Goal: Feedback & Contribution: Submit feedback/report problem

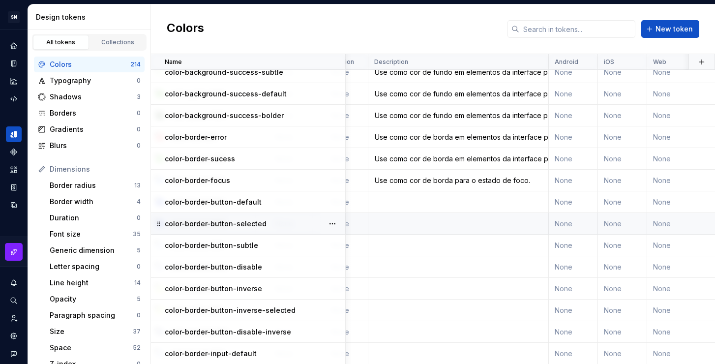
scroll to position [3354, 198]
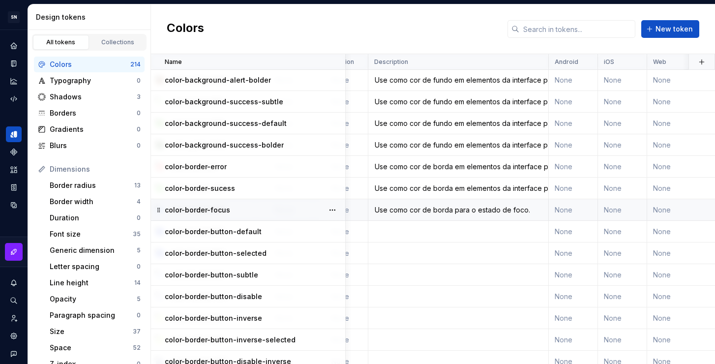
click at [481, 209] on div "Use como cor de borda para o estado de foco." at bounding box center [458, 210] width 179 height 10
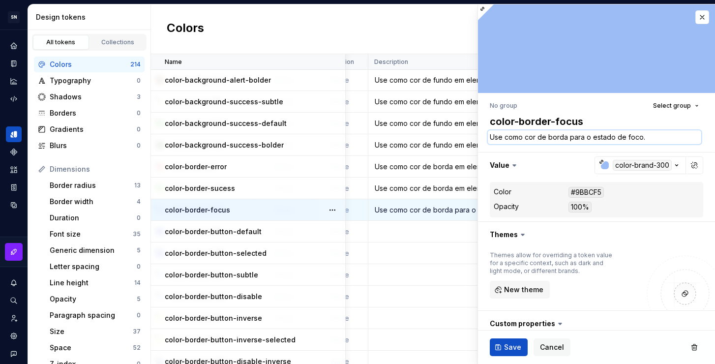
click at [556, 140] on textarea "Use como cor de borda para o estado de foco." at bounding box center [594, 137] width 213 height 14
type textarea "*"
click at [566, 139] on textarea "Use como cor de borda para o estado de foco." at bounding box center [594, 137] width 213 height 14
type textarea "Use como cor de borda para o estado de foco."
type textarea "*"
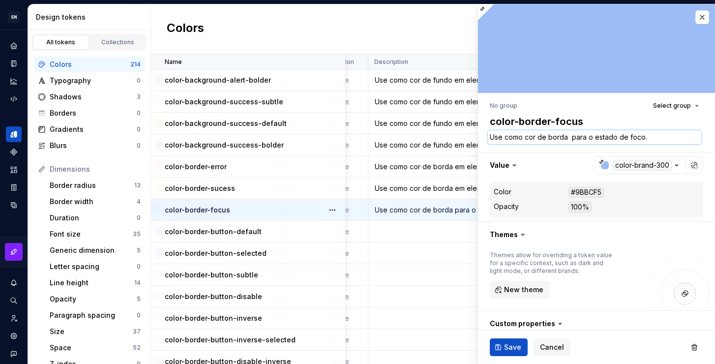
type textarea "Use como cor de borda e para o estado de foco."
type textarea "*"
type textarea "Use como cor de borda em para o estado de foco."
type textarea "*"
type textarea "Use como cor de borda em e para o estado de foco."
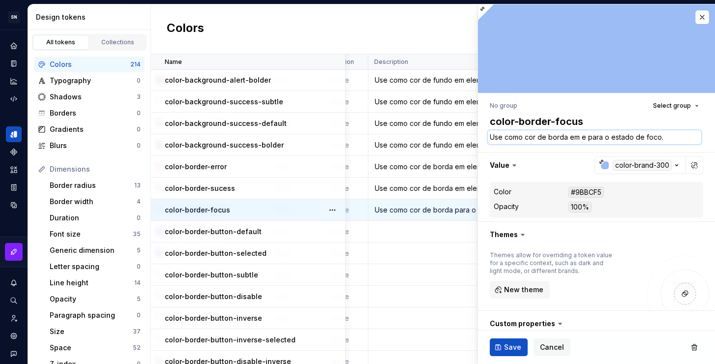
type textarea "*"
type textarea "Use como cor de borda em el para o estado de foco."
type textarea "*"
type textarea "Use como cor de borda em ele para o estado de foco."
type textarea "*"
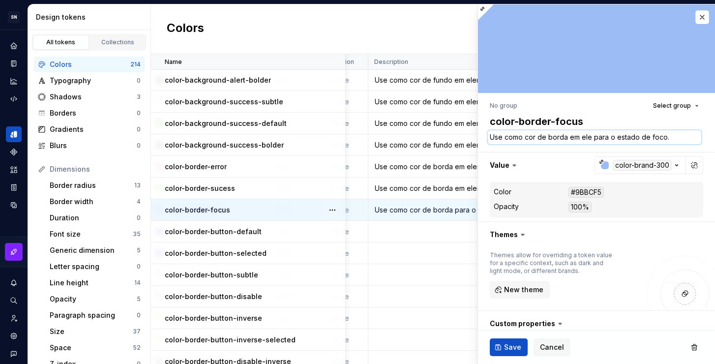
type textarea "Use como cor de borda em elem para o estado de foco."
type textarea "*"
type textarea "Use como cor de borda em eleme para o estado de foco."
type textarea "*"
type textarea "Use como cor de borda em elemen para o estado de foco."
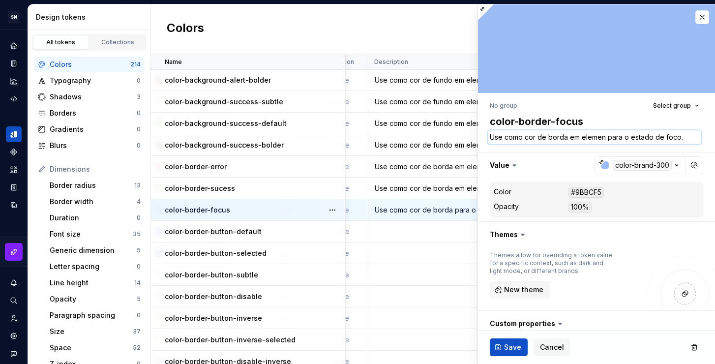
type textarea "*"
type textarea "Use como cor de borda em element para o estado de foco."
type textarea "*"
type textarea "Use como cor de borda em elemento para o estado de foco."
type textarea "*"
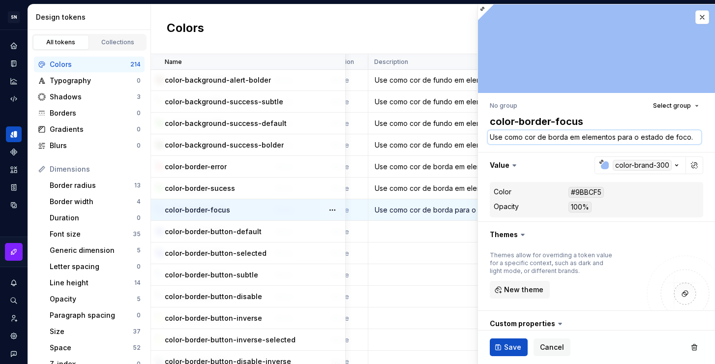
click at [635, 139] on textarea "Use como cor de borda em elementos para o estado de foco." at bounding box center [594, 137] width 213 height 14
drag, startPoint x: 630, startPoint y: 137, endPoint x: 617, endPoint y: 138, distance: 13.3
click at [617, 138] on textarea "Use como cor de borda em elementos para o estado de foco." at bounding box center [594, 137] width 213 height 14
type textarea "Use como cor de borda em elementos para o estado de foco."
click at [441, 257] on td at bounding box center [458, 253] width 180 height 22
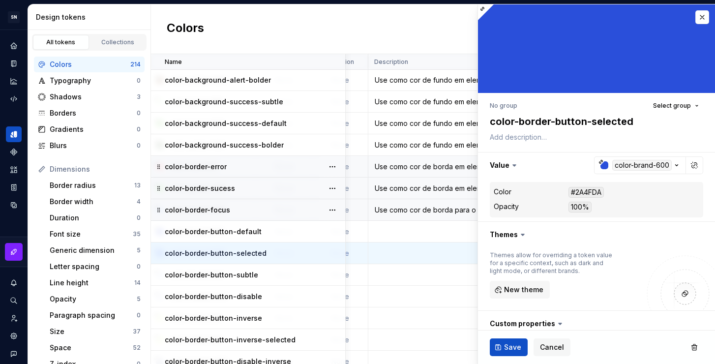
click at [452, 169] on div "Use como cor de borda em elementos da interface para indicar informações negati…" at bounding box center [458, 167] width 179 height 10
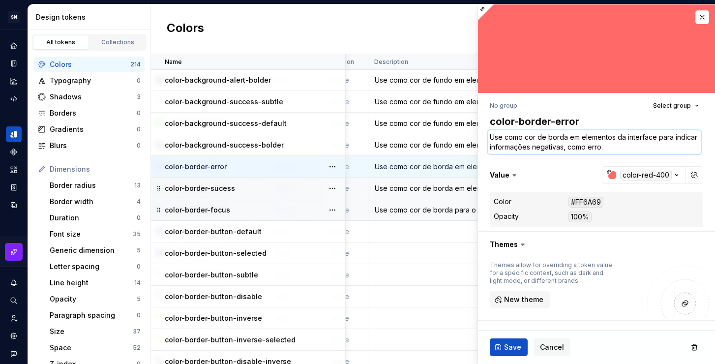
click at [563, 143] on textarea "Use como cor de borda em elementos da interface para indicar informações negati…" at bounding box center [594, 142] width 213 height 24
click at [428, 206] on div "Use como cor de borda para o estado de foco." at bounding box center [458, 210] width 179 height 10
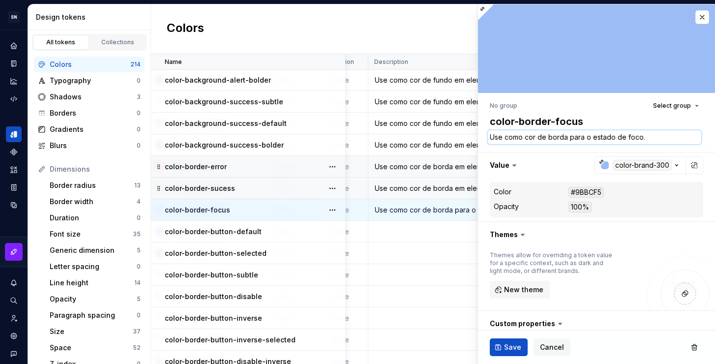
click at [566, 140] on textarea "Use como cor de borda para o estado de foco." at bounding box center [594, 137] width 213 height 14
paste textarea "em elementos da interface para indicar informações negativas, como err"
type textarea "*"
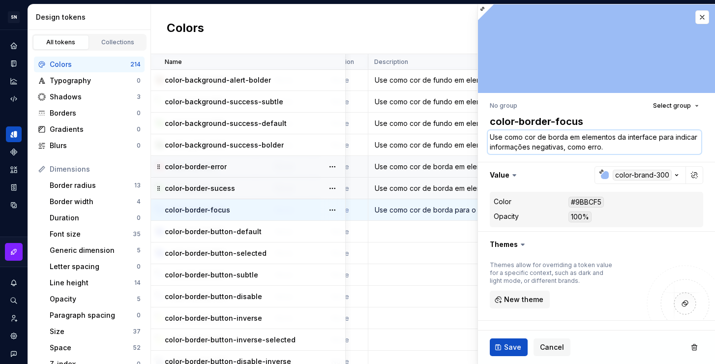
drag, startPoint x: 646, startPoint y: 146, endPoint x: 657, endPoint y: 135, distance: 16.0
click at [657, 135] on textarea "Use como cor de borda em elementos da interface para indicar informações negati…" at bounding box center [594, 142] width 213 height 24
click at [644, 145] on textarea "Use como cor de borda em elementos da interface para indicar informações negati…" at bounding box center [594, 142] width 213 height 24
drag, startPoint x: 639, startPoint y: 147, endPoint x: 488, endPoint y: 147, distance: 150.9
click at [488, 147] on textarea "Use como cor de borda em elementos da interface para indicar informações negati…" at bounding box center [594, 142] width 213 height 24
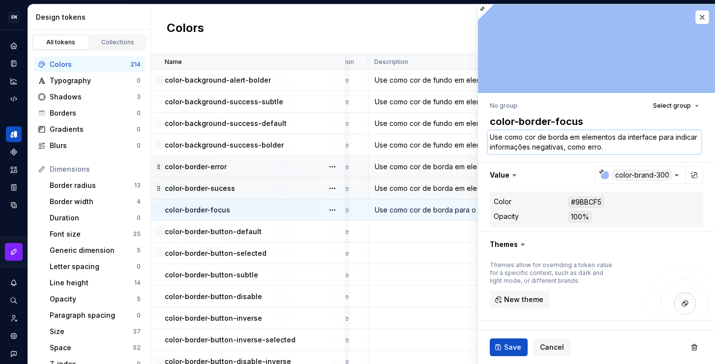
type textarea "Use como cor de borda em elementos da interface para o"
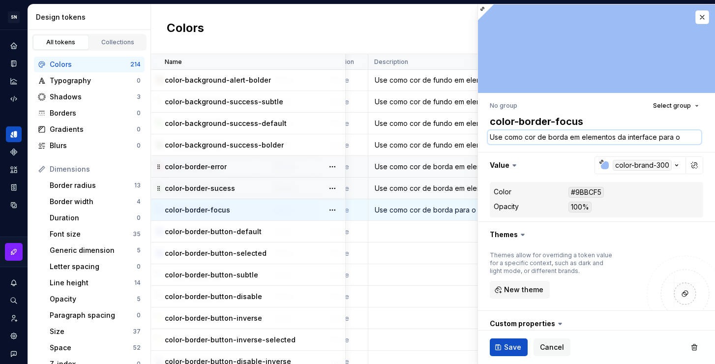
type textarea "*"
type textarea "Use como cor de borda em elementos da interface para o e"
type textarea "*"
type textarea "Use como cor de borda em elementos da interface para o es"
type textarea "*"
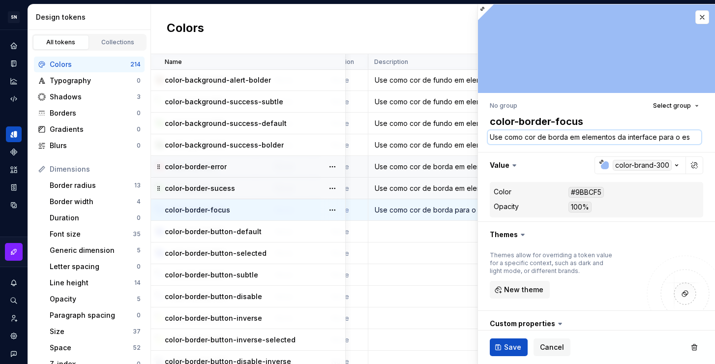
type textarea "Use como cor de borda em elementos da interface para o est"
type textarea "*"
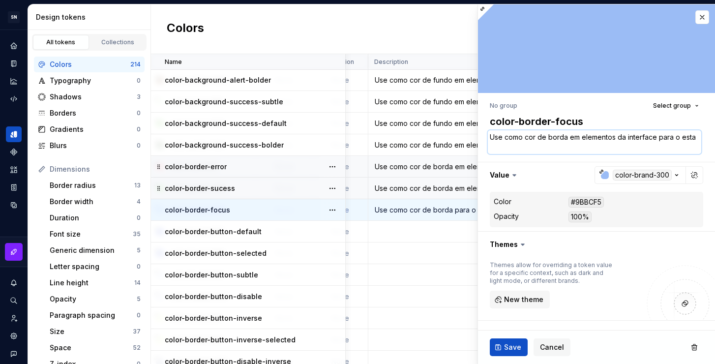
type textarea "Use como cor de borda em elementos da interface para o estad"
type textarea "*"
type textarea "Use como cor de borda em elementos da interface para o estado"
type textarea "*"
type textarea "Use como cor de borda em elementos da interface para o estado"
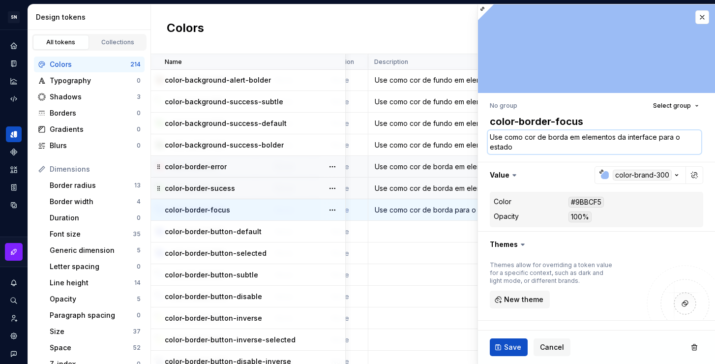
type textarea "*"
type textarea "Use como cor de borda em elementos da interface para o estado f"
type textarea "*"
type textarea "Use como cor de borda em elementos da interface para o estado fo"
type textarea "*"
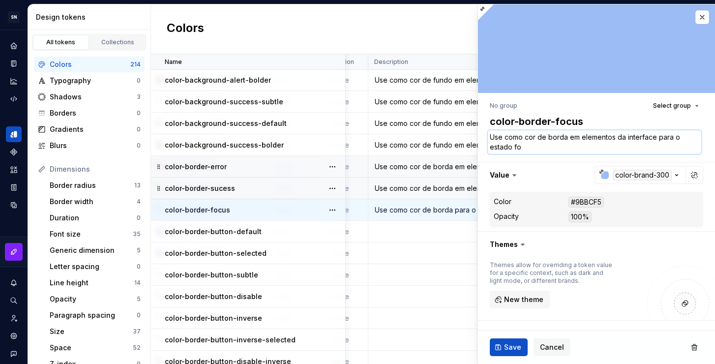
type textarea "Use como cor de borda em elementos da interface para o estado foc"
type textarea "*"
type textarea "Use como cor de borda em elementos da interface para o estado foco"
type textarea "*"
type textarea "Use como cor de borda em elementos da interface para o estado foco."
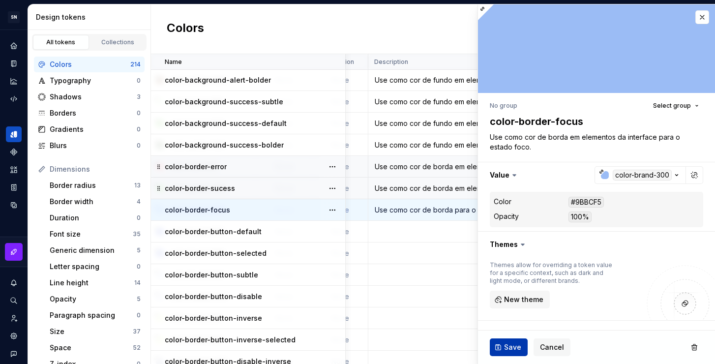
click at [504, 348] on span "Save" at bounding box center [512, 347] width 17 height 10
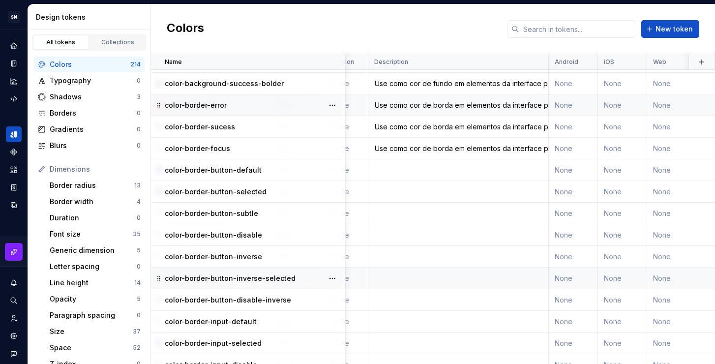
scroll to position [3349, 198]
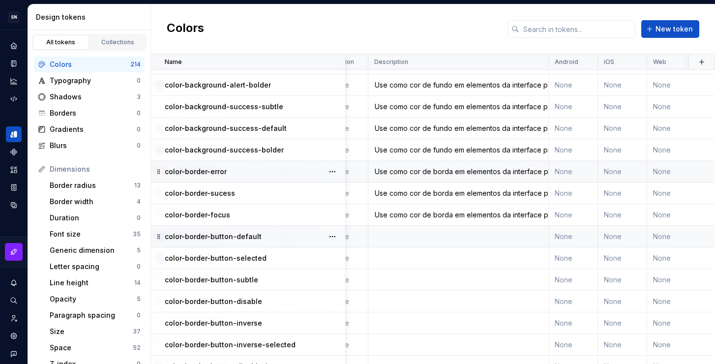
click at [244, 236] on p "color-border-button-default" at bounding box center [213, 237] width 97 height 10
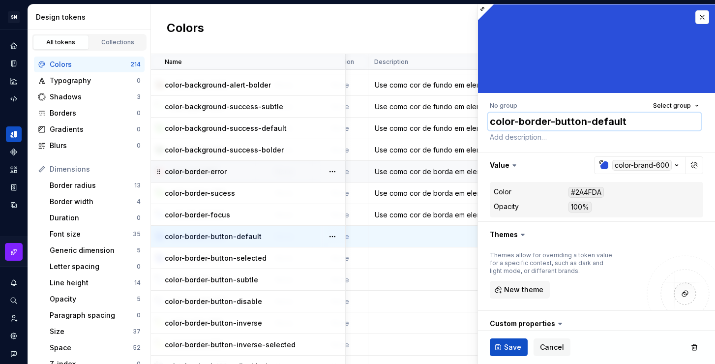
click at [597, 125] on textarea "color-border-button-default" at bounding box center [594, 122] width 213 height 18
click at [697, 16] on button "button" at bounding box center [702, 17] width 14 height 14
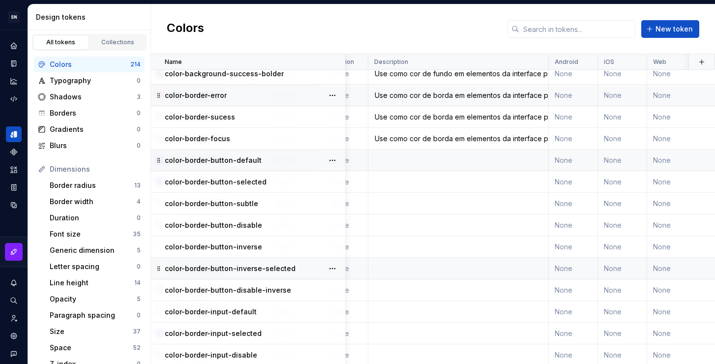
scroll to position [3470, 198]
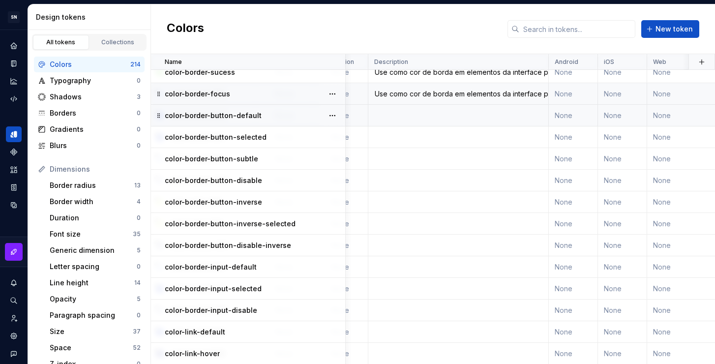
click at [418, 94] on div "Use como cor de borda em elementos da interface para o estado foco." at bounding box center [458, 94] width 179 height 10
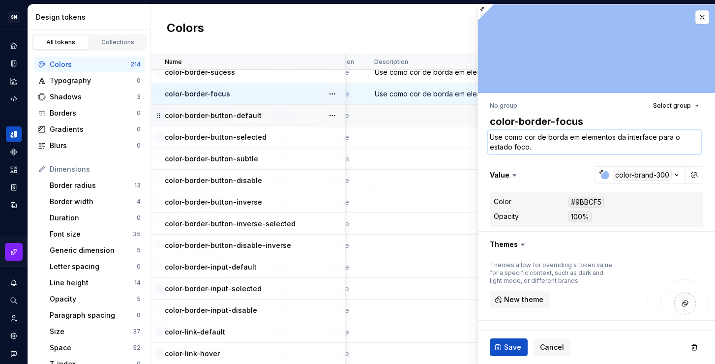
click at [526, 149] on textarea "Use como cor de borda em elementos da interface para o estado foco." at bounding box center [594, 142] width 213 height 24
click at [385, 114] on td at bounding box center [458, 116] width 180 height 22
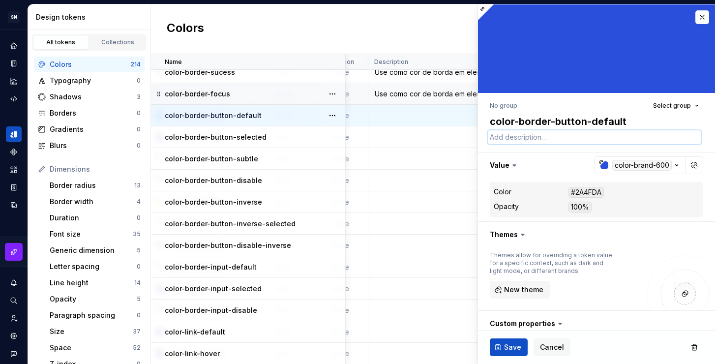
click at [509, 137] on textarea at bounding box center [594, 137] width 213 height 14
paste textarea "Use como cor de borda em elementos da interface para o estado foco."
type textarea "*"
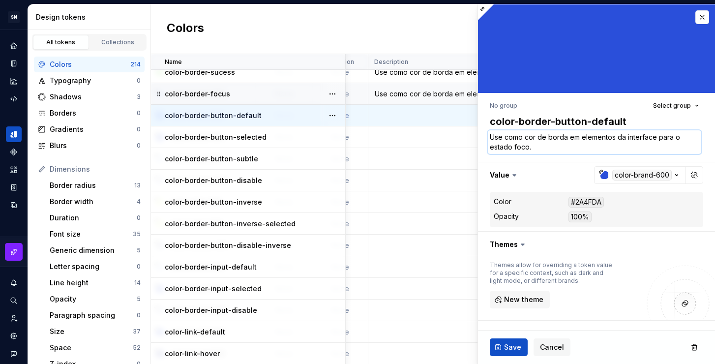
drag, startPoint x: 654, startPoint y: 138, endPoint x: 580, endPoint y: 139, distance: 73.8
click at [580, 139] on textarea "Use como cor de borda em elementos da interface para o estado foco." at bounding box center [594, 142] width 213 height 24
type textarea "Use como cor de borda em b para o estado foco."
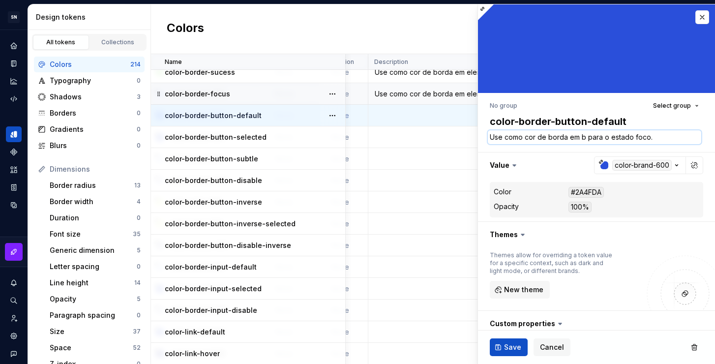
type textarea "*"
type textarea "Use como cor de borda em bo para o estado foco."
type textarea "*"
type textarea "Use como cor de borda em bot para o estado foco."
type textarea "*"
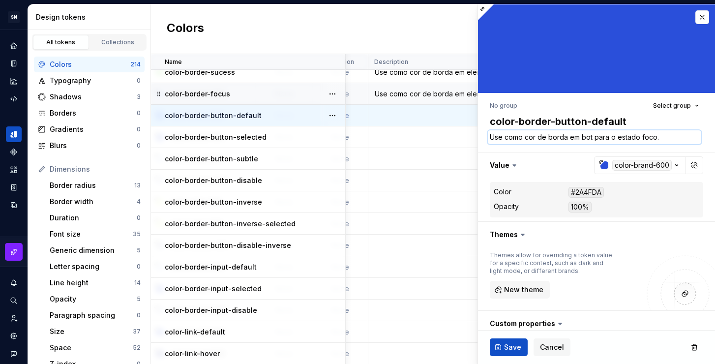
type textarea "Use como cor de borda em bot˜ para o estado foco."
type textarea "*"
type textarea "Use como cor de borda em botõ para o estado foco."
type textarea "*"
type textarea "Use como cor de borda em botõe para o estado foco."
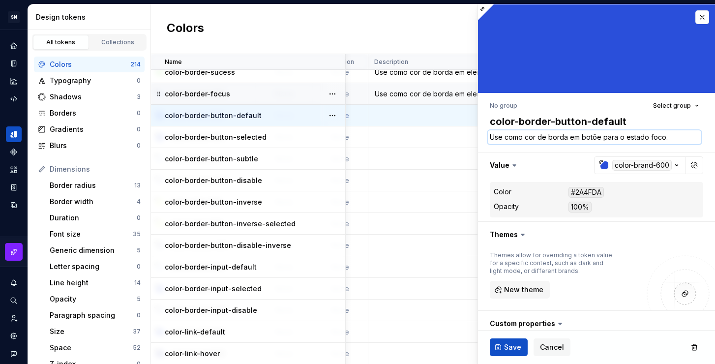
type textarea "*"
drag, startPoint x: 673, startPoint y: 138, endPoint x: 604, endPoint y: 138, distance: 68.8
click at [604, 138] on textarea "Use como cor de borda em botões para o estado foco." at bounding box center [594, 137] width 213 height 14
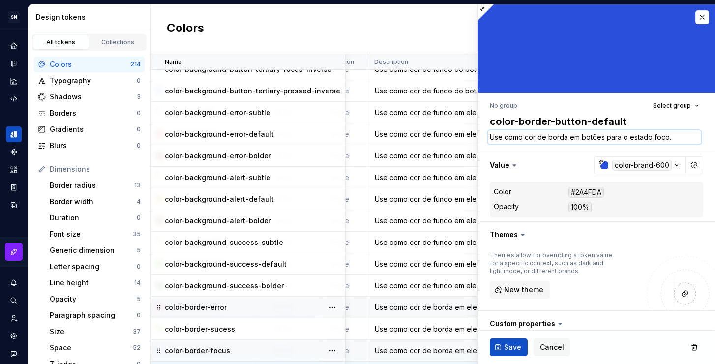
scroll to position [3132, 198]
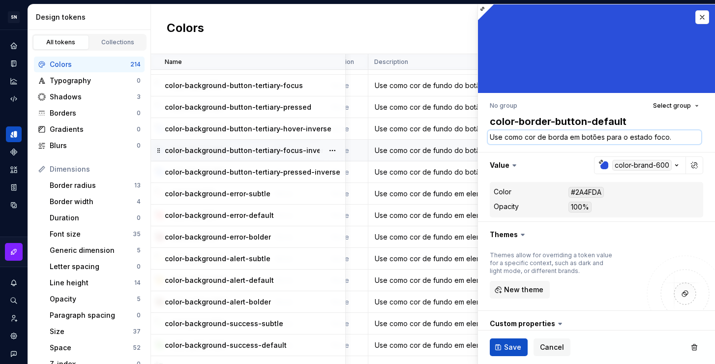
type textarea "Use como cor de borda em botões para o estado foco."
click at [412, 150] on div "Use como cor de fundo do botão terciário no estado foco em fundo escuro." at bounding box center [458, 151] width 179 height 10
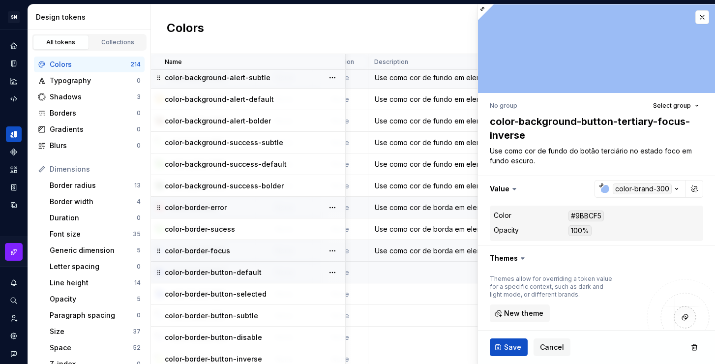
scroll to position [3364, 198]
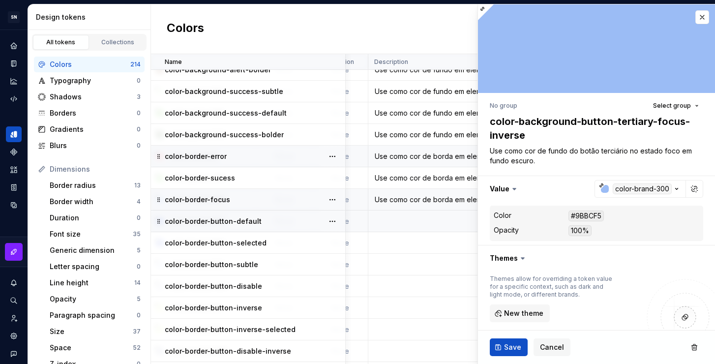
click at [420, 195] on div "Use como cor de borda em elementos da interface para o estado foco." at bounding box center [458, 200] width 179 height 10
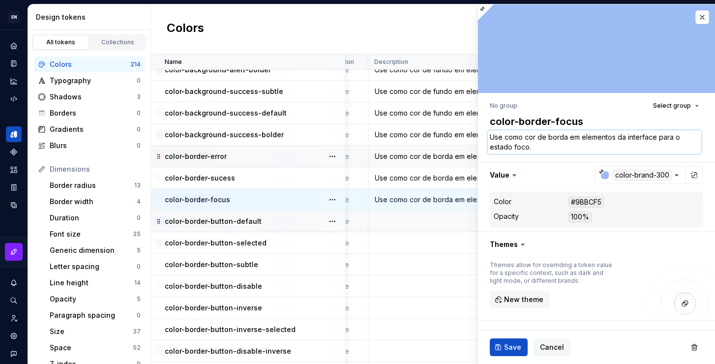
click at [660, 144] on textarea "Use como cor de borda em elementos da interface para o estado foco." at bounding box center [594, 142] width 213 height 24
click at [663, 139] on textarea "Use como cor de borda em elementos da interface para o estado foco." at bounding box center [594, 142] width 213 height 24
drag, startPoint x: 656, startPoint y: 135, endPoint x: 687, endPoint y: 136, distance: 30.5
click at [687, 136] on textarea "Use como cor de borda em elementos da interface para o estado foco." at bounding box center [594, 142] width 213 height 24
type textarea "*"
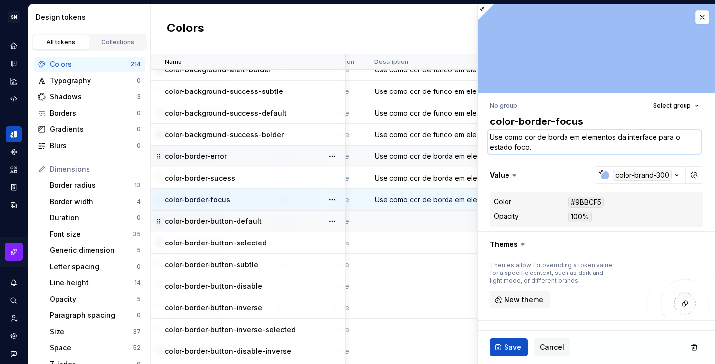
type textarea "Use como cor de borda em elementos da interface nestado foco."
type textarea "*"
type textarea "Use como cor de borda em elementos da interface noestado foco."
type textarea "*"
type textarea "Use como cor de borda em elementos da interface no estado foco."
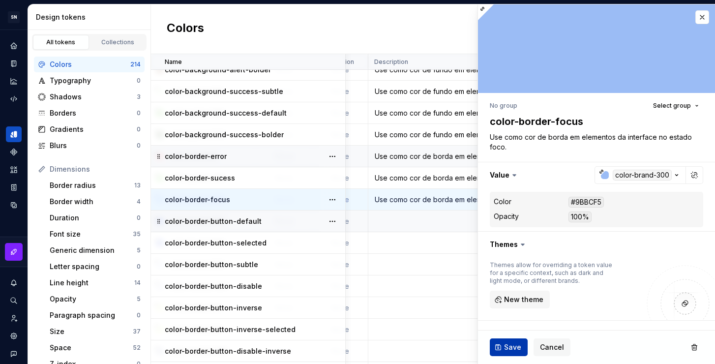
click at [512, 345] on span "Save" at bounding box center [512, 347] width 17 height 10
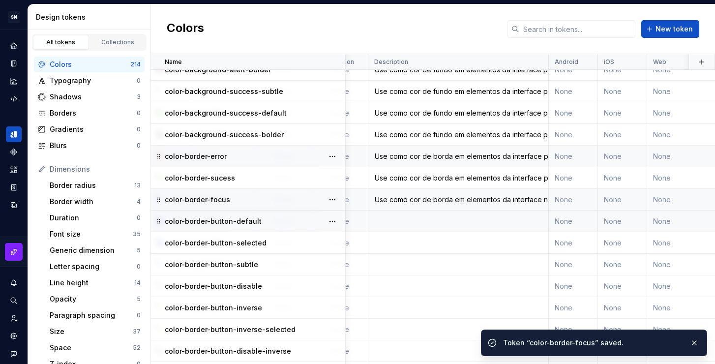
click at [431, 177] on div "Use como cor de borda em elementos da interface para indicar informações positi…" at bounding box center [458, 178] width 179 height 10
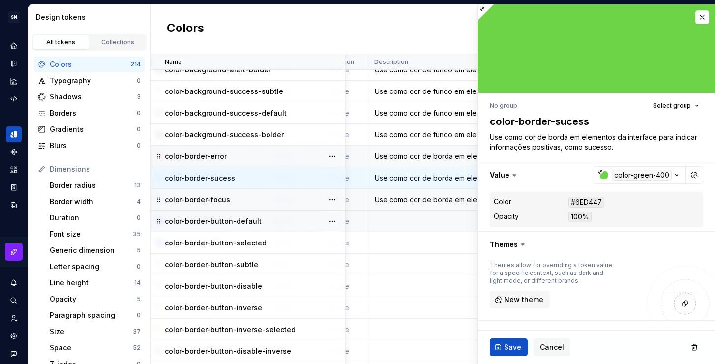
click at [410, 200] on div "Use como cor de borda em elementos da interface no estado foco." at bounding box center [458, 200] width 179 height 10
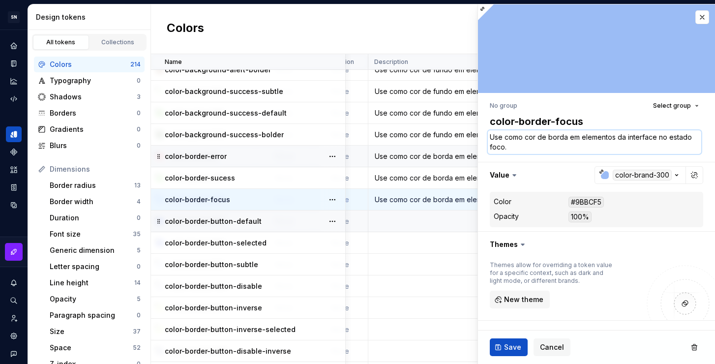
click at [527, 148] on textarea "Use como cor de borda em elementos da interface no estado foco." at bounding box center [594, 142] width 213 height 24
click at [423, 227] on td at bounding box center [458, 221] width 180 height 22
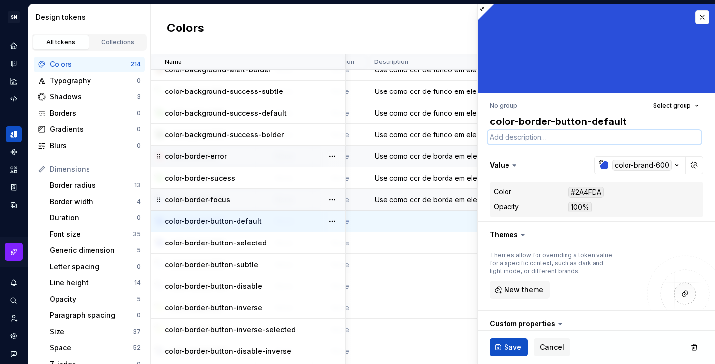
click at [522, 135] on textarea at bounding box center [594, 137] width 213 height 14
paste textarea "Use como cor de borda em elementos da interface no estado foco."
type textarea "*"
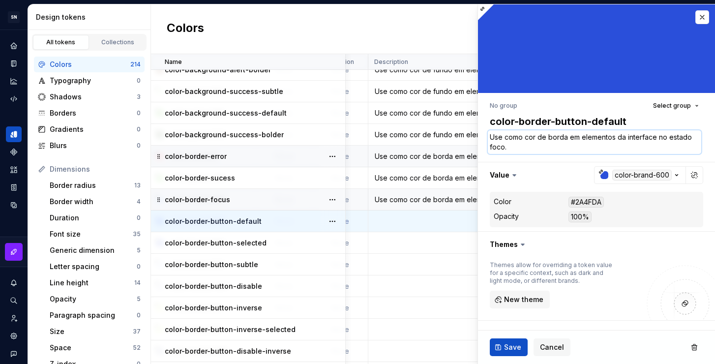
click at [529, 146] on textarea "Use como cor de borda em elementos da interface no estado foco." at bounding box center [594, 142] width 213 height 24
drag, startPoint x: 636, startPoint y: 144, endPoint x: 580, endPoint y: 135, distance: 56.3
click at [580, 135] on textarea "Use como cor de borda em elementos da interface no estado foco." at bounding box center [594, 142] width 213 height 24
type textarea "Use como cor de borda em b"
type textarea "*"
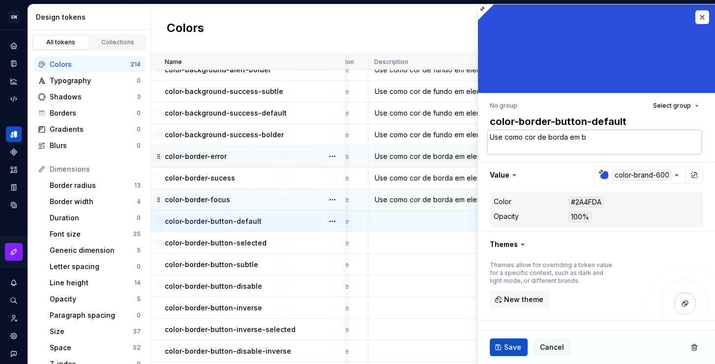
type textarea "Use como cor de borda em bo"
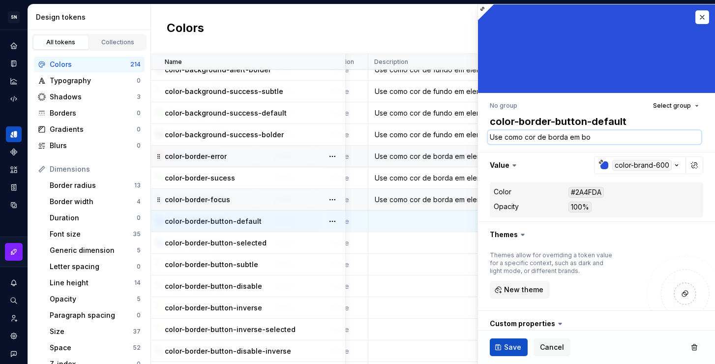
type textarea "*"
type textarea "Use como cor de borda em bot"
type textarea "*"
type textarea "Use como cor de borda em bot˜"
type textarea "*"
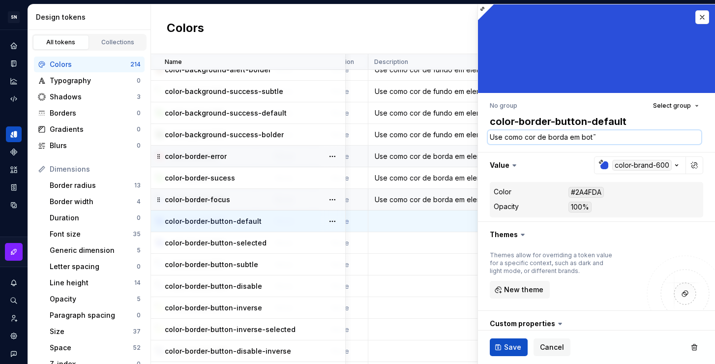
type textarea "Use como cor de borda em botõ"
type textarea "*"
type textarea "Use como cor de borda em botõe"
type textarea "*"
type textarea "Use como cor de borda em botões"
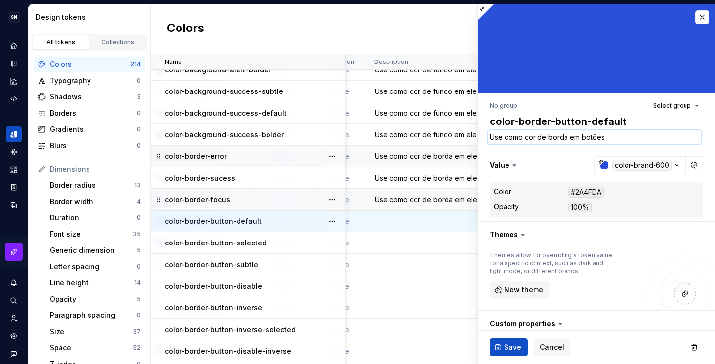
type textarea "*"
type textarea "Use como cor de borda em botões"
type textarea "*"
type textarea "Use como cor de borda em botões n"
type textarea "*"
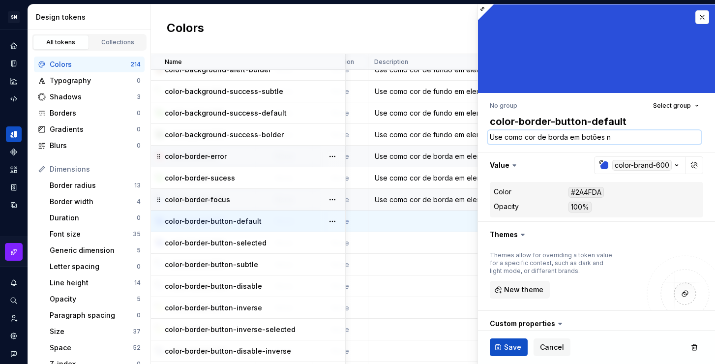
type textarea "Use como cor de borda em botões no"
type textarea "*"
type textarea "Use como cor de borda em botões no e"
type textarea "*"
type textarea "Use como cor de borda em botões no es"
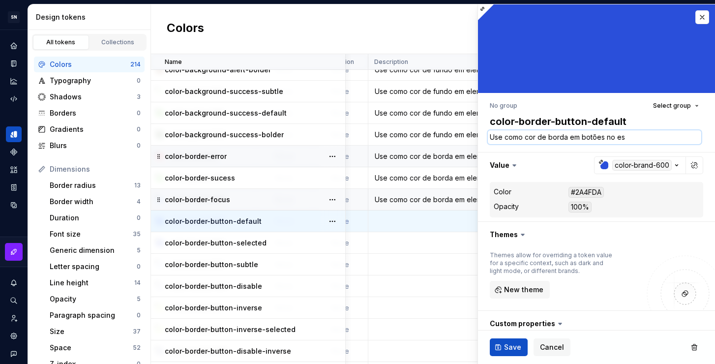
type textarea "*"
type textarea "Use como cor de borda em botões no est"
type textarea "*"
type textarea "Use como cor de borda em botões no estad"
type textarea "*"
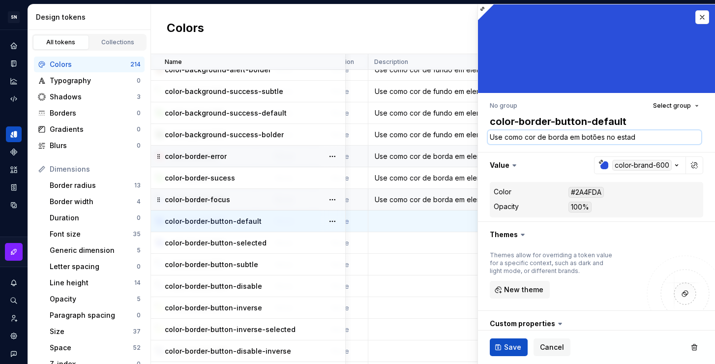
type textarea "Use como cor de borda em botões no estado"
type textarea "*"
type textarea "Use como cor de borda em botões no estado"
type textarea "*"
type textarea "Use como cor de borda em botões no estado de"
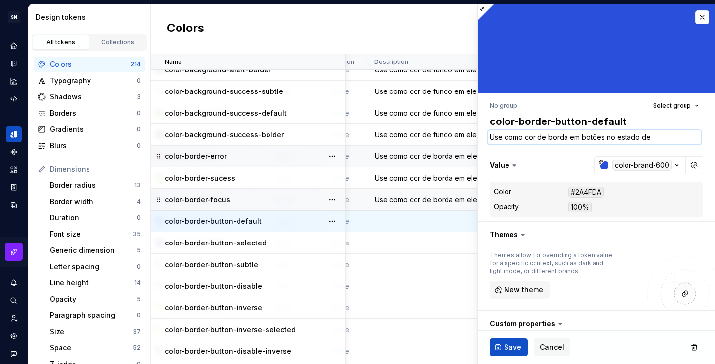
type textarea "*"
type textarea "Use como cor de borda em botões no estado des"
type textarea "*"
type textarea "Use como cor de borda em botões no estado de"
type textarea "*"
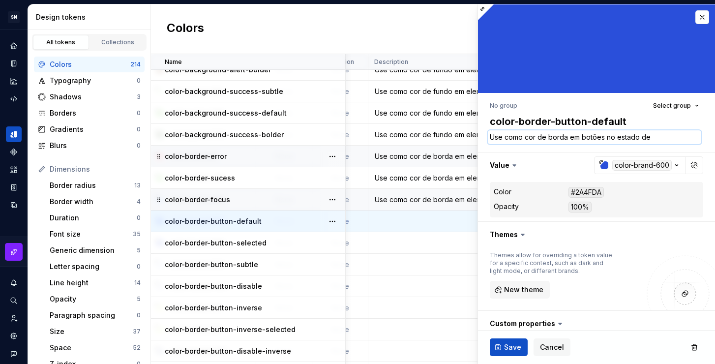
type textarea "Use como cor de borda em botões no estado def"
type textarea "*"
type textarea "Use como cor de borda em botões no estado defa"
type textarea "*"
type textarea "Use como cor de borda em botões no estado defau"
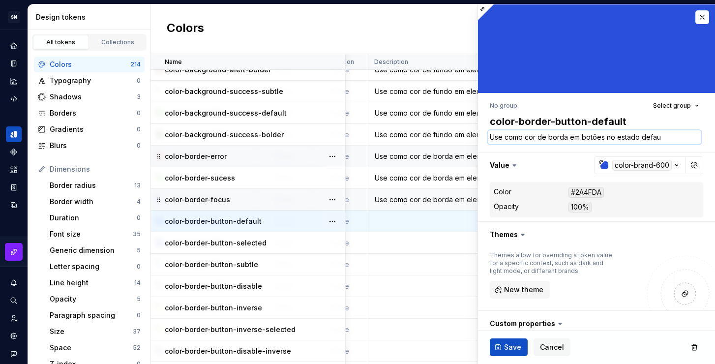
type textarea "*"
type textarea "Use como cor de borda em botões no estado defaul"
type textarea "*"
type textarea "Use como cor de borda em botões no estado default"
type textarea "*"
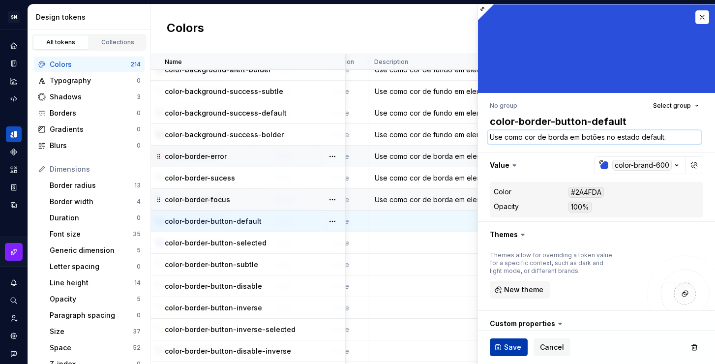
type textarea "Use como cor de borda em botões no estado default."
click at [500, 353] on button "Save" at bounding box center [509, 347] width 38 height 18
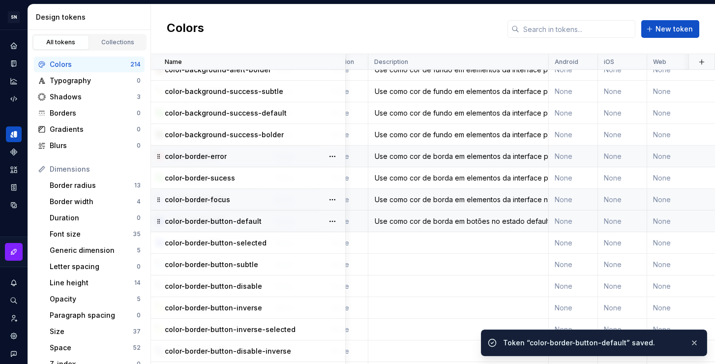
click at [436, 244] on td at bounding box center [458, 243] width 180 height 22
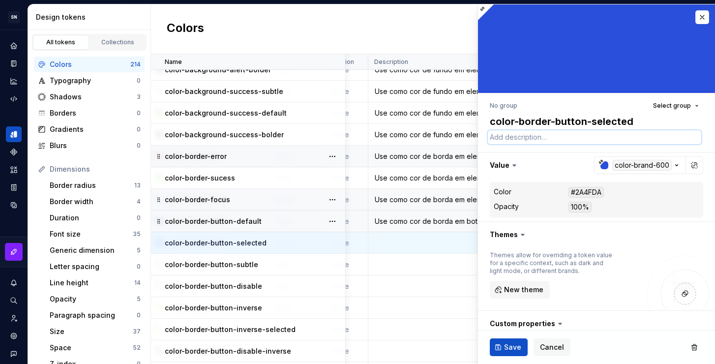
click at [550, 137] on textarea at bounding box center [594, 137] width 213 height 14
paste textarea "Use como cor de borda em botões no estado default."
type textarea "*"
type textarea "Use como cor de borda em botões no estado default."
drag, startPoint x: 666, startPoint y: 135, endPoint x: 640, endPoint y: 135, distance: 26.1
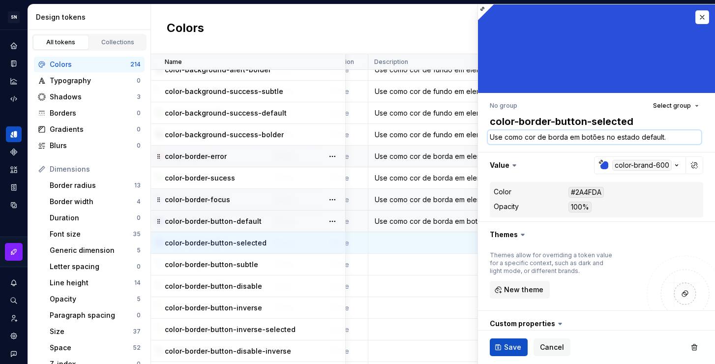
click at [640, 135] on textarea "Use como cor de borda em botões no estado default." at bounding box center [594, 137] width 213 height 14
type textarea "*"
type textarea "Use como cor de borda em botões no estado s"
type textarea "*"
type textarea "Use como cor de borda em botões no estado se"
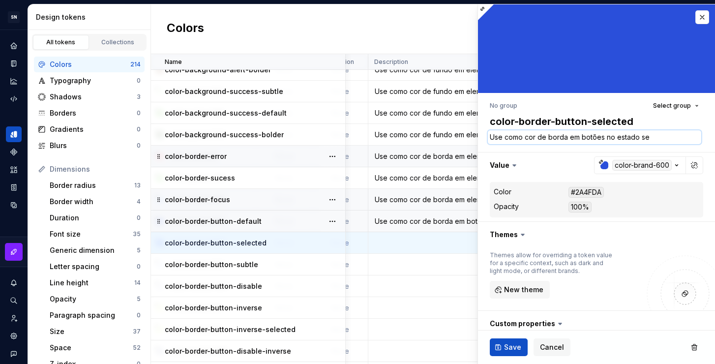
type textarea "*"
type textarea "Use como cor de borda em botões no estado sel"
type textarea "*"
type textarea "Use como cor de borda em botões no estado sele"
type textarea "*"
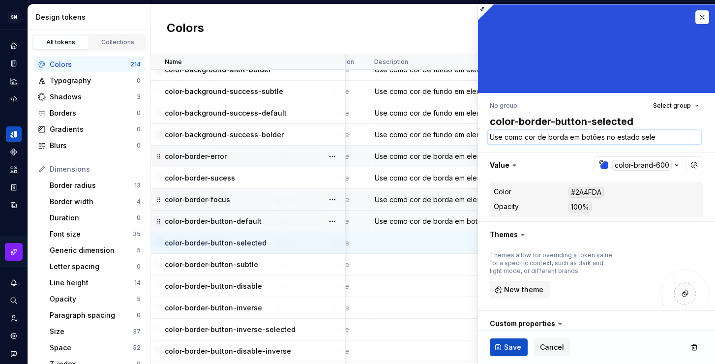
type textarea "Use como cor de borda em botões no estado selec"
type textarea "*"
type textarea "Use como cor de borda em botões no estado seleci"
type textarea "*"
type textarea "Use como cor de borda em botões no estado selecio"
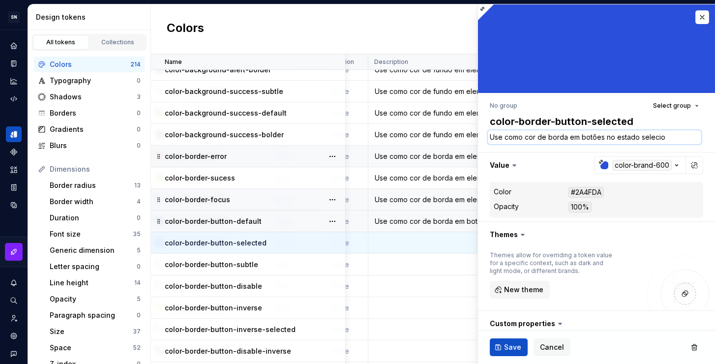
type textarea "*"
type textarea "Use como cor de borda em botões no estado selecion"
type textarea "*"
type textarea "Use como cor de borda em botões no estado seleciona"
type textarea "*"
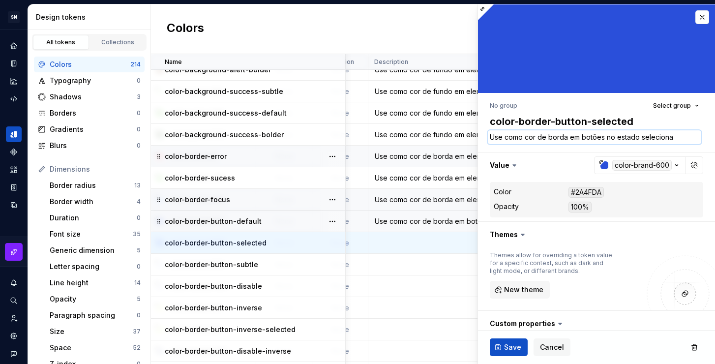
type textarea "Use como cor de borda em botões no estado selecionad"
type textarea "*"
type textarea "Use como cor de borda em botões no estado selecionado"
type textarea "*"
type textarea "Use como cor de borda em botões no estado selecionado."
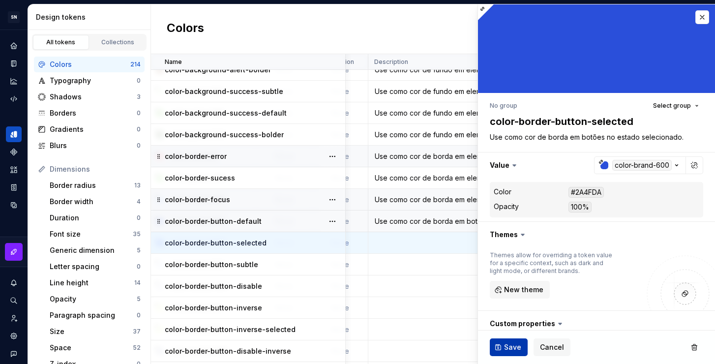
click at [516, 347] on span "Save" at bounding box center [512, 347] width 17 height 10
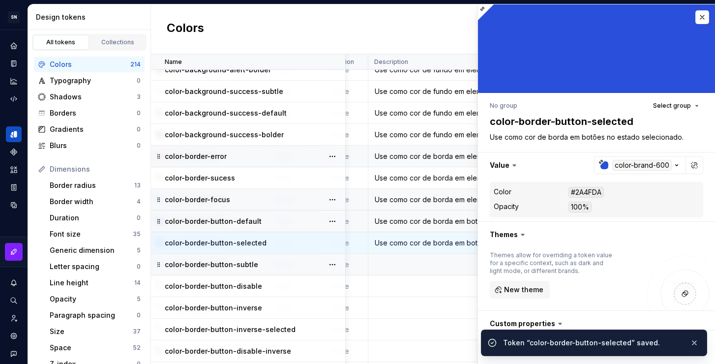
click at [427, 265] on td at bounding box center [458, 265] width 180 height 22
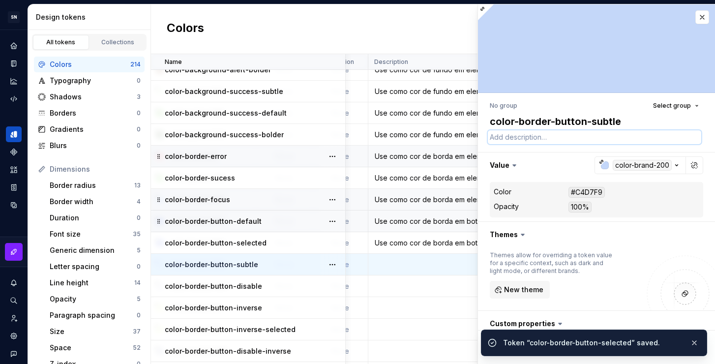
click at [526, 139] on textarea at bounding box center [594, 137] width 213 height 14
paste textarea "Use como cor de borda em botões no estado selecionado."
type textarea "*"
type textarea "Use como cor de borda em botões no estado selecionado."
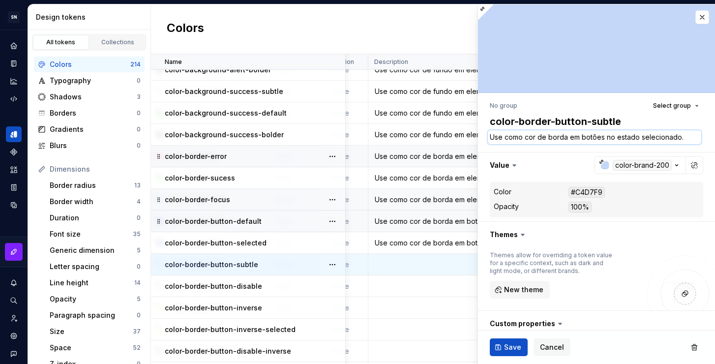
type textarea "*"
drag, startPoint x: 682, startPoint y: 137, endPoint x: 639, endPoint y: 137, distance: 43.8
click at [639, 137] on textarea "Use como cor de borda em botões no estado selecionado." at bounding box center [594, 137] width 213 height 14
type textarea "Use como cor de borda em botões no estado selecionado."
click at [680, 140] on textarea "Use como cor de borda em botões no estado selecionado." at bounding box center [594, 137] width 213 height 14
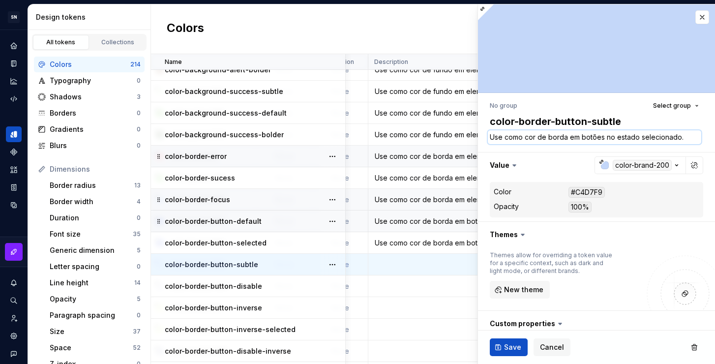
drag, startPoint x: 684, startPoint y: 136, endPoint x: 605, endPoint y: 138, distance: 79.2
click at [605, 138] on textarea "Use como cor de borda em botões no estado selecionado." at bounding box center [594, 137] width 213 height 14
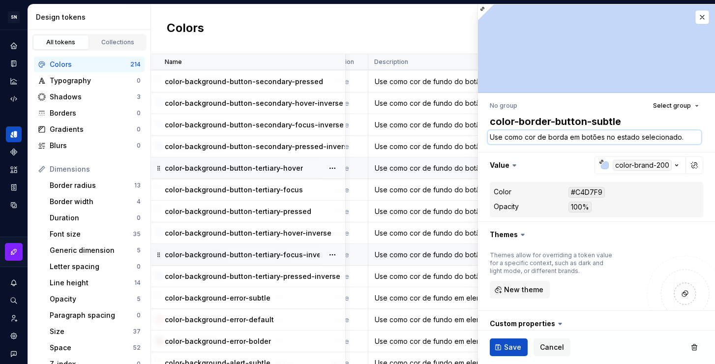
scroll to position [3027, 198]
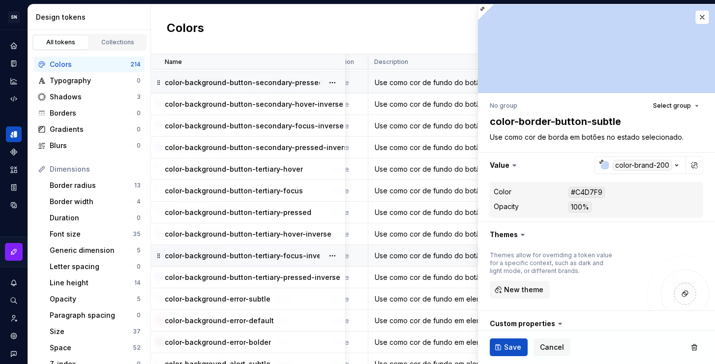
click at [440, 86] on div "Use como cor de fundo do botão secundário no estado pressionado." at bounding box center [458, 83] width 179 height 10
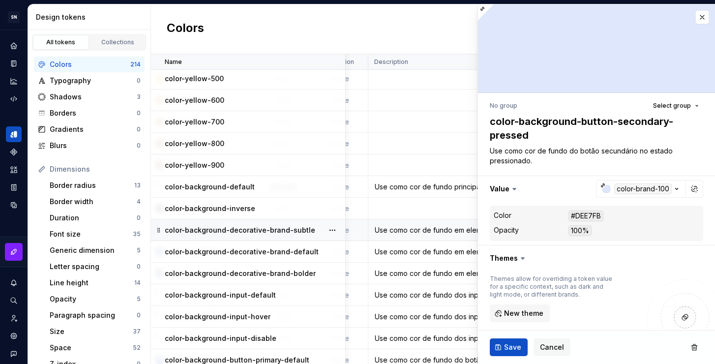
scroll to position [2544, 198]
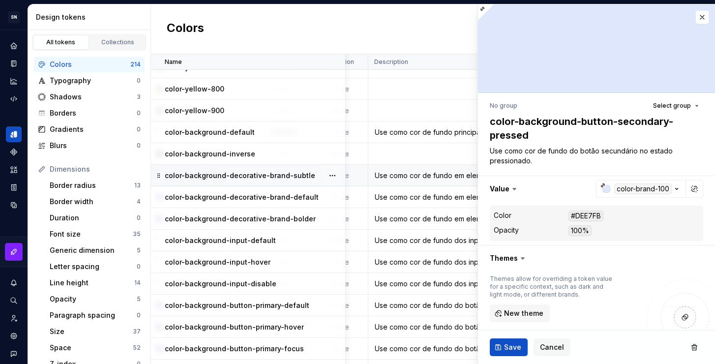
click at [409, 179] on div "Use como cor de fundo em elementos para reforçar a marca Sebrae com menos ênfas…" at bounding box center [458, 176] width 179 height 10
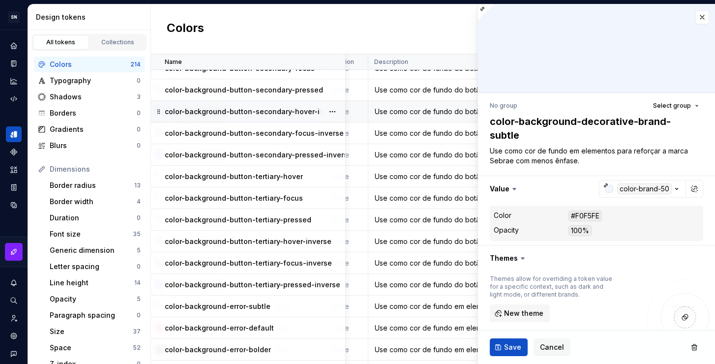
scroll to position [3019, 198]
click at [393, 299] on td "Use como cor de fundo em elementos da interface para indicar informações negati…" at bounding box center [458, 306] width 180 height 22
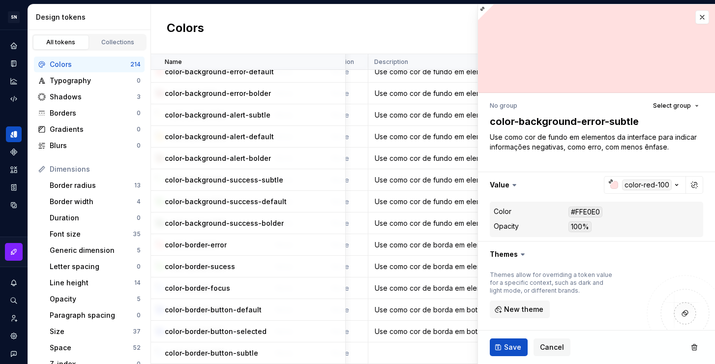
scroll to position [3282, 198]
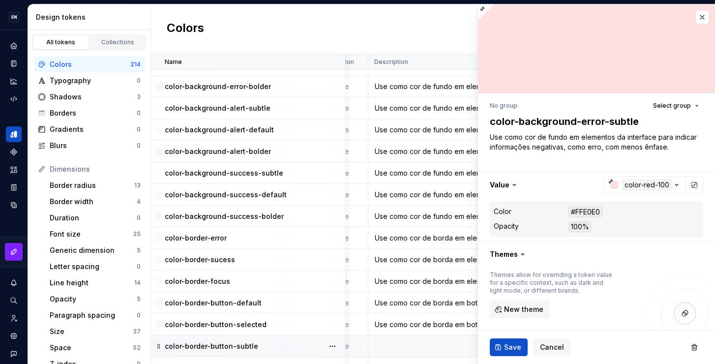
click at [402, 340] on td at bounding box center [458, 346] width 180 height 22
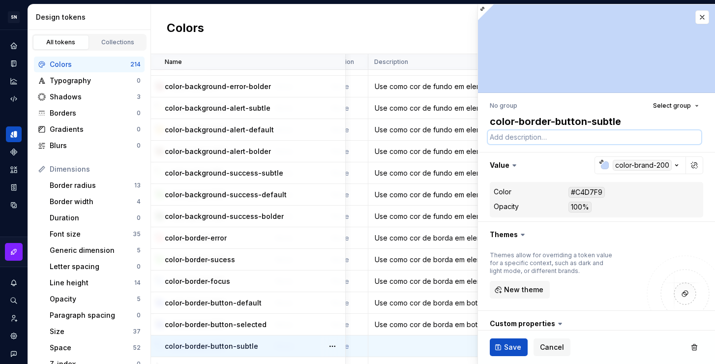
click at [526, 139] on textarea at bounding box center [594, 137] width 213 height 14
paste textarea "Use como cor de borda em botões no estado selecionado."
type textarea "*"
drag, startPoint x: 685, startPoint y: 138, endPoint x: 605, endPoint y: 138, distance: 80.1
click at [605, 138] on textarea "Use como cor de borda em botões no estado selecionado." at bounding box center [594, 137] width 213 height 14
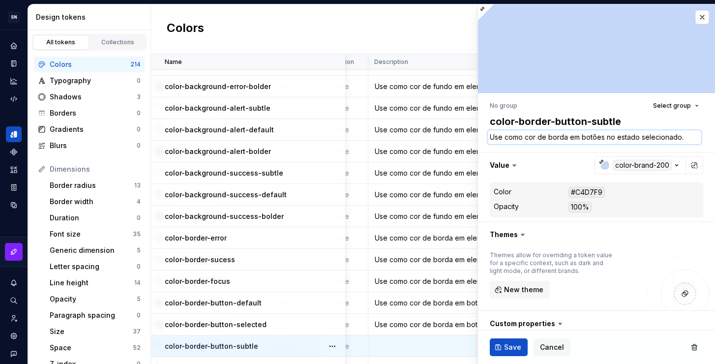
type textarea "Use como cor de borda em botões no estado selecionado."
click at [681, 139] on textarea "Use como cor de borda em botões no estado selecionado." at bounding box center [594, 137] width 213 height 14
drag, startPoint x: 682, startPoint y: 138, endPoint x: 605, endPoint y: 137, distance: 77.2
click at [605, 137] on textarea "Use como cor de borda em botões no estado selecionado." at bounding box center [594, 137] width 213 height 14
type textarea "*"
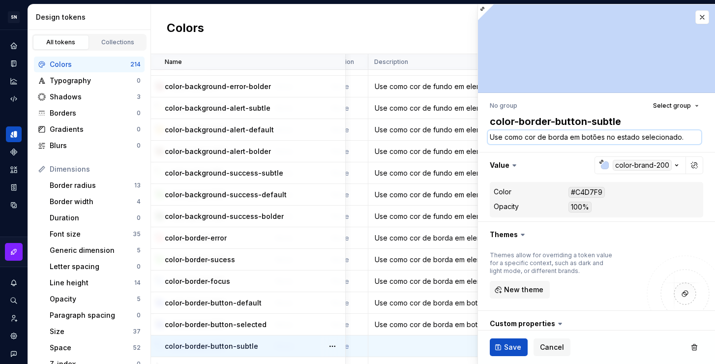
type textarea "Use como cor de borda em botões q"
type textarea "*"
type textarea "Use como cor de borda em botões qu"
type textarea "*"
type textarea "Use como cor de borda em botões que"
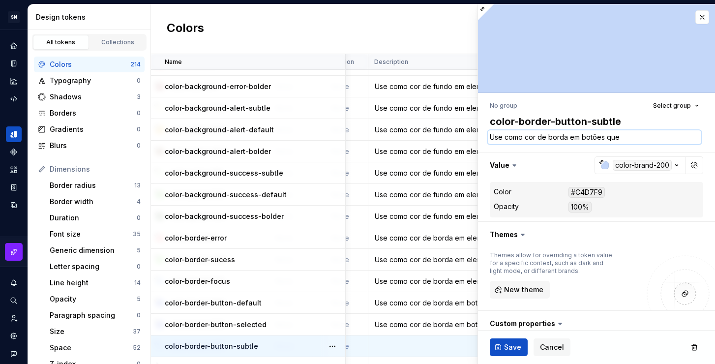
type textarea "*"
type textarea "Use como cor de borda em botões que"
type textarea "*"
type textarea "Use como cor de borda em botões que p"
type textarea "*"
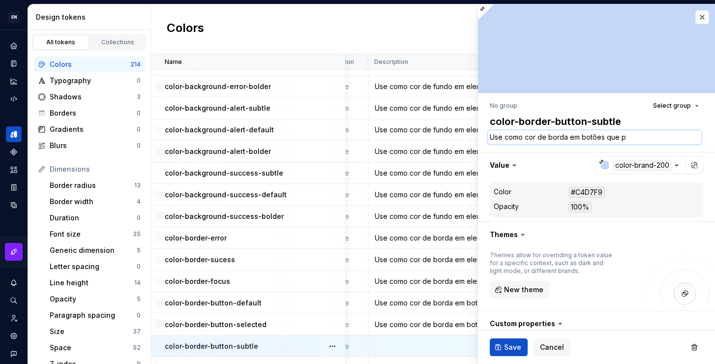
type textarea "Use como cor de borda em botões que pr"
type textarea "*"
type textarea "Use como cor de borda em botões que pre"
type textarea "*"
type textarea "Use como cor de borda em botões que prec"
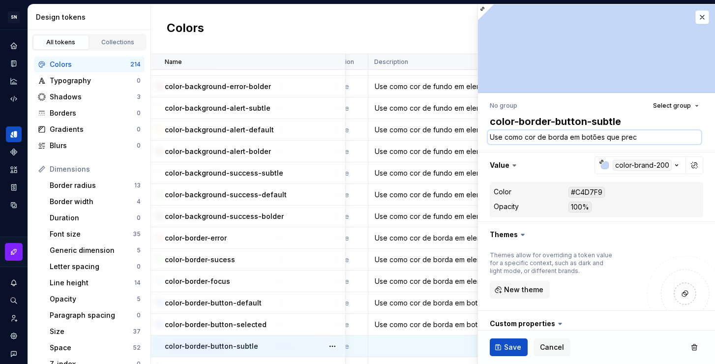
type textarea "*"
type textarea "Use como cor de borda em botões que preci"
type textarea "*"
type textarea "Use como cor de borda em botões que precis"
type textarea "*"
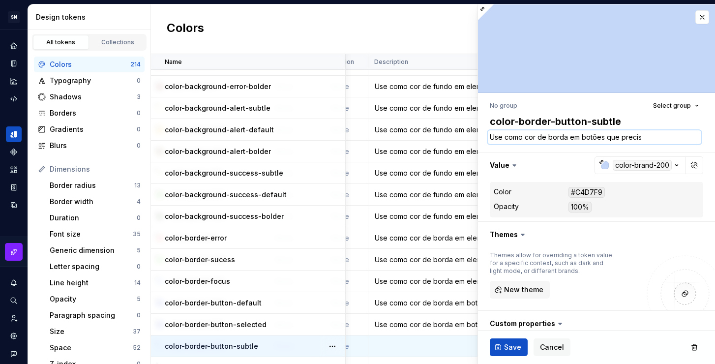
type textarea "Use como cor de borda em botões que precisa"
type textarea "*"
type textarea "Use como cor de borda em botões que precisa"
type textarea "*"
type textarea "Use como cor de borda em botões que precisa d"
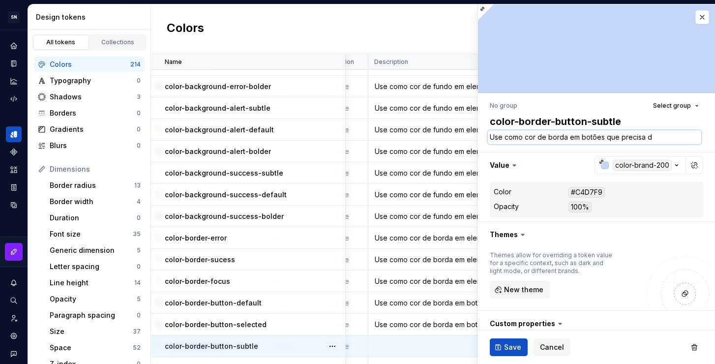
type textarea "*"
type textarea "Use como cor de borda em botões que precisa de"
type textarea "*"
type textarea "Use como cor de borda em botões que precisa de"
type textarea "*"
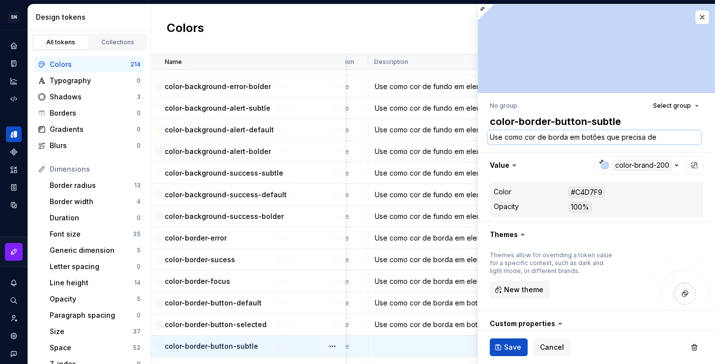
type textarea "Use como cor de borda em botões que precisa de m"
type textarea "*"
type textarea "Use como cor de borda em botões que precisa de men"
type textarea "*"
type textarea "Use como cor de borda em botões que precisa de meno"
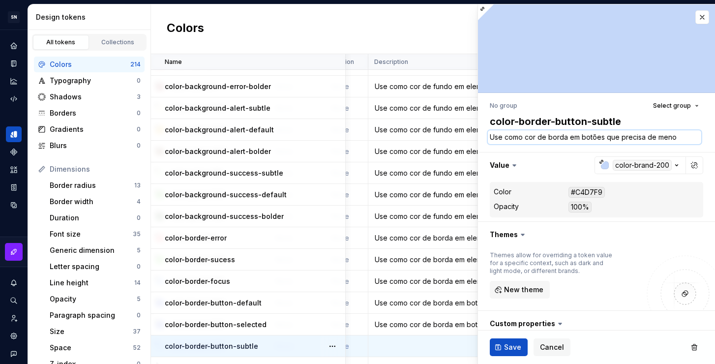
type textarea "*"
type textarea "Use como cor de borda em botões que precisa de menos"
type textarea "*"
type textarea "Use como cor de borda em botões que precisa de menos"
type textarea "*"
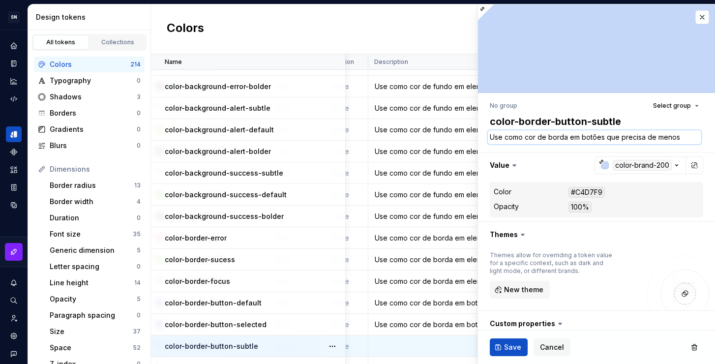
type textarea "Use como cor de borda em botões que precisa de menos e"
type textarea "*"
type textarea "Use como cor de borda em botões que precisa de menos en"
type textarea "*"
type textarea "Use como cor de borda em botões que precisa de menos e"
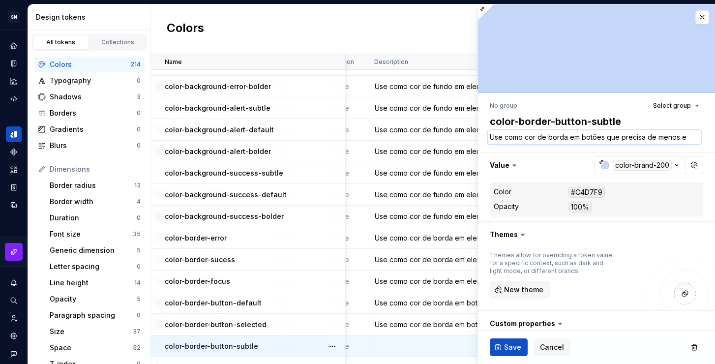
type textarea "*"
type textarea "Use como cor de borda em botões que precisa de menos"
type textarea "*"
type textarea "Use como cor de borda em botões que precisa de menos ˆ"
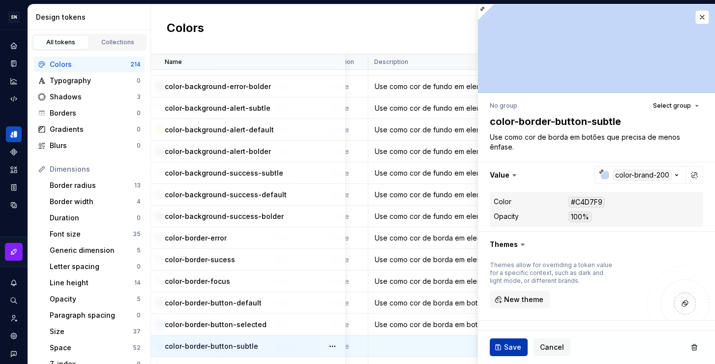
click at [505, 355] on button "Save" at bounding box center [509, 347] width 38 height 18
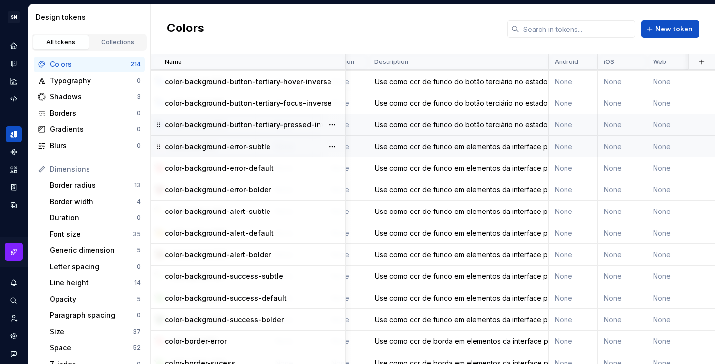
scroll to position [3178, 198]
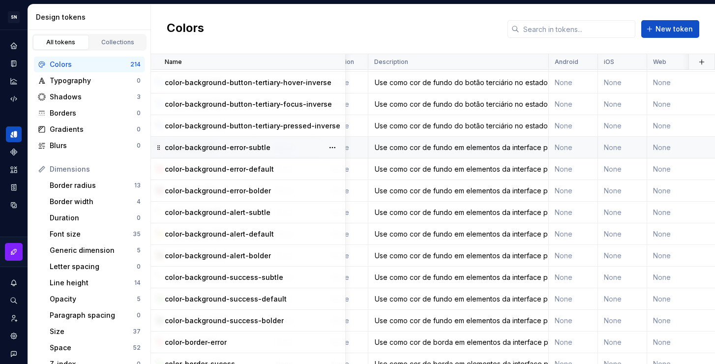
click at [414, 140] on td "Use como cor de fundo em elementos da interface para indicar informações negati…" at bounding box center [458, 148] width 180 height 22
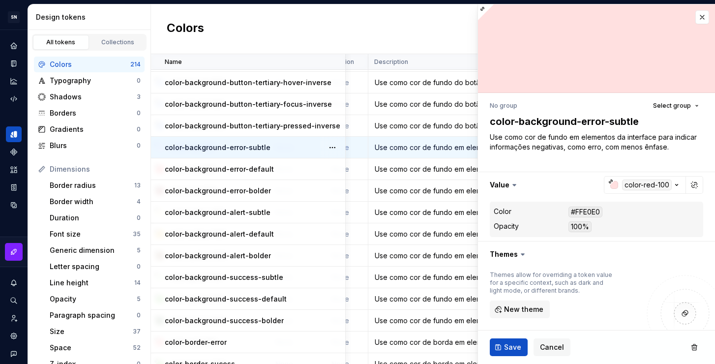
click at [385, 31] on div "Colors New token" at bounding box center [433, 29] width 564 height 50
click at [695, 15] on button "button" at bounding box center [702, 17] width 14 height 14
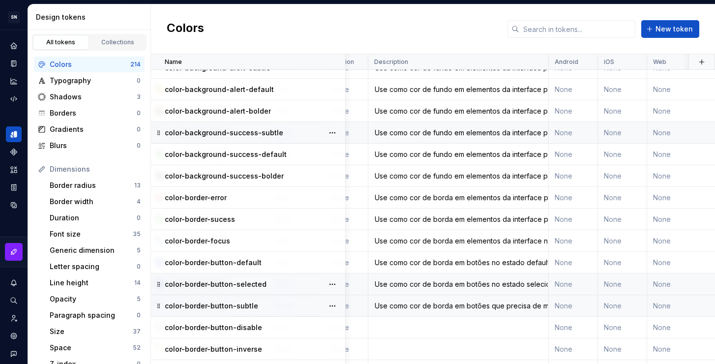
scroll to position [3325, 198]
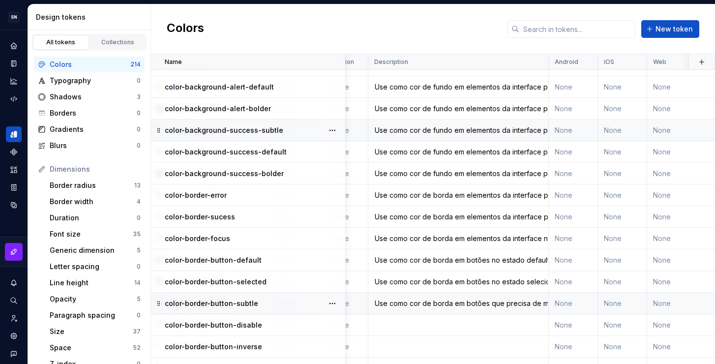
click at [404, 308] on td "Use como cor de borda em botões que precisa de menos ênfase." at bounding box center [458, 304] width 180 height 22
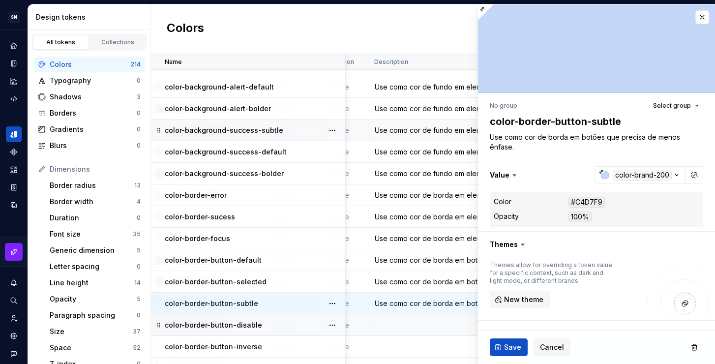
click at [408, 328] on td at bounding box center [458, 325] width 180 height 22
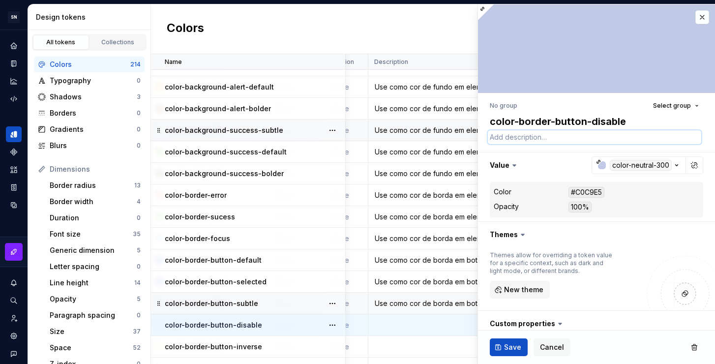
click at [561, 140] on textarea at bounding box center [594, 137] width 213 height 14
paste textarea "Use como cor de borda em botões que precisa de menos ênfase."
click at [415, 284] on div "Use como cor de borda em botões no estado selecionado." at bounding box center [458, 282] width 179 height 10
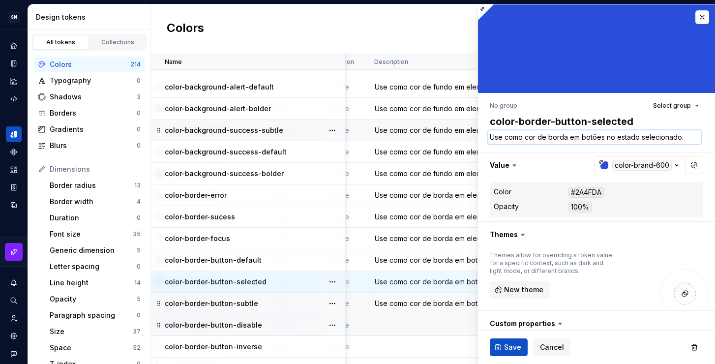
click at [549, 137] on textarea "Use como cor de borda em botões no estado selecionado." at bounding box center [594, 137] width 213 height 14
click at [414, 328] on td at bounding box center [458, 325] width 180 height 22
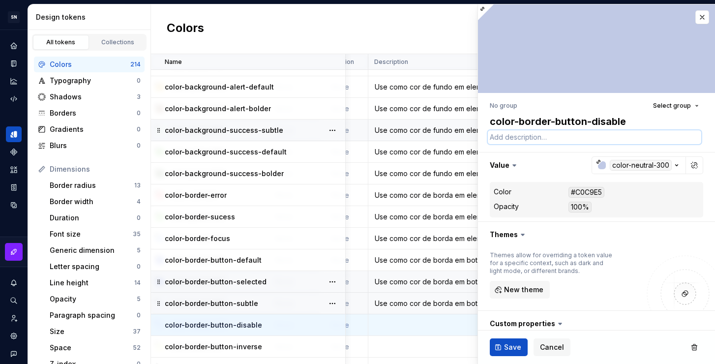
click at [531, 138] on textarea at bounding box center [594, 137] width 213 height 14
paste textarea "Use como cor de borda em botões no estado selecionado."
drag, startPoint x: 682, startPoint y: 138, endPoint x: 639, endPoint y: 137, distance: 43.8
click at [639, 137] on textarea "Use como cor de borda em botões no estado selecionado." at bounding box center [594, 137] width 213 height 14
click at [515, 349] on span "Save" at bounding box center [512, 347] width 17 height 10
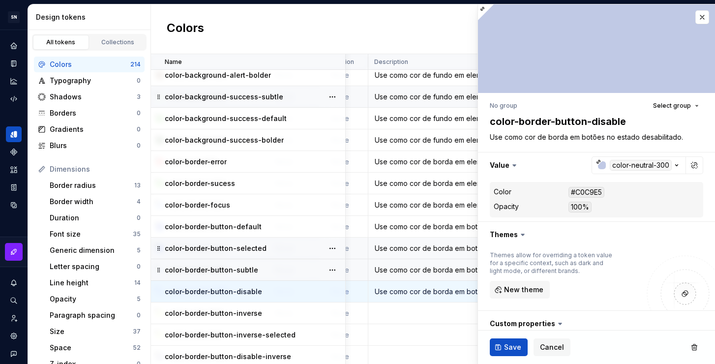
scroll to position [3386, 198]
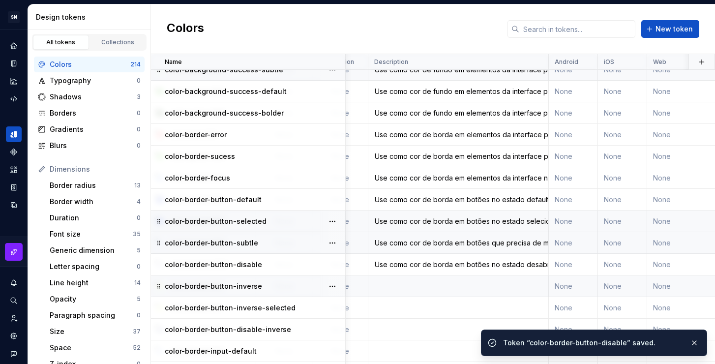
click at [435, 289] on td at bounding box center [458, 286] width 180 height 22
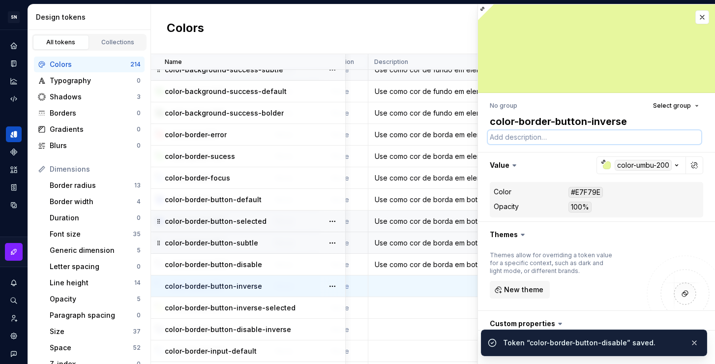
click at [535, 136] on textarea at bounding box center [594, 137] width 213 height 14
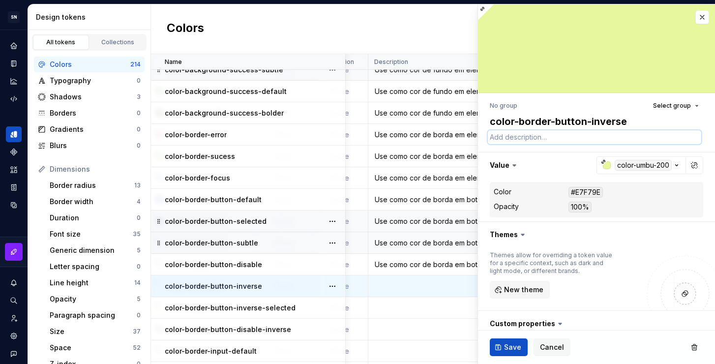
paste textarea "Use como cor de borda em botões no estado selecionado."
drag, startPoint x: 686, startPoint y: 137, endPoint x: 605, endPoint y: 136, distance: 81.6
click at [605, 136] on textarea "Use como cor de borda em botões no estado selecionado." at bounding box center [594, 137] width 213 height 14
click at [517, 345] on span "Save" at bounding box center [512, 347] width 17 height 10
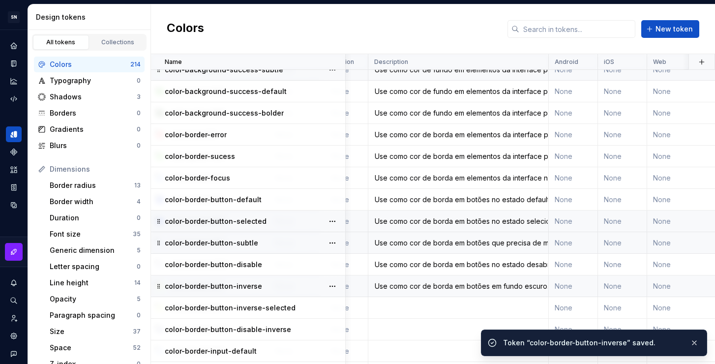
click at [415, 307] on td at bounding box center [458, 308] width 180 height 22
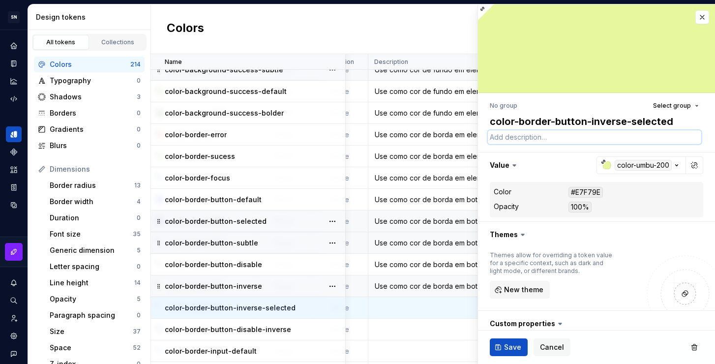
click at [552, 133] on textarea at bounding box center [594, 137] width 213 height 14
paste textarea "Use como cor de borda em botões em fundo escuro."
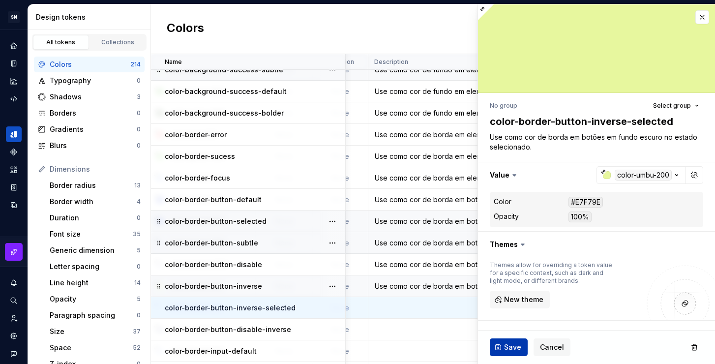
click at [504, 352] on span "Save" at bounding box center [512, 347] width 17 height 10
click at [424, 333] on td at bounding box center [458, 330] width 180 height 22
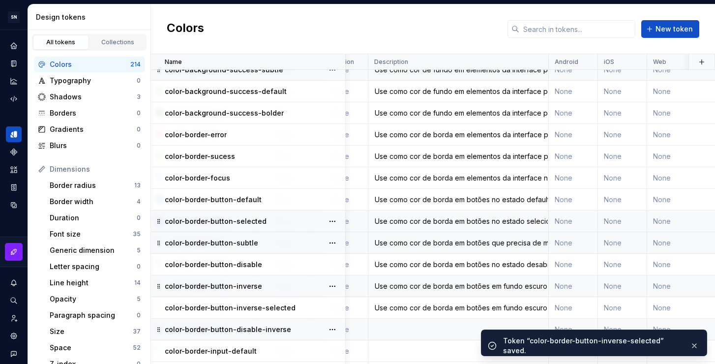
click at [418, 328] on td at bounding box center [458, 330] width 180 height 22
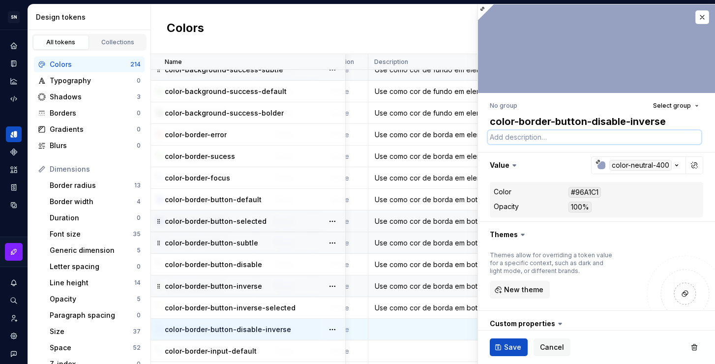
click at [544, 136] on textarea at bounding box center [594, 137] width 213 height 14
paste textarea "Use como cor de borda em botões em fundo escuro no estado selecionado."
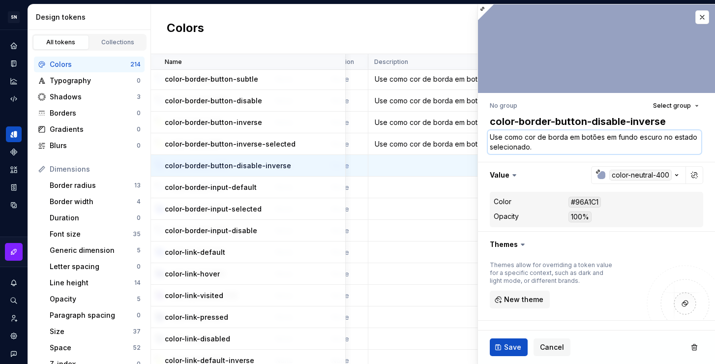
scroll to position [3550, 198]
click at [264, 165] on p "color-border-button-disable-inverse" at bounding box center [228, 165] width 126 height 10
click at [328, 167] on button "button" at bounding box center [332, 165] width 14 height 14
click at [641, 123] on html "SN Céu Design System S Design system data Design tokens All tokens Collections …" at bounding box center [357, 182] width 715 height 364
click at [618, 119] on textarea "color-border-button-disable-inverse" at bounding box center [594, 122] width 213 height 18
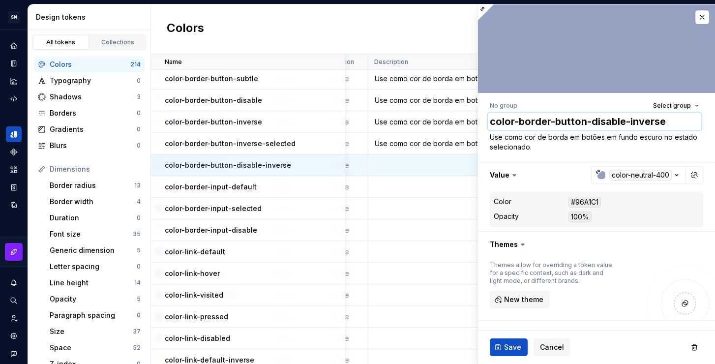
click at [642, 121] on textarea "color-border-button-disable-inverse" at bounding box center [594, 122] width 213 height 18
drag, startPoint x: 623, startPoint y: 121, endPoint x: 592, endPoint y: 122, distance: 30.5
click at [592, 122] on textarea "color-border-button-disable-inverse" at bounding box center [594, 122] width 213 height 18
click at [279, 143] on p "color-border-button-inverse-selected" at bounding box center [230, 144] width 131 height 10
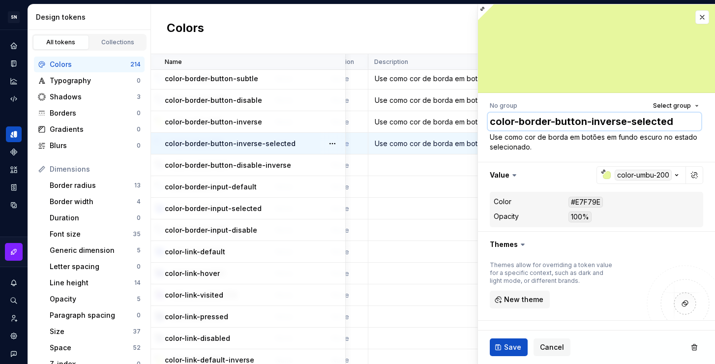
click at [645, 125] on textarea "color-border-button-inverse-selected" at bounding box center [594, 122] width 213 height 18
click at [625, 124] on textarea "color-border-button-inverse-selected" at bounding box center [594, 122] width 213 height 18
drag, startPoint x: 624, startPoint y: 119, endPoint x: 589, endPoint y: 120, distance: 35.4
click at [589, 120] on textarea "color-border-button-inverse-selected" at bounding box center [594, 122] width 213 height 18
click at [644, 121] on textarea "color-border-button-selected" at bounding box center [594, 122] width 213 height 18
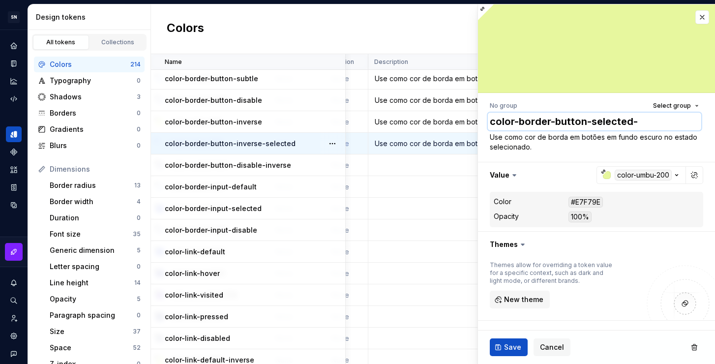
paste textarea "inverse"
click at [504, 350] on span "Save" at bounding box center [512, 347] width 17 height 10
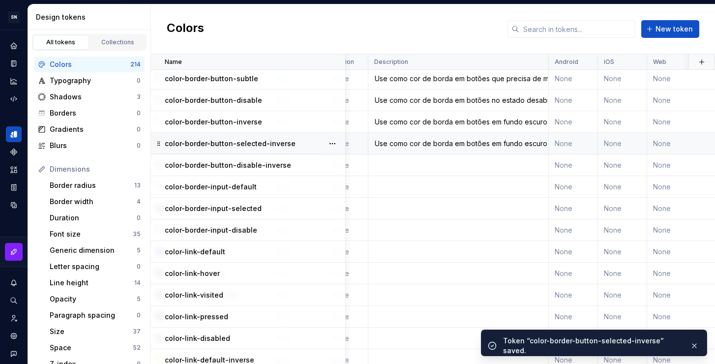
click at [612, 141] on td "None" at bounding box center [622, 144] width 49 height 22
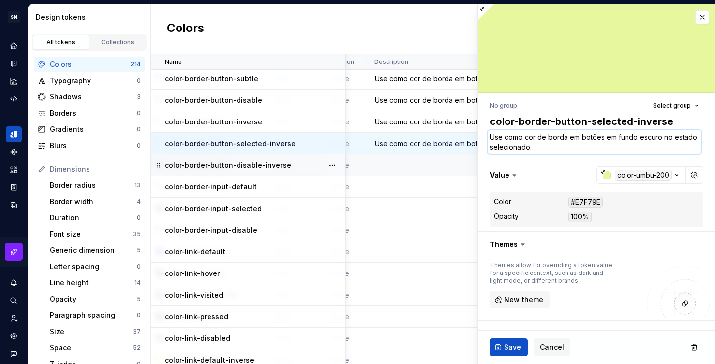
click at [578, 139] on textarea "Use como cor de borda em botões em fundo escuro no estado selecionado." at bounding box center [594, 142] width 213 height 24
click at [626, 141] on textarea "Use como cor de borda em botões em fundo escuro no estado selecionado." at bounding box center [594, 142] width 213 height 24
drag, startPoint x: 604, startPoint y: 136, endPoint x: 658, endPoint y: 139, distance: 54.2
click at [658, 139] on textarea "Use como cor de borda em botões em fundo escuro no estado selecionado." at bounding box center [594, 142] width 213 height 24
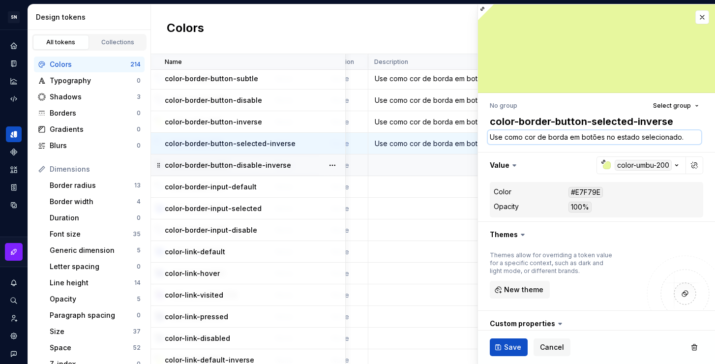
click at [686, 137] on textarea "Use como cor de borda em botões no estado selecionado." at bounding box center [594, 137] width 213 height 14
paste textarea "em fundo escuro"
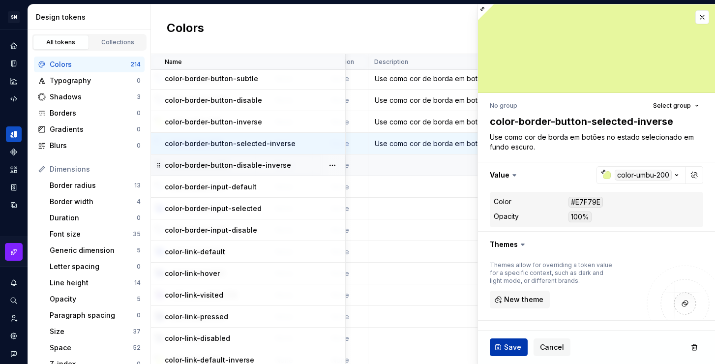
click at [517, 345] on span "Save" at bounding box center [512, 347] width 17 height 10
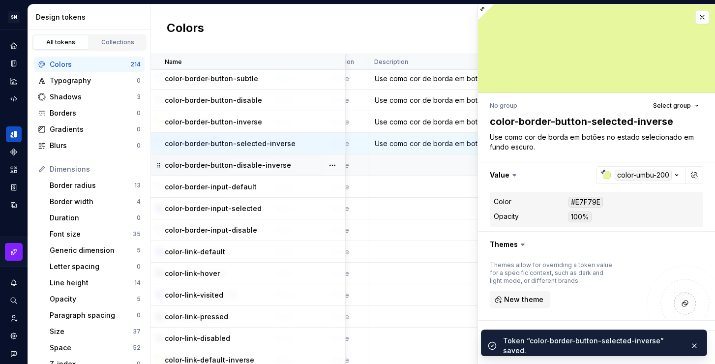
click at [408, 167] on td at bounding box center [458, 165] width 180 height 22
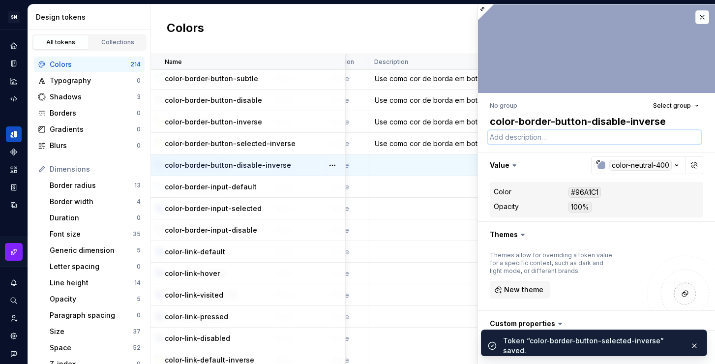
click at [562, 140] on textarea at bounding box center [594, 137] width 213 height 14
paste textarea "Use como cor de borda em botões no estado selecionado em fundo escuro."
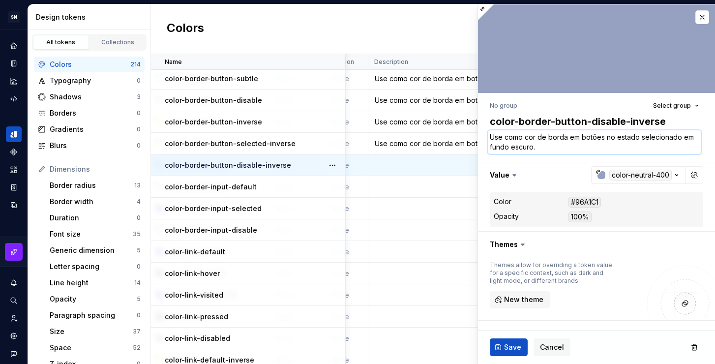
drag, startPoint x: 678, startPoint y: 138, endPoint x: 640, endPoint y: 138, distance: 37.9
click at [640, 138] on textarea "Use como cor de borda em botões no estado selecionado em fundo escuro." at bounding box center [594, 142] width 213 height 24
click at [574, 146] on textarea "Use como cor de borda em botões no estado deabilitado em fundo escuro." at bounding box center [594, 142] width 213 height 24
click at [516, 352] on span "Save" at bounding box center [512, 347] width 17 height 10
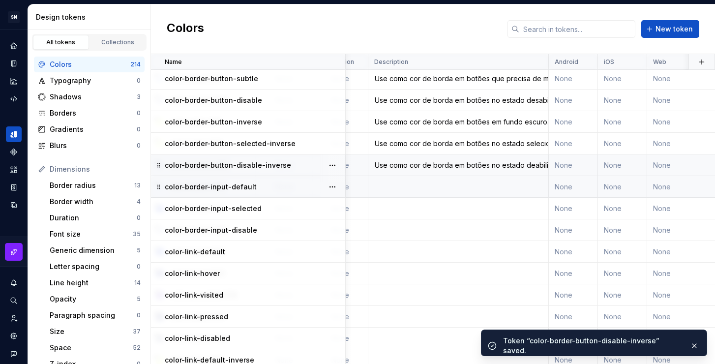
click at [412, 182] on td at bounding box center [458, 187] width 180 height 22
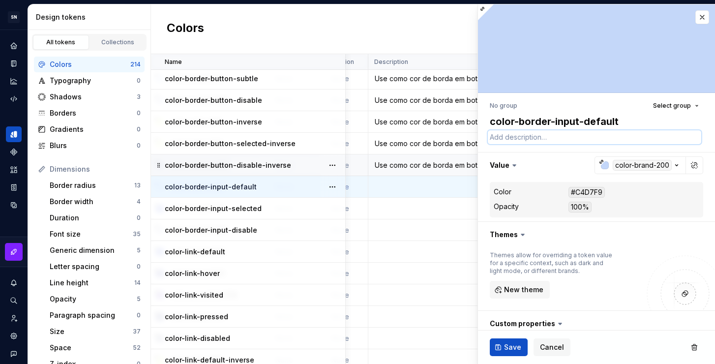
click at [522, 139] on textarea at bounding box center [594, 137] width 213 height 14
paste textarea "Use como cor de borda em botões no estado selecionado em fundo escuro."
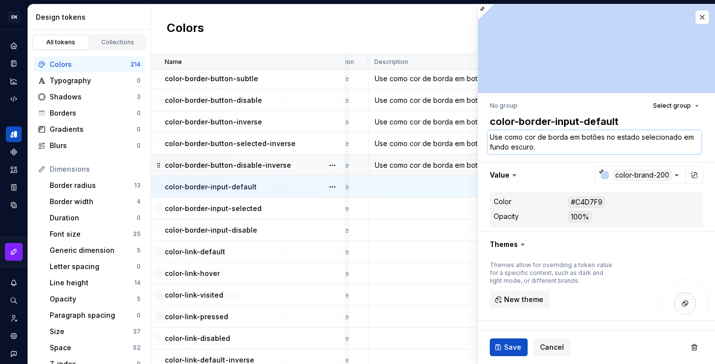
click at [600, 139] on textarea "Use como cor de borda em botões no estado selecionado em fundo escuro." at bounding box center [594, 142] width 213 height 24
drag, startPoint x: 602, startPoint y: 138, endPoint x: 580, endPoint y: 136, distance: 22.2
click at [580, 136] on textarea "Use como cor de borda em botões no estado selecionado em fundo escuro." at bounding box center [594, 142] width 213 height 24
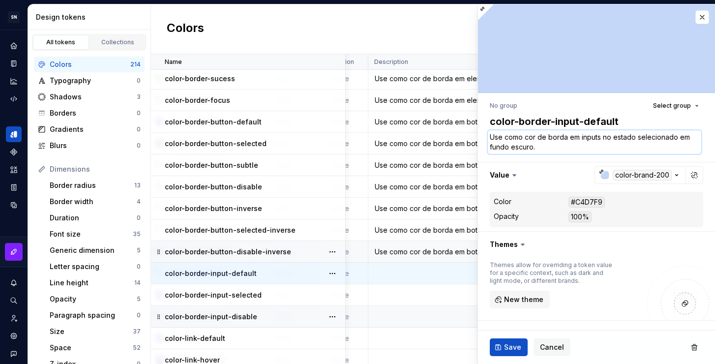
scroll to position [3462, 198]
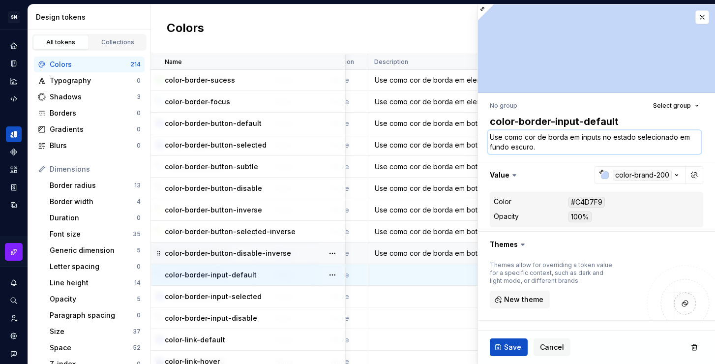
drag, startPoint x: 605, startPoint y: 137, endPoint x: 654, endPoint y: 134, distance: 49.7
click at [675, 137] on textarea "Use como cor de borda em inputs no estado selecionado em fundo escuro." at bounding box center [594, 142] width 213 height 24
click at [654, 134] on textarea "Use como cor de borda em inputs no estado selecionado em fundo escuro." at bounding box center [594, 142] width 213 height 24
drag, startPoint x: 675, startPoint y: 138, endPoint x: 637, endPoint y: 138, distance: 37.9
click at [637, 138] on textarea "Use como cor de borda em inputs no estado selecionado em fundo escuro." at bounding box center [594, 142] width 213 height 24
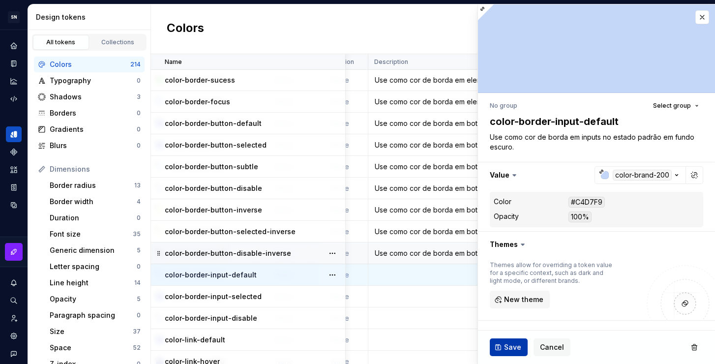
click at [507, 342] on span "Save" at bounding box center [512, 347] width 17 height 10
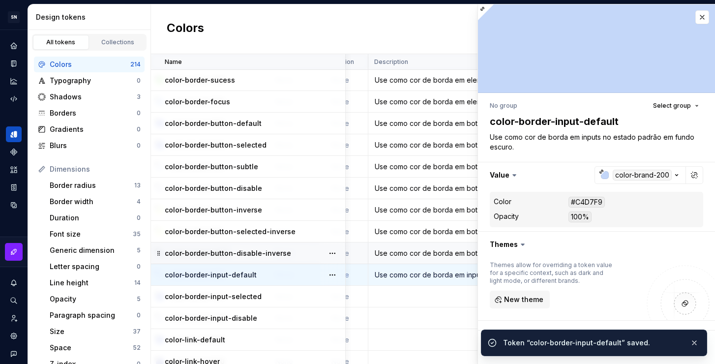
click at [413, 127] on div "Use como cor de borda em botões no estado default." at bounding box center [458, 123] width 179 height 10
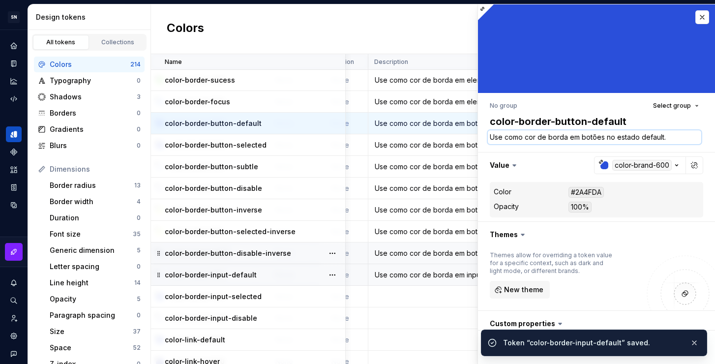
click at [639, 138] on textarea "Use como cor de borda em botões no estado default." at bounding box center [594, 137] width 213 height 14
click at [654, 138] on textarea "Use como cor de borda em botões no estado default." at bounding box center [594, 137] width 213 height 14
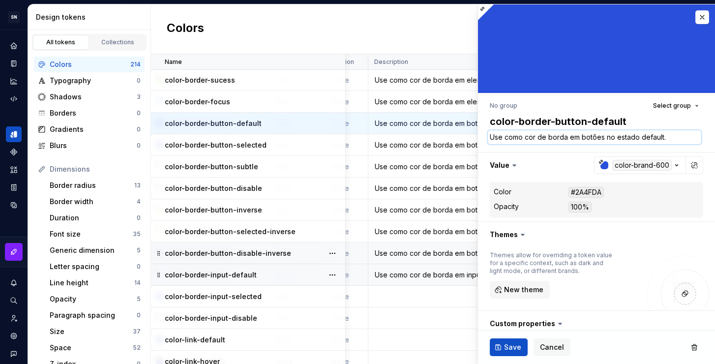
drag, startPoint x: 661, startPoint y: 137, endPoint x: 640, endPoint y: 137, distance: 21.1
click at [640, 137] on textarea "Use como cor de borda em botões no estado default." at bounding box center [594, 137] width 213 height 14
click at [502, 348] on button "Save" at bounding box center [509, 347] width 38 height 18
click at [416, 150] on td "Use como cor de borda em botões no estado selecionado." at bounding box center [458, 145] width 180 height 22
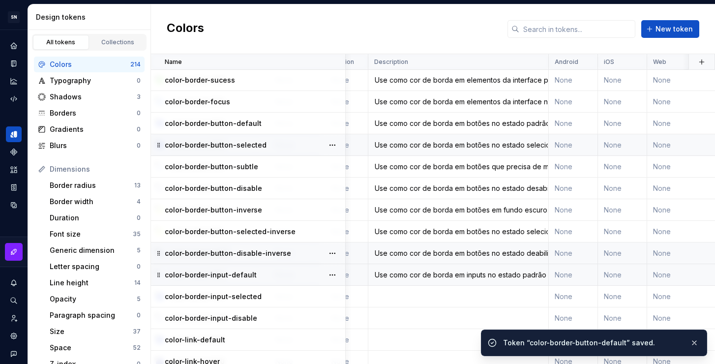
click at [442, 145] on div "Use como cor de borda em botões no estado selecionado." at bounding box center [458, 145] width 179 height 10
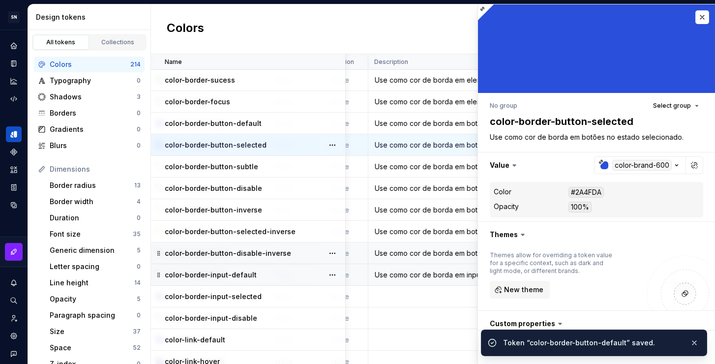
click at [430, 295] on td at bounding box center [458, 297] width 180 height 22
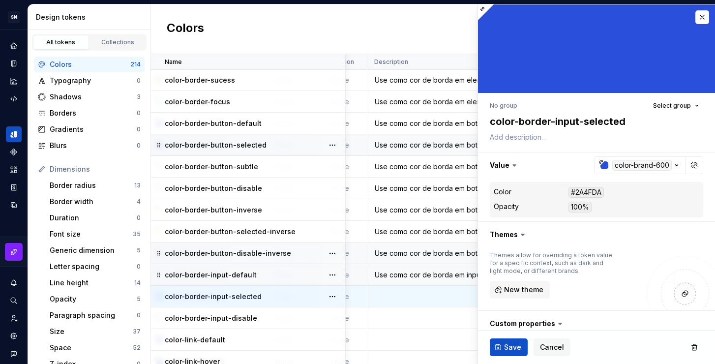
click at [694, 24] on div at bounding box center [596, 48] width 237 height 89
click at [695, 22] on button "button" at bounding box center [702, 17] width 14 height 14
click at [695, 19] on button "button" at bounding box center [702, 17] width 14 height 14
click at [695, 15] on button "button" at bounding box center [702, 17] width 14 height 14
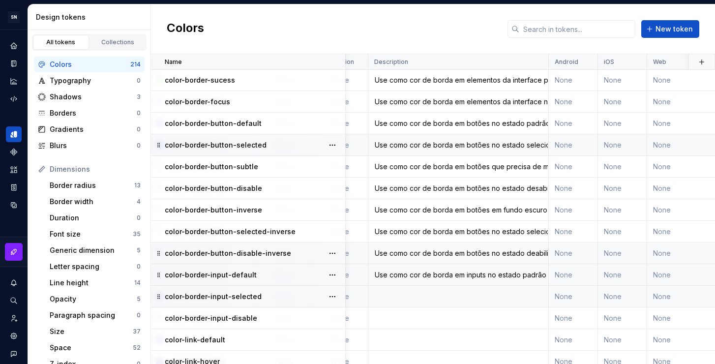
click at [695, 14] on div "Colors New token" at bounding box center [433, 29] width 564 height 50
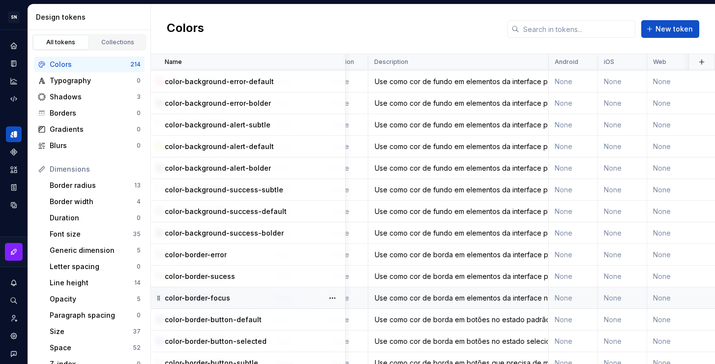
scroll to position [3449, 198]
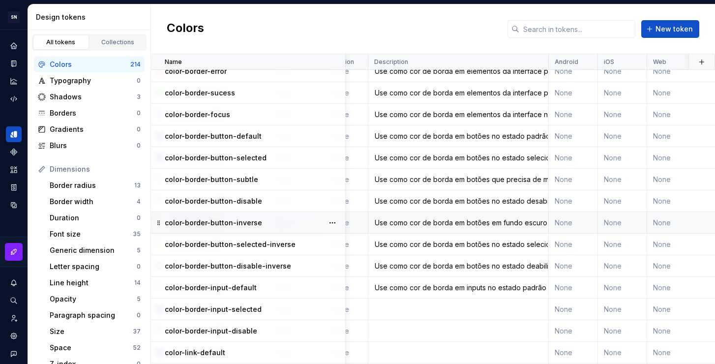
click at [242, 224] on p "color-border-button-inverse" at bounding box center [213, 223] width 97 height 10
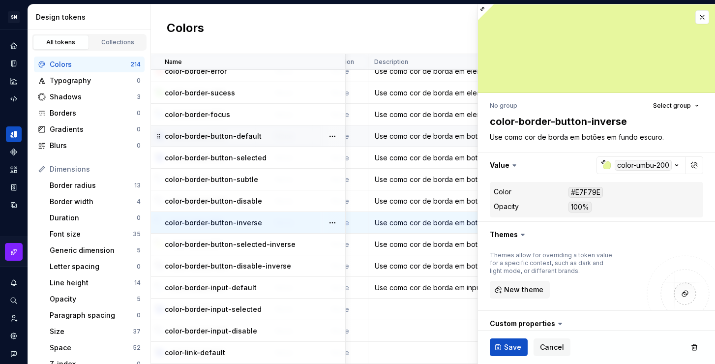
click at [245, 140] on p "color-border-button-default" at bounding box center [213, 136] width 97 height 10
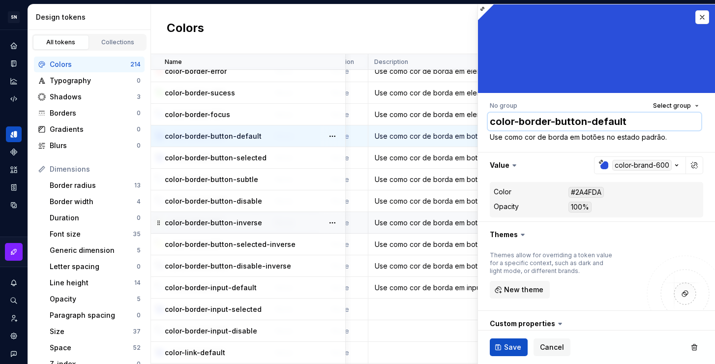
click at [568, 125] on textarea "color-border-button-default" at bounding box center [594, 122] width 213 height 18
click at [258, 221] on div "color-border-button-inverse" at bounding box center [255, 223] width 180 height 10
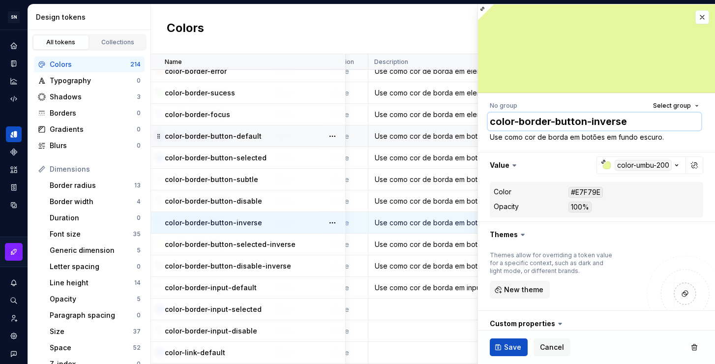
click at [626, 118] on textarea "color-border-button-inverse" at bounding box center [594, 122] width 213 height 18
click at [405, 310] on td at bounding box center [458, 309] width 180 height 22
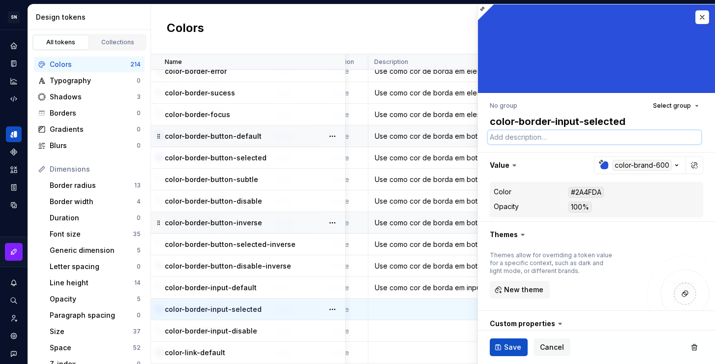
click at [559, 139] on textarea at bounding box center [594, 137] width 213 height 14
paste textarea "color-border-button-inverse"
click at [396, 285] on div "Use como cor de borda em inputs no estado padrão em fundo escuro." at bounding box center [458, 288] width 179 height 10
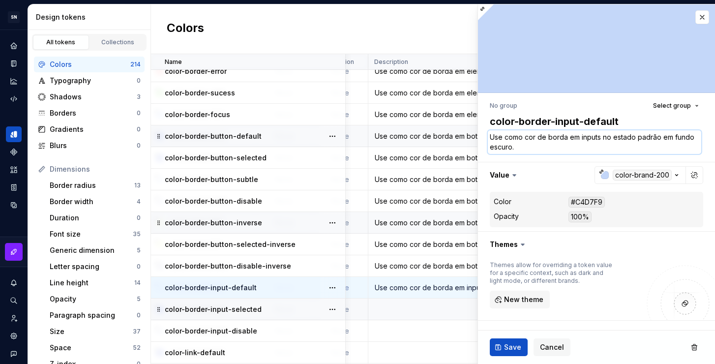
click at [536, 146] on textarea "Use como cor de borda em inputs no estado padrão em fundo escuro." at bounding box center [594, 142] width 213 height 24
click at [414, 313] on td at bounding box center [458, 309] width 180 height 22
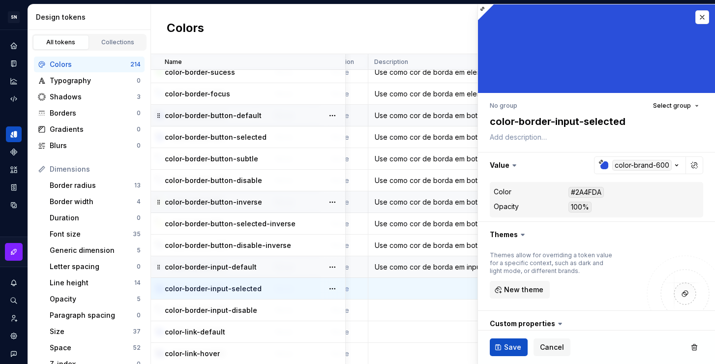
scroll to position [3484, 198]
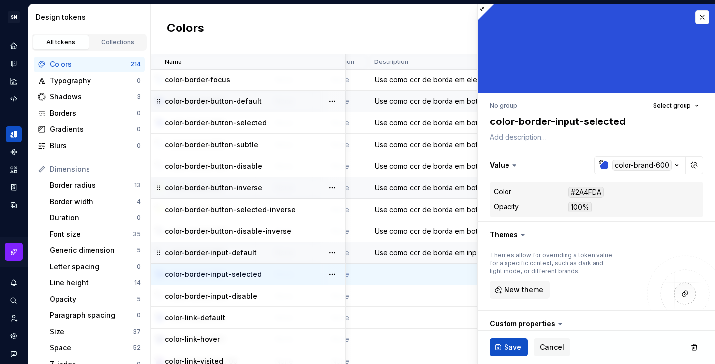
click at [418, 251] on div "Use como cor de borda em inputs no estado padrão em fundo escuro." at bounding box center [458, 253] width 179 height 10
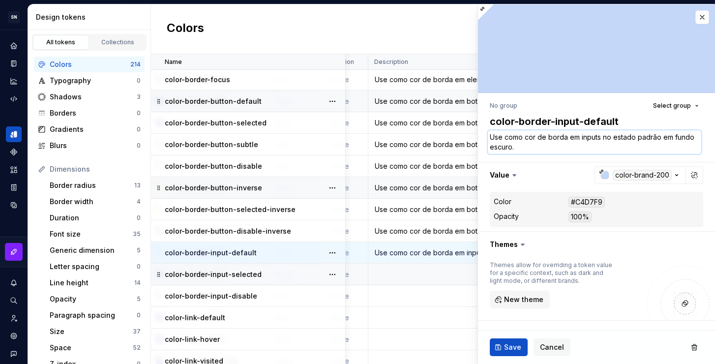
click at [559, 150] on textarea "Use como cor de borda em inputs no estado padrão em fundo escuro." at bounding box center [594, 142] width 213 height 24
click at [536, 147] on textarea "Use como cor de borda em inputs no estado padrão em fundo escuro." at bounding box center [594, 142] width 213 height 24
drag, startPoint x: 545, startPoint y: 148, endPoint x: 659, endPoint y: 135, distance: 115.4
click at [659, 135] on textarea "Use como cor de borda em inputs no estado padrão em fundo escuro." at bounding box center [594, 142] width 213 height 24
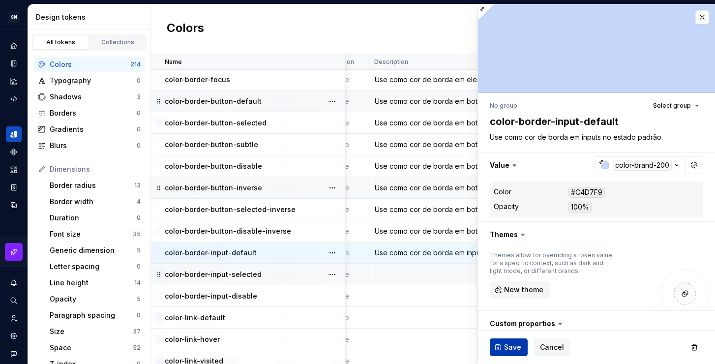
click at [508, 353] on button "Save" at bounding box center [509, 347] width 38 height 18
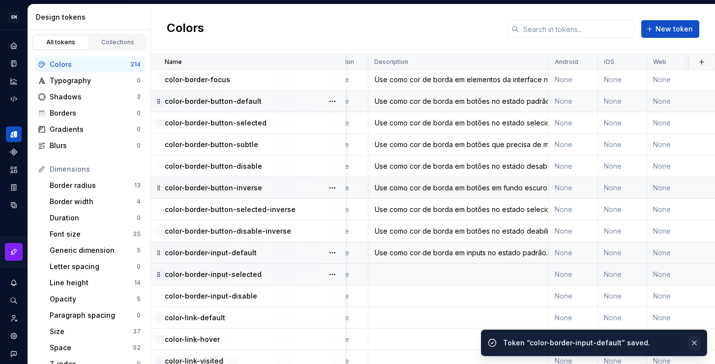
click at [692, 340] on button "button" at bounding box center [694, 343] width 13 height 14
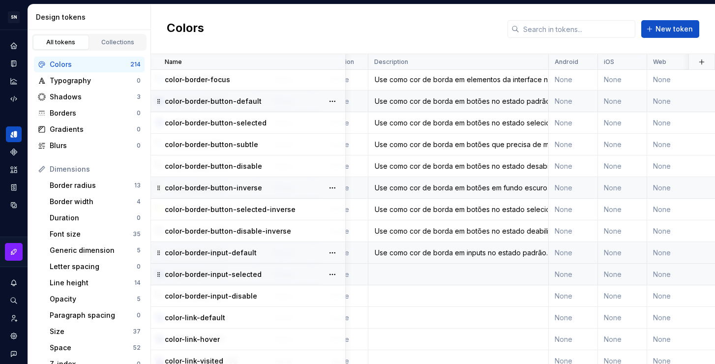
click at [427, 278] on td at bounding box center [458, 275] width 180 height 22
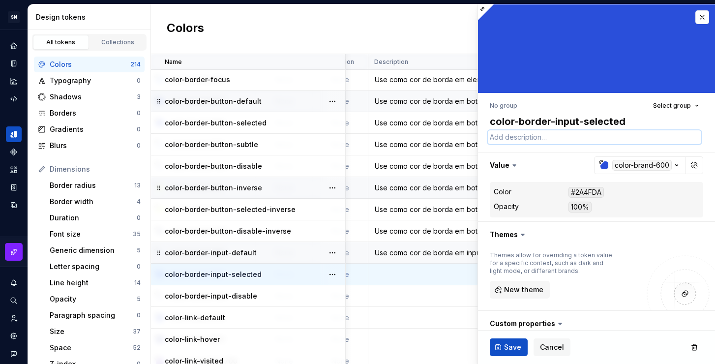
click at [521, 136] on textarea at bounding box center [594, 137] width 213 height 14
paste textarea "Use como cor de borda em inputs no estado padrão em fundo escuro."
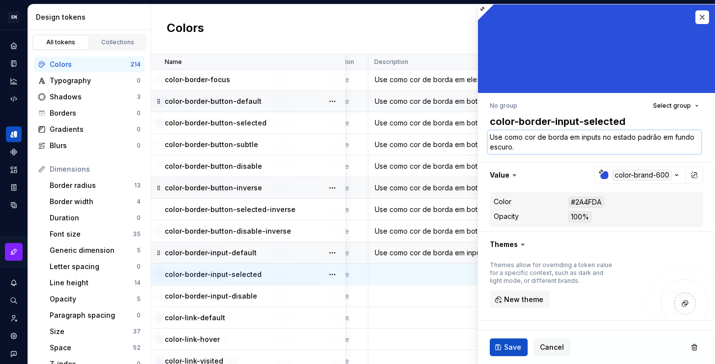
drag, startPoint x: 649, startPoint y: 147, endPoint x: 637, endPoint y: 138, distance: 14.5
click at [637, 138] on textarea "Use como cor de borda em inputs no estado padrão em fundo escuro." at bounding box center [594, 142] width 213 height 24
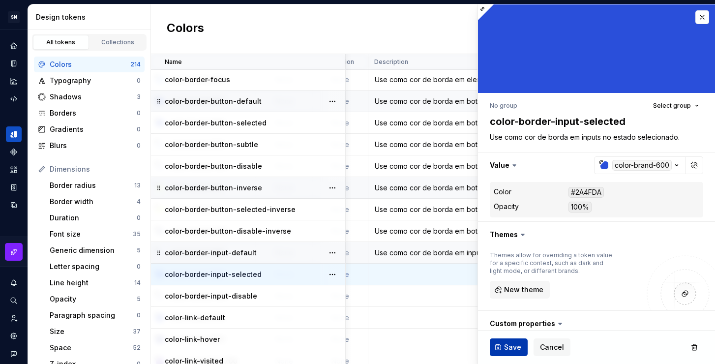
click at [502, 352] on button "Save" at bounding box center [509, 347] width 38 height 18
click at [408, 297] on td at bounding box center [458, 296] width 180 height 22
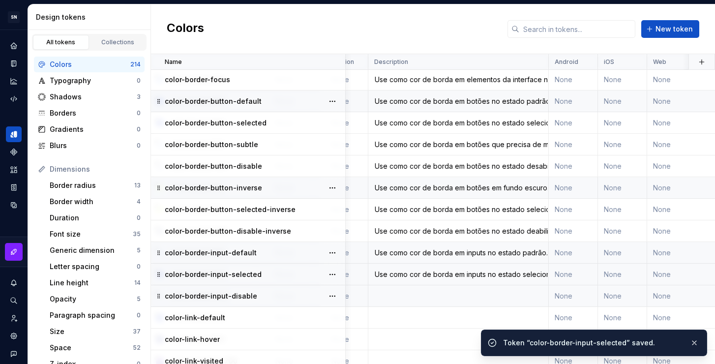
click at [406, 293] on td at bounding box center [458, 296] width 180 height 22
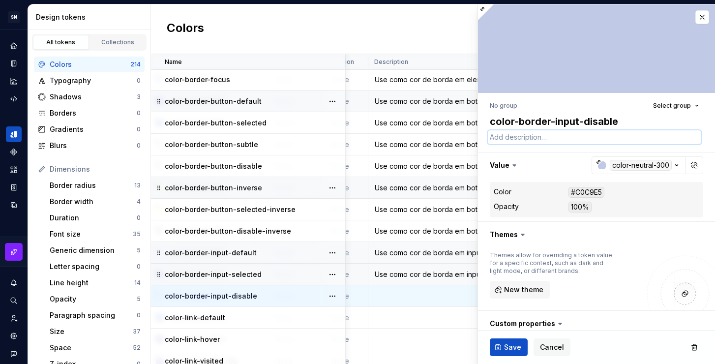
click at [563, 137] on textarea at bounding box center [594, 137] width 213 height 14
paste textarea "Use como cor de borda em inputs no estado selecionado."
drag, startPoint x: 683, startPoint y: 140, endPoint x: 635, endPoint y: 138, distance: 48.2
click at [635, 138] on textarea "Use como cor de borda em inputs no estado selecionado." at bounding box center [594, 137] width 213 height 14
click at [510, 349] on span "Save" at bounding box center [512, 347] width 17 height 10
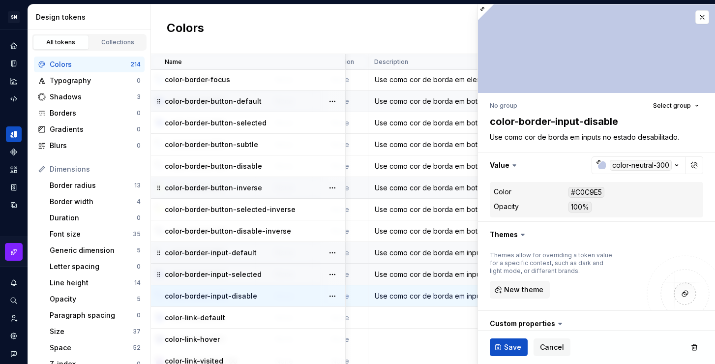
click at [399, 317] on td at bounding box center [458, 318] width 180 height 22
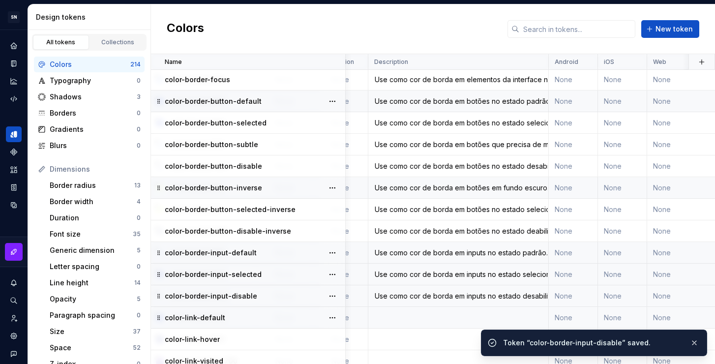
click at [415, 322] on td at bounding box center [458, 318] width 180 height 22
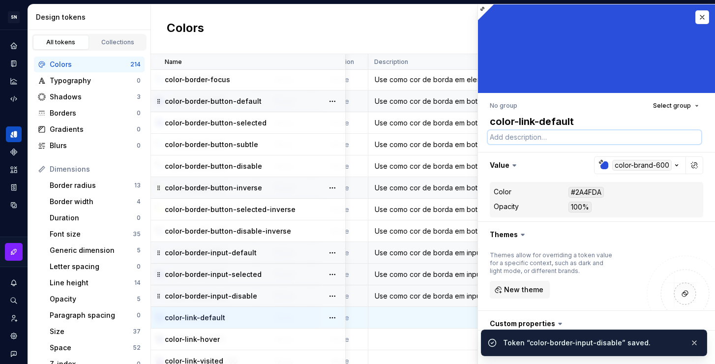
click at [542, 134] on textarea at bounding box center [594, 137] width 213 height 14
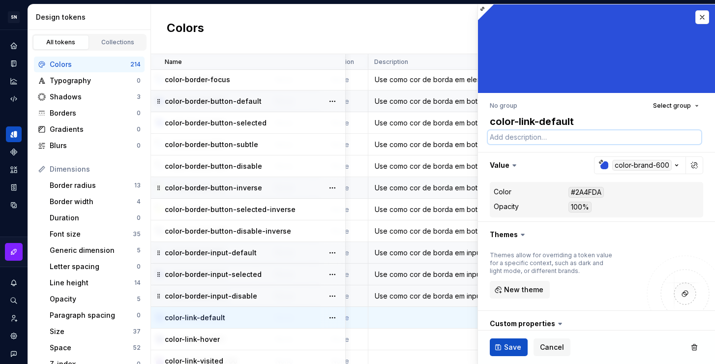
paste textarea "Use como cor de borda em inputs no estado selecionado."
drag, startPoint x: 549, startPoint y: 137, endPoint x: 565, endPoint y: 139, distance: 16.9
click at [565, 139] on textarea "Use como cor de borda em inputs no estado selecionado." at bounding box center [594, 137] width 213 height 14
drag, startPoint x: 562, startPoint y: 137, endPoint x: 595, endPoint y: 138, distance: 32.9
click at [595, 138] on textarea "Use como cor de link em inputs no estado selecionado." at bounding box center [594, 137] width 213 height 14
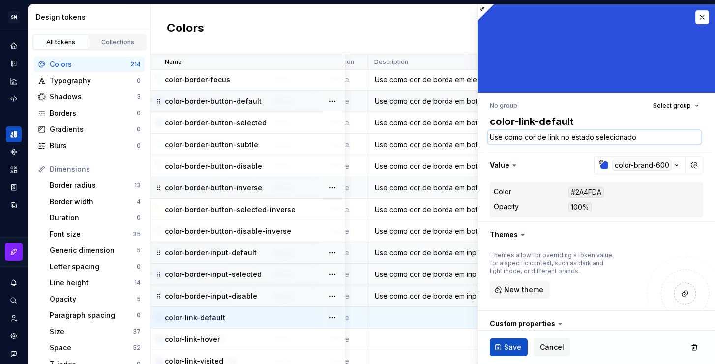
drag, startPoint x: 644, startPoint y: 135, endPoint x: 595, endPoint y: 135, distance: 49.2
click at [595, 135] on textarea "Use como cor de link no estado selecionado." at bounding box center [594, 137] width 213 height 14
click at [510, 350] on span "Save" at bounding box center [512, 347] width 17 height 10
click at [583, 135] on textarea "Use como cor de link no estado padrão." at bounding box center [594, 137] width 213 height 14
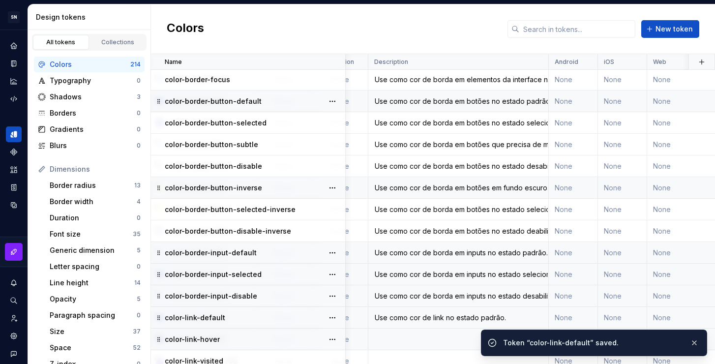
click at [435, 340] on td at bounding box center [458, 339] width 180 height 22
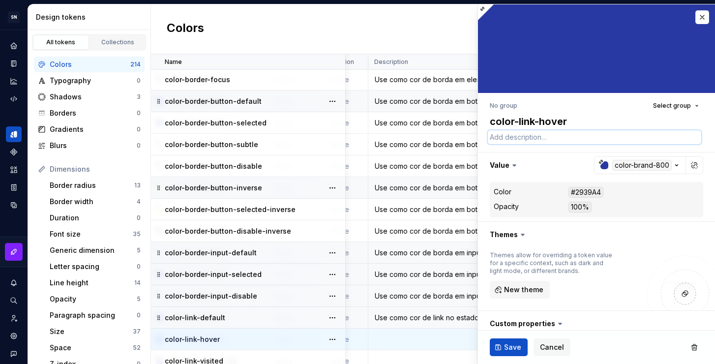
click at [547, 138] on textarea at bounding box center [594, 137] width 213 height 14
paste textarea "Use como cor de link no estado padrão."
drag, startPoint x: 626, startPoint y: 138, endPoint x: 596, endPoint y: 138, distance: 30.5
click at [596, 138] on textarea "Use como cor de link no estado padrão." at bounding box center [594, 137] width 213 height 14
click at [503, 351] on button "Save" at bounding box center [509, 347] width 38 height 18
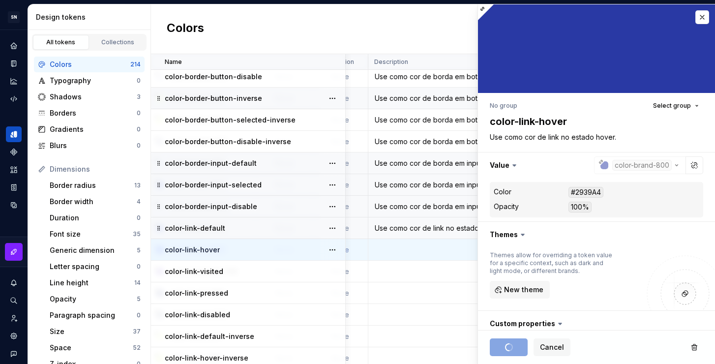
scroll to position [3580, 198]
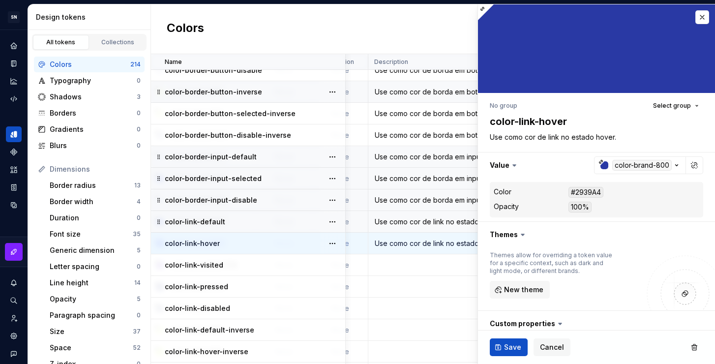
click at [407, 266] on td at bounding box center [458, 265] width 180 height 22
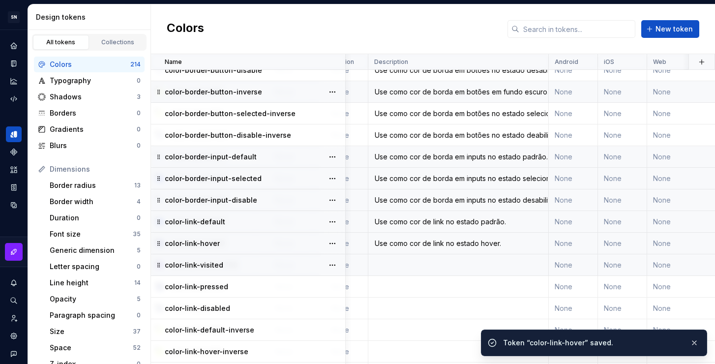
click at [421, 272] on td at bounding box center [458, 265] width 180 height 22
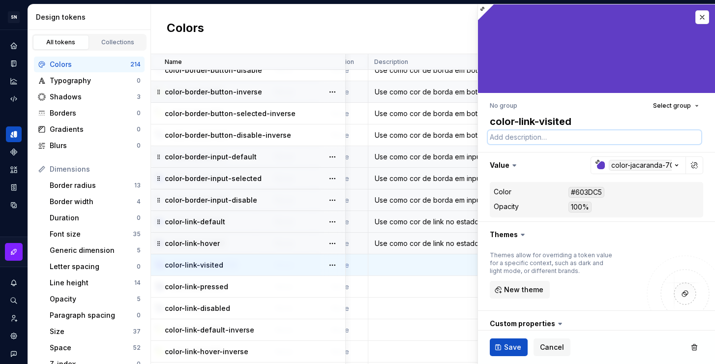
click at [545, 140] on textarea at bounding box center [594, 137] width 213 height 14
paste textarea "Use como cor de link no estado padrão."
drag, startPoint x: 623, startPoint y: 141, endPoint x: 596, endPoint y: 137, distance: 27.3
click at [596, 137] on textarea "Use como cor de link no estado padrão." at bounding box center [594, 137] width 213 height 14
click at [505, 349] on span "Save" at bounding box center [512, 347] width 17 height 10
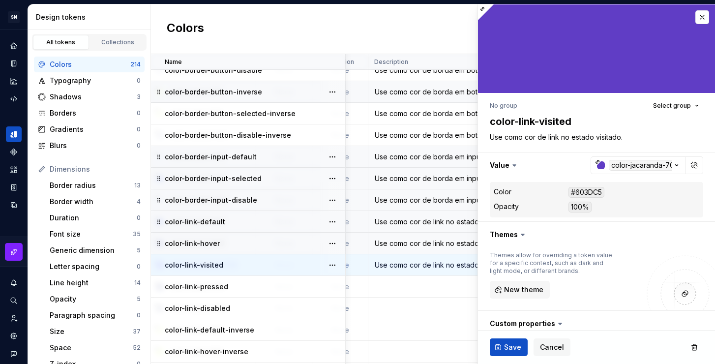
click at [421, 286] on td at bounding box center [458, 287] width 180 height 22
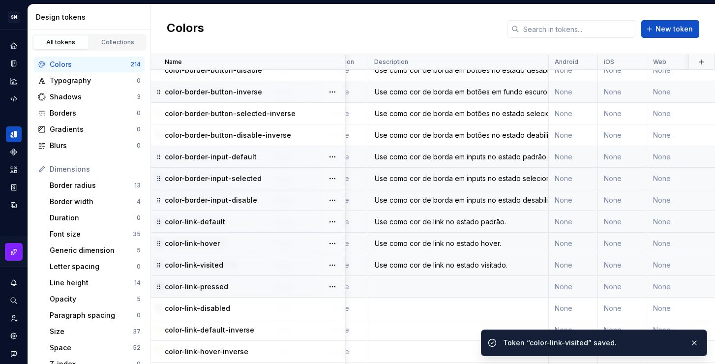
click at [436, 284] on td at bounding box center [458, 287] width 180 height 22
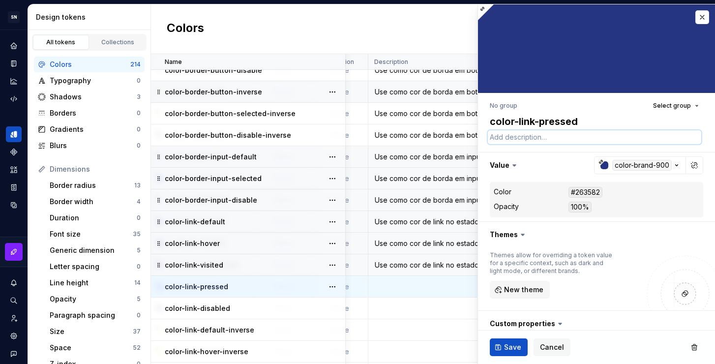
click at [548, 142] on textarea at bounding box center [594, 137] width 213 height 14
paste textarea "Use como cor de link no estado padrão."
drag, startPoint x: 627, startPoint y: 140, endPoint x: 595, endPoint y: 137, distance: 31.6
click at [595, 137] on textarea "Use como cor de link no estado padrão." at bounding box center [594, 137] width 213 height 14
click at [510, 350] on span "Save" at bounding box center [512, 347] width 17 height 10
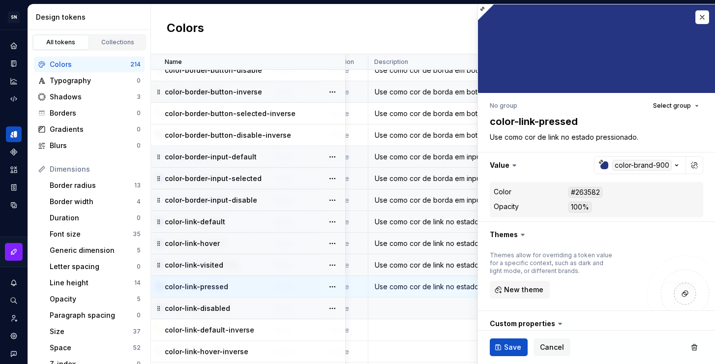
click at [411, 308] on td at bounding box center [458, 308] width 180 height 22
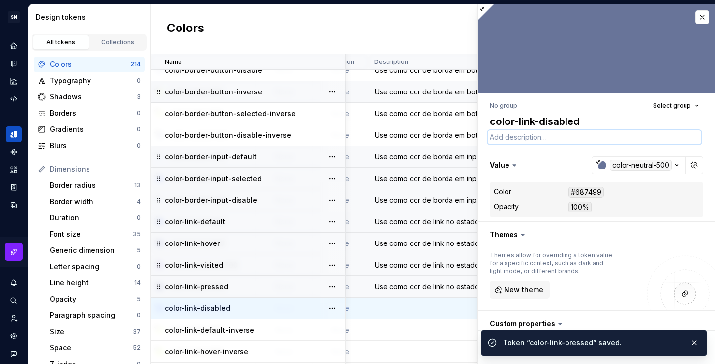
click at [526, 140] on textarea at bounding box center [594, 137] width 213 height 14
paste textarea "Use como cor de link no estado padrão."
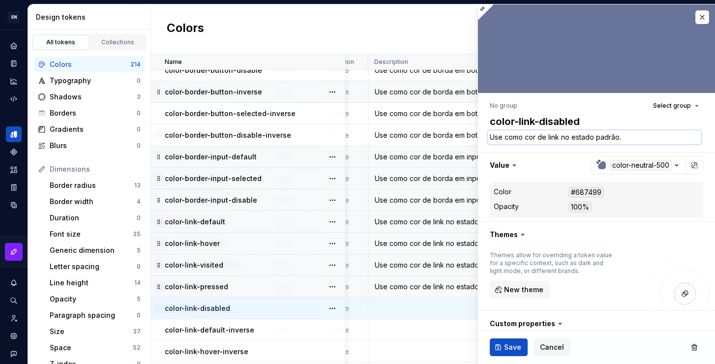
drag, startPoint x: 638, startPoint y: 136, endPoint x: 595, endPoint y: 137, distance: 42.3
click at [595, 137] on textarea "Use como cor de link no estado padrão." at bounding box center [594, 137] width 213 height 14
click at [511, 344] on span "Save" at bounding box center [512, 347] width 17 height 10
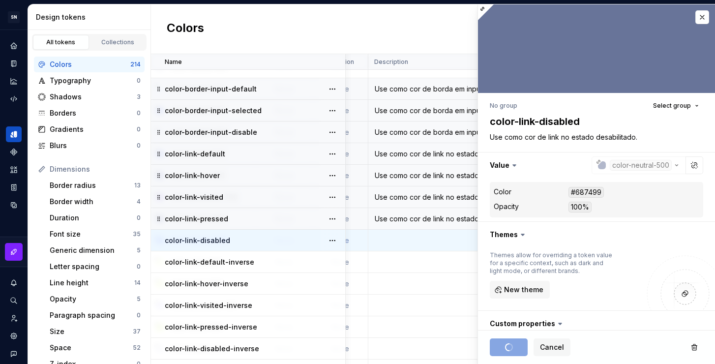
scroll to position [3663, 198]
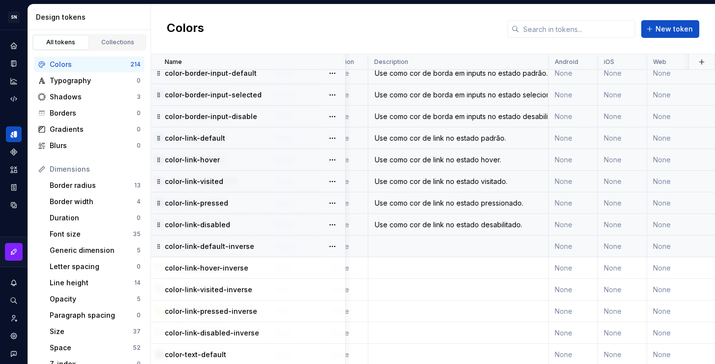
click at [428, 250] on td at bounding box center [458, 247] width 180 height 22
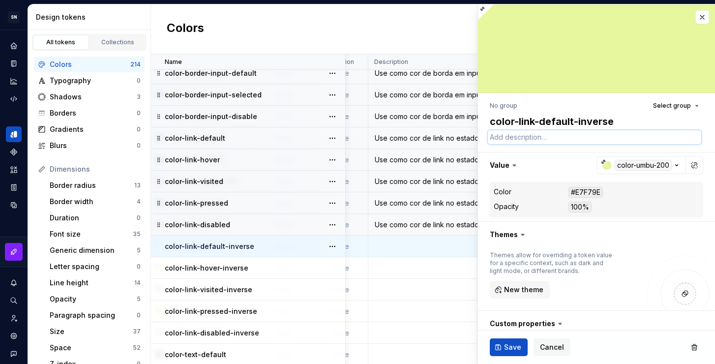
click at [539, 139] on textarea at bounding box center [594, 137] width 213 height 14
paste textarea "Use como cor de link no estado padrão."
drag, startPoint x: 630, startPoint y: 137, endPoint x: 617, endPoint y: 135, distance: 13.5
click at [617, 135] on textarea "Use como cor de link no estado padrão." at bounding box center [594, 137] width 213 height 14
click at [511, 353] on button "Save" at bounding box center [509, 347] width 38 height 18
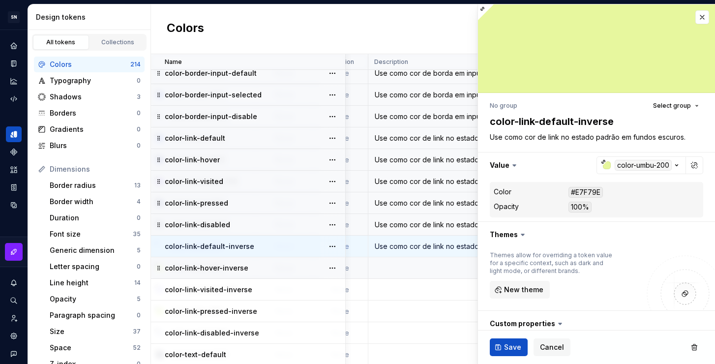
click at [411, 262] on td at bounding box center [458, 268] width 180 height 22
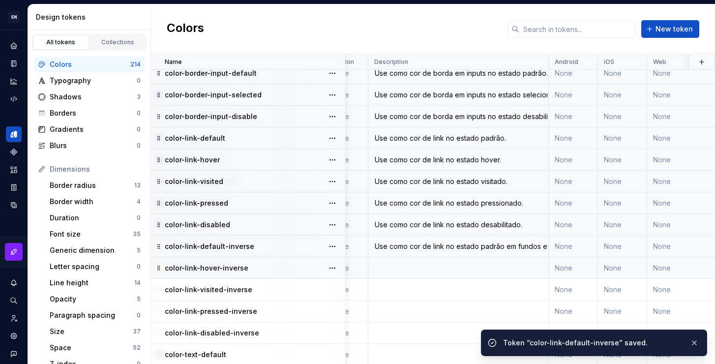
click at [451, 267] on td at bounding box center [458, 268] width 180 height 22
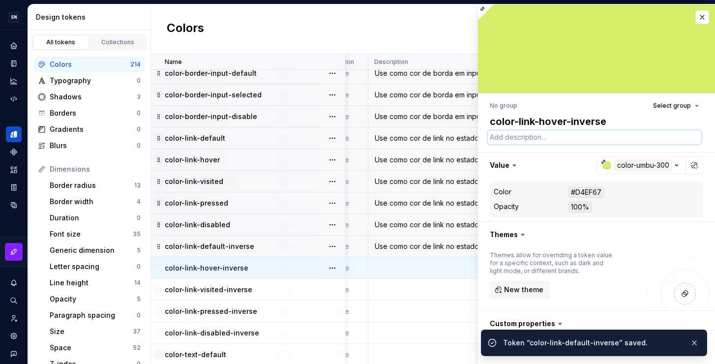
click at [549, 141] on textarea at bounding box center [594, 137] width 213 height 14
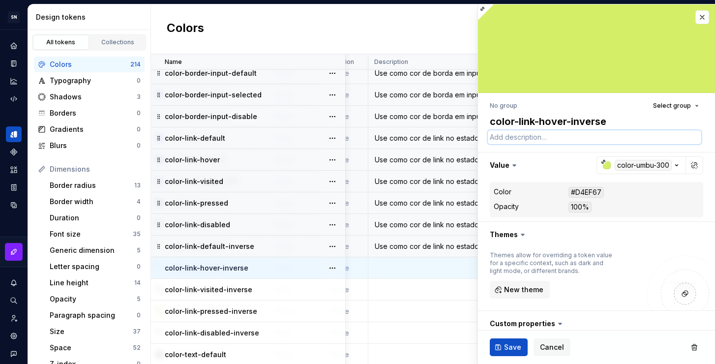
paste textarea "Use como cor de link no estado padrão em fundos escuros."
drag, startPoint x: 617, startPoint y: 137, endPoint x: 594, endPoint y: 137, distance: 22.1
click at [594, 137] on textarea "Use como cor de link no estado padrão em fundos escuros." at bounding box center [594, 137] width 213 height 14
click at [686, 135] on textarea "Use como cor de link no estado hover em fundos escuros." at bounding box center [594, 137] width 213 height 14
click at [505, 349] on span "Save" at bounding box center [512, 347] width 17 height 10
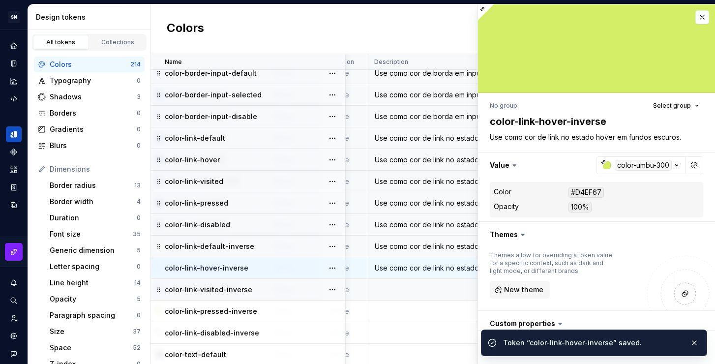
click at [415, 291] on td at bounding box center [458, 290] width 180 height 22
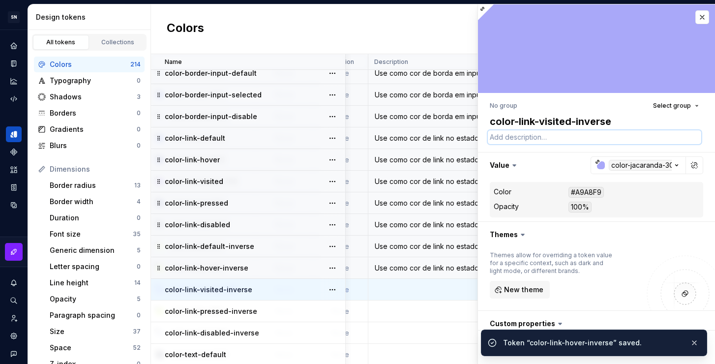
click at [564, 136] on textarea at bounding box center [594, 137] width 213 height 14
paste textarea "Use como cor de link no estado padrão em fundos escuros."
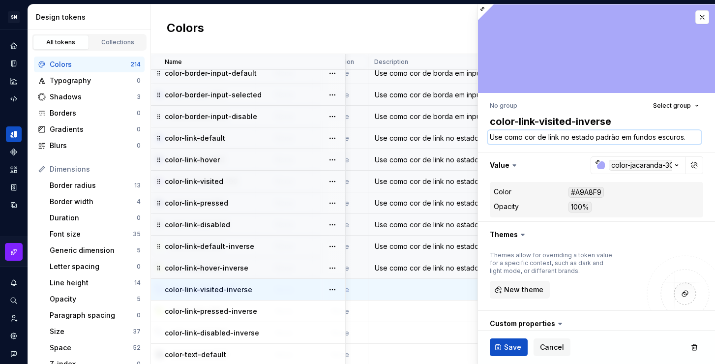
drag, startPoint x: 616, startPoint y: 138, endPoint x: 596, endPoint y: 137, distance: 19.7
click at [596, 137] on textarea "Use como cor de link no estado padrão em fundos escuros." at bounding box center [594, 137] width 213 height 14
click at [514, 341] on button "Save" at bounding box center [509, 347] width 38 height 18
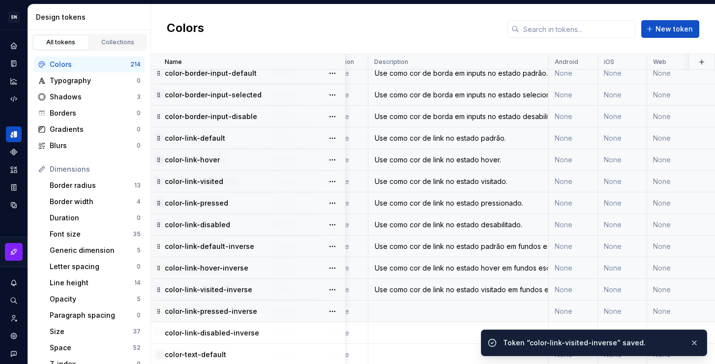
click at [422, 309] on td at bounding box center [458, 311] width 180 height 22
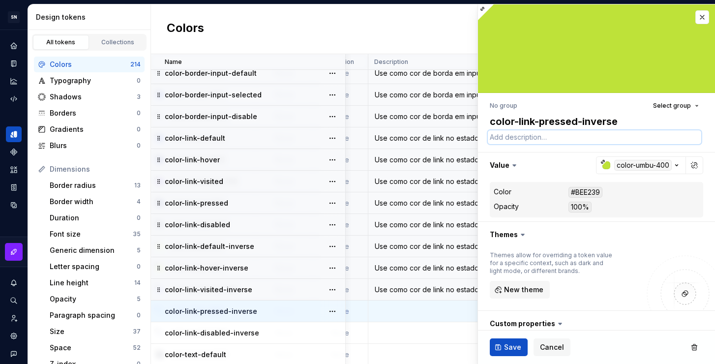
click at [530, 140] on textarea at bounding box center [594, 137] width 213 height 14
paste textarea "Use como cor de link no estado padrão em fundos escuros."
drag, startPoint x: 618, startPoint y: 137, endPoint x: 599, endPoint y: 137, distance: 19.2
click at [599, 137] on textarea "Use como cor de link no estado padrão em fundos escuros." at bounding box center [594, 137] width 213 height 14
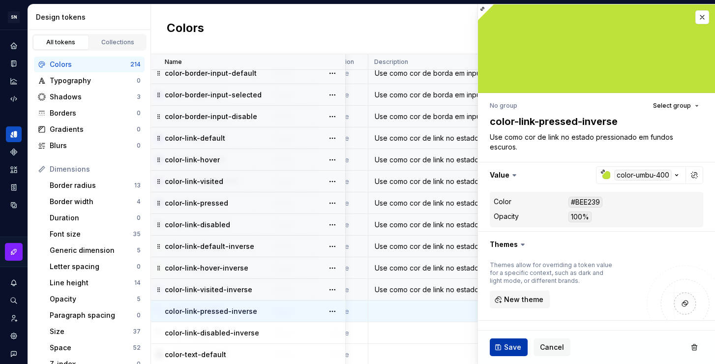
click at [515, 342] on span "Save" at bounding box center [512, 347] width 17 height 10
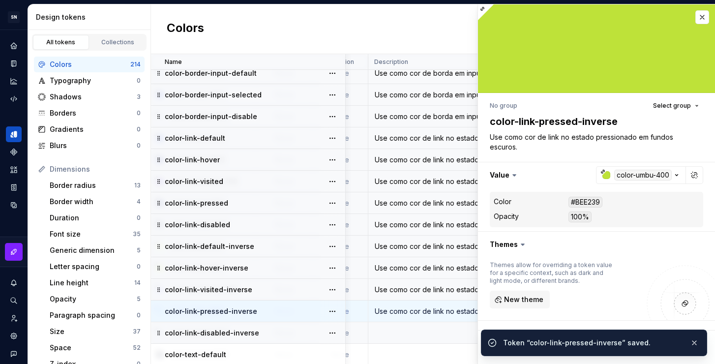
click at [409, 335] on td at bounding box center [458, 333] width 180 height 22
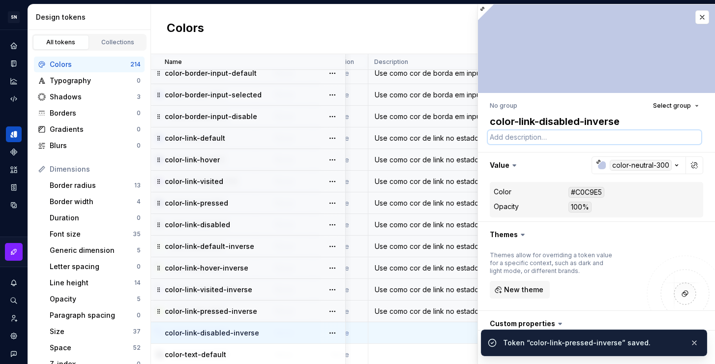
click at [532, 139] on textarea at bounding box center [594, 137] width 213 height 14
paste textarea "Use como cor de link no estado padrão em fundos escuros."
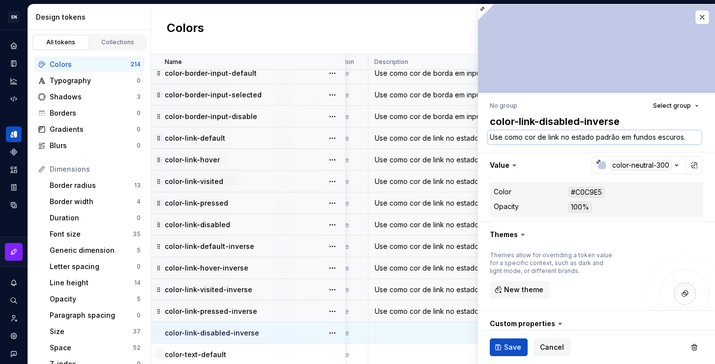
drag, startPoint x: 617, startPoint y: 137, endPoint x: 595, endPoint y: 137, distance: 22.1
click at [595, 137] on textarea "Use como cor de link no estado padrão em fundos escuros." at bounding box center [594, 137] width 213 height 14
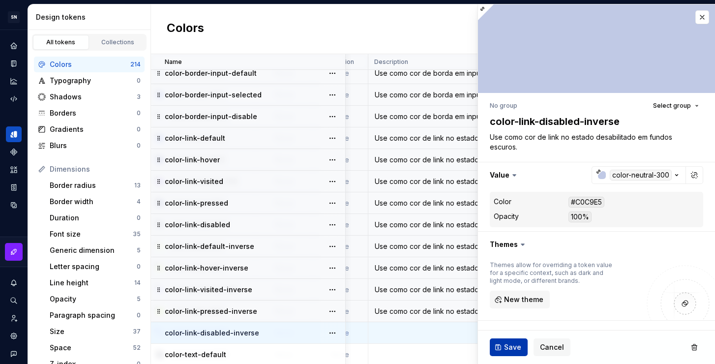
click at [518, 349] on span "Save" at bounding box center [512, 347] width 17 height 10
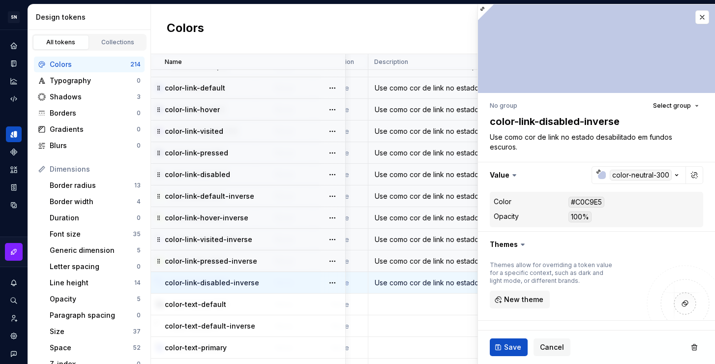
scroll to position [3781, 198]
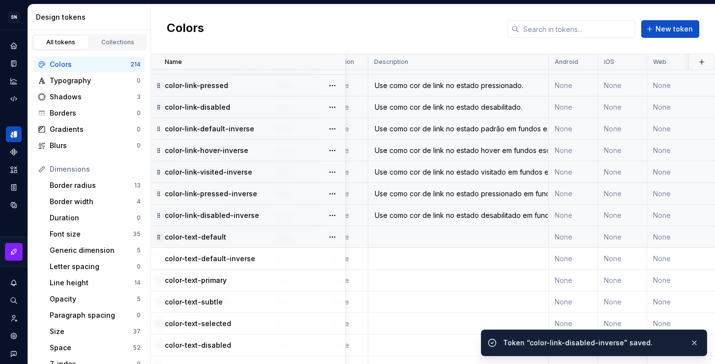
click at [412, 235] on td at bounding box center [458, 237] width 180 height 22
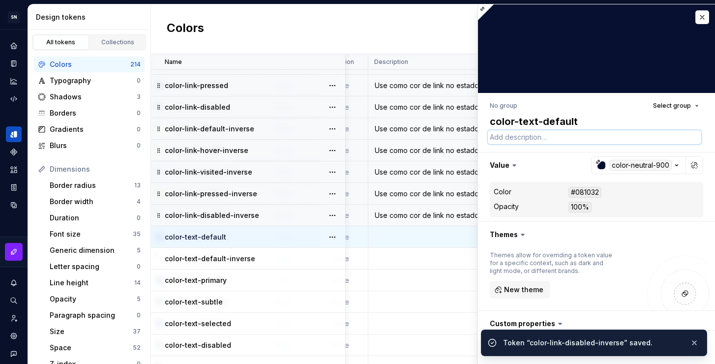
click at [513, 142] on textarea at bounding box center [594, 137] width 213 height 14
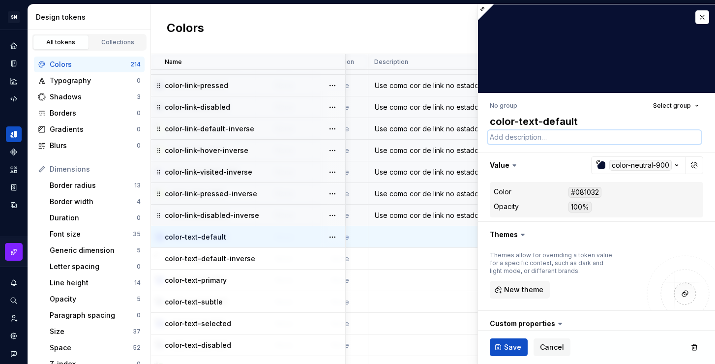
paste textarea "Use como cor de link no estado padrão em fundos escuros."
drag, startPoint x: 558, startPoint y: 138, endPoint x: 547, endPoint y: 138, distance: 11.3
click at [547, 138] on textarea "Use como cor de link no estado padrão em fundos escuros." at bounding box center [594, 137] width 213 height 14
click at [623, 137] on textarea "Use como cor de texto no estado padrão em fundos escuros." at bounding box center [594, 137] width 213 height 14
click at [659, 136] on textarea "Use como cor de texto no estado padrão em fundos escuros." at bounding box center [594, 137] width 213 height 14
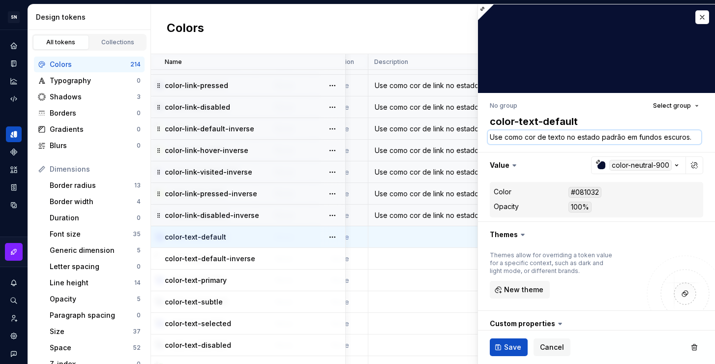
drag, startPoint x: 566, startPoint y: 139, endPoint x: 692, endPoint y: 139, distance: 125.9
click at [692, 139] on textarea "Use como cor de texto no estado padrão em fundos escuros." at bounding box center [594, 137] width 213 height 14
click at [516, 353] on button "Save" at bounding box center [509, 347] width 38 height 18
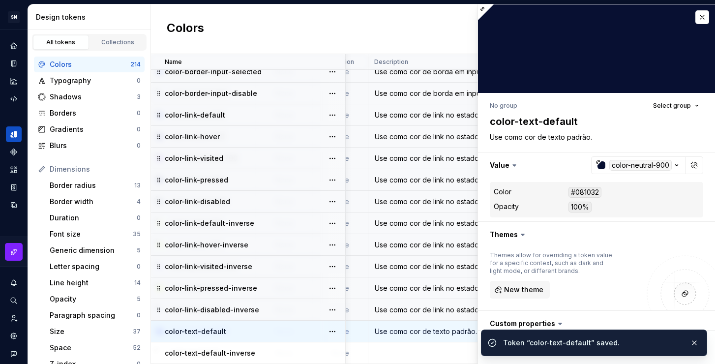
scroll to position [3686, 198]
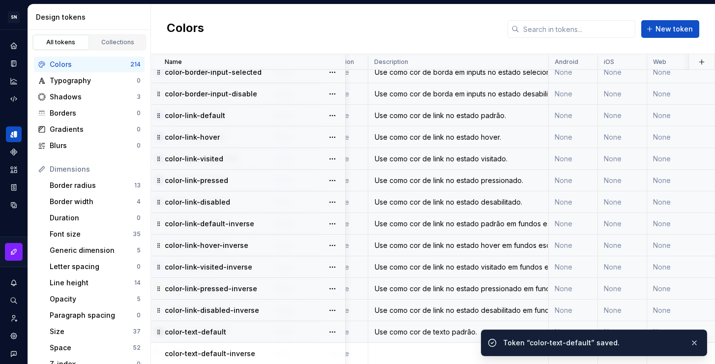
click at [474, 116] on div "Use como cor de link no estado padrão." at bounding box center [458, 116] width 179 height 10
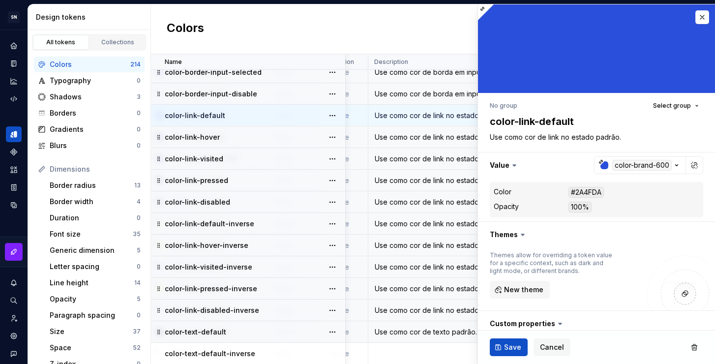
click at [593, 144] on div "No group Select group color-link-default Use como cor de link no estado padrão.…" at bounding box center [596, 276] width 237 height 366
click at [572, 137] on textarea "Use como cor de link no estado padrão." at bounding box center [594, 137] width 213 height 14
click at [566, 137] on textarea "Use como cor de link no estado padrão." at bounding box center [594, 137] width 213 height 14
drag, startPoint x: 562, startPoint y: 136, endPoint x: 591, endPoint y: 138, distance: 29.6
click at [591, 138] on textarea "Use como cor de link no estado padrão." at bounding box center [594, 137] width 213 height 14
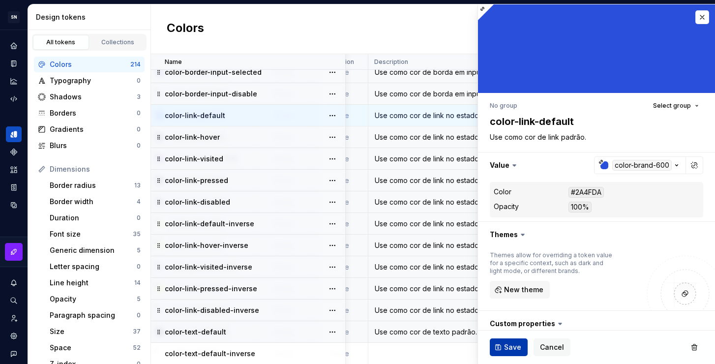
click at [513, 347] on span "Save" at bounding box center [512, 347] width 17 height 10
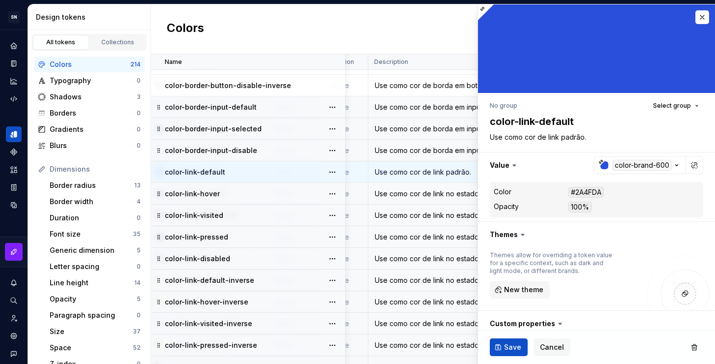
scroll to position [3489, 198]
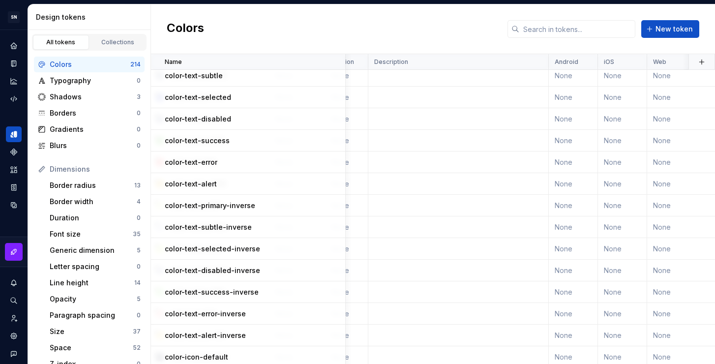
scroll to position [3900, 198]
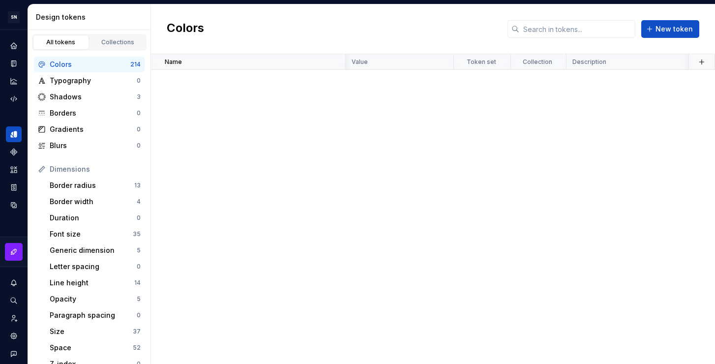
scroll to position [3900, 198]
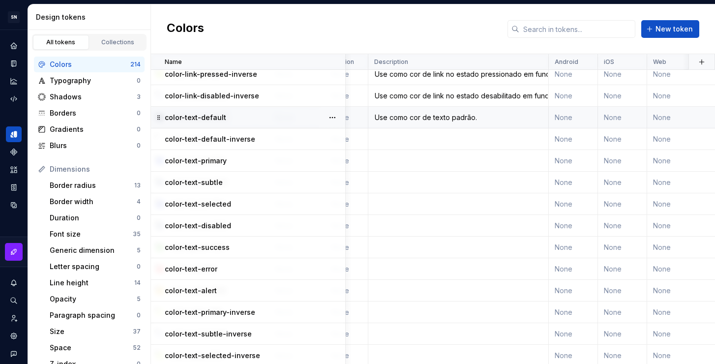
click at [460, 122] on td "Use como cor de texto padrão." at bounding box center [458, 118] width 180 height 22
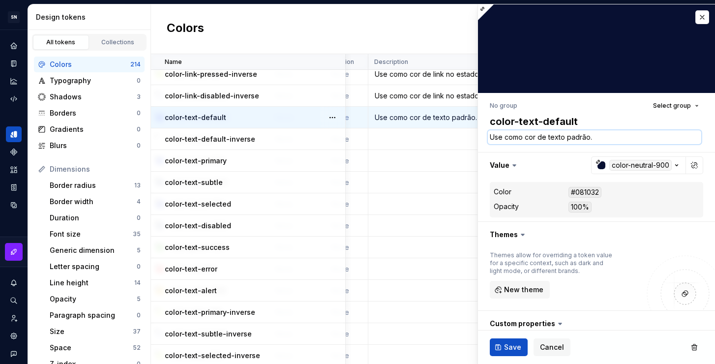
click at [551, 139] on textarea "Use como cor de texto padrão." at bounding box center [594, 137] width 213 height 14
type textarea "*"
click at [543, 138] on textarea "Use como cor de texto padrão." at bounding box center [594, 137] width 213 height 14
drag, startPoint x: 592, startPoint y: 138, endPoint x: 569, endPoint y: 137, distance: 23.1
click at [569, 137] on textarea "Use como cor de texto padrão." at bounding box center [594, 137] width 213 height 14
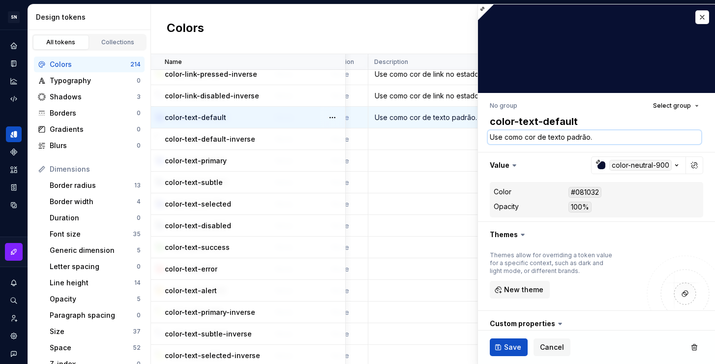
type textarea "Use como cor de texto pr"
type textarea "*"
type textarea "Use como cor de texto pri"
type textarea "*"
type textarea "Use como cor de texto prin"
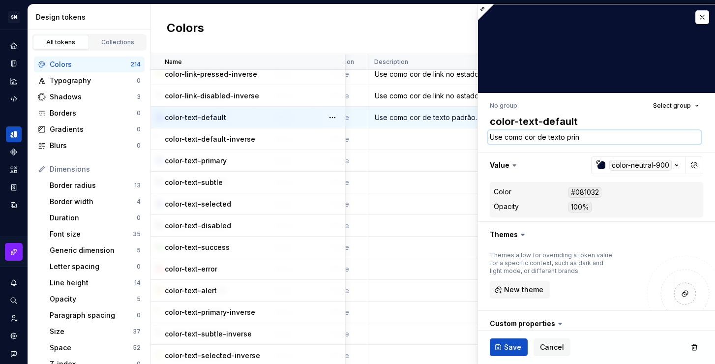
type textarea "*"
type textarea "Use como cor de texto princ"
type textarea "*"
type textarea "Use como cor de texto princi"
type textarea "*"
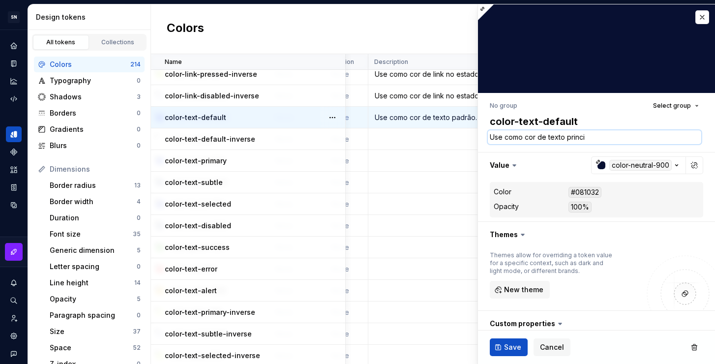
type textarea "Use como cor de texto princip"
type textarea "*"
type textarea "Use como cor de texto principa"
type textarea "*"
type textarea "Use como cor de texto principal."
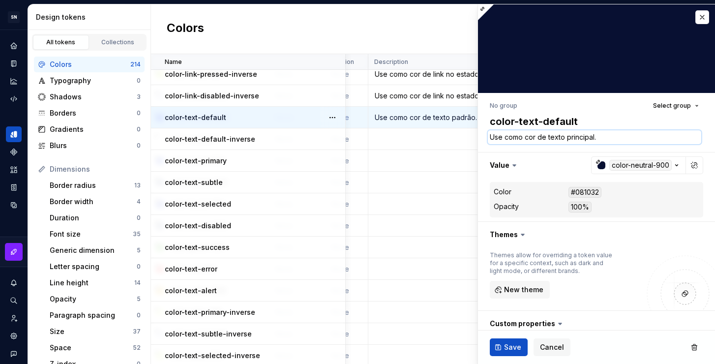
type textarea "*"
type textarea "Use como cor de texto principal."
click at [517, 345] on span "Save" at bounding box center [512, 347] width 17 height 10
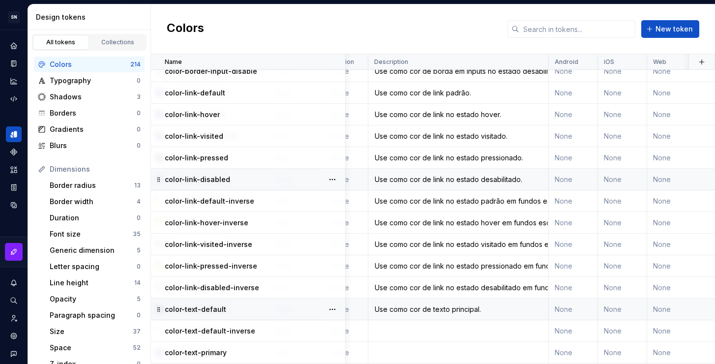
scroll to position [3709, 198]
click at [426, 96] on div "Use como cor de link padrão." at bounding box center [458, 93] width 179 height 10
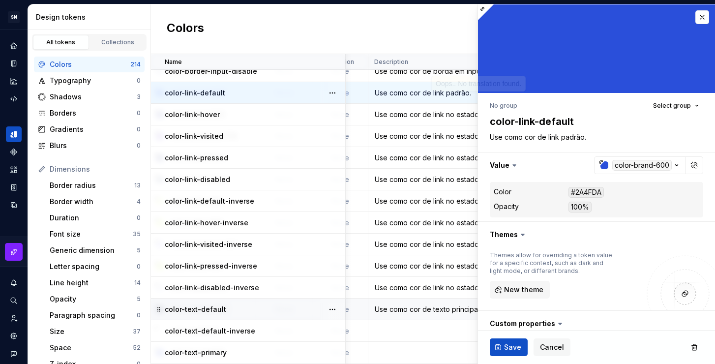
click at [420, 88] on div "Use como cor de link padrão." at bounding box center [458, 93] width 179 height 10
type textarea "*"
click at [593, 141] on textarea "Use como cor de link padrão." at bounding box center [594, 137] width 213 height 14
click at [598, 136] on textarea "Use como cor de link padrão." at bounding box center [594, 137] width 213 height 14
drag, startPoint x: 592, startPoint y: 138, endPoint x: 566, endPoint y: 137, distance: 26.1
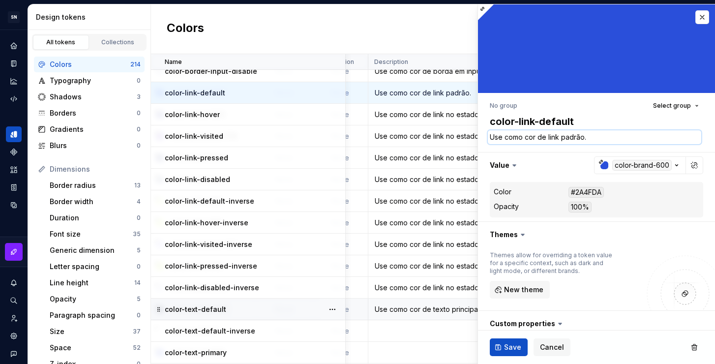
click at [566, 137] on textarea "Use como cor de link padrão." at bounding box center [594, 137] width 213 height 14
type textarea "Use como cor de link pr"
type textarea "*"
type textarea "Use como cor de link pri"
type textarea "*"
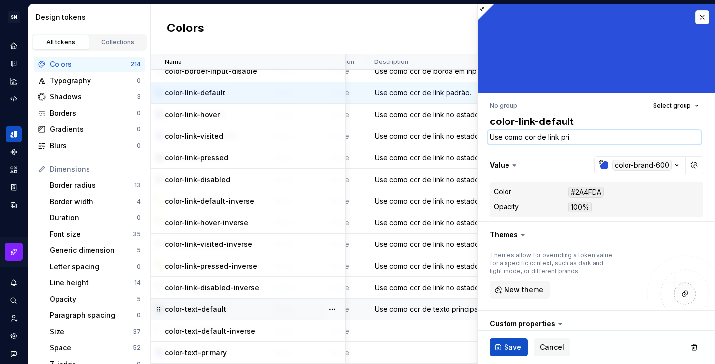
type textarea "Use como cor de link prin"
type textarea "*"
type textarea "Use como cor de link princ"
type textarea "*"
type textarea "Use como cor de link princi"
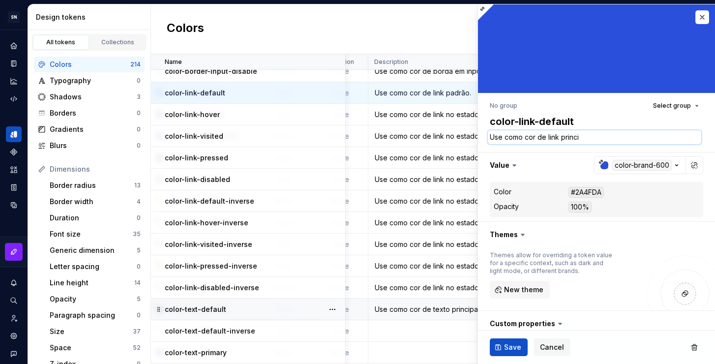
type textarea "*"
type textarea "Use como cor de link princip"
type textarea "*"
type textarea "Use como cor de link principa"
type textarea "*"
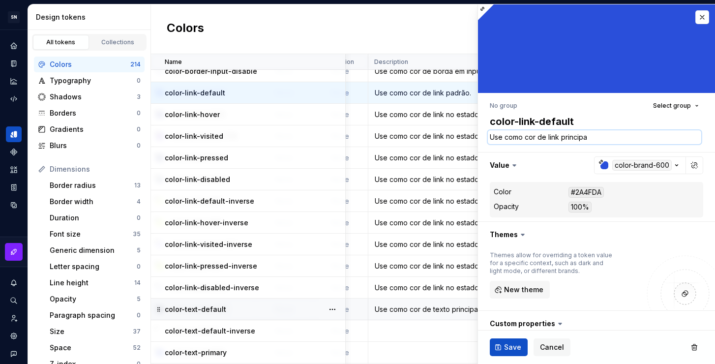
type textarea "Use como cor de link principal"
type textarea "*"
type textarea "Use como cor de link principal."
click at [507, 354] on button "Save" at bounding box center [509, 347] width 38 height 18
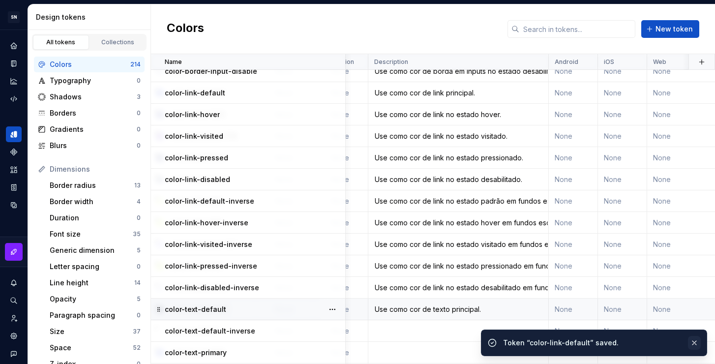
click at [694, 343] on button "button" at bounding box center [694, 343] width 13 height 14
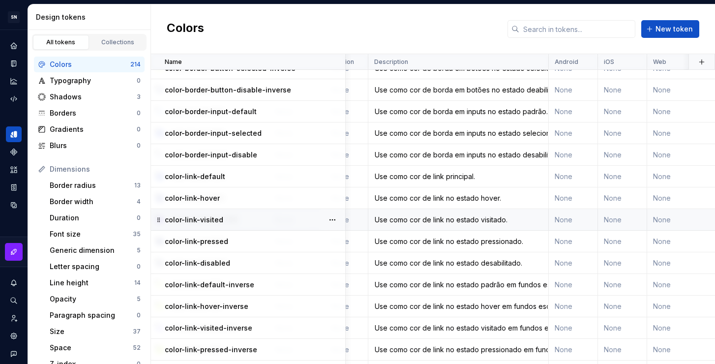
scroll to position [3634, 198]
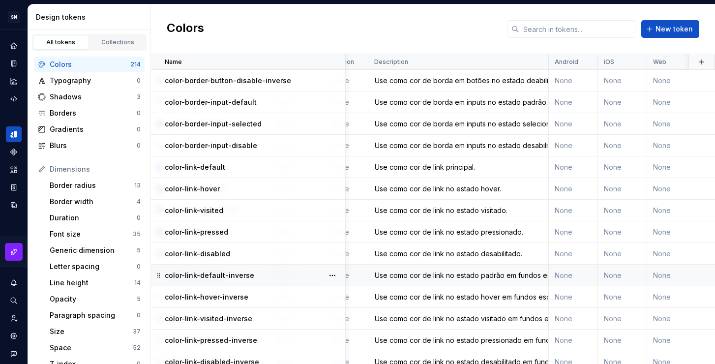
click at [473, 277] on div "Use como cor de link no estado padrão em fundos escuros." at bounding box center [458, 275] width 179 height 10
type textarea "*"
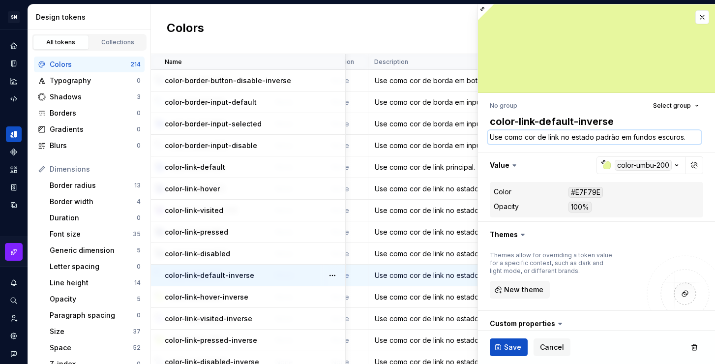
click at [575, 142] on textarea "Use como cor de link no estado padrão em fundos escuros." at bounding box center [594, 137] width 213 height 14
click at [560, 136] on textarea "Use como cor de link no estado padrão em fundos escuros." at bounding box center [594, 137] width 213 height 14
drag, startPoint x: 561, startPoint y: 138, endPoint x: 616, endPoint y: 136, distance: 55.6
click at [616, 136] on textarea "Use como cor de link no estado padrão em fundos escuros." at bounding box center [594, 137] width 213 height 14
type textarea "Use como cor de link p em fundos escuros."
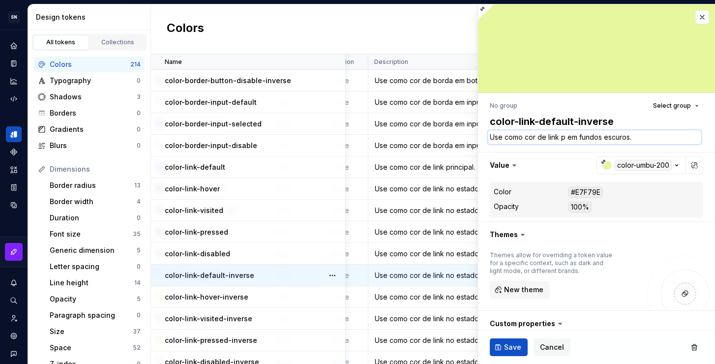
type textarea "*"
type textarea "Use como cor de link pr em fundos escuros."
type textarea "*"
type textarea "Use como cor de link pri em fundos escuros."
type textarea "*"
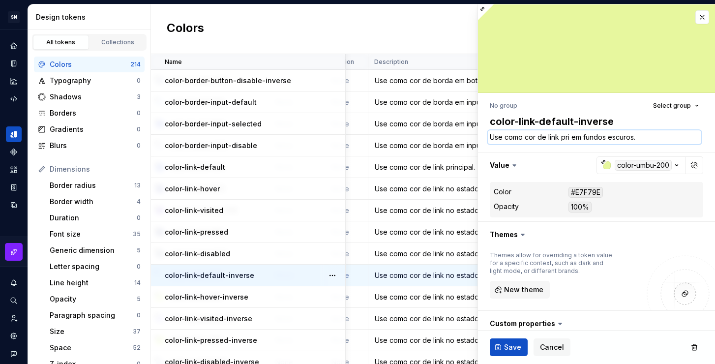
type textarea "Use como cor de link prin em fundos escuros."
type textarea "*"
type textarea "Use como cor de link princ em fundos escuros."
type textarea "*"
type textarea "Use como cor de link princi em fundos escuros."
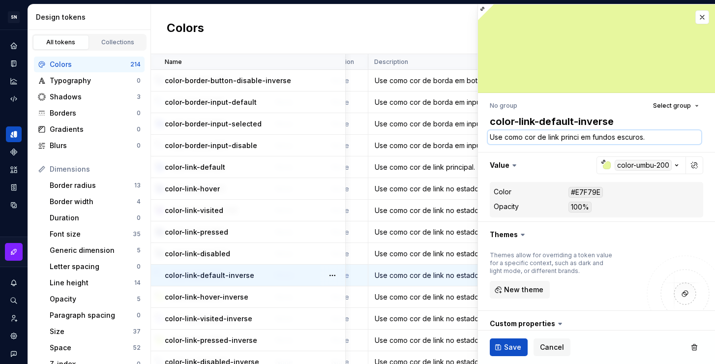
type textarea "*"
type textarea "Use como cor de link princip em fundos escuros."
type textarea "*"
type textarea "Use como cor de link principa em fundos escuros."
type textarea "*"
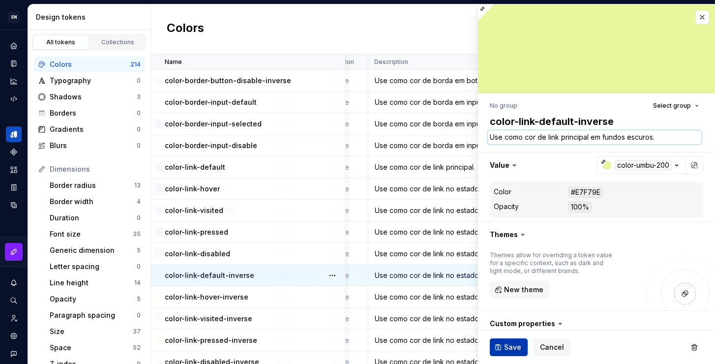
type textarea "Use como cor de link principal em fundos escuros."
click at [516, 345] on span "Save" at bounding box center [512, 347] width 17 height 10
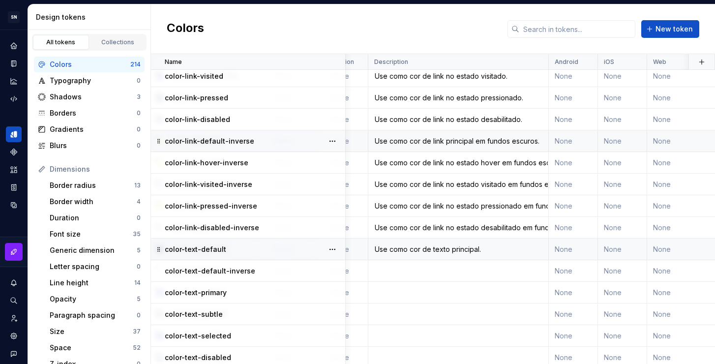
scroll to position [3785, 198]
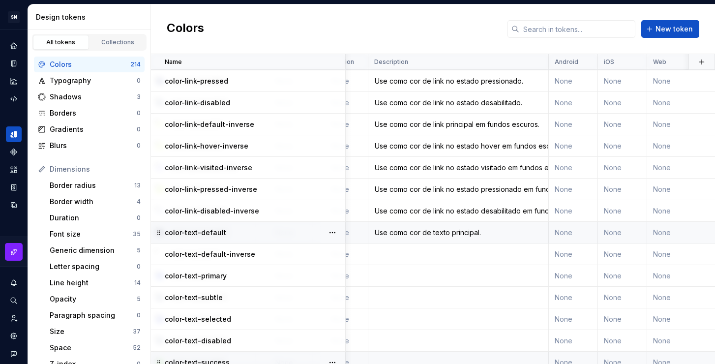
click at [471, 236] on div "Use como cor de texto principal." at bounding box center [458, 233] width 179 height 10
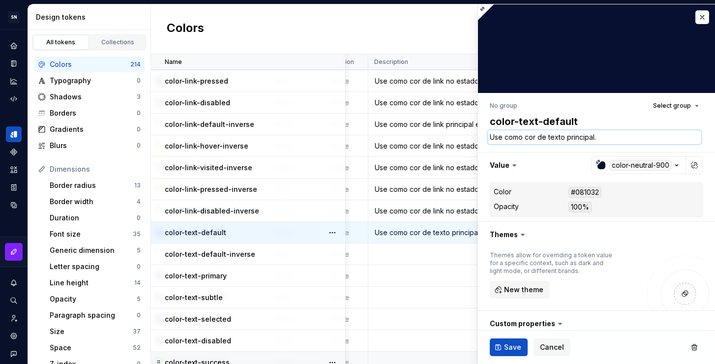
click at [533, 139] on textarea "Use como cor de texto principal." at bounding box center [594, 137] width 213 height 14
click at [605, 138] on textarea "Use como cor de texto principal." at bounding box center [594, 137] width 213 height 14
click at [506, 350] on span "Save" at bounding box center [512, 347] width 17 height 10
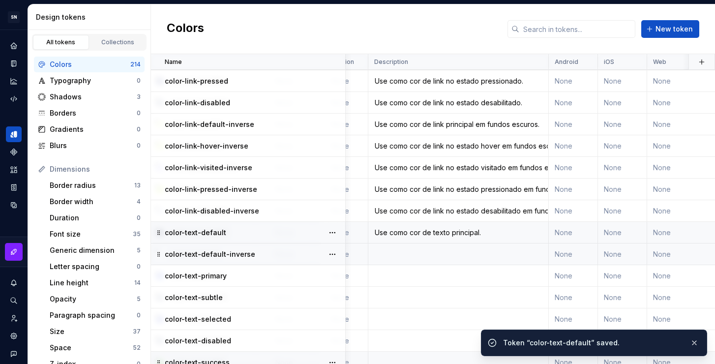
click at [439, 249] on td at bounding box center [458, 254] width 180 height 22
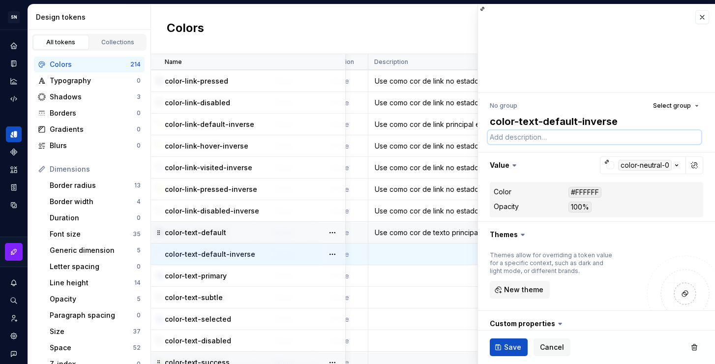
click at [540, 138] on textarea at bounding box center [594, 137] width 213 height 14
paste textarea "Use como cor de texto principal."
type textarea "*"
type textarea "Use como cor de texto principal."
type textarea "*"
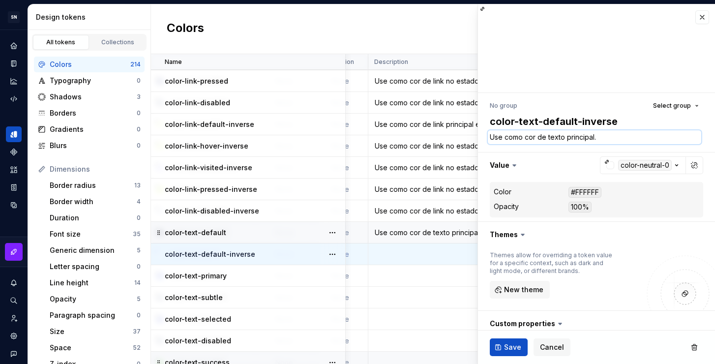
type textarea "Use como cor de texto principal"
type textarea "*"
type textarea "Use como cor de texto principal"
type textarea "*"
type textarea "Use como cor de texto principal e"
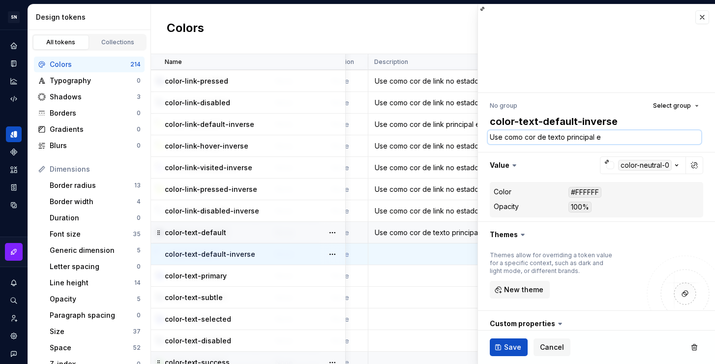
type textarea "*"
type textarea "Use como cor de texto principal em"
type textarea "*"
type textarea "Use como cor de texto principal em"
type textarea "*"
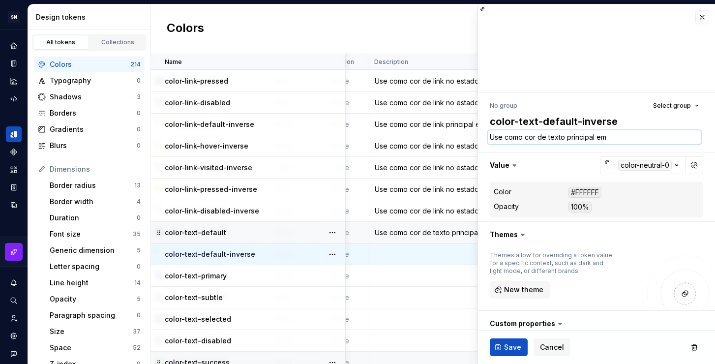
type textarea "Use como cor de texto principal em f"
type textarea "*"
type textarea "Use como cor de texto principal em fu"
type textarea "*"
type textarea "Use como cor de texto principal em fun"
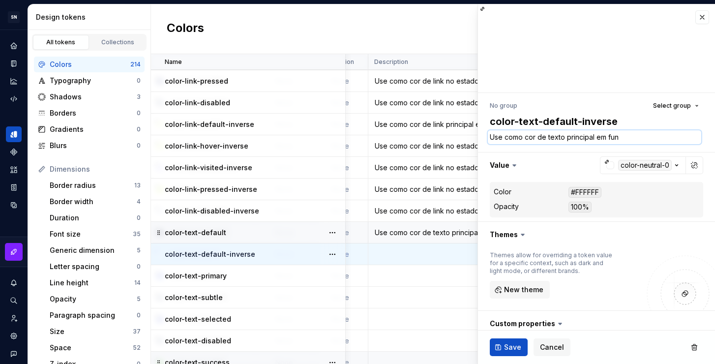
type textarea "*"
type textarea "Use como cor de texto principal em fund"
type textarea "*"
type textarea "Use como cor de texto principal em fundo"
type textarea "*"
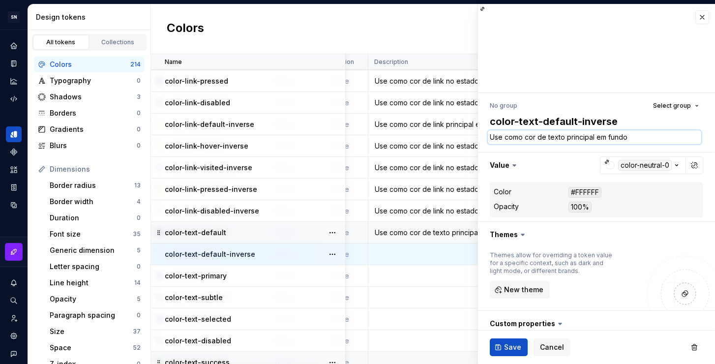
type textarea "Use como cor de texto principal em fundo"
type textarea "*"
type textarea "Use como cor de texto principal em fundo e"
type textarea "*"
type textarea "Use como cor de texto principal em fundo es"
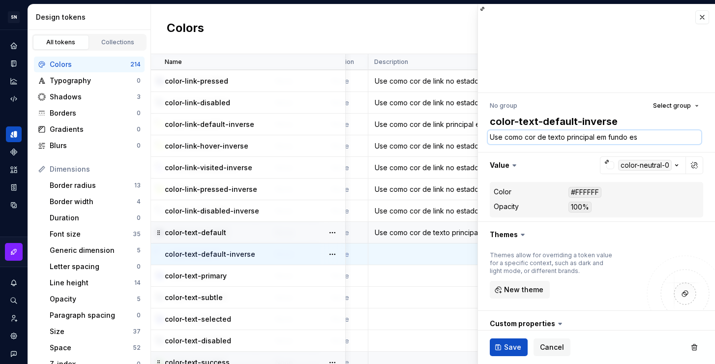
type textarea "*"
type textarea "Use como cor de texto principal em fundo esc"
type textarea "*"
type textarea "Use como cor de texto principal em fundo escu"
type textarea "*"
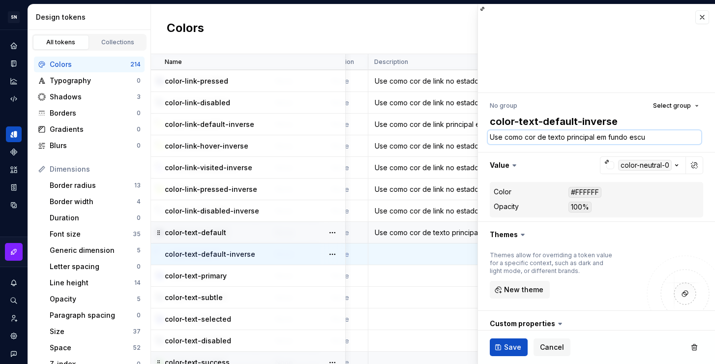
type textarea "Use como cor de texto principal em fundo escur"
type textarea "*"
type textarea "Use como cor de texto principal em fundo escuro"
type textarea "*"
type textarea "Use como cor de texto principal em fundo escuro."
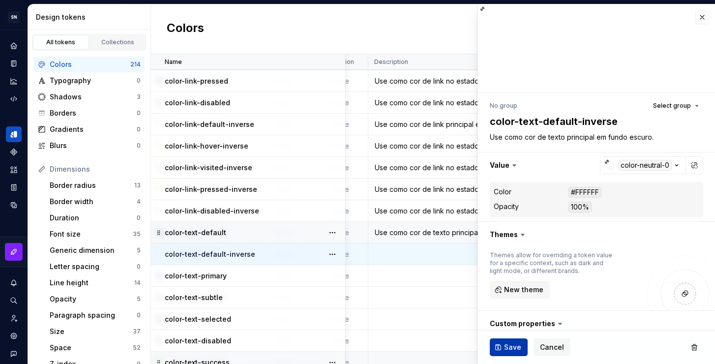
click at [519, 344] on span "Save" at bounding box center [512, 347] width 17 height 10
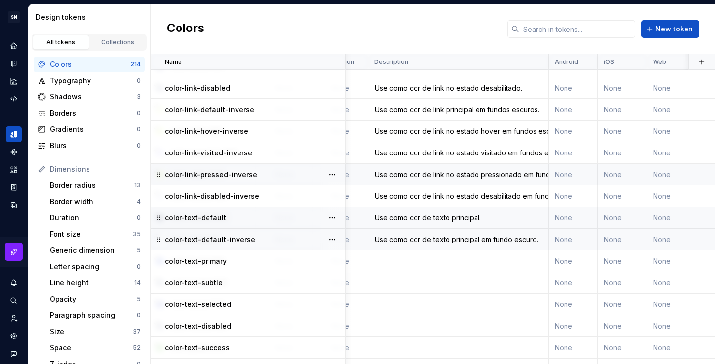
scroll to position [3886, 198]
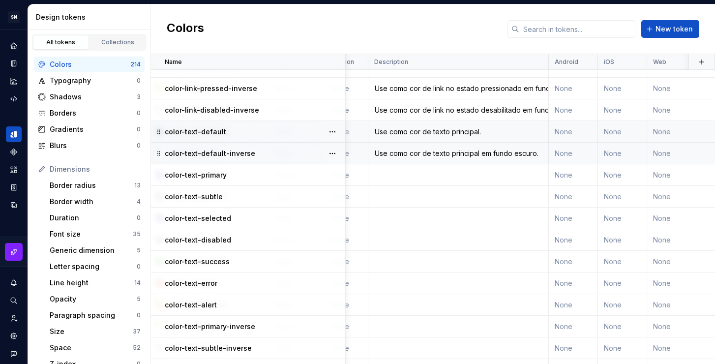
click at [419, 132] on div "Use como cor de texto principal." at bounding box center [458, 132] width 179 height 10
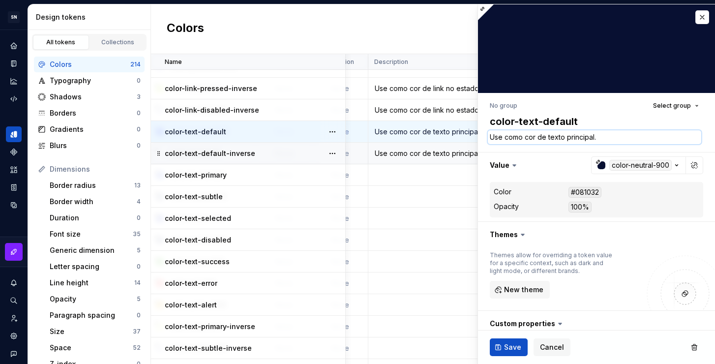
click at [532, 139] on textarea "Use como cor de texto principal." at bounding box center [594, 137] width 213 height 14
click at [407, 201] on td at bounding box center [458, 197] width 180 height 22
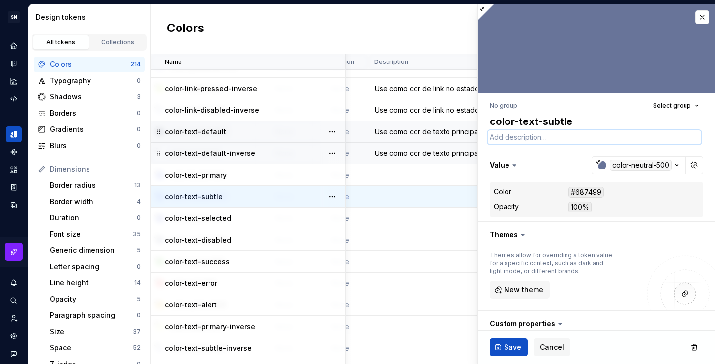
click at [525, 135] on textarea at bounding box center [594, 137] width 213 height 14
paste textarea "Use como cor de texto principal."
type textarea "*"
click at [611, 134] on textarea "Use como cor de texto principal." at bounding box center [594, 137] width 213 height 14
drag, startPoint x: 618, startPoint y: 137, endPoint x: 567, endPoint y: 136, distance: 50.6
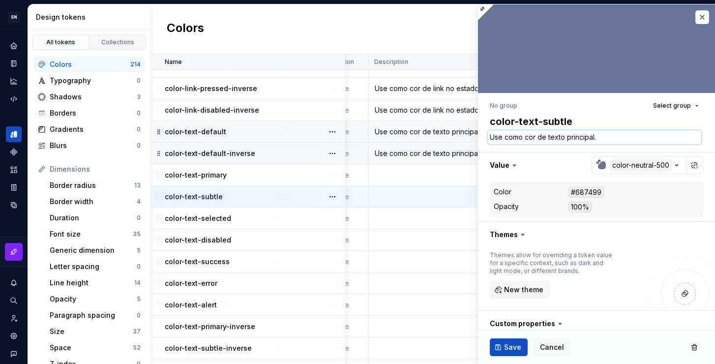
click at [567, 136] on textarea "Use como cor de texto principal." at bounding box center [594, 137] width 213 height 14
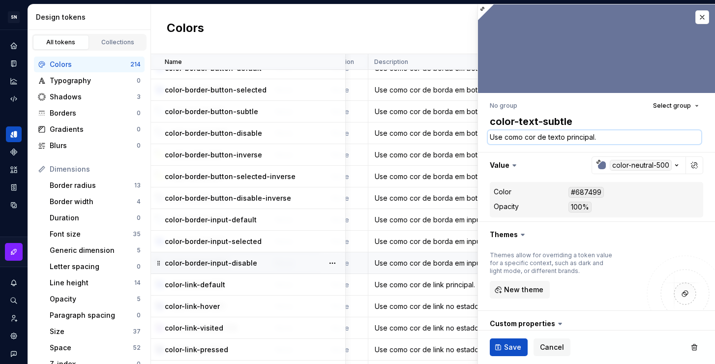
scroll to position [3515, 198]
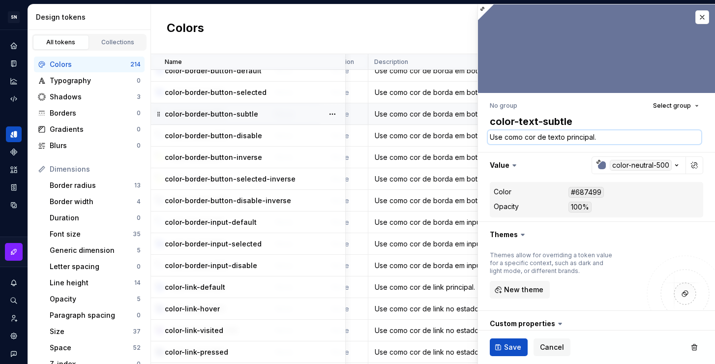
type textarea "Use como cor de texto principal."
click at [410, 117] on div "Use como cor de borda em botões que precisa de menos ênfase." at bounding box center [458, 114] width 179 height 10
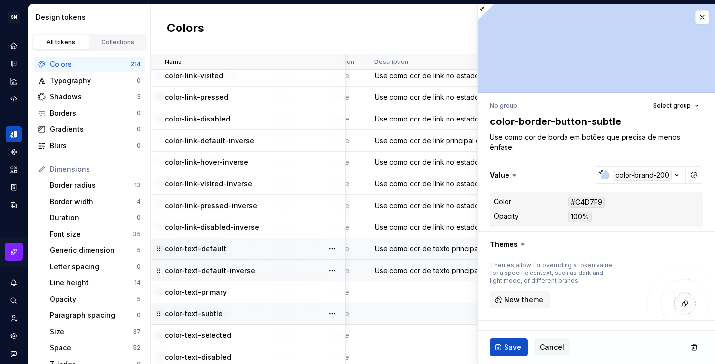
scroll to position [3839, 198]
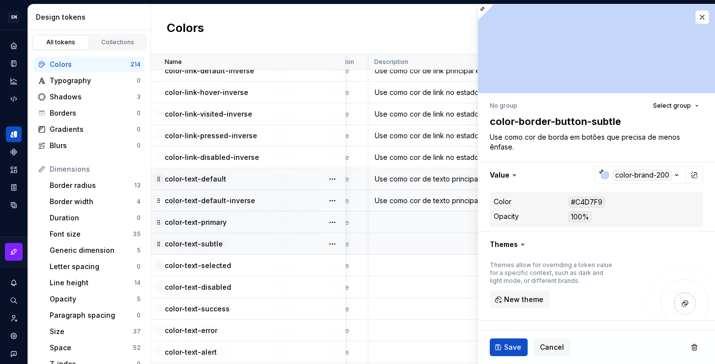
click at [411, 219] on td at bounding box center [458, 222] width 180 height 22
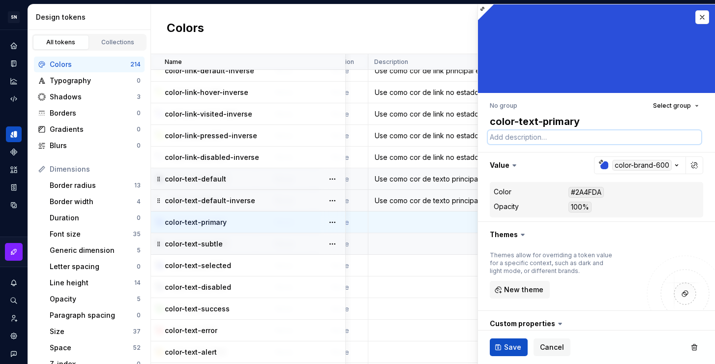
click at [528, 135] on textarea at bounding box center [594, 137] width 213 height 14
paste textarea "Use como cor de texto principal."
type textarea "*"
drag, startPoint x: 609, startPoint y: 137, endPoint x: 567, endPoint y: 136, distance: 41.8
click at [567, 136] on textarea "Use como cor de texto principal." at bounding box center [594, 137] width 213 height 14
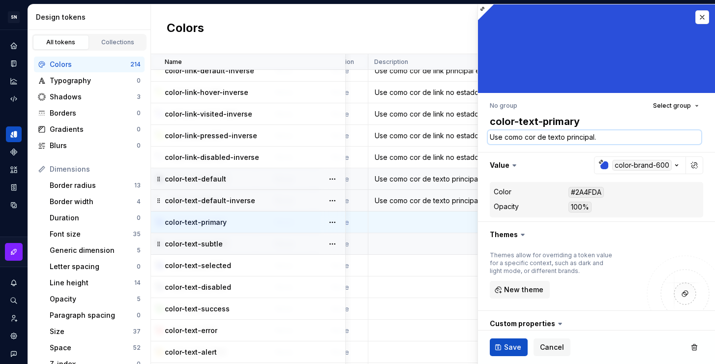
type textarea "Use como cor de texto principal."
click at [393, 239] on td at bounding box center [458, 244] width 180 height 22
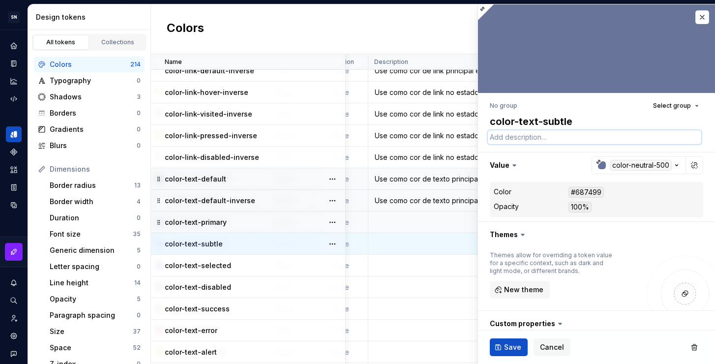
click at [541, 138] on textarea at bounding box center [594, 137] width 213 height 14
paste textarea "Use como cor de texto principal."
type textarea "*"
type textarea "Use como cor de texto principal."
drag, startPoint x: 584, startPoint y: 139, endPoint x: 566, endPoint y: 138, distance: 17.7
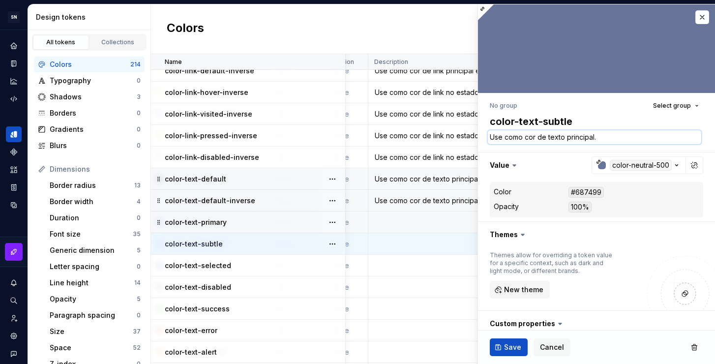
click at [566, 138] on textarea "Use como cor de texto principal." at bounding box center [594, 137] width 213 height 14
type textarea "*"
type textarea "Use como cor de texto q"
type textarea "*"
type textarea "Use como cor de texto qu"
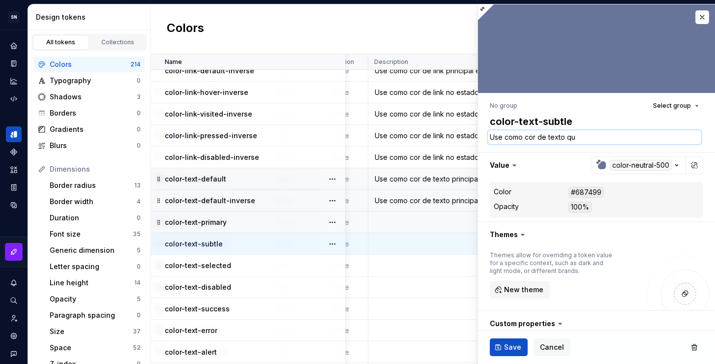
type textarea "*"
type textarea "Use como cor de texto que"
type textarea "*"
type textarea "Use como cor de texto que"
type textarea "*"
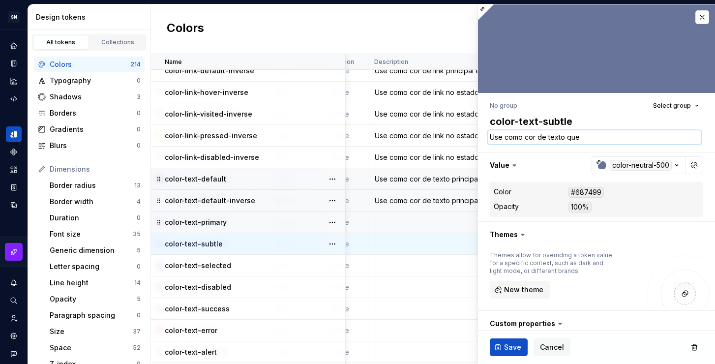
type textarea "Use como cor de texto que p"
type textarea "*"
type textarea "Use como cor de texto que pr"
type textarea "*"
type textarea "Use como cor de texto que pre"
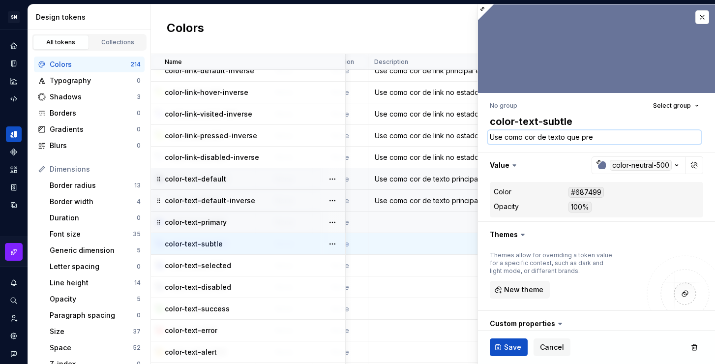
type textarea "*"
type textarea "Use como cor de texto que prec"
type textarea "*"
type textarea "Use como cor de texto que preci"
type textarea "*"
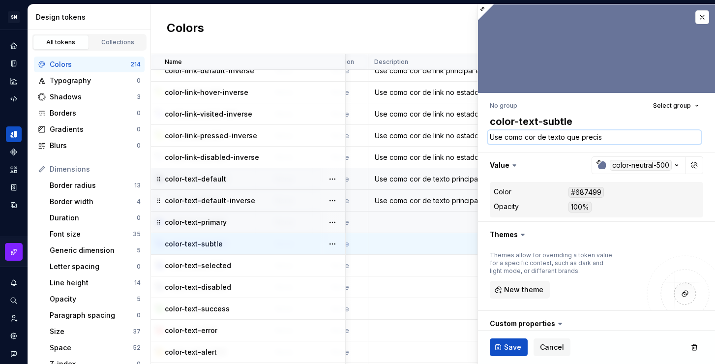
type textarea "Use como cor de texto que precisa"
type textarea "*"
type textarea "Use como cor de texto que precisa d"
type textarea "*"
type textarea "Use como cor de texto que precisa de"
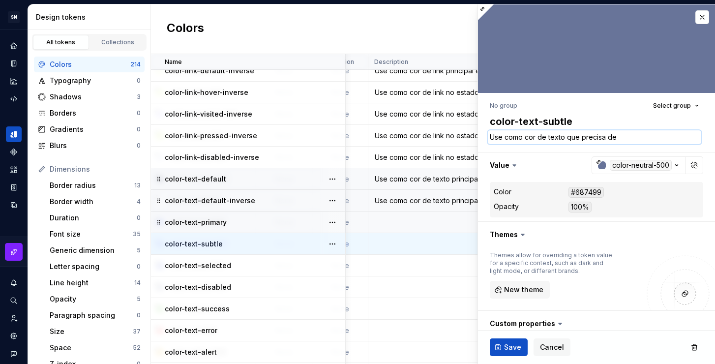
type textarea "*"
type textarea "Use como cor de texto que precisa de"
type textarea "*"
type textarea "Use como cor de texto que precisa de m"
type textarea "*"
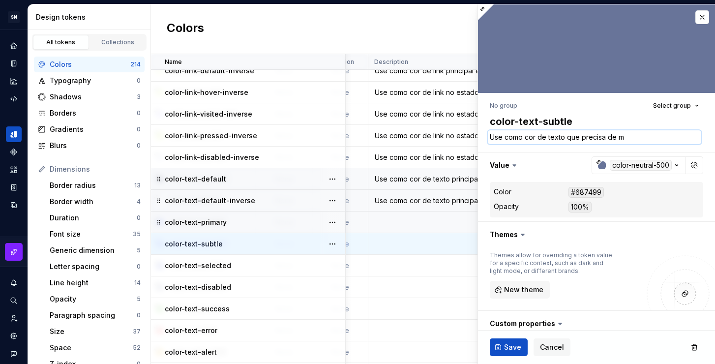
type textarea "Use como cor de texto que precisa de me"
type textarea "*"
type textarea "Use como cor de texto que precisa de men"
type textarea "*"
type textarea "Use como cor de texto que precisa de meno"
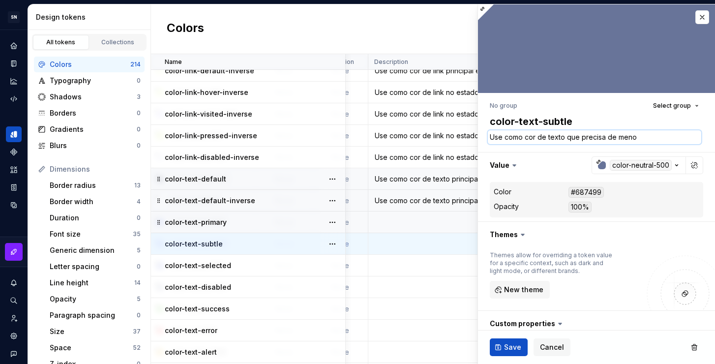
type textarea "*"
type textarea "Use como cor de texto que precisa de menos"
type textarea "*"
type textarea "Use como cor de texto que precisa de menos"
type textarea "*"
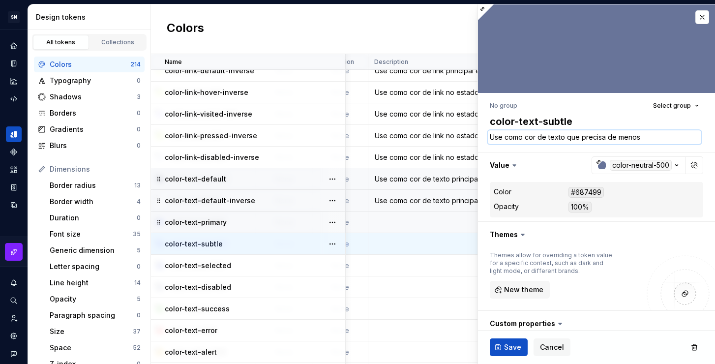
type textarea "Use como cor de texto que precisa de menos e"
type textarea "*"
type textarea "Use como cor de texto que precisa de menos en"
type textarea "*"
type textarea "Use como cor de texto que precisa de menos enf"
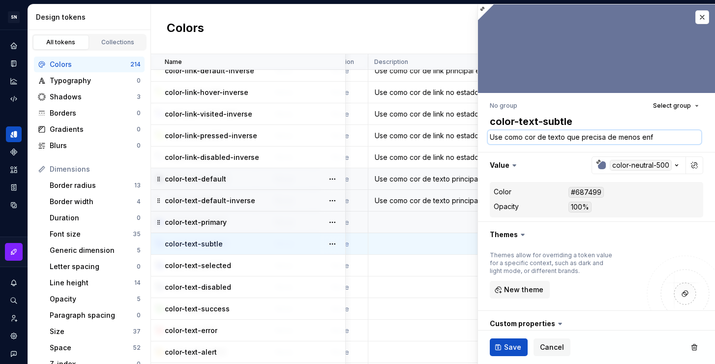
type textarea "*"
type textarea "Use como cor de texto que precisa de menos enfa"
type textarea "*"
type textarea "Use como cor de texto que precisa de menos enfas"
type textarea "*"
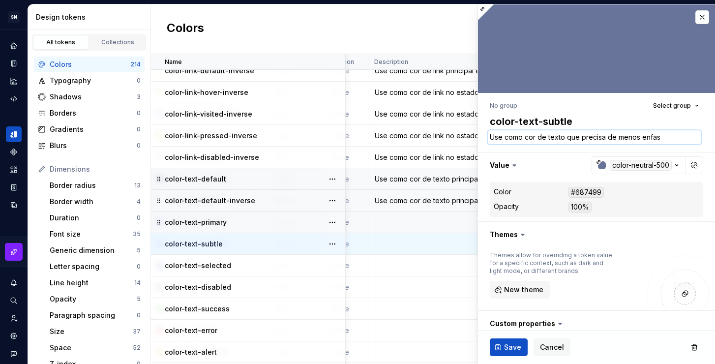
type textarea "Use como cor de texto que precisa de menos enfase"
type textarea "*"
type textarea "Use como cor de texto que precisa de menos enfase."
click at [641, 136] on textarea "Use como cor de texto que precisa de menos enfase." at bounding box center [594, 137] width 213 height 14
type textarea "*"
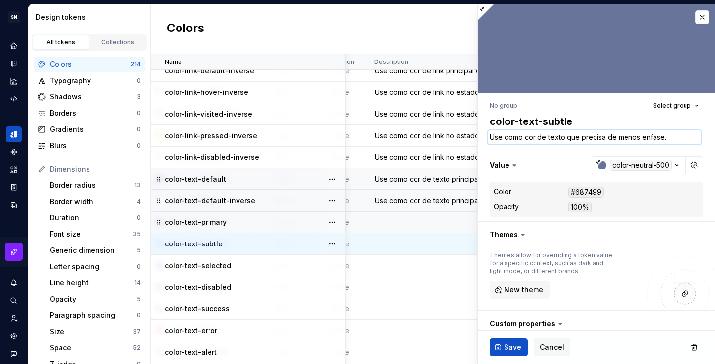
type textarea "Use como cor de texto que precisa de menos ˆnfase."
type textarea "*"
type textarea "Use como cor de texto que precisa de menos ênfase."
paste textarea "r"
type textarea "*"
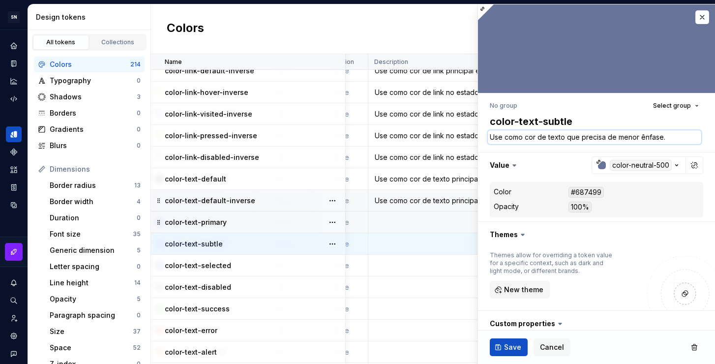
click at [670, 139] on textarea "Use como cor de texto que precisa de menor ênfase." at bounding box center [594, 137] width 213 height 14
click at [603, 137] on textarea "Use como cor de texto que precisa de menor ênfase." at bounding box center [594, 137] width 213 height 14
drag, startPoint x: 603, startPoint y: 137, endPoint x: 566, endPoint y: 136, distance: 37.4
click at [566, 136] on textarea "Use como cor de texto que precisa de menor ênfase." at bounding box center [594, 137] width 213 height 14
click at [673, 141] on textarea "Use como cor de texto que precisa de menor ênfase." at bounding box center [594, 137] width 213 height 14
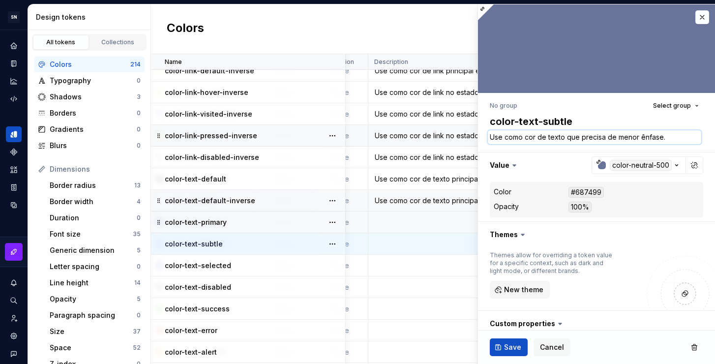
type textarea "Use como cor de texto que precisa de menor ênfase."
click at [408, 136] on div "Use como cor de link no estado pressionado em fundos escuros." at bounding box center [458, 136] width 179 height 10
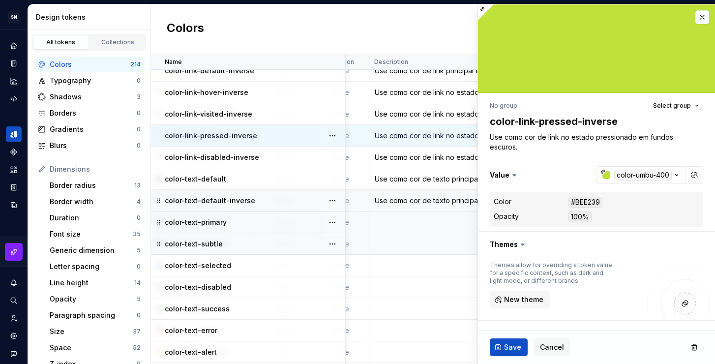
click at [418, 200] on div "Use como cor de texto principal em fundo escuro." at bounding box center [458, 201] width 179 height 10
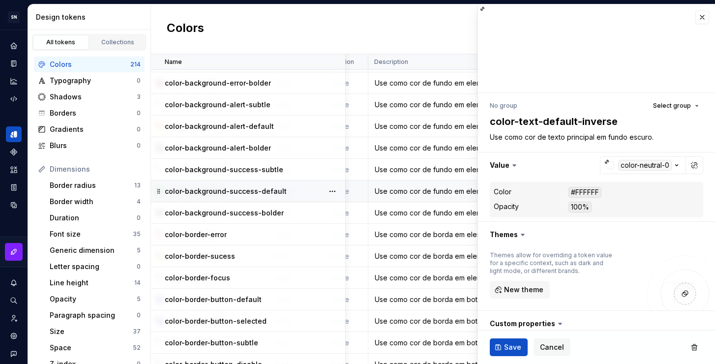
scroll to position [3272, 198]
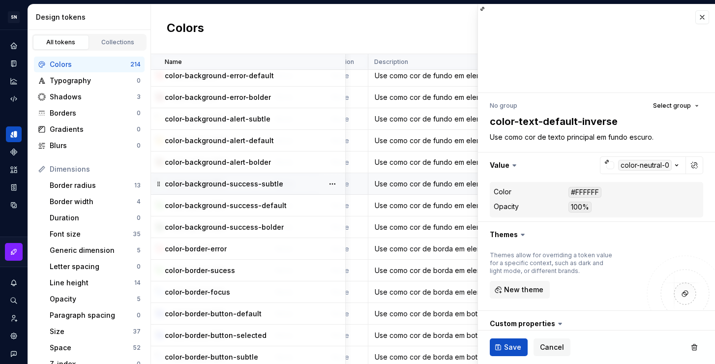
click at [414, 185] on div "Use como cor de fundo em elementos da interface para indicar informações positi…" at bounding box center [458, 184] width 179 height 10
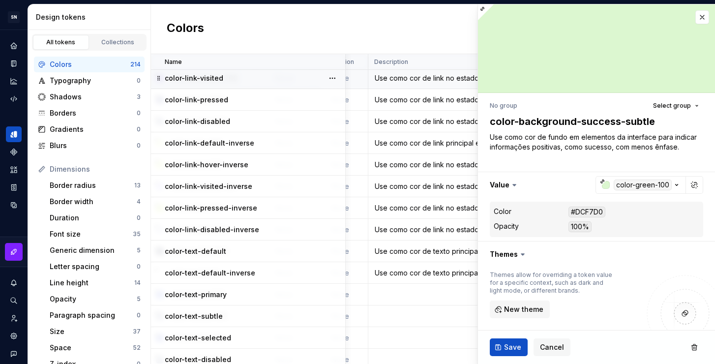
scroll to position [3768, 198]
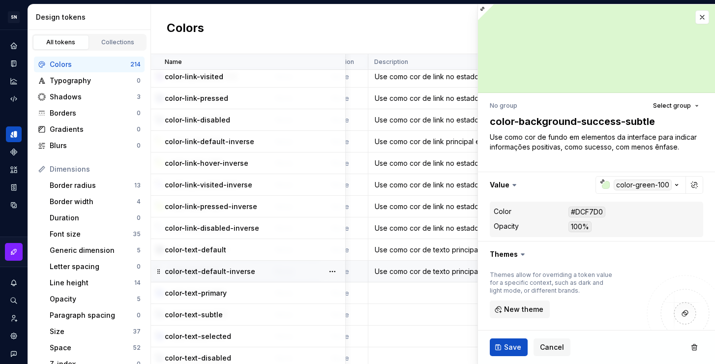
click at [416, 274] on div "Use como cor de texto principal em fundo escuro." at bounding box center [458, 271] width 179 height 10
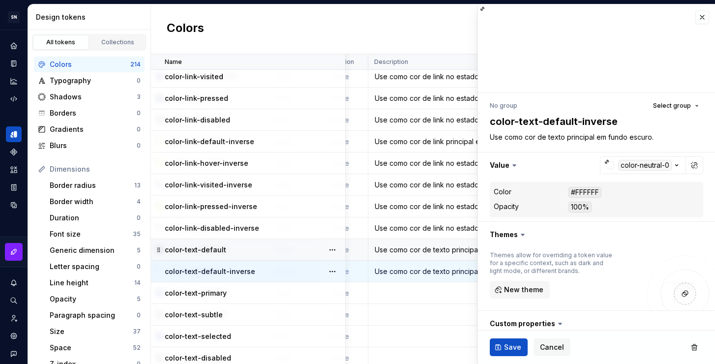
click at [419, 253] on div "Use como cor de texto principal." at bounding box center [458, 250] width 179 height 10
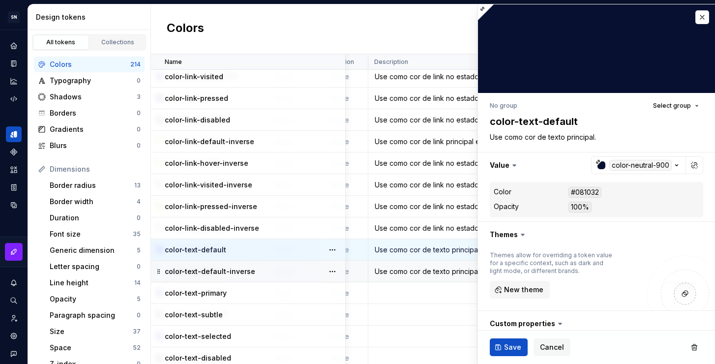
click at [423, 272] on div "Use como cor de texto principal em fundo escuro." at bounding box center [458, 271] width 179 height 10
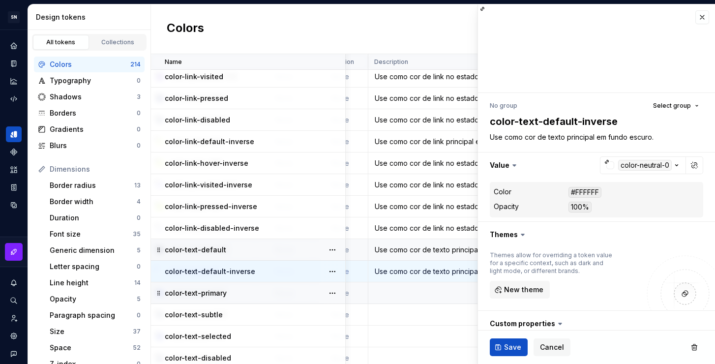
click at [425, 296] on td at bounding box center [458, 293] width 180 height 22
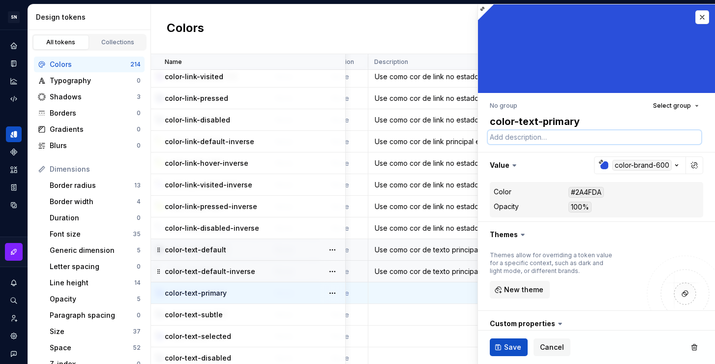
click at [519, 141] on textarea at bounding box center [594, 137] width 213 height 14
click at [396, 314] on td at bounding box center [458, 315] width 180 height 22
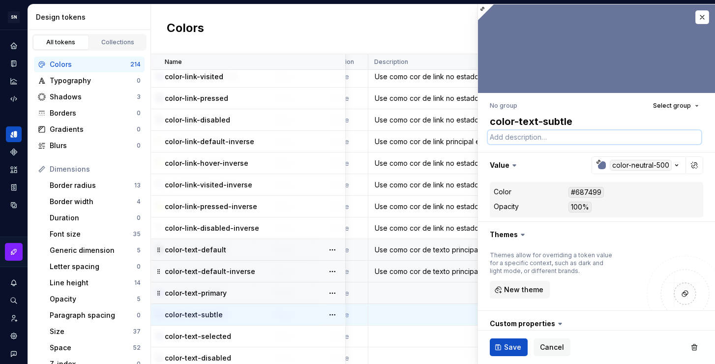
click at [524, 138] on textarea at bounding box center [594, 137] width 213 height 14
paste textarea "Use como cor de texto que precisa de menor ênfase."
type textarea "*"
type textarea "Use como cor de texto que precisa de menor ênfase."
click at [675, 134] on textarea "Use como cor de texto que precisa de menor ênfase." at bounding box center [594, 137] width 213 height 14
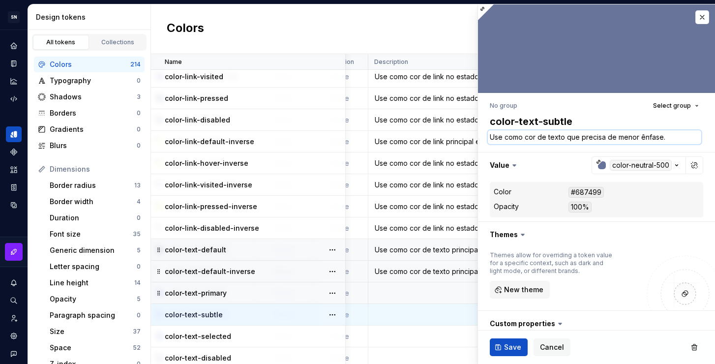
drag, startPoint x: 613, startPoint y: 136, endPoint x: 566, endPoint y: 136, distance: 46.2
click at [566, 136] on textarea "Use como cor de texto que precisa de menor ênfase." at bounding box center [594, 137] width 213 height 14
click at [670, 135] on textarea "Use como cor de texto que precisa de menor ênfase." at bounding box center [594, 137] width 213 height 14
drag, startPoint x: 669, startPoint y: 136, endPoint x: 491, endPoint y: 140, distance: 178.0
click at [491, 140] on textarea "Use como cor de texto que precisa de menor ênfase." at bounding box center [594, 137] width 213 height 14
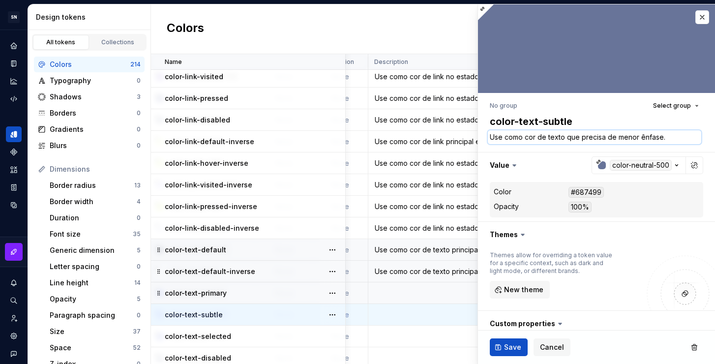
click at [556, 139] on textarea "Use como cor de texto que precisa de menor ênfase." at bounding box center [594, 137] width 213 height 14
click at [671, 140] on textarea "Use como cor de texto que precisa de menor ênfase." at bounding box center [594, 137] width 213 height 14
click at [614, 139] on textarea "Use como cor de texto que precisa de menor ênfase." at bounding box center [594, 137] width 213 height 14
type textarea "*"
click at [598, 137] on textarea "Use como cor de texto que precisa de menor ênfase." at bounding box center [594, 137] width 213 height 14
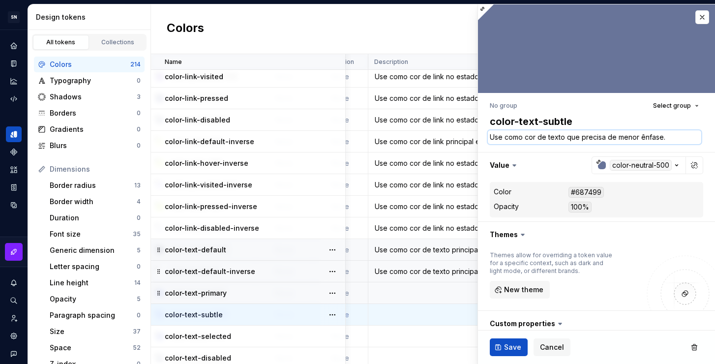
drag, startPoint x: 612, startPoint y: 137, endPoint x: 567, endPoint y: 138, distance: 45.2
click at [567, 138] on textarea "Use como cor de texto que precisa de menor ênfase." at bounding box center [594, 137] width 213 height 14
type textarea "Use como cor de texto p menor ênfase."
type textarea "*"
type textarea "Use como cor de texto pa menor ênfase."
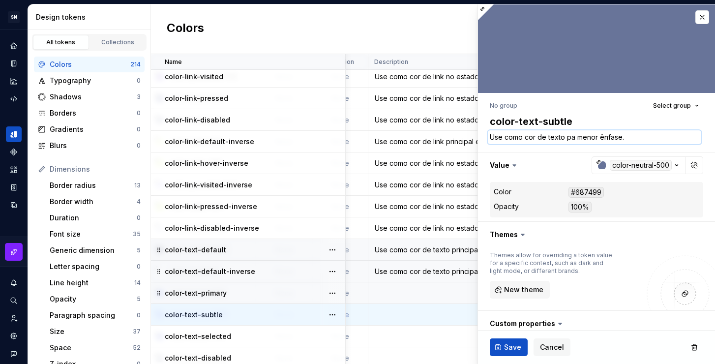
type textarea "*"
type textarea "Use como cor de texto par menor ênfase."
type textarea "*"
type textarea "Use como cor de texto para menor ênfase."
type textarea "*"
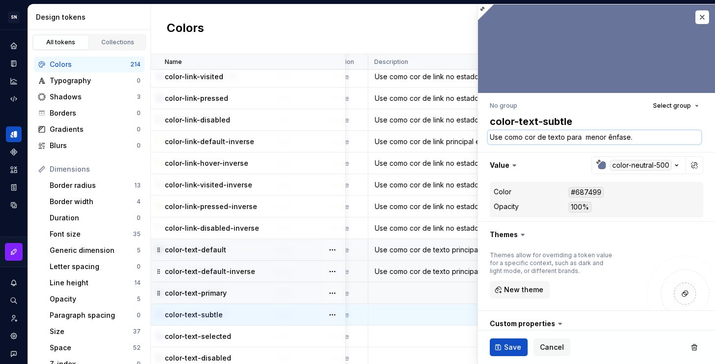
type textarea "Use como cor de texto para d menor ênfase."
type textarea "*"
type textarea "Use como cor de texto para da menor ênfase."
type textarea "*"
type textarea "Use como cor de texto para dar menor ênfase."
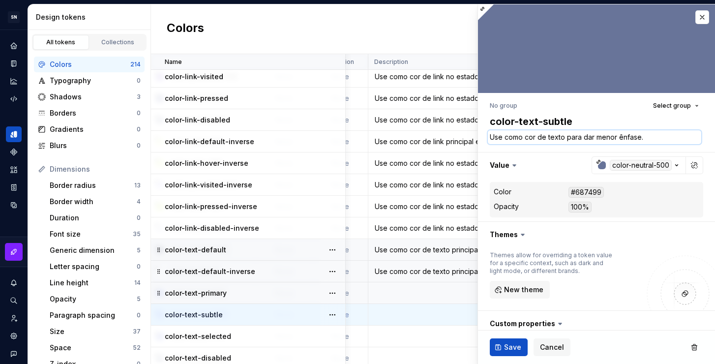
type textarea "*"
type textarea "Use como cor de texto para darå menor ênfase."
type textarea "*"
click at [667, 137] on textarea "Use como cor de texto para dar menor ênfase." at bounding box center [594, 137] width 213 height 14
type textarea "Use como cor de texto para dar menor ênfase."
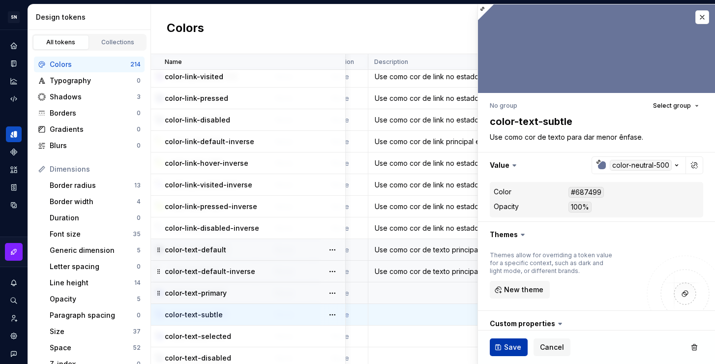
click at [516, 346] on span "Save" at bounding box center [512, 347] width 17 height 10
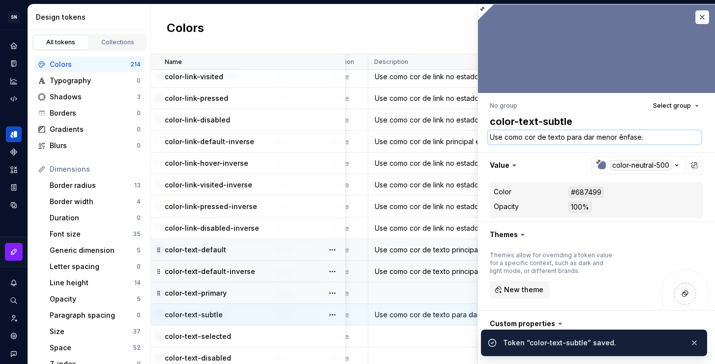
click at [563, 135] on textarea "Use como cor de texto para dar menor ênfase." at bounding box center [594, 137] width 213 height 14
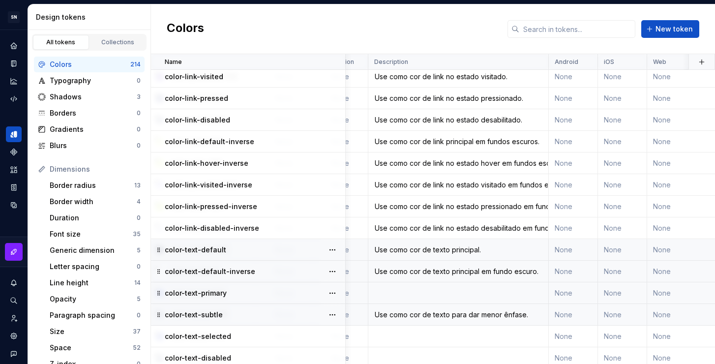
click at [478, 316] on div "Use como cor de texto para dar menor ênfase." at bounding box center [458, 315] width 179 height 10
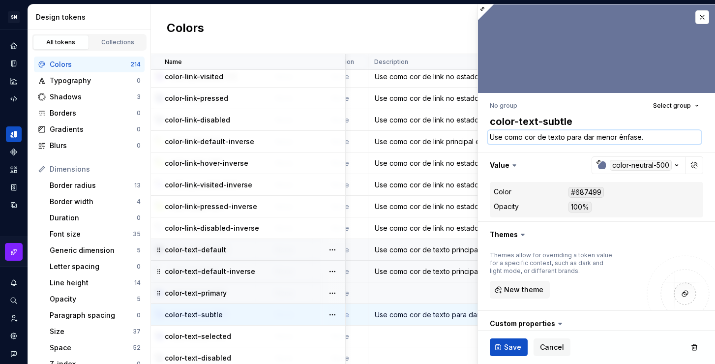
click at [574, 138] on textarea "Use como cor de texto para dar menor ênfase." at bounding box center [594, 137] width 213 height 14
click at [406, 338] on td at bounding box center [458, 336] width 180 height 22
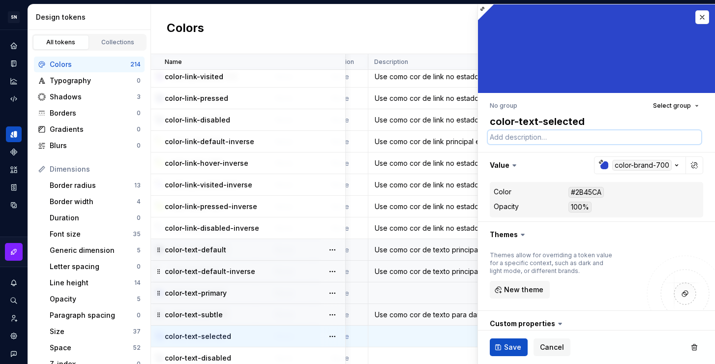
click at [543, 135] on textarea at bounding box center [594, 137] width 213 height 14
paste textarea "Use como cor de texto para dar menor ênfase."
type textarea "*"
drag, startPoint x: 652, startPoint y: 136, endPoint x: 566, endPoint y: 139, distance: 86.1
click at [566, 139] on textarea "Use como cor de texto para dar menor ênfase." at bounding box center [594, 137] width 213 height 14
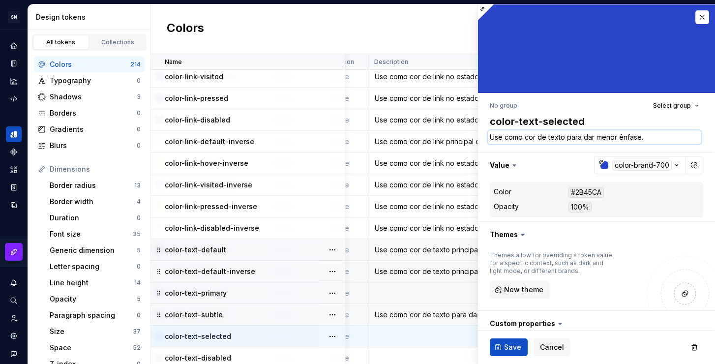
type textarea "Use como cor de texto n"
type textarea "*"
type textarea "Use como cor de texto no"
type textarea "*"
type textarea "Use como cor de texto no"
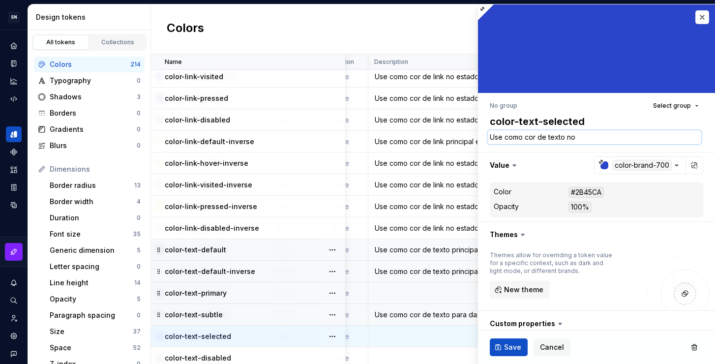
type textarea "*"
type textarea "Use como cor de texto no e"
type textarea "*"
type textarea "Use como cor de texto no est"
type textarea "*"
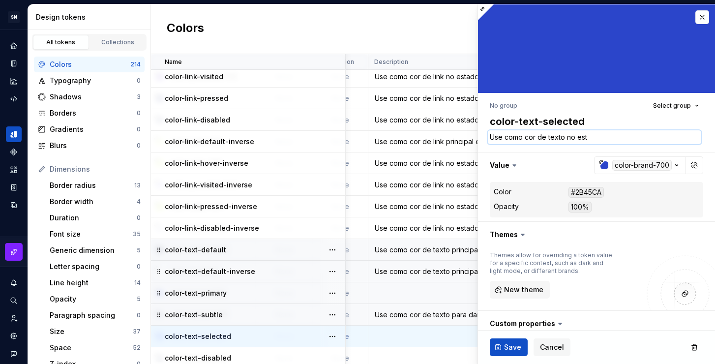
type textarea "Use como cor de texto no esta"
type textarea "*"
type textarea "Use como cor de texto no estad"
type textarea "*"
type textarea "Use como cor de texto no estado"
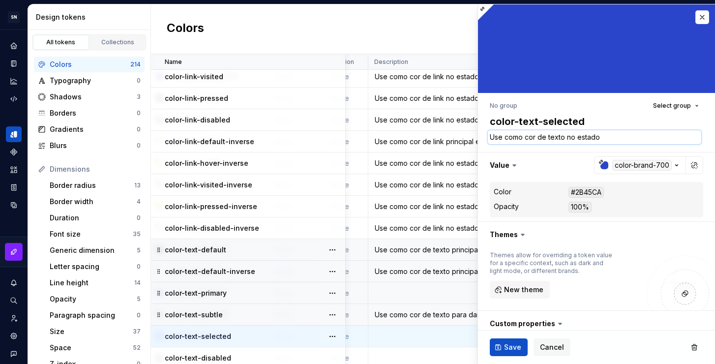
type textarea "*"
type textarea "Use como cor de texto no estado"
type textarea "*"
type textarea "Use como cor de texto no estado s"
type textarea "*"
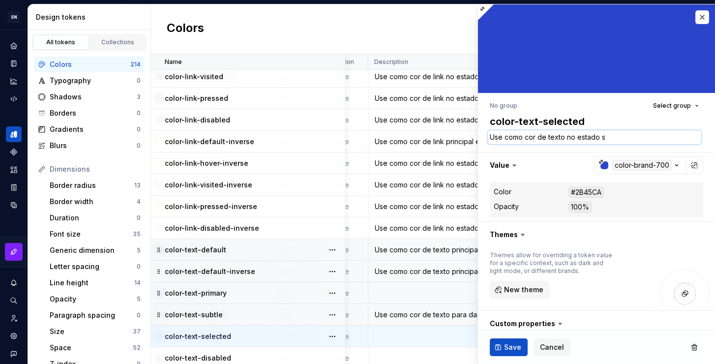
type textarea "Use como cor de texto no estado se"
type textarea "*"
type textarea "Use como cor de texto no estado sel"
click at [509, 345] on span "Save" at bounding box center [512, 347] width 17 height 10
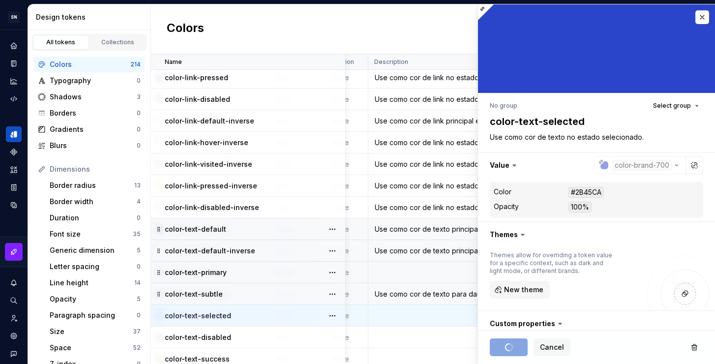
scroll to position [3858, 198]
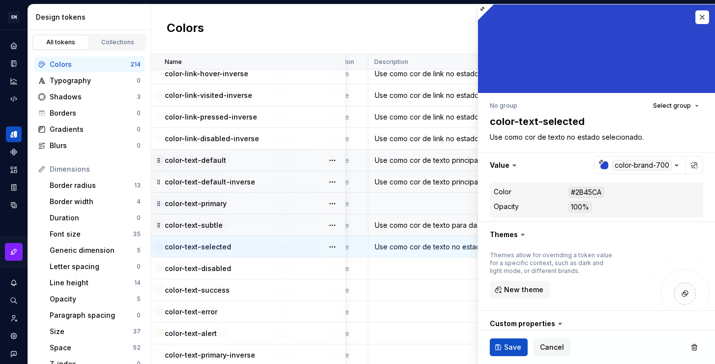
click at [412, 275] on td at bounding box center [458, 269] width 180 height 22
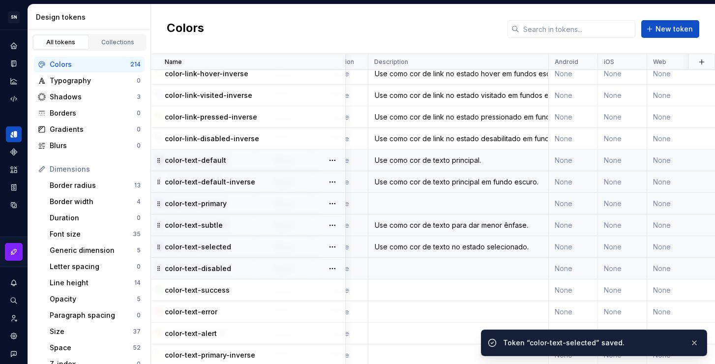
click at [441, 269] on td at bounding box center [458, 269] width 180 height 22
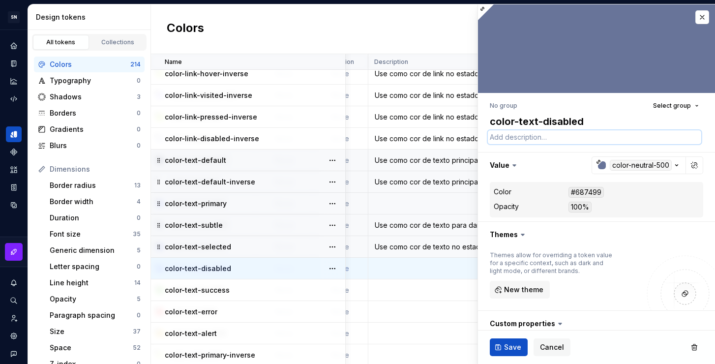
click at [534, 138] on textarea at bounding box center [594, 137] width 213 height 14
paste textarea "Use como cor de texto para dar menor ênfase."
drag, startPoint x: 647, startPoint y: 137, endPoint x: 497, endPoint y: 207, distance: 166.1
click at [583, 139] on textarea "Use como cor de texto para dar menor ênfase." at bounding box center [594, 137] width 213 height 14
click at [433, 251] on div "Use como cor de texto no estado selecionado." at bounding box center [458, 247] width 179 height 10
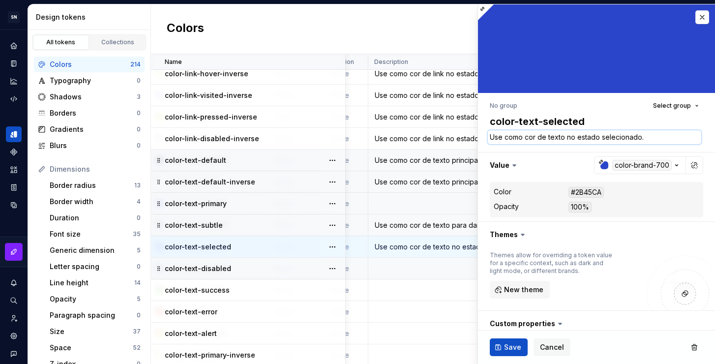
click at [548, 142] on textarea "Use como cor de texto no estado selecionado." at bounding box center [594, 137] width 213 height 14
click at [435, 246] on div "Use como cor de texto no estado selecionado." at bounding box center [458, 247] width 179 height 10
click at [434, 272] on td at bounding box center [458, 269] width 180 height 22
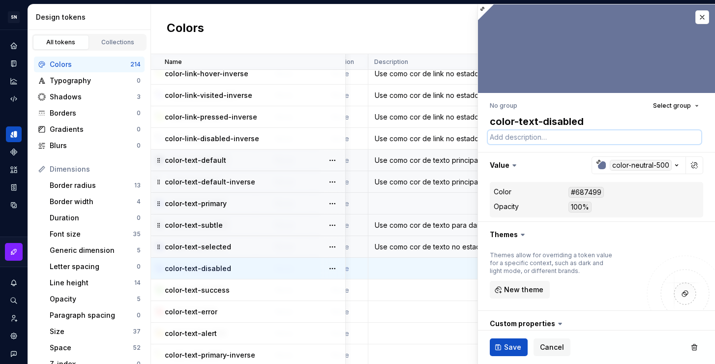
click at [562, 143] on textarea at bounding box center [594, 137] width 213 height 14
paste textarea "Use como cor de texto no estado selecionado."
drag, startPoint x: 654, startPoint y: 141, endPoint x: 601, endPoint y: 141, distance: 53.6
click at [601, 141] on textarea "Use como cor de texto no estado selecionado." at bounding box center [594, 137] width 213 height 14
click at [509, 350] on span "Save" at bounding box center [512, 347] width 17 height 10
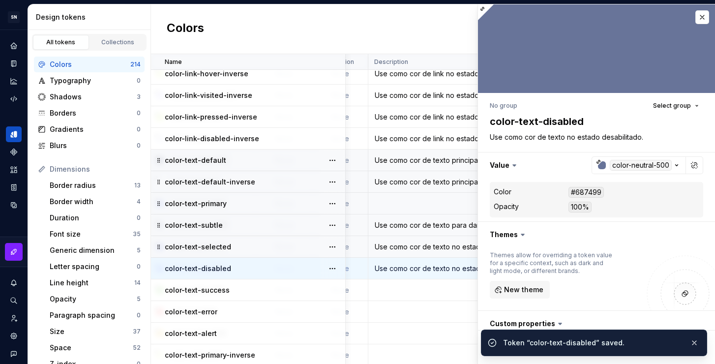
click at [424, 290] on td at bounding box center [458, 290] width 180 height 22
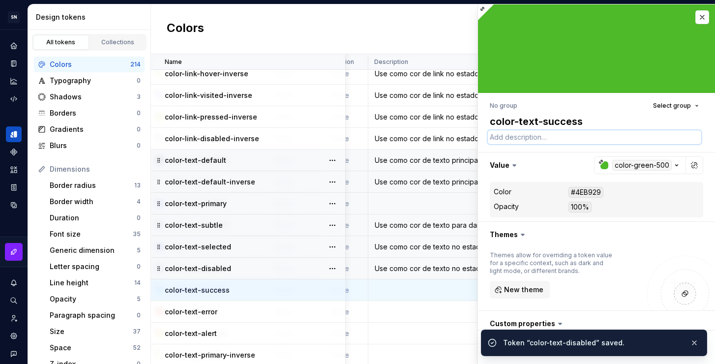
click at [520, 138] on textarea at bounding box center [594, 137] width 213 height 14
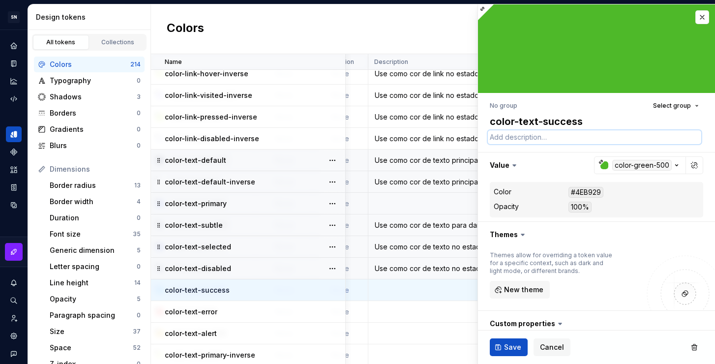
paste textarea "Use como cor de texto no estado selecionado."
drag, startPoint x: 566, startPoint y: 138, endPoint x: 658, endPoint y: 138, distance: 91.5
click at [658, 138] on textarea "Use como cor de texto no estado selecionado." at bounding box center [594, 137] width 213 height 14
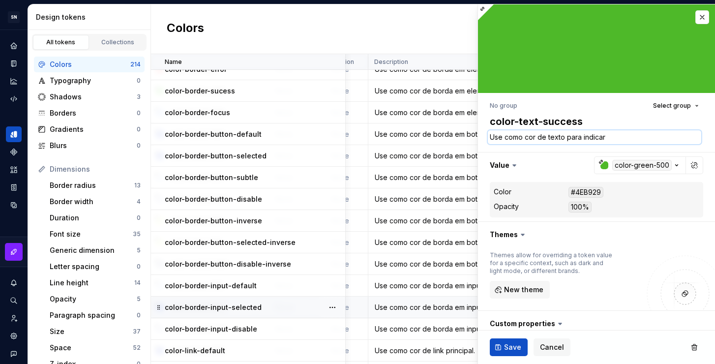
scroll to position [3370, 198]
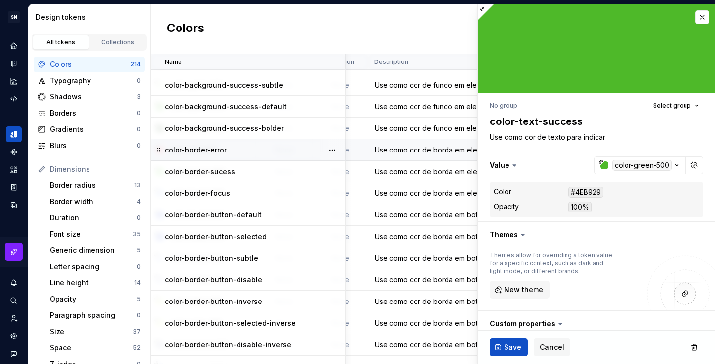
click at [420, 154] on div "Use como cor de borda em elementos da interface para indicar informações negati…" at bounding box center [458, 150] width 179 height 10
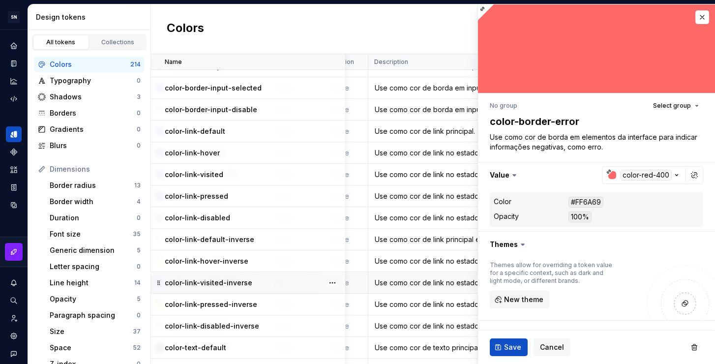
scroll to position [3846, 198]
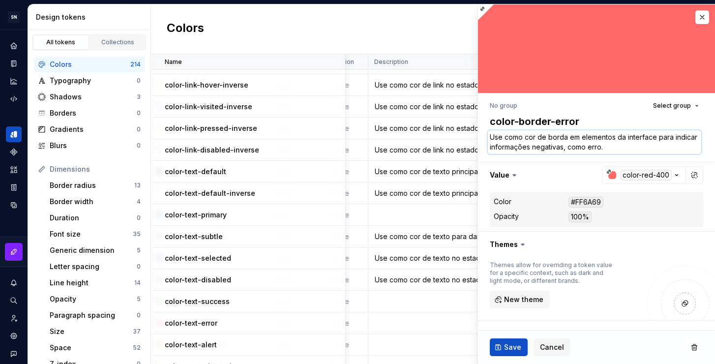
click at [560, 140] on textarea "Use como cor de borda em elementos da interface para indicar informações negati…" at bounding box center [594, 142] width 213 height 24
click at [403, 308] on td at bounding box center [458, 302] width 180 height 22
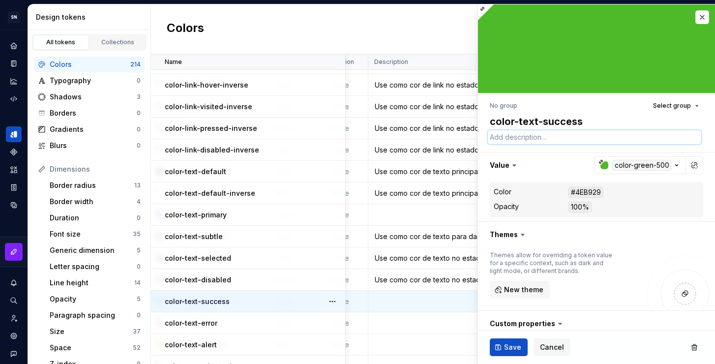
click at [529, 139] on textarea at bounding box center [594, 137] width 213 height 14
paste textarea "Use como cor de borda em elementos da interface para indicar informações negati…"
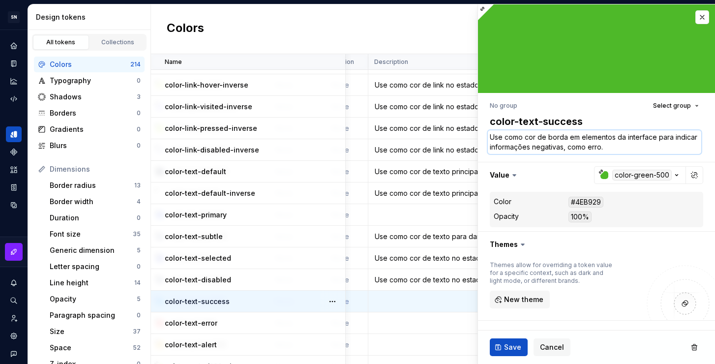
drag, startPoint x: 565, startPoint y: 137, endPoint x: 548, endPoint y: 138, distance: 16.7
click at [548, 138] on textarea "Use como cor de borda em elementos da interface para indicar informações negati…" at bounding box center [594, 142] width 213 height 24
drag, startPoint x: 566, startPoint y: 137, endPoint x: 651, endPoint y: 136, distance: 85.1
click at [651, 136] on textarea "Use como cor de texto em elementos da interface para indicar informações negati…" at bounding box center [594, 142] width 213 height 24
drag, startPoint x: 679, startPoint y: 138, endPoint x: 650, endPoint y: 137, distance: 28.5
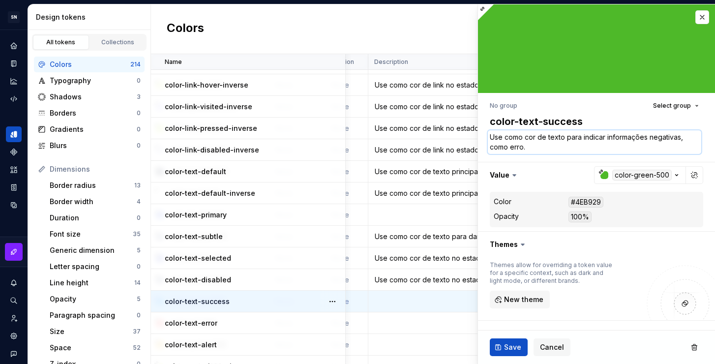
click at [650, 137] on textarea "Use como cor de texto para indicar informações negativas, como erro." at bounding box center [594, 142] width 213 height 24
click at [562, 146] on textarea "Use como cor de texto para indicar informações positivas, como erro." at bounding box center [594, 142] width 213 height 24
drag, startPoint x: 550, startPoint y: 144, endPoint x: 511, endPoint y: 147, distance: 39.0
click at [511, 147] on textarea "Use como cor de texto para indicar informações positivas, como erro." at bounding box center [594, 142] width 213 height 24
click at [496, 348] on button "Save" at bounding box center [509, 347] width 38 height 18
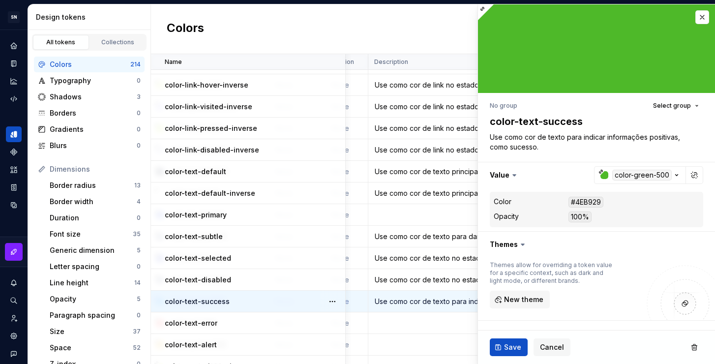
click at [408, 323] on td at bounding box center [458, 323] width 180 height 22
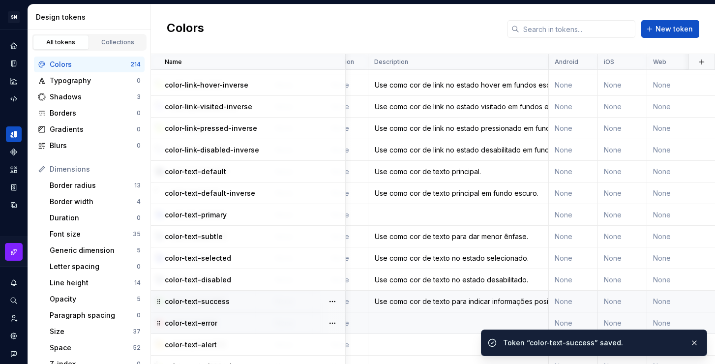
click at [416, 333] on td at bounding box center [458, 323] width 180 height 22
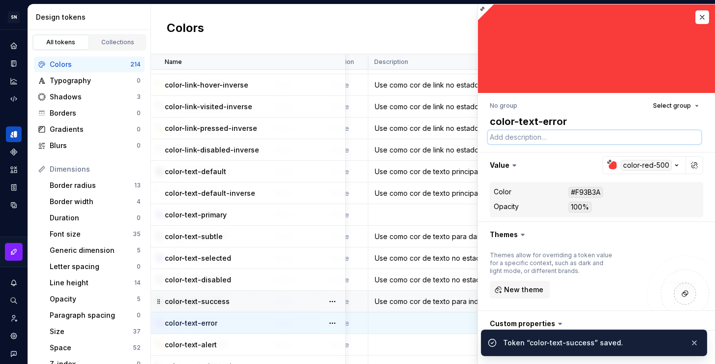
click at [527, 137] on textarea at bounding box center [594, 137] width 213 height 14
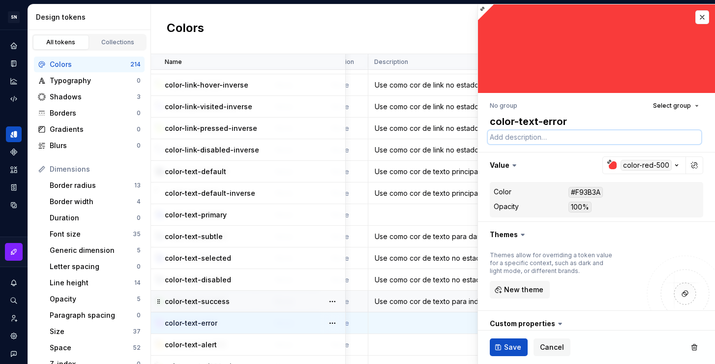
paste textarea "Use como cor de texto para indicar informações positivas, como sucesso."
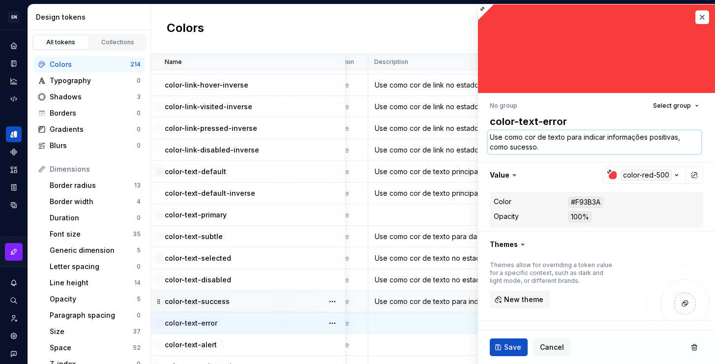
drag, startPoint x: 650, startPoint y: 136, endPoint x: 677, endPoint y: 137, distance: 26.6
click at [677, 137] on textarea "Use como cor de texto para indicar informações positivas, como sucesso." at bounding box center [594, 142] width 213 height 24
drag, startPoint x: 563, startPoint y: 145, endPoint x: 510, endPoint y: 146, distance: 53.6
click at [510, 146] on textarea "Use como cor de texto para indicar informações negativas, como sucesso." at bounding box center [594, 142] width 213 height 24
click at [513, 344] on span "Save" at bounding box center [512, 347] width 17 height 10
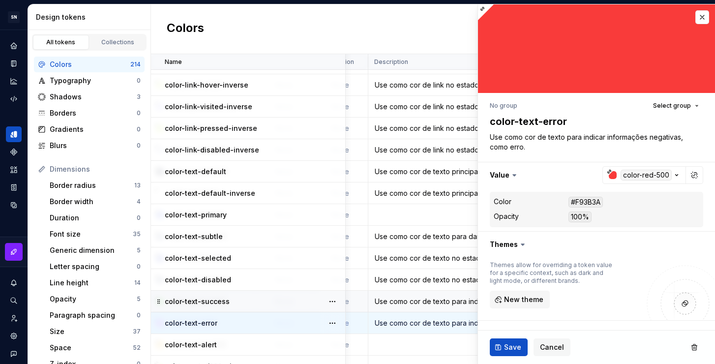
click at [407, 341] on td at bounding box center [458, 345] width 180 height 22
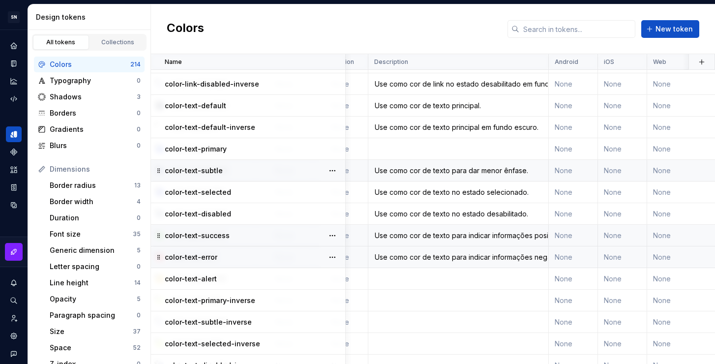
scroll to position [3913, 198]
click at [449, 258] on div "Use como cor de texto para indicar informações negativas, como erro." at bounding box center [458, 257] width 179 height 10
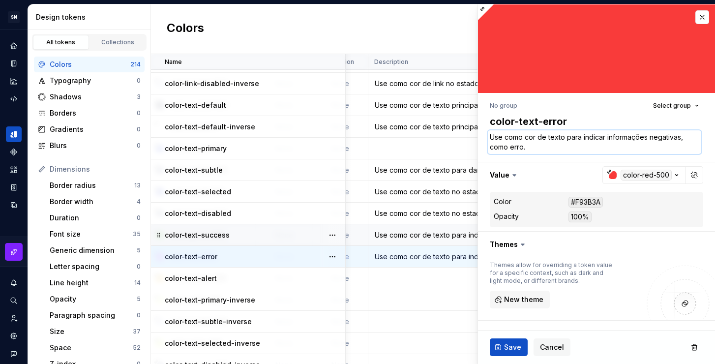
click at [566, 142] on textarea "Use como cor de texto para indicar informações negativas, como erro." at bounding box center [594, 142] width 213 height 24
click at [407, 278] on td at bounding box center [458, 278] width 180 height 22
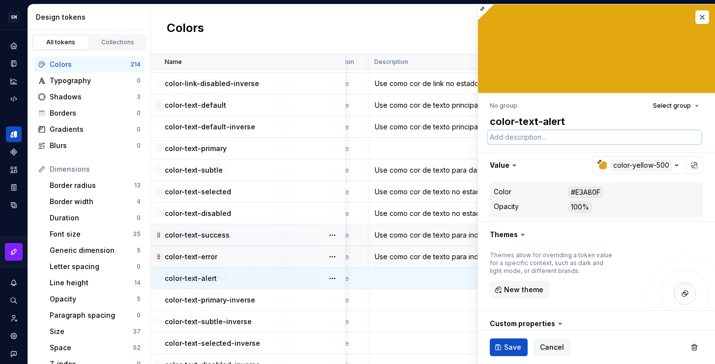
click at [535, 140] on textarea at bounding box center [594, 137] width 213 height 14
paste textarea "Use como cor de texto para indicar informações negativas, como erro."
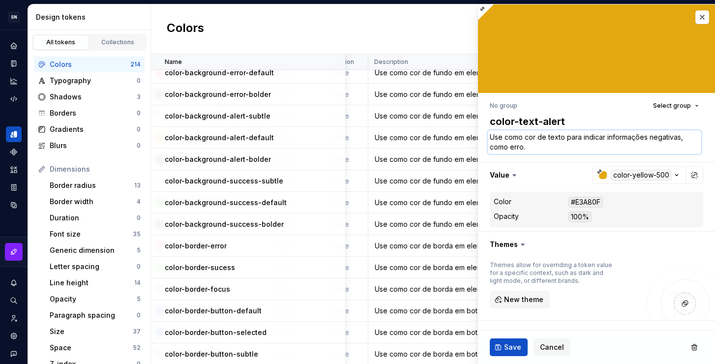
scroll to position [3258, 198]
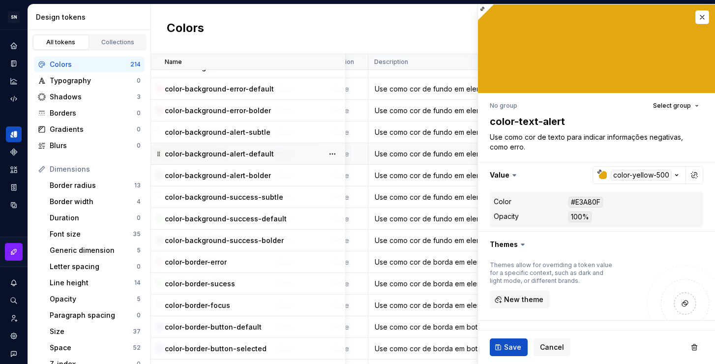
click at [412, 156] on div "Use como cor de fundo em elementos da interface para indicar informações de ale…" at bounding box center [458, 154] width 179 height 10
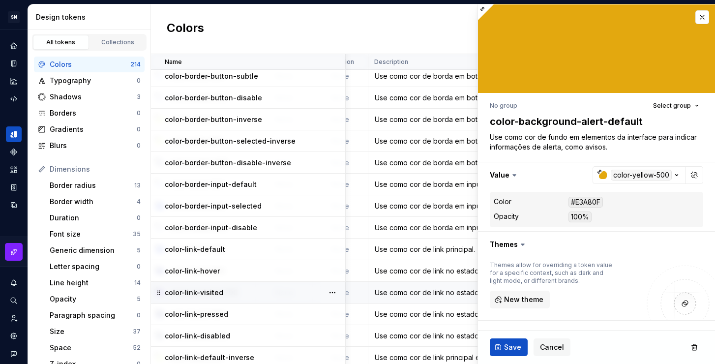
scroll to position [4006, 198]
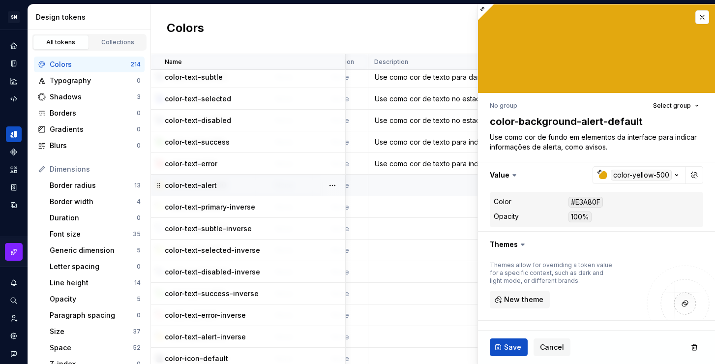
click at [414, 186] on td at bounding box center [458, 186] width 180 height 22
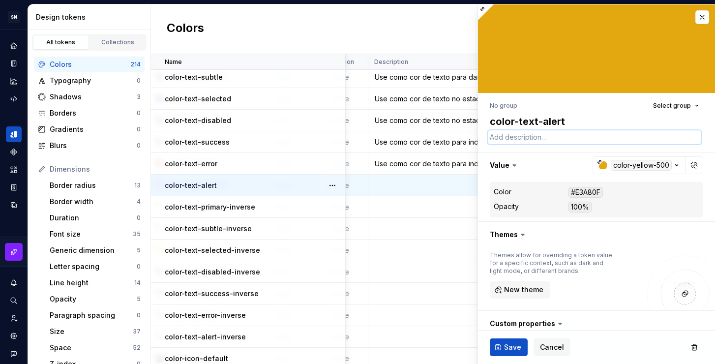
click at [525, 140] on textarea at bounding box center [594, 137] width 213 height 14
paste textarea "Use como cor de texto para indicar informações negativas, como erro."
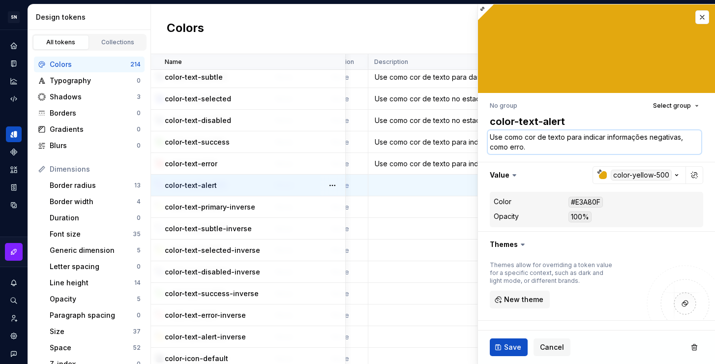
drag, startPoint x: 678, startPoint y: 137, endPoint x: 650, endPoint y: 137, distance: 28.5
click at [650, 137] on textarea "Use como cor de texto para indicar informações negativas, como erro." at bounding box center [594, 142] width 213 height 24
click at [675, 139] on textarea "Use como cor de texto para indicar informações negativas, como erro." at bounding box center [594, 142] width 213 height 24
drag, startPoint x: 679, startPoint y: 138, endPoint x: 650, endPoint y: 138, distance: 29.5
click at [650, 138] on textarea "Use como cor de texto para indicar informações negativas, como erro." at bounding box center [594, 142] width 213 height 24
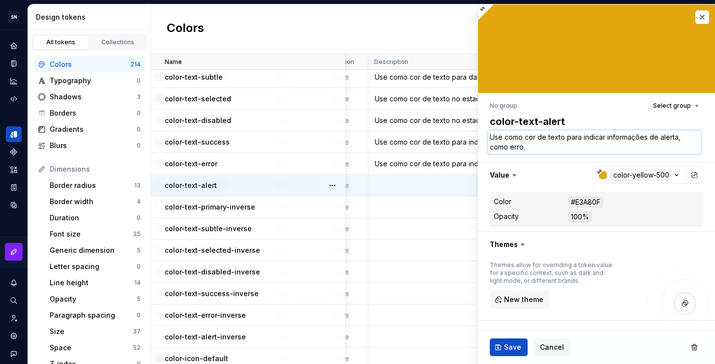
drag, startPoint x: 535, startPoint y: 148, endPoint x: 509, endPoint y: 145, distance: 25.9
click at [509, 145] on textarea "Use como cor de texto para indicar informações de alerta, como erro." at bounding box center [594, 142] width 213 height 24
click at [518, 352] on span "Save" at bounding box center [512, 347] width 17 height 10
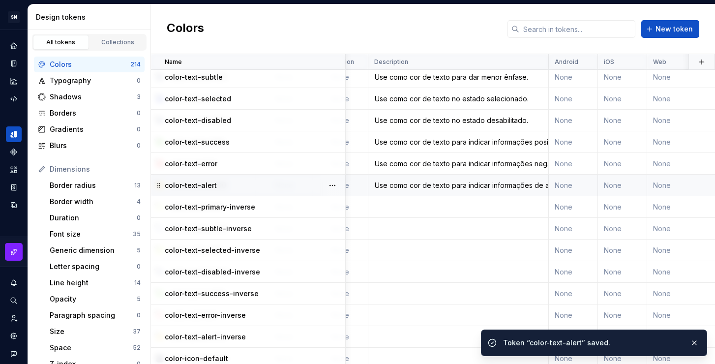
click at [522, 142] on div "Use como cor de texto para indicar informações positivas, como sucesso." at bounding box center [458, 142] width 179 height 10
click at [413, 190] on td "Use como cor de texto para indicar informações de alerta, como avisos." at bounding box center [458, 186] width 180 height 22
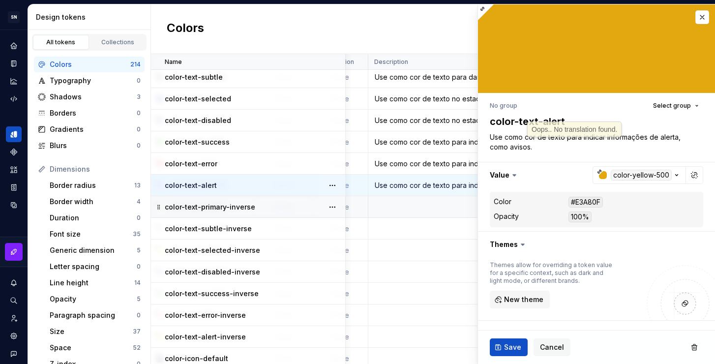
click at [400, 206] on td at bounding box center [458, 207] width 180 height 22
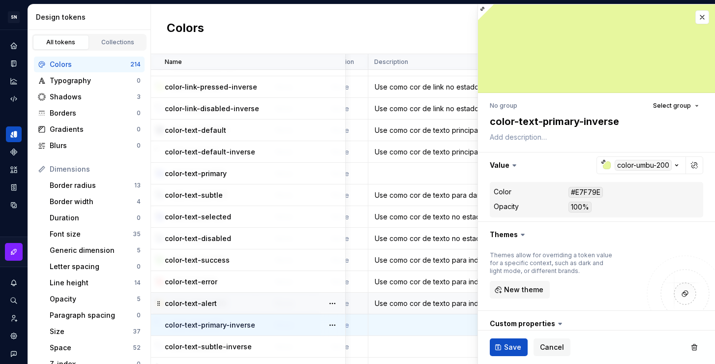
scroll to position [3873, 198]
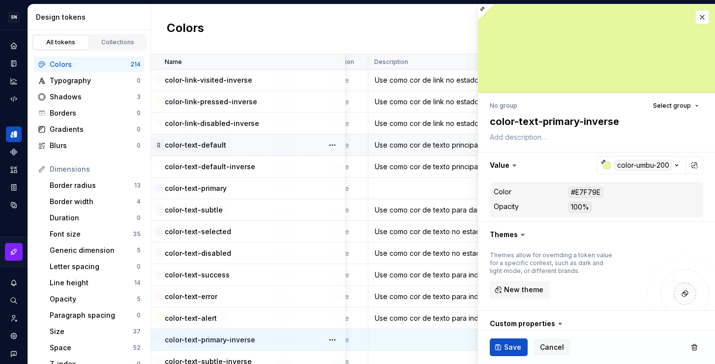
click at [425, 149] on div "Use como cor de texto principal." at bounding box center [458, 145] width 179 height 10
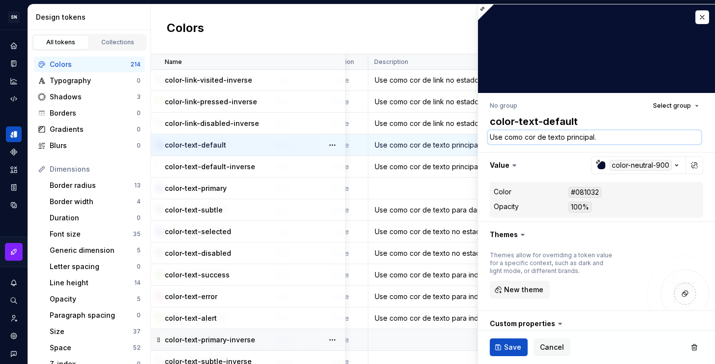
click at [557, 137] on textarea "Use como cor de texto principal." at bounding box center [594, 137] width 213 height 14
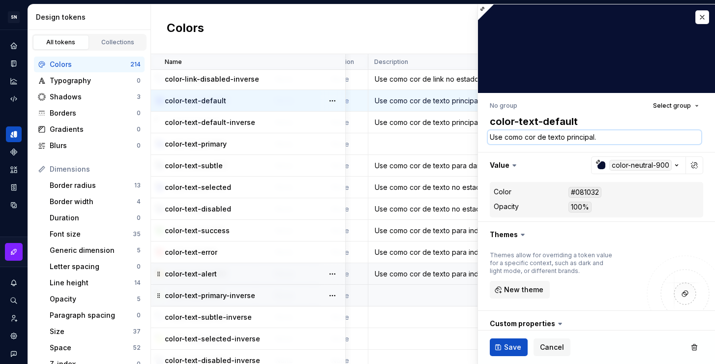
scroll to position [3918, 198]
click at [394, 298] on td at bounding box center [458, 295] width 180 height 22
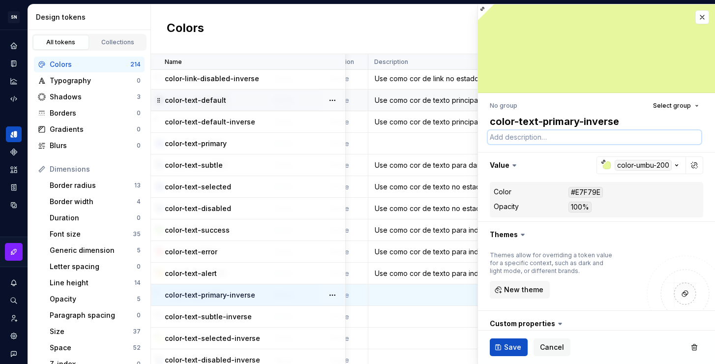
click at [558, 138] on textarea at bounding box center [594, 137] width 213 height 14
paste textarea "Use como cor de texto principal."
click at [508, 352] on button "Save" at bounding box center [509, 347] width 38 height 18
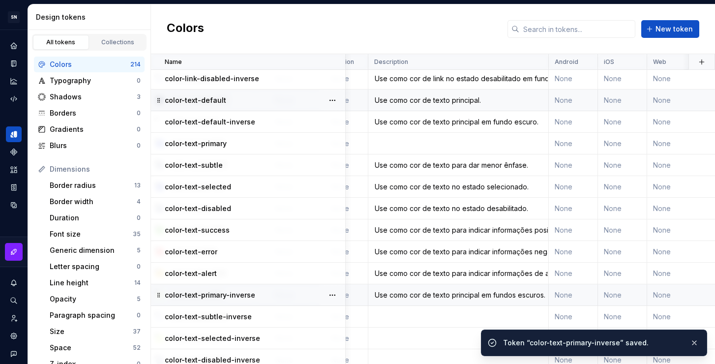
click at [454, 292] on div "Use como cor de texto principal em fundos escuros." at bounding box center [458, 295] width 179 height 10
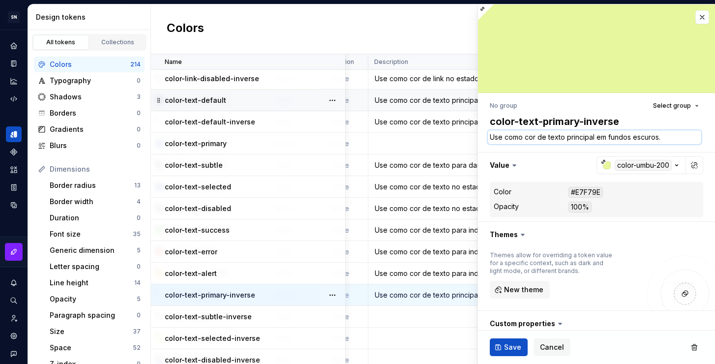
click at [541, 136] on textarea "Use como cor de texto principal em fundos escuros." at bounding box center [594, 137] width 213 height 14
click at [406, 312] on td at bounding box center [458, 317] width 180 height 22
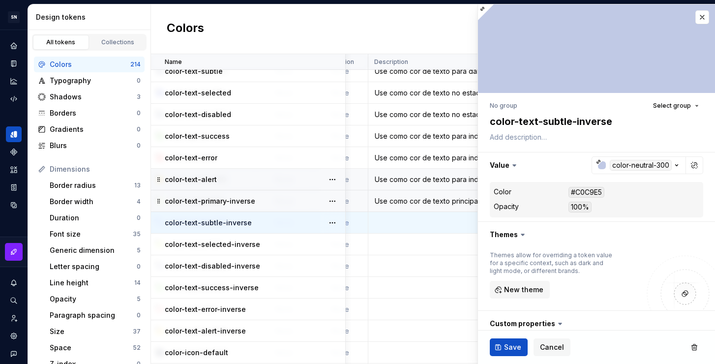
scroll to position [4016, 198]
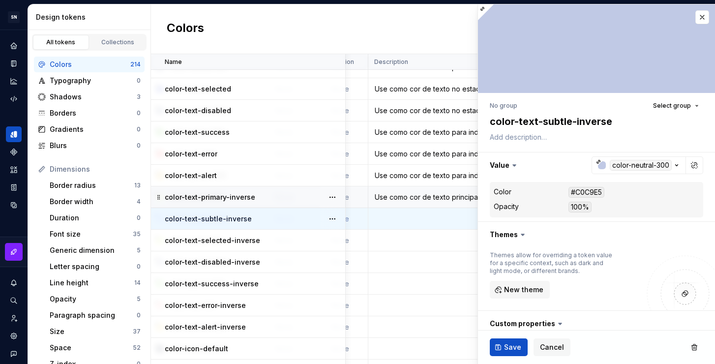
click at [423, 223] on td at bounding box center [458, 219] width 180 height 22
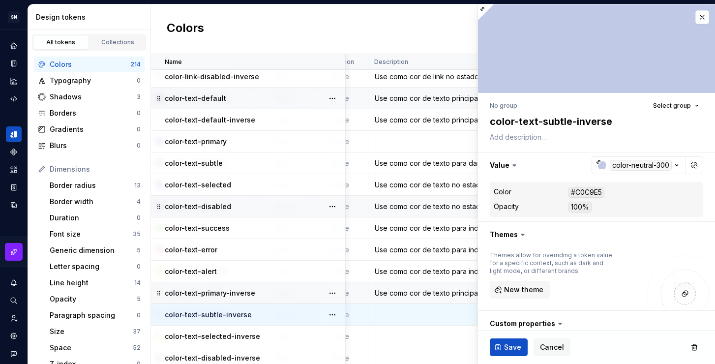
scroll to position [3919, 198]
click at [412, 294] on div "Use como cor de texto principal em fundos escuros." at bounding box center [458, 294] width 179 height 10
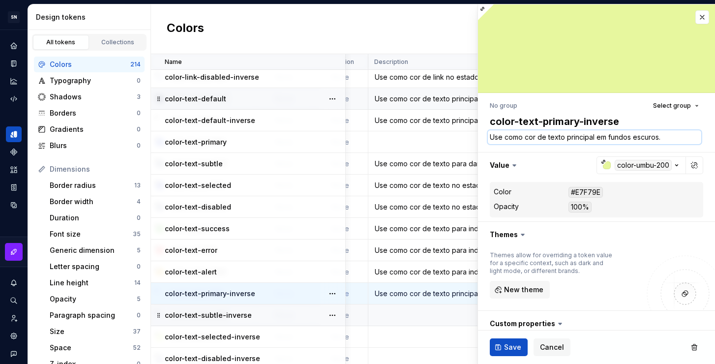
click at [619, 132] on textarea "Use como cor de texto principal em fundos escuros." at bounding box center [594, 137] width 213 height 14
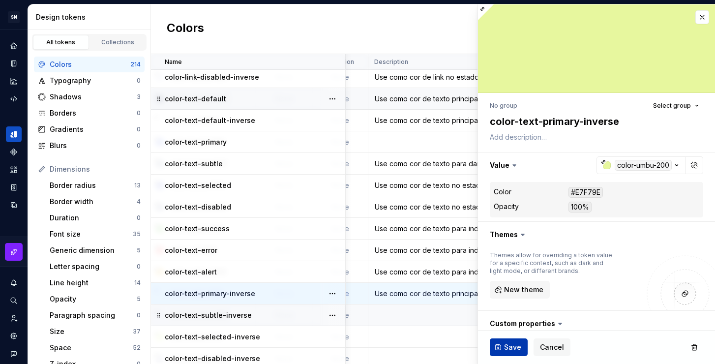
click at [515, 340] on button "Save" at bounding box center [509, 347] width 38 height 18
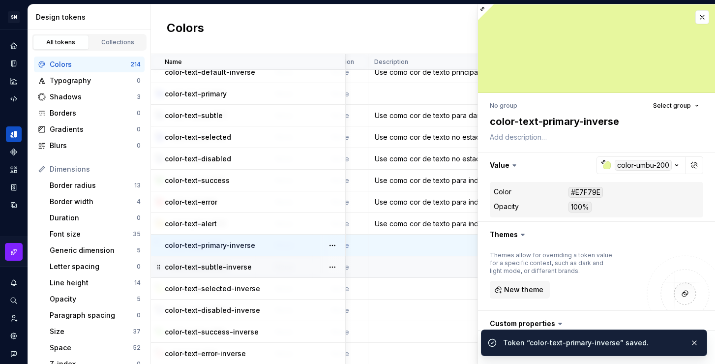
scroll to position [3974, 198]
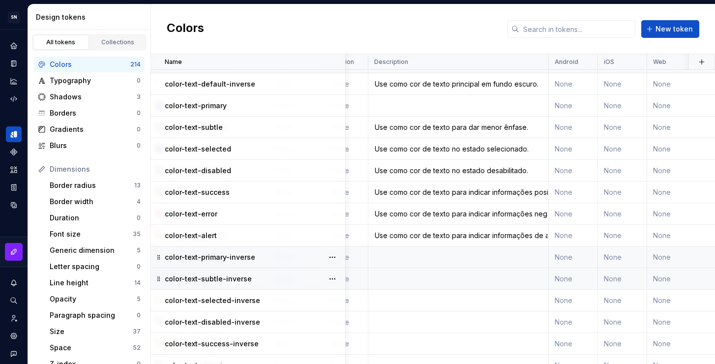
scroll to position [3947, 198]
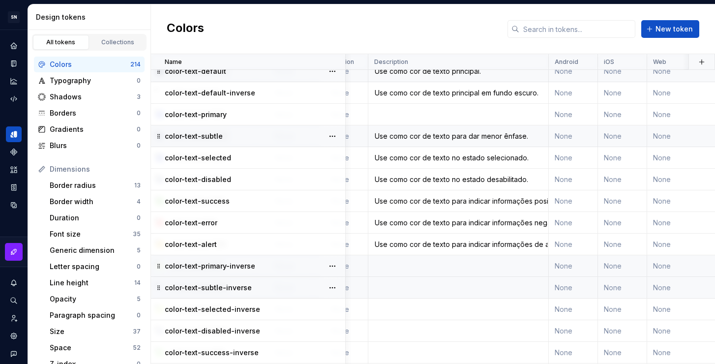
click at [409, 134] on div "Use como cor de texto para dar menor ênfase." at bounding box center [458, 136] width 179 height 10
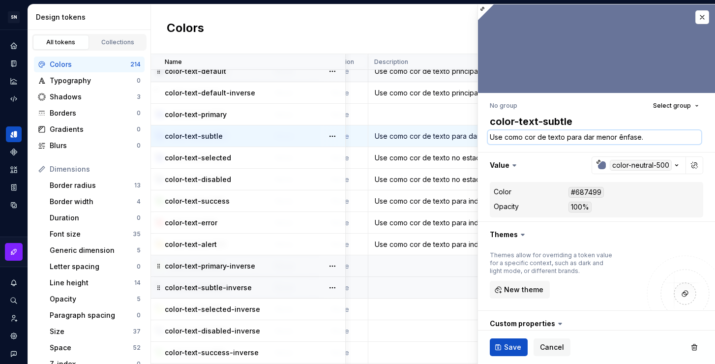
click at [567, 141] on textarea "Use como cor de texto para dar menor ênfase." at bounding box center [594, 137] width 213 height 14
click at [423, 263] on td at bounding box center [458, 266] width 180 height 22
click at [424, 283] on td at bounding box center [458, 288] width 180 height 22
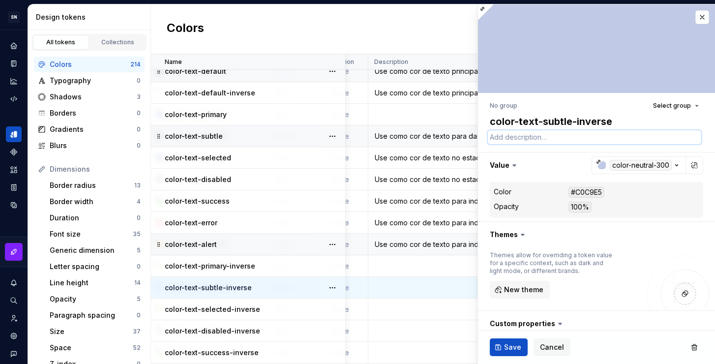
click at [537, 137] on textarea at bounding box center [594, 137] width 213 height 14
paste textarea "Use como cor de texto para dar menor ênfase."
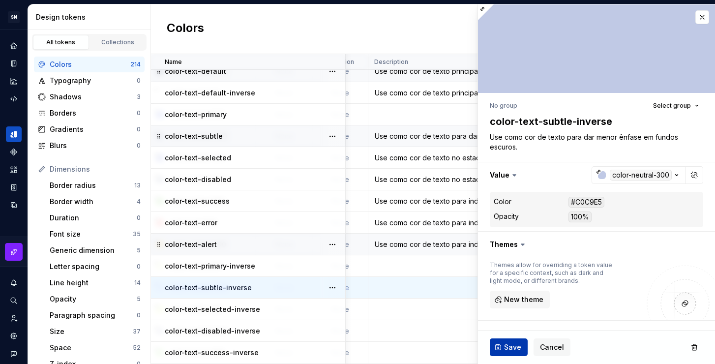
click at [517, 349] on span "Save" at bounding box center [512, 347] width 17 height 10
click at [423, 158] on div "Use como cor de texto no estado selecionado." at bounding box center [458, 158] width 179 height 10
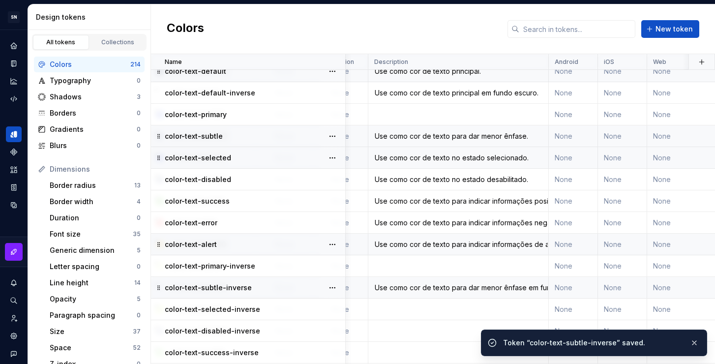
click at [445, 160] on div "Use como cor de texto no estado selecionado." at bounding box center [458, 158] width 179 height 10
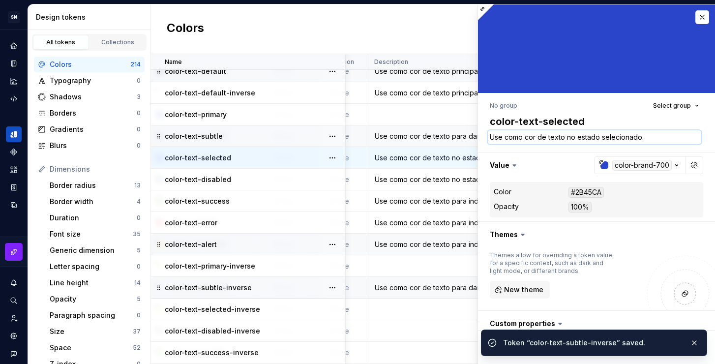
click at [537, 143] on textarea "Use como cor de texto no estado selecionado." at bounding box center [594, 137] width 213 height 14
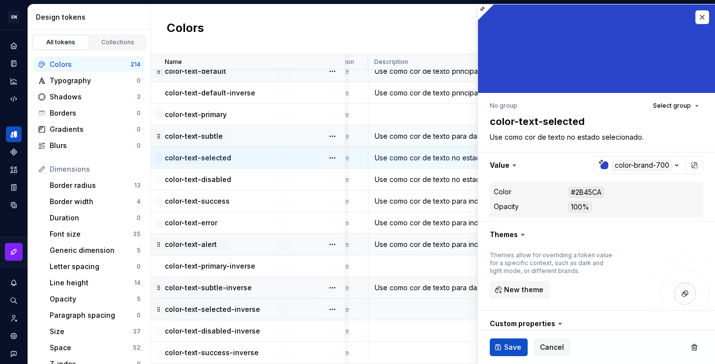
click at [419, 312] on td at bounding box center [458, 309] width 180 height 22
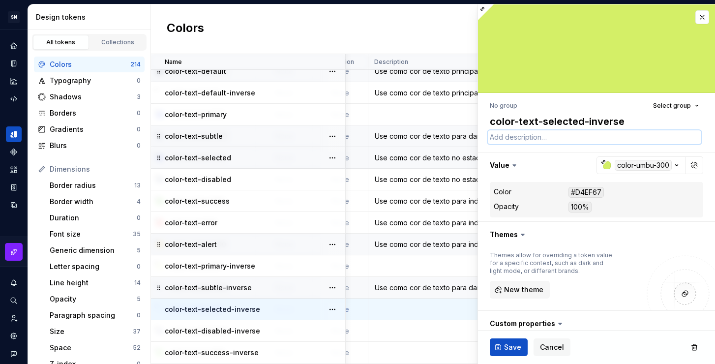
click at [537, 138] on textarea at bounding box center [594, 137] width 213 height 14
paste textarea "Use como cor de texto no estado selecionado."
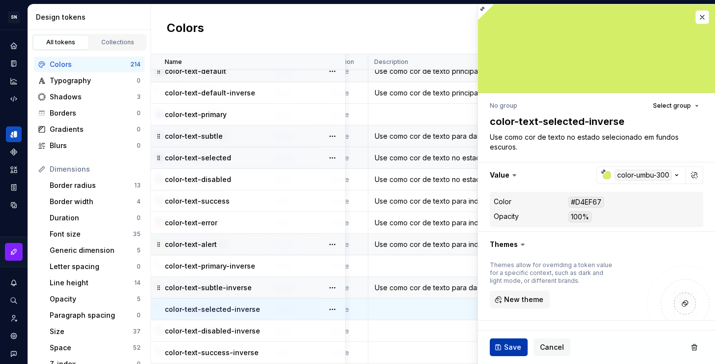
click at [512, 350] on span "Save" at bounding box center [512, 347] width 17 height 10
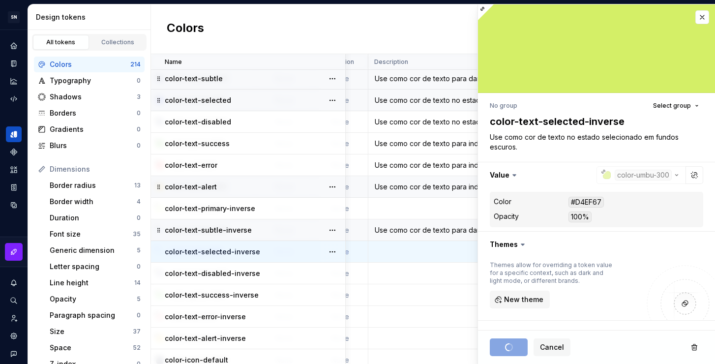
scroll to position [4019, 198]
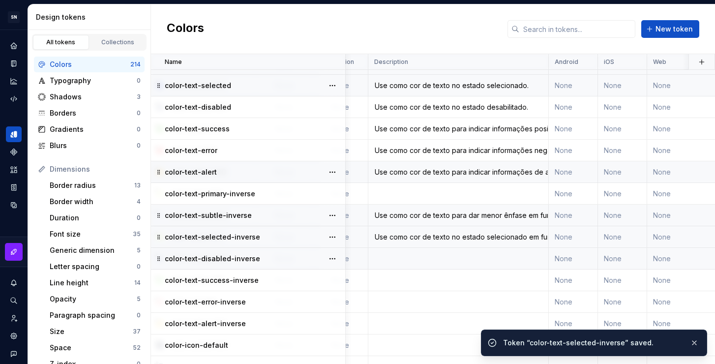
click at [428, 261] on td at bounding box center [458, 259] width 180 height 22
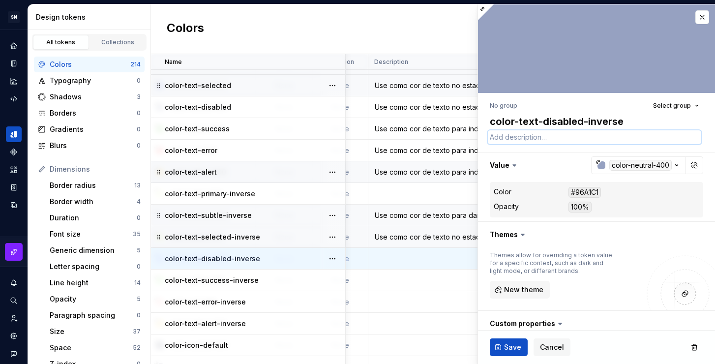
click at [535, 140] on textarea at bounding box center [594, 137] width 213 height 14
paste textarea "Use como cor de texto no estado selecionado em fundos escuros."
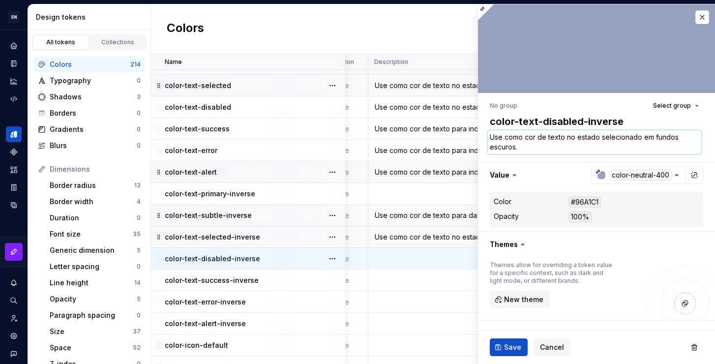
drag, startPoint x: 638, startPoint y: 137, endPoint x: 601, endPoint y: 137, distance: 37.4
click at [601, 137] on textarea "Use como cor de texto no estado selecionado em fundos escuros." at bounding box center [594, 142] width 213 height 24
click at [501, 350] on button "Save" at bounding box center [509, 347] width 38 height 18
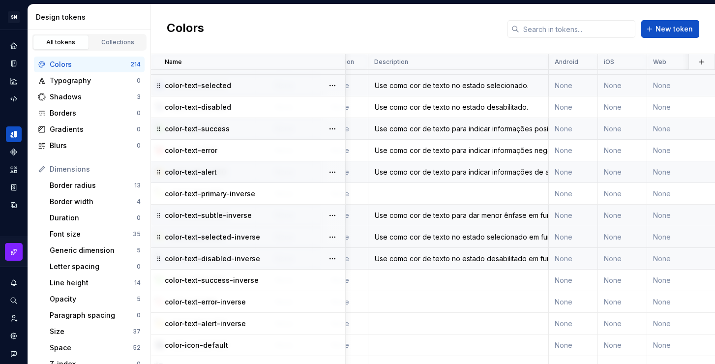
click at [426, 131] on div "Use como cor de texto para indicar informações positivas, como sucesso." at bounding box center [458, 129] width 179 height 10
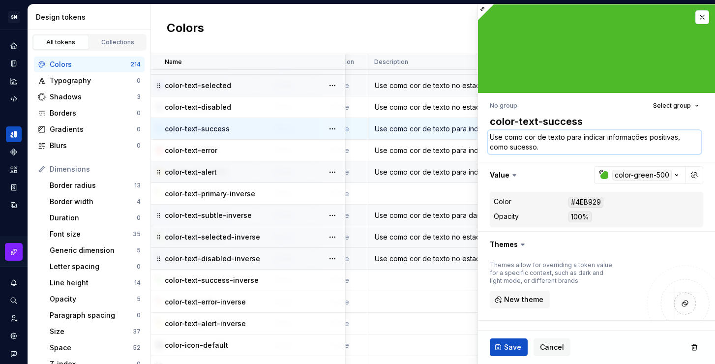
click at [546, 139] on textarea "Use como cor de texto para indicar informações positivas, como sucesso." at bounding box center [594, 142] width 213 height 24
click at [416, 276] on td at bounding box center [458, 280] width 180 height 22
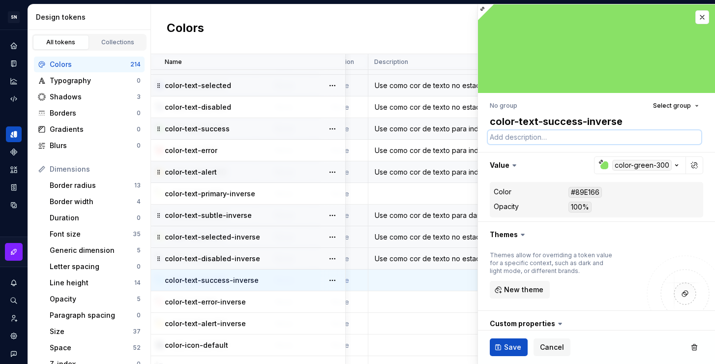
click at [536, 140] on textarea at bounding box center [594, 137] width 213 height 14
paste textarea "Use como cor de texto para indicar informações positivas, como sucesso."
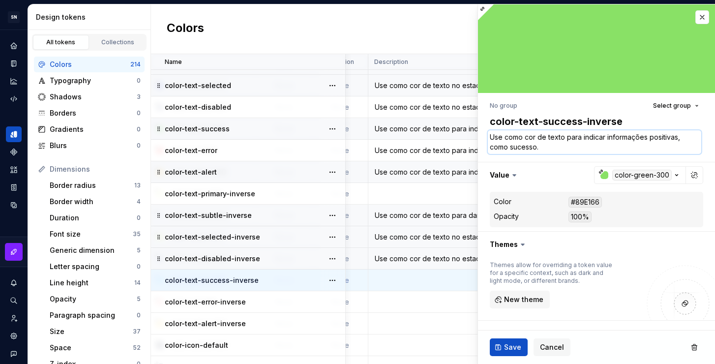
click at [544, 148] on textarea "Use como cor de texto para indicar informações positivas, como sucesso." at bounding box center [594, 142] width 213 height 24
click at [502, 349] on button "Save" at bounding box center [509, 347] width 38 height 18
click at [424, 152] on div "Use como cor de texto para indicar informações negativas, como erro." at bounding box center [458, 151] width 179 height 10
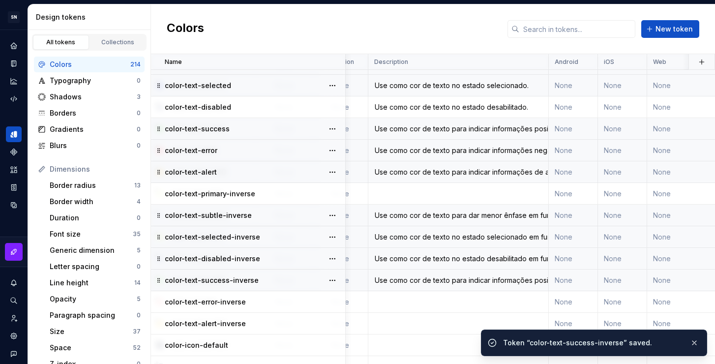
click at [444, 150] on div "Use como cor de texto para indicar informações negativas, como erro." at bounding box center [458, 151] width 179 height 10
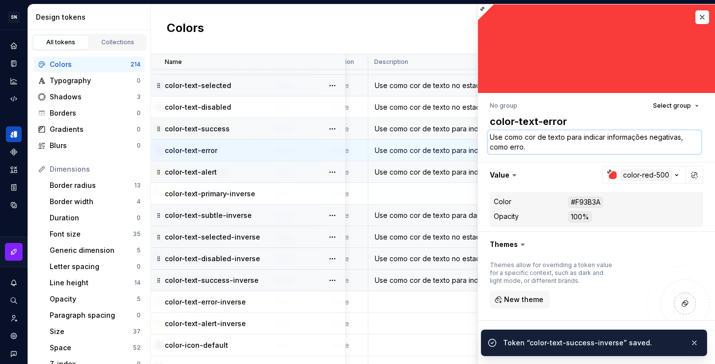
click at [542, 144] on textarea "Use como cor de texto para indicar informações negativas, como erro." at bounding box center [594, 142] width 213 height 24
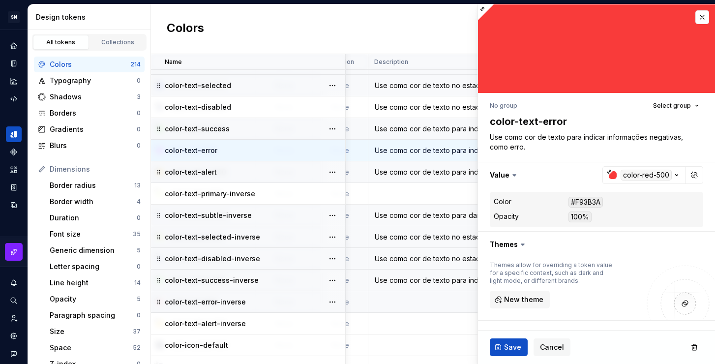
click at [415, 303] on td at bounding box center [458, 302] width 180 height 22
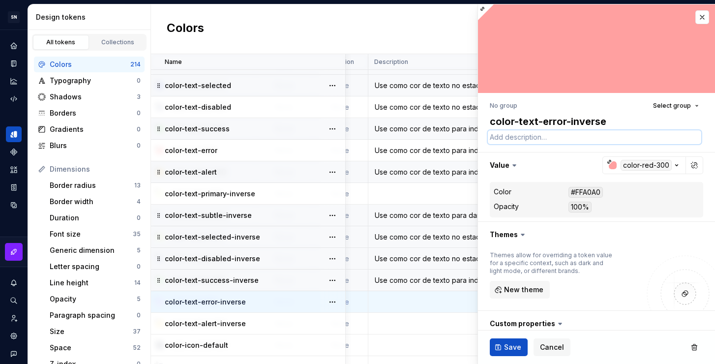
click at [518, 138] on textarea at bounding box center [594, 137] width 213 height 14
paste textarea "Use como cor de texto para indicar informações negativas, como erro."
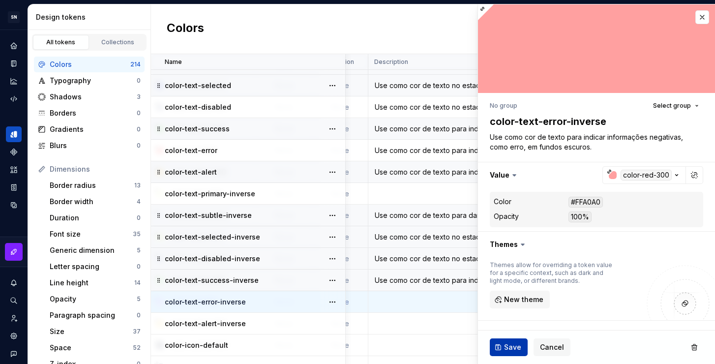
click at [502, 351] on button "Save" at bounding box center [509, 347] width 38 height 18
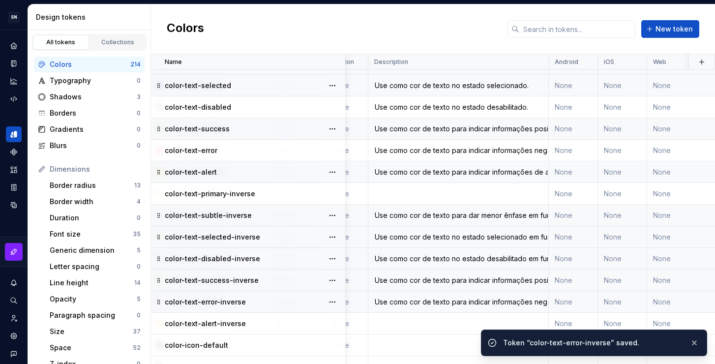
click at [442, 173] on div "Use como cor de texto para indicar informações de alerta, como avisos." at bounding box center [458, 172] width 179 height 10
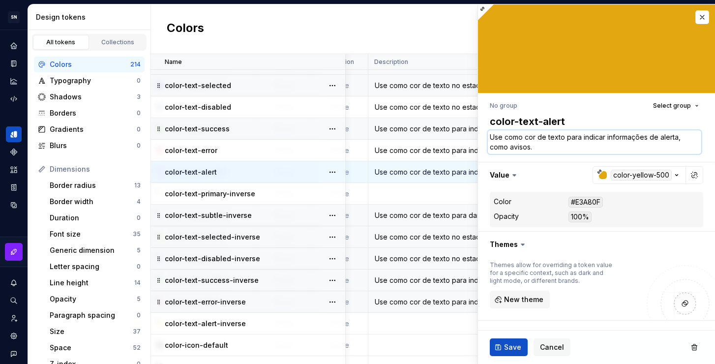
click at [542, 141] on textarea "Use como cor de texto para indicar informações de alerta, como avisos." at bounding box center [594, 142] width 213 height 24
click at [414, 321] on td at bounding box center [458, 324] width 180 height 22
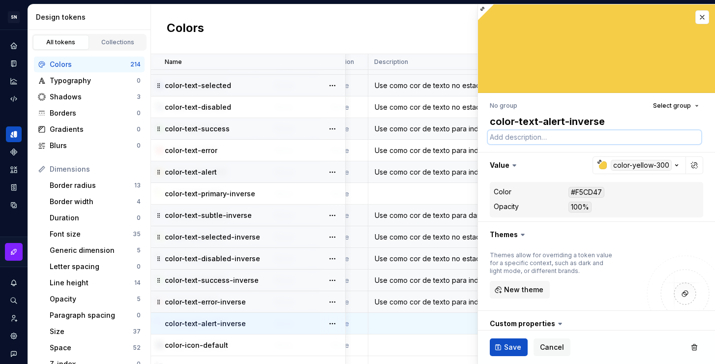
click at [513, 141] on textarea at bounding box center [594, 137] width 213 height 14
paste textarea "Use como cor de texto para indicar informações de alerta, como avisos."
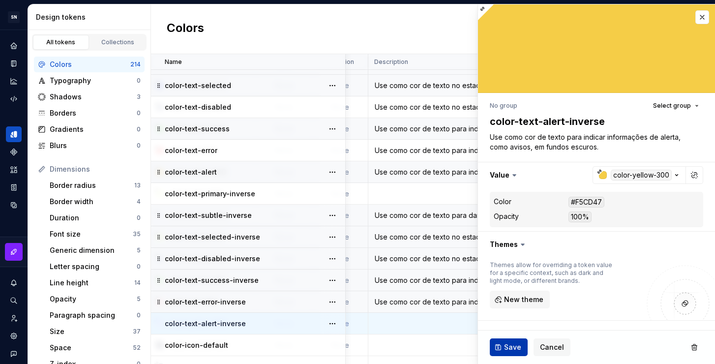
click at [509, 344] on span "Save" at bounding box center [512, 347] width 17 height 10
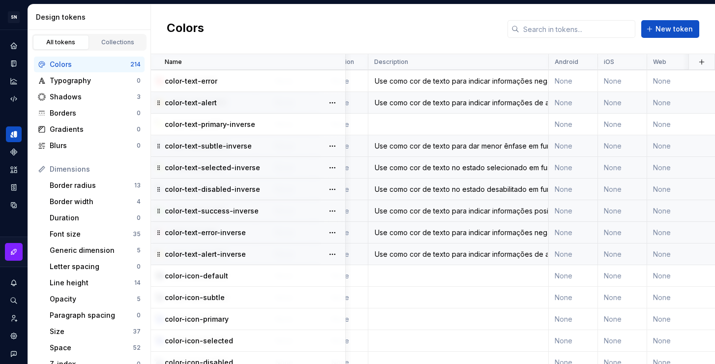
scroll to position [4091, 198]
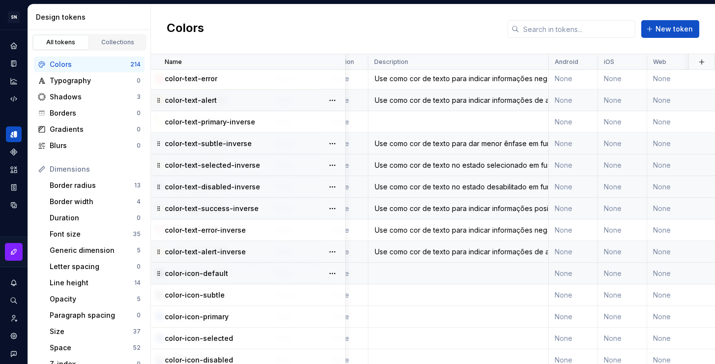
click at [443, 270] on td at bounding box center [458, 274] width 180 height 22
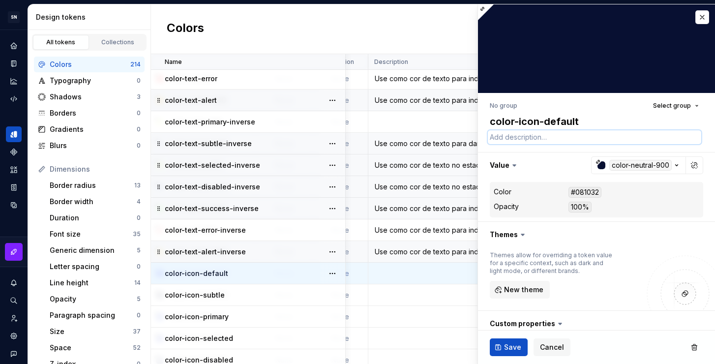
click at [565, 134] on textarea at bounding box center [594, 137] width 213 height 14
paste textarea "Use como cor de texto para indicar informações de alerta, como avisos."
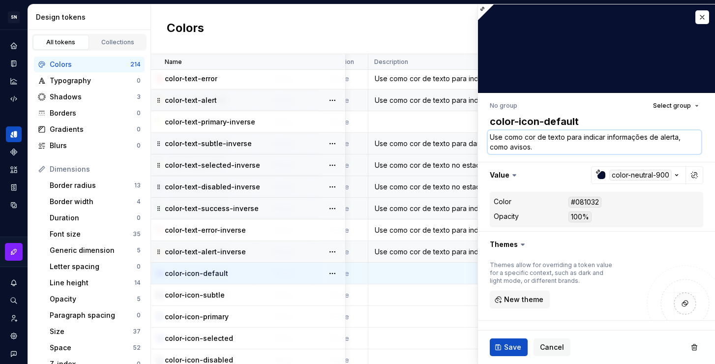
drag, startPoint x: 550, startPoint y: 146, endPoint x: 547, endPoint y: 137, distance: 9.0
click at [547, 137] on textarea "Use como cor de texto para indicar informações de alerta, como avisos." at bounding box center [594, 142] width 213 height 24
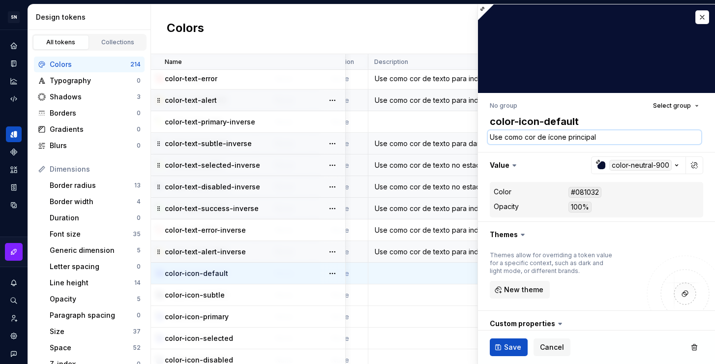
click at [631, 132] on textarea "Use como cor de ícone principal" at bounding box center [594, 137] width 213 height 14
click at [631, 137] on textarea "Use como cor de ícone principal" at bounding box center [594, 137] width 213 height 14
click at [510, 345] on span "Save" at bounding box center [512, 347] width 17 height 10
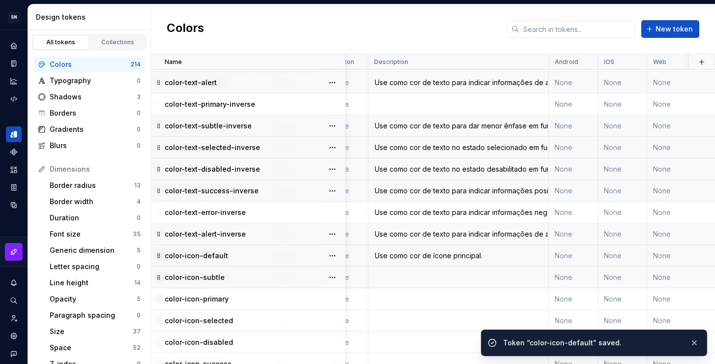
scroll to position [4134, 198]
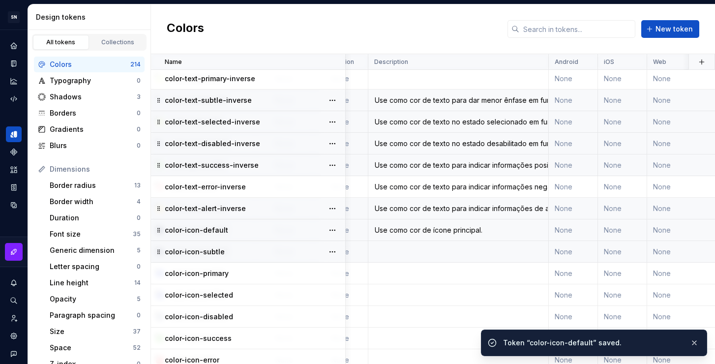
click at [416, 248] on td at bounding box center [458, 252] width 180 height 22
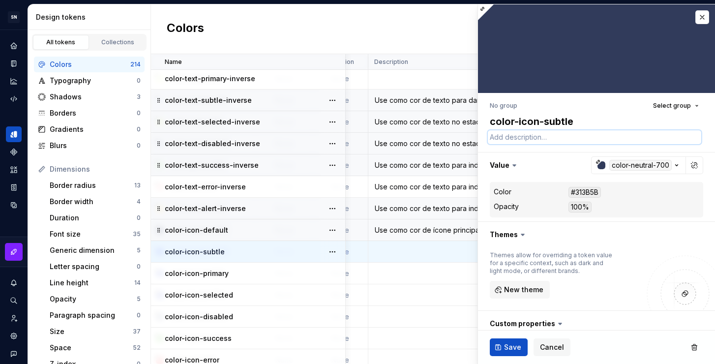
click at [518, 138] on textarea at bounding box center [594, 137] width 213 height 14
paste textarea "Use como cor de ícone principal"
click at [508, 353] on button "Save" at bounding box center [509, 347] width 38 height 18
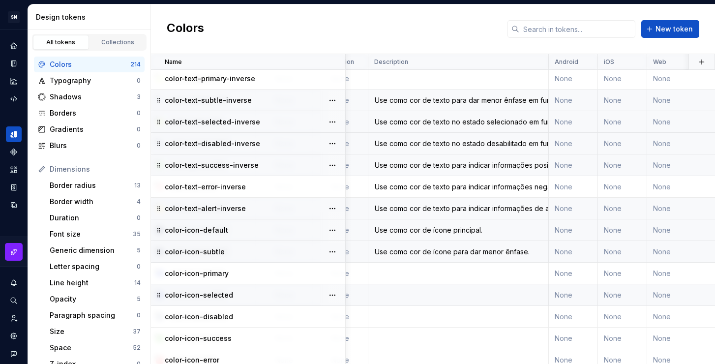
click at [442, 301] on td at bounding box center [458, 295] width 180 height 22
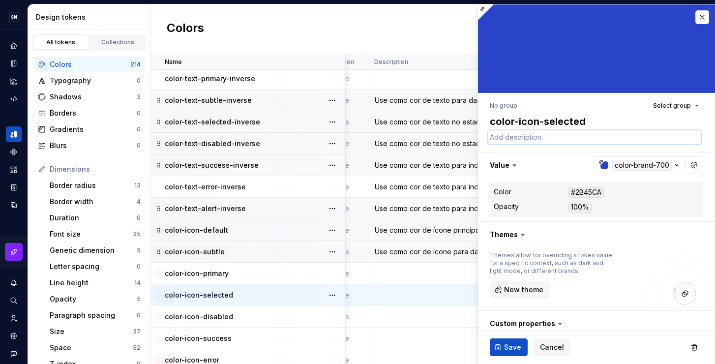
click at [550, 133] on textarea at bounding box center [594, 137] width 213 height 14
paste textarea "Use como cor de ícone principal"
drag, startPoint x: 584, startPoint y: 137, endPoint x: 568, endPoint y: 134, distance: 15.6
click at [568, 134] on textarea "Use como cor de ícone principal" at bounding box center [594, 137] width 213 height 14
click at [512, 354] on button "Save" at bounding box center [509, 347] width 38 height 18
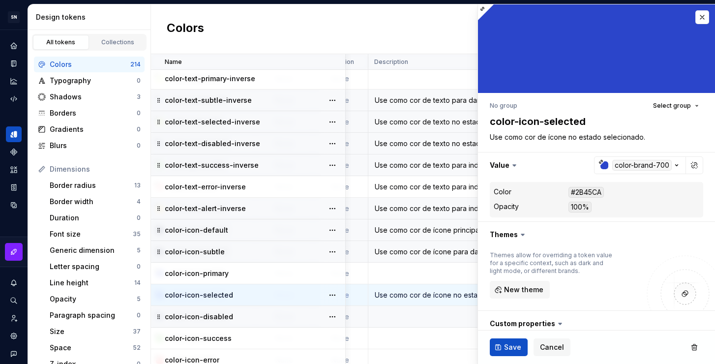
click at [422, 313] on td at bounding box center [458, 317] width 180 height 22
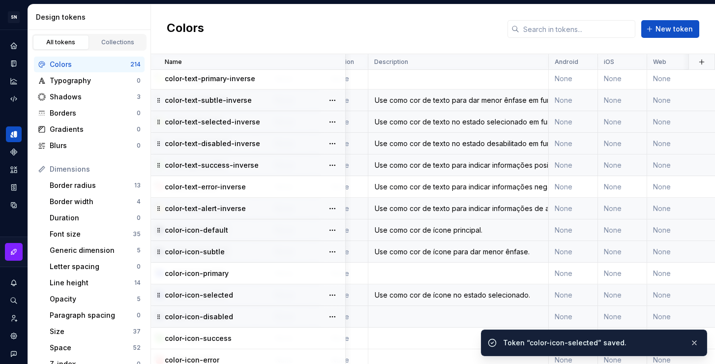
click at [424, 315] on td at bounding box center [458, 317] width 180 height 22
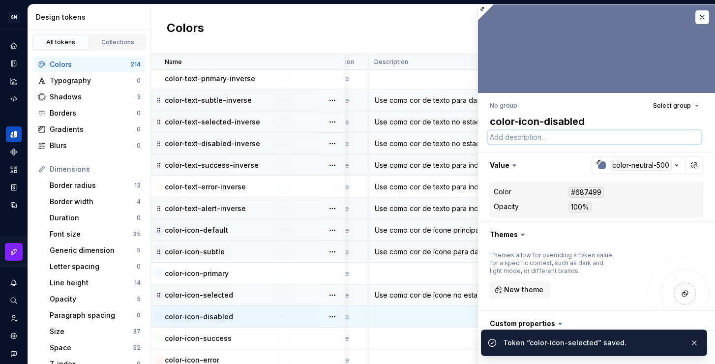
click at [514, 137] on textarea at bounding box center [594, 137] width 213 height 14
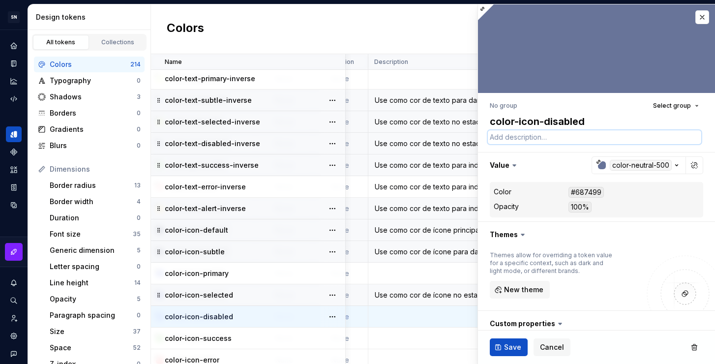
paste textarea "Use como cor de ícone no estado selecionado."
drag, startPoint x: 649, startPoint y: 137, endPoint x: 602, endPoint y: 135, distance: 46.8
click at [602, 135] on textarea "Use como cor de ícone no estado selecionado." at bounding box center [594, 137] width 213 height 14
click at [510, 350] on span "Save" at bounding box center [512, 347] width 17 height 10
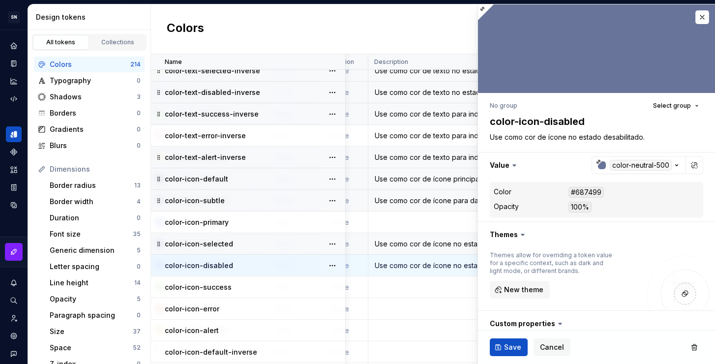
scroll to position [4204, 198]
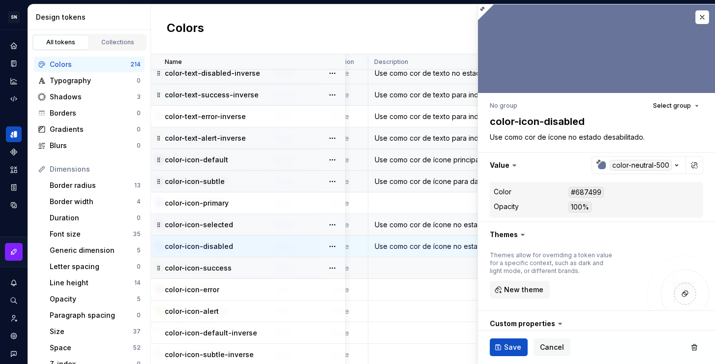
click at [426, 267] on td at bounding box center [458, 268] width 180 height 22
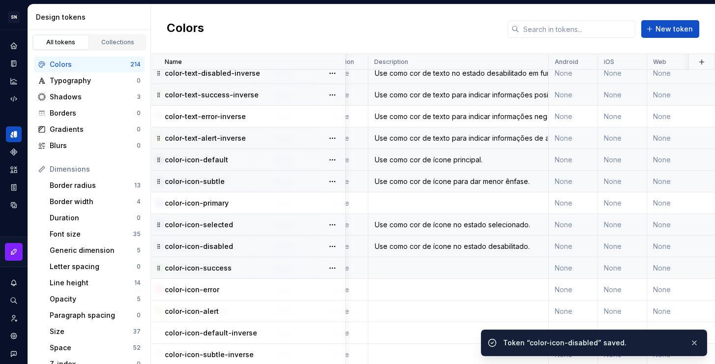
click at [450, 270] on td at bounding box center [458, 268] width 180 height 22
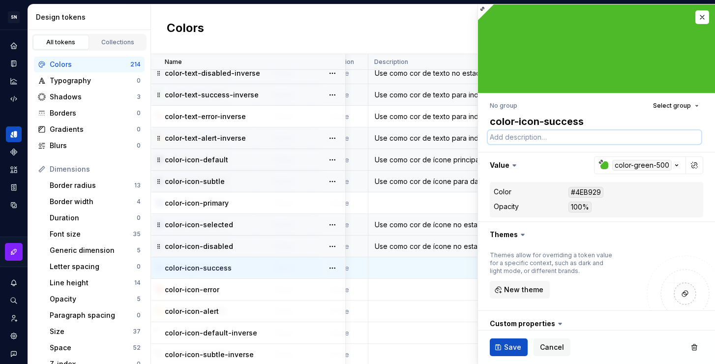
click at [561, 140] on textarea at bounding box center [594, 137] width 213 height 14
paste textarea "Use como cor de ícone no estado selecionado."
drag, startPoint x: 654, startPoint y: 138, endPoint x: 576, endPoint y: 137, distance: 78.2
click at [576, 137] on textarea "Use como cor de ícone no estado selecionado." at bounding box center [594, 137] width 213 height 14
click at [432, 116] on div "Use como cor de texto para indicar informações negativas, como erro, em fundos …" at bounding box center [458, 117] width 179 height 10
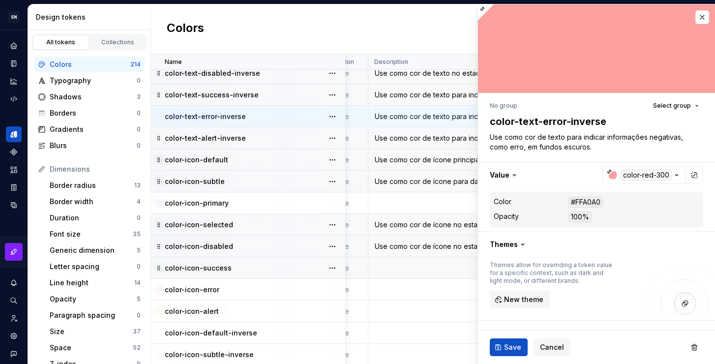
click at [444, 95] on div "Use como cor de texto para indicar informações positivas, como sucesso, em fund…" at bounding box center [458, 95] width 179 height 10
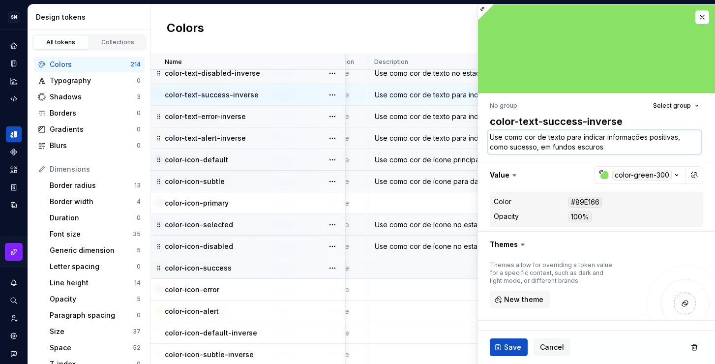
click at [554, 152] on textarea "Use como cor de texto para indicar informações positivas, como sucesso, em fund…" at bounding box center [594, 142] width 213 height 24
click at [400, 266] on td at bounding box center [458, 268] width 180 height 22
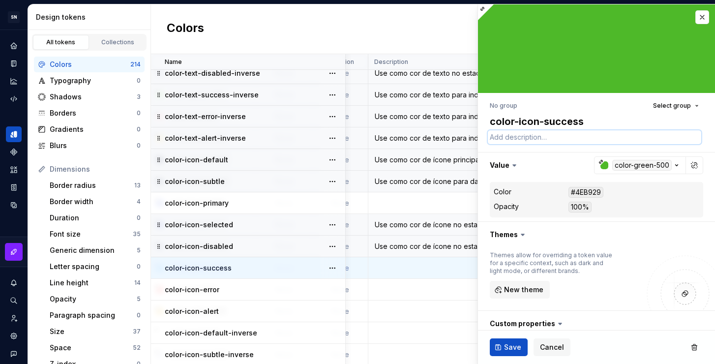
click at [536, 133] on textarea at bounding box center [594, 137] width 213 height 14
paste textarea "Use como cor de texto para indicar informações positivas, como sucesso, em fund…"
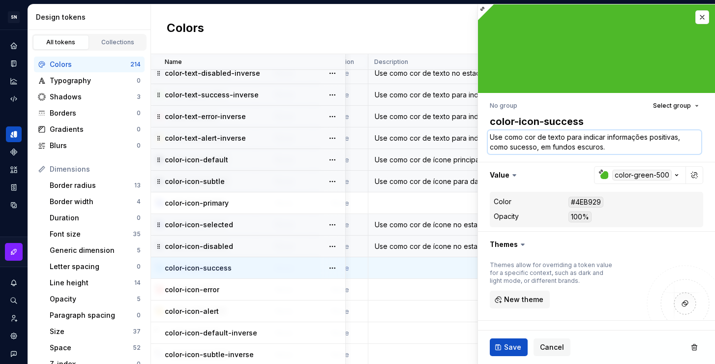
drag, startPoint x: 564, startPoint y: 139, endPoint x: 548, endPoint y: 137, distance: 16.3
click at [548, 137] on textarea "Use como cor de texto para indicar informações positivas, como sucesso, em fund…" at bounding box center [594, 142] width 213 height 24
drag, startPoint x: 620, startPoint y: 146, endPoint x: 537, endPoint y: 149, distance: 82.7
click at [537, 149] on textarea "Use como cor de ícone para indicar informações positivas, como sucesso, em fund…" at bounding box center [594, 142] width 213 height 24
click at [505, 351] on span "Save" at bounding box center [512, 347] width 17 height 10
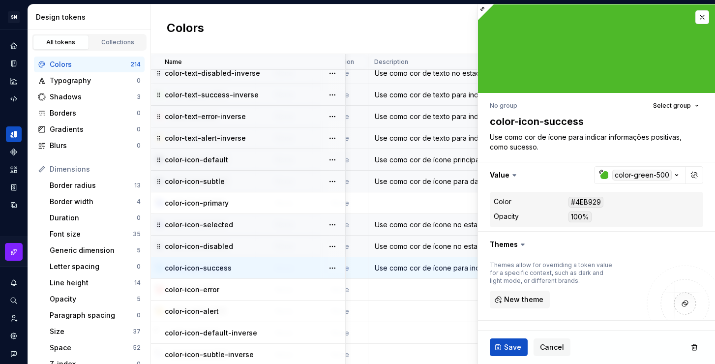
click at [413, 291] on td at bounding box center [458, 290] width 180 height 22
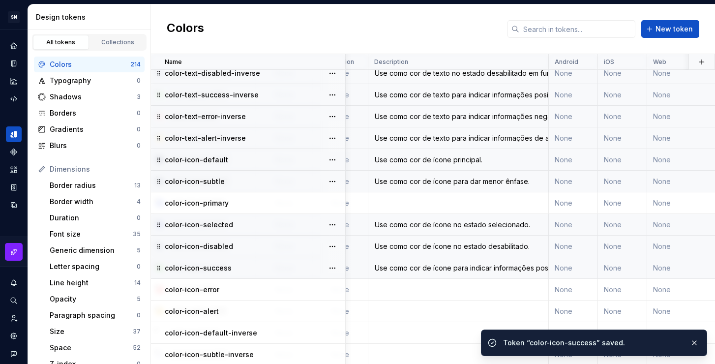
click at [413, 291] on td at bounding box center [458, 290] width 180 height 22
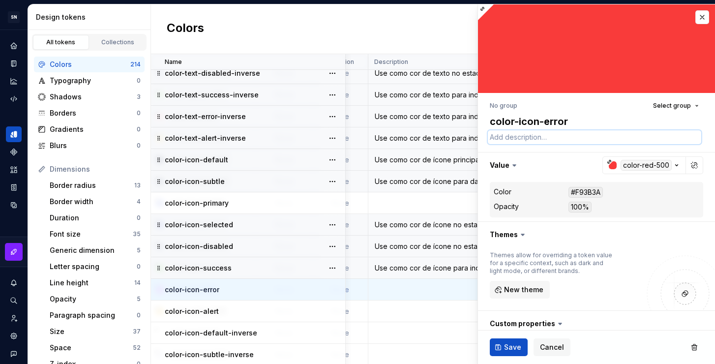
click at [518, 141] on textarea at bounding box center [594, 137] width 213 height 14
paste textarea "Use como cor de ícone para indicar informações positivas, como sucesso."
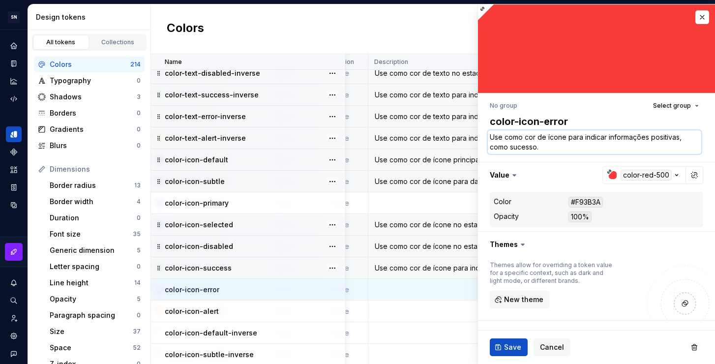
drag, startPoint x: 679, startPoint y: 137, endPoint x: 650, endPoint y: 138, distance: 28.5
click at [650, 138] on textarea "Use como cor de ícone para indicar informações positivas, como sucesso." at bounding box center [594, 142] width 213 height 24
click at [566, 149] on textarea "Use como cor de ícone para indicar informações negativas, como sucesso." at bounding box center [594, 142] width 213 height 24
drag, startPoint x: 536, startPoint y: 146, endPoint x: 510, endPoint y: 146, distance: 26.1
click at [510, 146] on textarea "Use como cor de ícone para indicar informações negativas, como sucesso." at bounding box center [594, 142] width 213 height 24
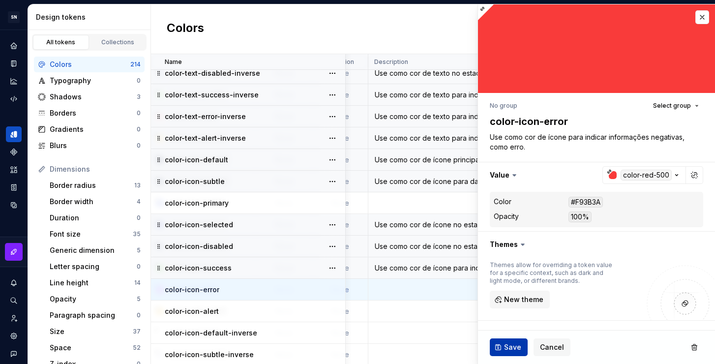
click at [510, 351] on span "Save" at bounding box center [512, 347] width 17 height 10
click at [435, 308] on td at bounding box center [458, 311] width 180 height 22
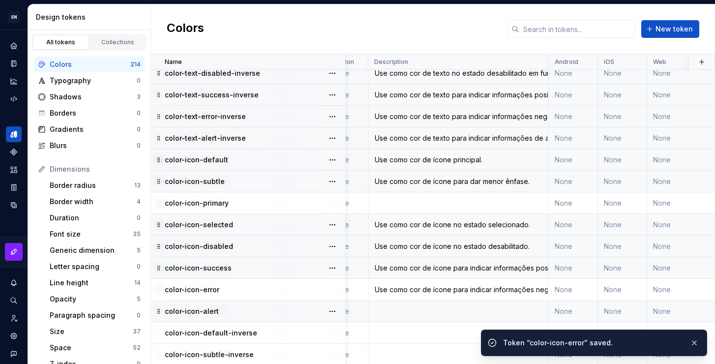
click at [443, 312] on td at bounding box center [458, 311] width 180 height 22
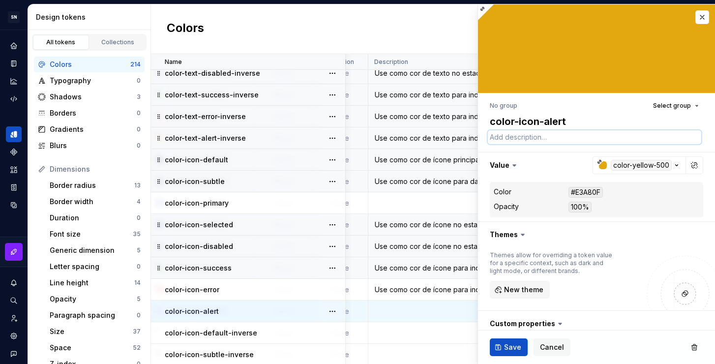
click at [553, 137] on textarea at bounding box center [594, 137] width 213 height 14
paste textarea "Use como cor de ícone para indicar informações positivas, como sucesso."
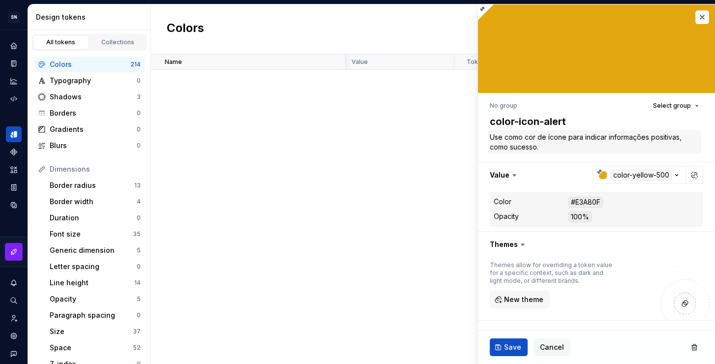
scroll to position [4204, 198]
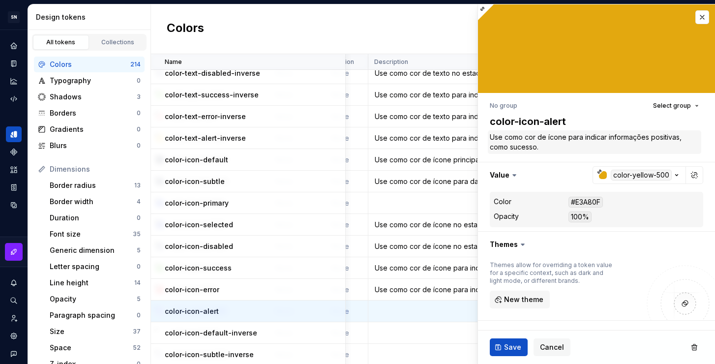
click at [679, 138] on textarea "Use como cor de ícone para indicar informações positivas, como sucesso." at bounding box center [594, 142] width 213 height 24
type textarea "*"
type textarea "Use como cor de ícone para indicar informações d, como sucesso."
type textarea "*"
type textarea "Use como cor de ícone para indicar informações de, como sucesso."
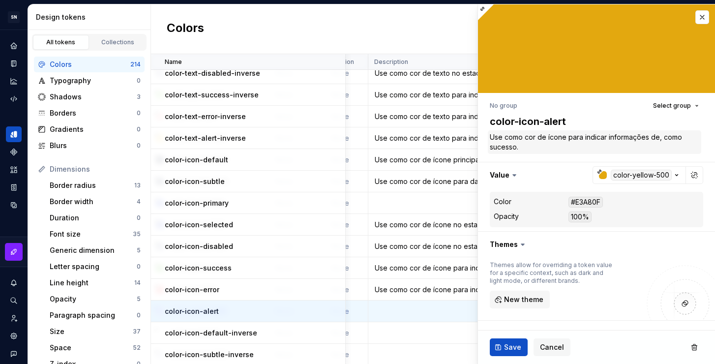
type textarea "*"
type textarea "Use como cor de ícone para indicar informações de , como sucesso."
type textarea "*"
type textarea "Use como cor de ícone para indicar informações de a, como sucesso."
type textarea "*"
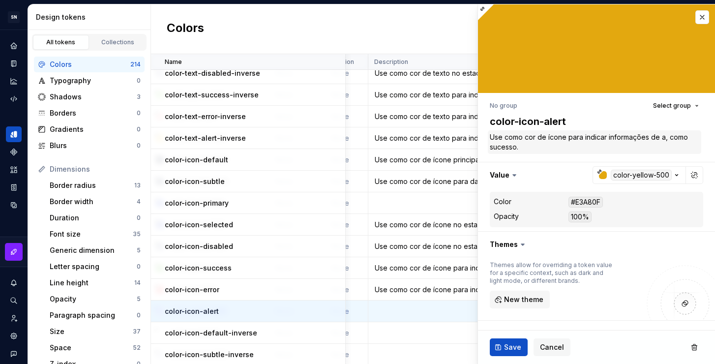
type textarea "Use como cor de ícone para indicar informações de al, como sucesso."
type textarea "*"
type textarea "Use como cor de ícone para indicar informações de ale, como sucesso."
type textarea "*"
type textarea "Use como cor de ícone para indicar informações de aler, como sucesso."
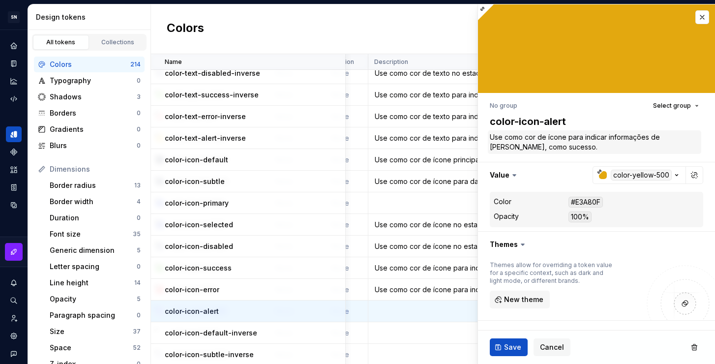
type textarea "*"
type textarea "Use como cor de ícone para indicar informações de alert, como sucesso."
type textarea "*"
type textarea "Use como cor de ícone para indicar informações de alerta, como sucesso."
drag, startPoint x: 547, startPoint y: 146, endPoint x: 511, endPoint y: 145, distance: 36.4
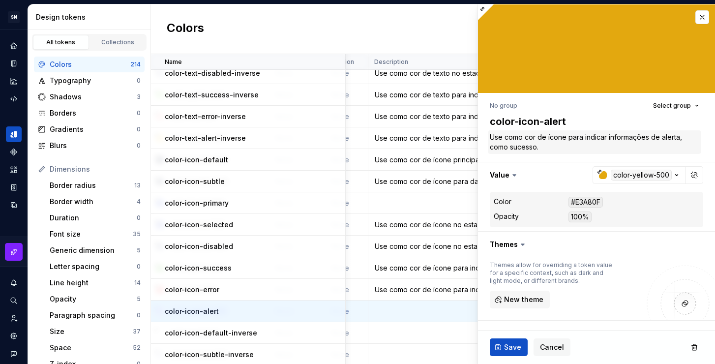
click at [511, 145] on textarea "Use como cor de ícone para indicar informações de alerta, como sucesso." at bounding box center [594, 142] width 213 height 24
type textarea "*"
type textarea "Use como cor de ícone para indicar informações de alerta, como a"
type textarea "*"
type textarea "Use como cor de ícone para indicar informações de alerta, como al"
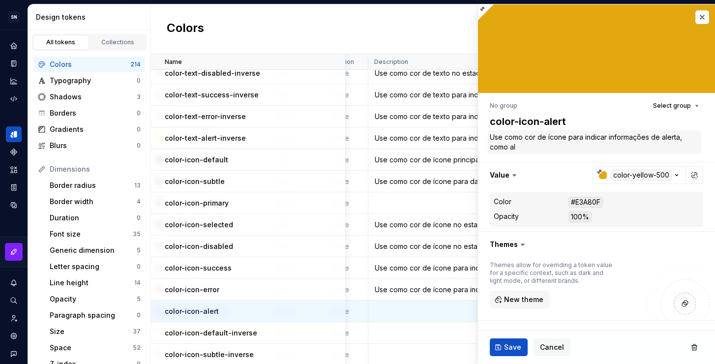
type textarea "*"
type textarea "Use como cor de ícone para indicar informações de alerta, como a"
type textarea "*"
type textarea "Use como cor de ícone para indicar informações de alerta, como"
type textarea "*"
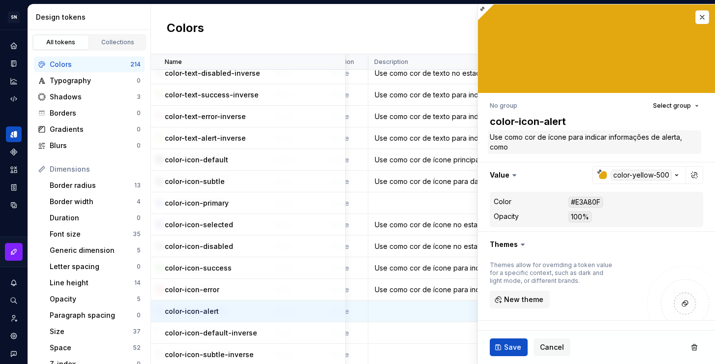
type textarea "Use como cor de ícone para indicar informações de alerta, como a"
type textarea "*"
type textarea "Use como cor de ícone para indicar informações de alerta, como av"
type textarea "*"
type textarea "Use como cor de ícone para indicar informações de alerta, como avi"
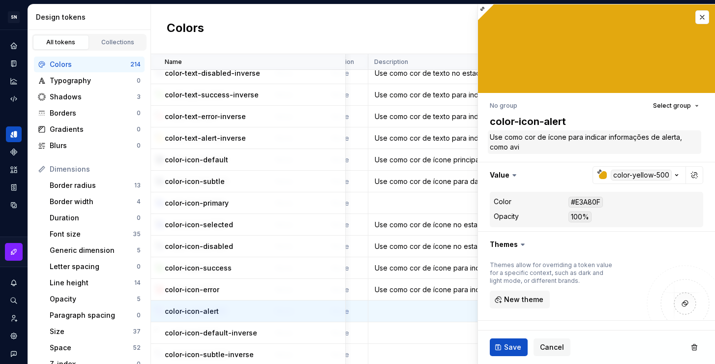
type textarea "*"
type textarea "Use como cor de ícone para indicar informações de alerta, como avis"
type textarea "*"
type textarea "Use como cor de ícone para indicar informações de alerta, como aviso"
type textarea "*"
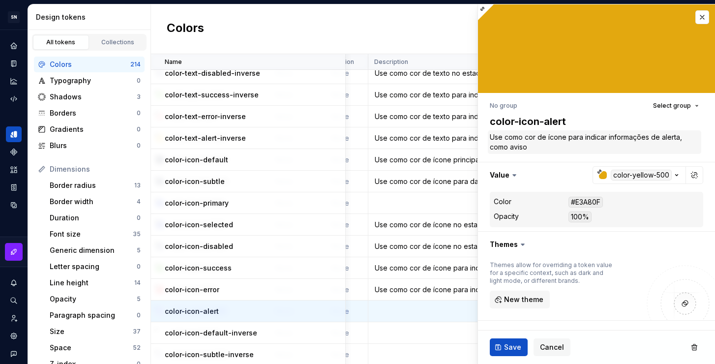
type textarea "Use como cor de ícone para indicar informações de alerta, como avisos"
type textarea "*"
type textarea "Use como cor de ícone para indicar informações de alerta, como avisos."
click at [515, 342] on span "Save" at bounding box center [512, 347] width 17 height 10
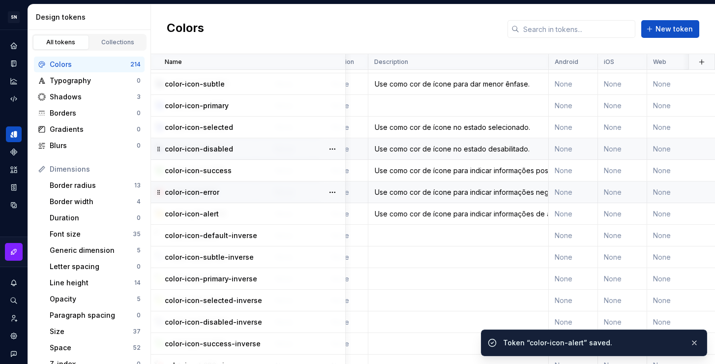
scroll to position [4307, 198]
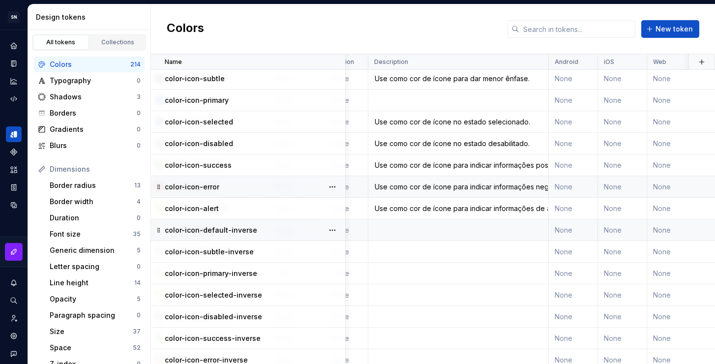
click at [429, 233] on td at bounding box center [458, 230] width 180 height 22
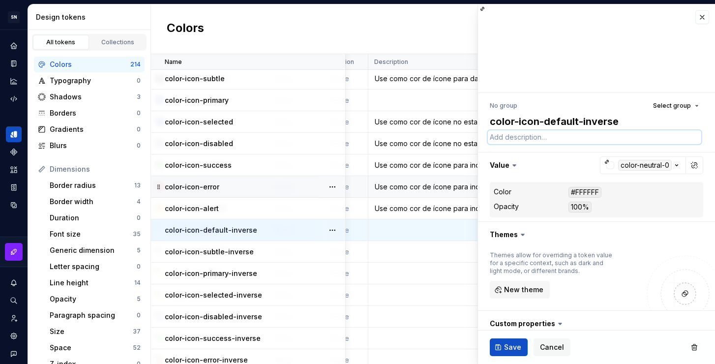
click at [555, 136] on textarea at bounding box center [594, 137] width 213 height 14
paste textarea "Use como cor de ícone para indicar informações positivas, como sucesso."
type textarea "*"
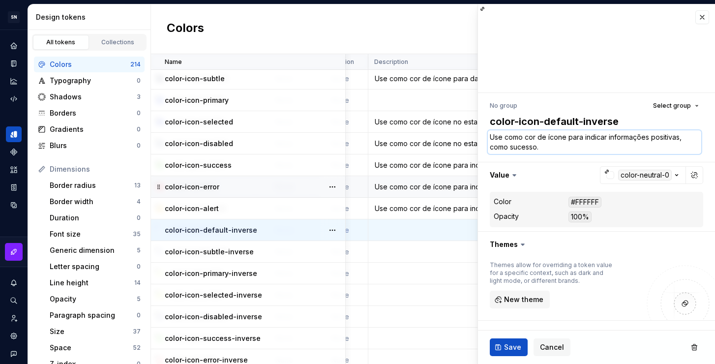
drag, startPoint x: 567, startPoint y: 137, endPoint x: 691, endPoint y: 156, distance: 125.8
click at [691, 156] on div "No group Select group color-icon-default-inverse Use como cor de ícone para ind…" at bounding box center [596, 281] width 237 height 376
type textarea "Use como cor de ícone"
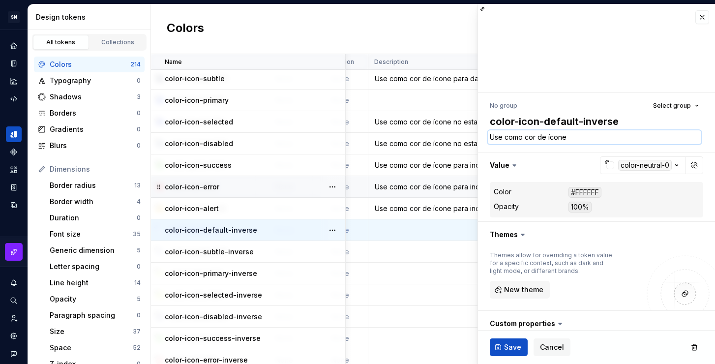
type textarea "*"
type textarea "Use como cor de ícone p"
type textarea "*"
type textarea "Use como cor de ícone pr"
type textarea "*"
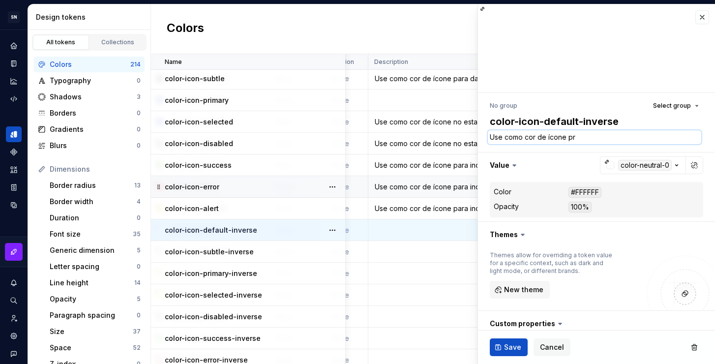
type textarea "Use como cor de ícone pri"
type textarea "*"
type textarea "Use como cor de ícone prin"
type textarea "*"
type textarea "Use como cor de ícone princ"
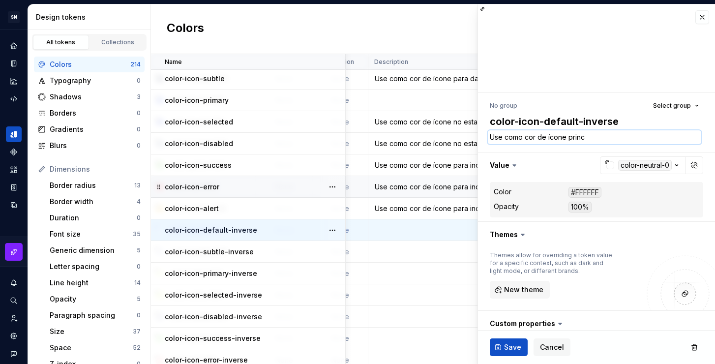
type textarea "*"
type textarea "Use como cor de ícone princi"
type textarea "*"
type textarea "Use como cor de ícone princip"
type textarea "*"
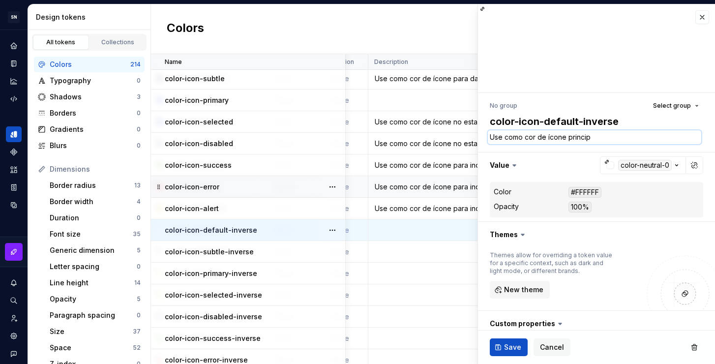
type textarea "Use como cor de ícone principa"
type textarea "*"
type textarea "Use como cor de ícone principal"
type textarea "*"
type textarea "Use como cor de ícone principal"
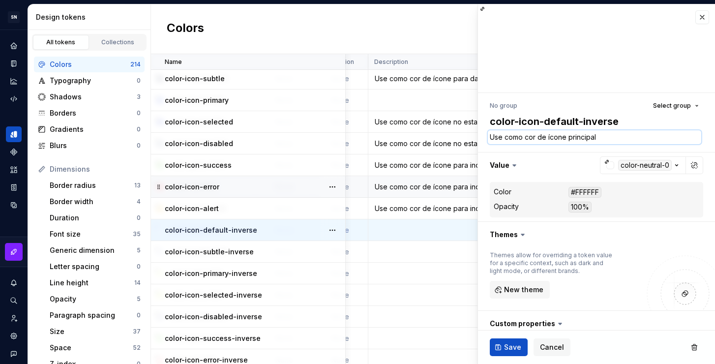
type textarea "*"
type textarea "Use como cor de ícone principal"
type textarea "*"
type textarea "Use como cor de ícone principal"
type textarea "*"
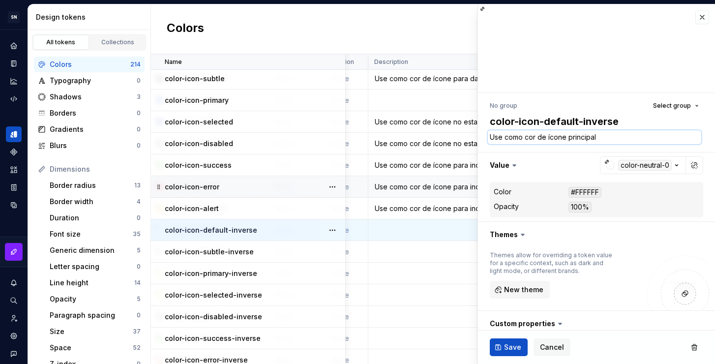
type textarea "Use como cor de ícone principal e"
type textarea "*"
type textarea "Use como cor de ícone principal em"
type textarea "*"
type textarea "Use como cor de ícone principal em"
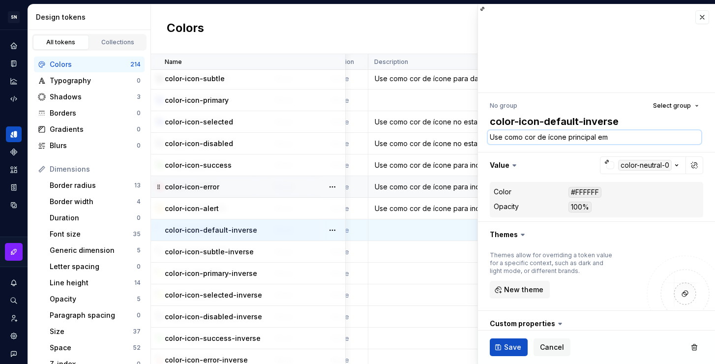
type textarea "*"
type textarea "Use como cor de ícone principal em f"
type textarea "*"
type textarea "Use como cor de ícone principal em fu"
type textarea "*"
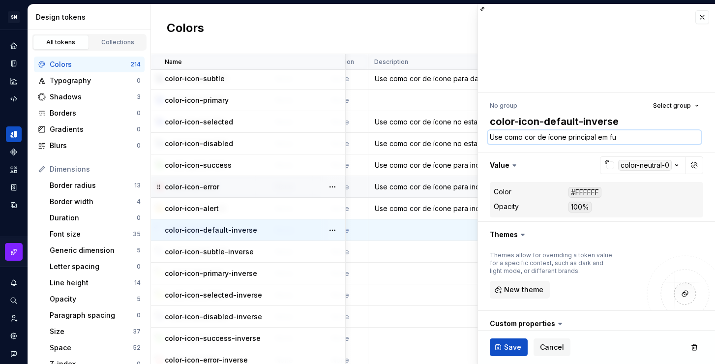
type textarea "Use como cor de ícone principal em fun"
type textarea "*"
type textarea "Use como cor de ícone principal em fund"
type textarea "*"
type textarea "Use como cor de ícone principal em fundo"
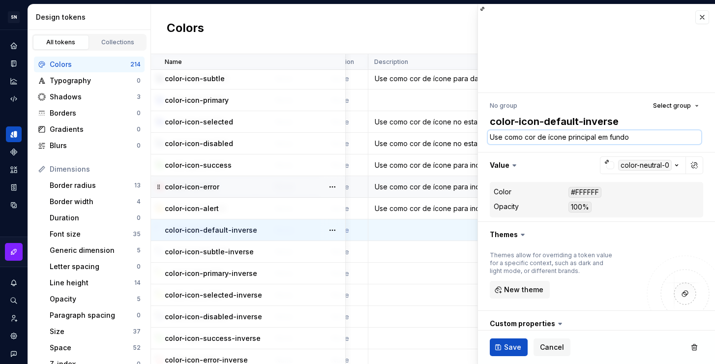
type textarea "*"
type textarea "Use como cor de ícone principal em fundos"
type textarea "*"
type textarea "Use como cor de ícone principal em fundos"
type textarea "*"
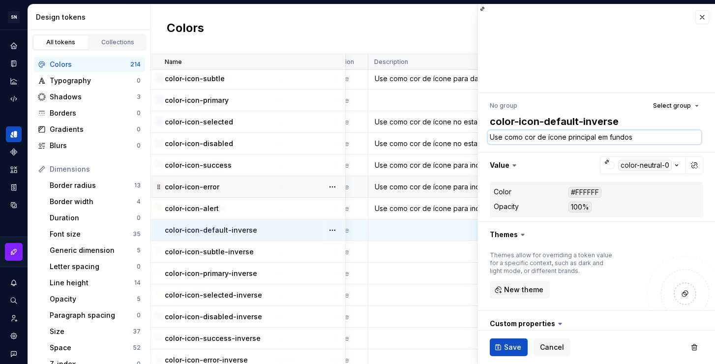
type textarea "Use como cor de ícone principal em fundos e"
type textarea "*"
type textarea "Use como cor de ícone principal em fundos es"
type textarea "*"
type textarea "Use como cor de ícone principal em fundos esc"
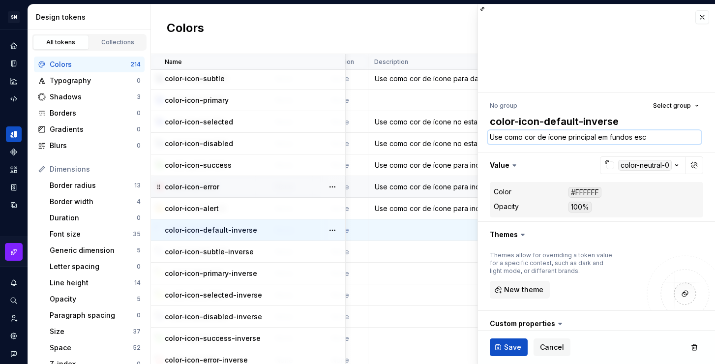
type textarea "*"
type textarea "Use como cor de ícone principal em fundos escu"
type textarea "*"
type textarea "Use como cor de ícone principal em fundos escur"
type textarea "*"
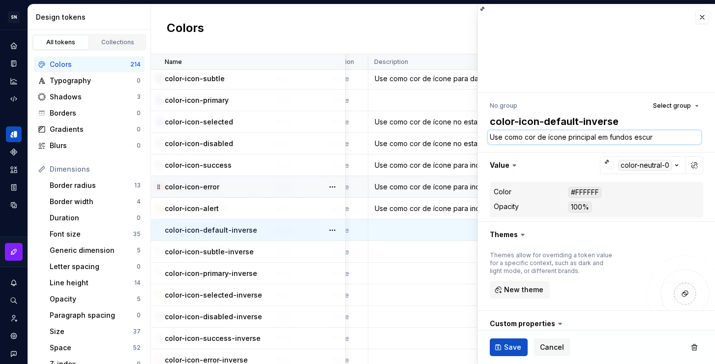
type textarea "Use como cor de ícone principal em fundos escuro"
type textarea "*"
type textarea "Use como cor de ícone principal em fundos escuros"
type textarea "*"
type textarea "Use como cor de ícone principal em fundos escuros."
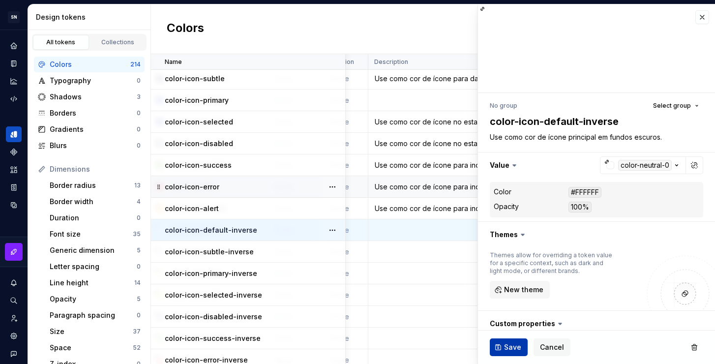
click at [511, 349] on span "Save" at bounding box center [512, 347] width 17 height 10
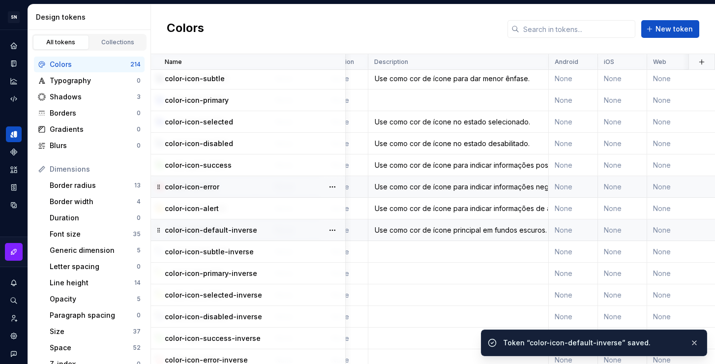
click at [419, 255] on td at bounding box center [458, 252] width 180 height 22
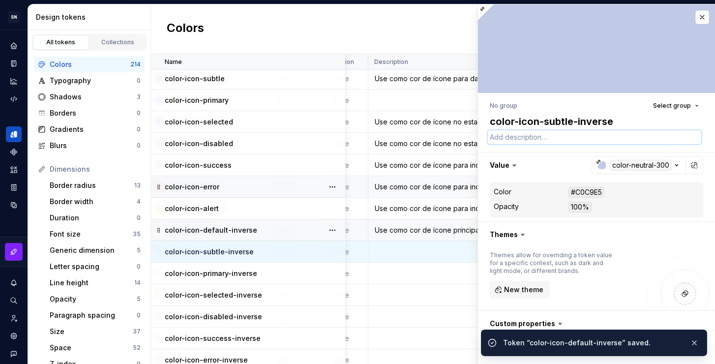
click at [547, 140] on textarea at bounding box center [594, 137] width 213 height 14
paste textarea "Use como cor de ícone principal em fundos escuros."
type textarea "*"
type textarea "Use como cor de ícone principal em fundos escuros."
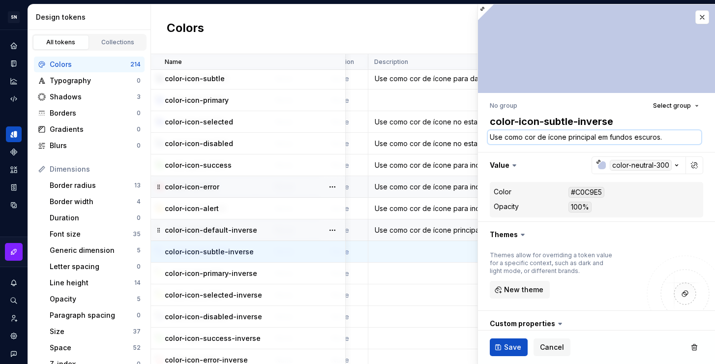
type textarea "*"
click at [596, 138] on textarea "Use como cor de ícone principal em fundos escuros." at bounding box center [594, 137] width 213 height 14
drag, startPoint x: 568, startPoint y: 136, endPoint x: 667, endPoint y: 136, distance: 99.3
click at [667, 136] on textarea "Use como cor de ícone principal em fundos escuros." at bounding box center [594, 137] width 213 height 14
click at [592, 138] on textarea "Use como cor de ícone principal em fundos escuros." at bounding box center [594, 137] width 213 height 14
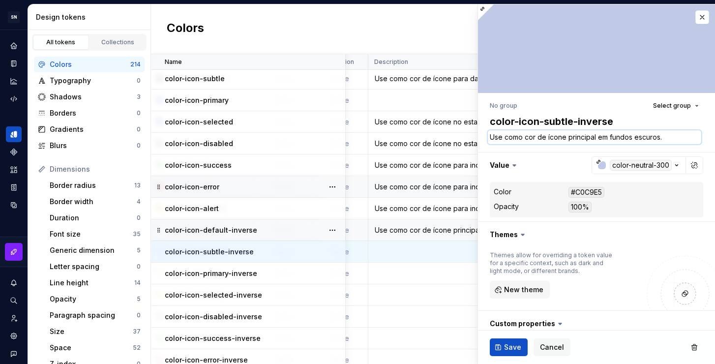
drag, startPoint x: 596, startPoint y: 136, endPoint x: 569, endPoint y: 137, distance: 27.0
click at [569, 137] on textarea "Use como cor de ícone principal em fundos escuros." at bounding box center [594, 137] width 213 height 14
type textarea "Use como cor de ícone pem fundos escuros."
type textarea "*"
type textarea "Use como cor de ícone parem fundos escuros."
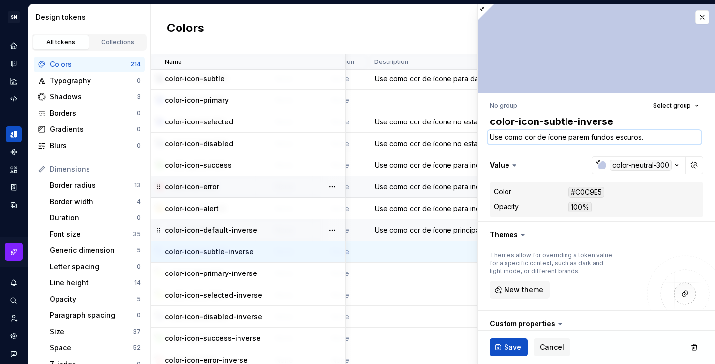
type textarea "*"
type textarea "Use como cor de ícone paraem fundos escuros."
type textarea "*"
type textarea "Use como cor de ícone para em fundos escuros."
type textarea "*"
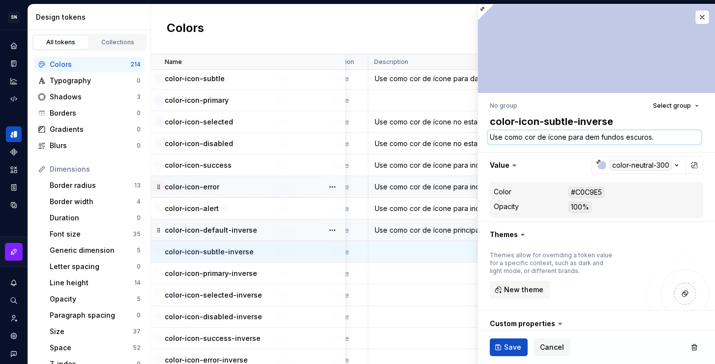
type textarea "Use como cor de ícone para daem fundos escuros."
type textarea "*"
type textarea "Use como cor de ícone para darem fundos escuros."
type textarea "*"
type textarea "Use como cor de ícone para dar em fundos escuros."
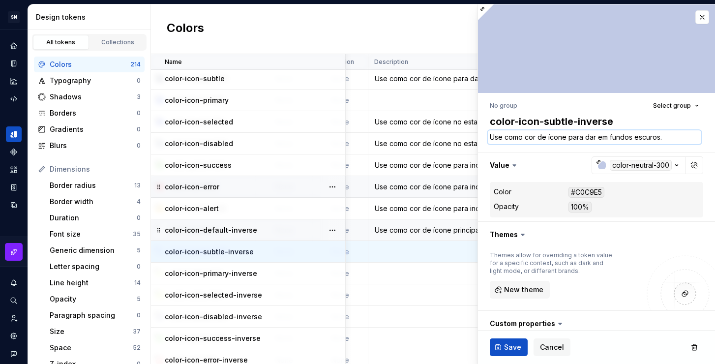
type textarea "*"
type textarea "Use como cor de ícone para dar mem fundos escuros."
type textarea "*"
type textarea "Use como cor de ícone para dar meem fundos escuros."
type textarea "*"
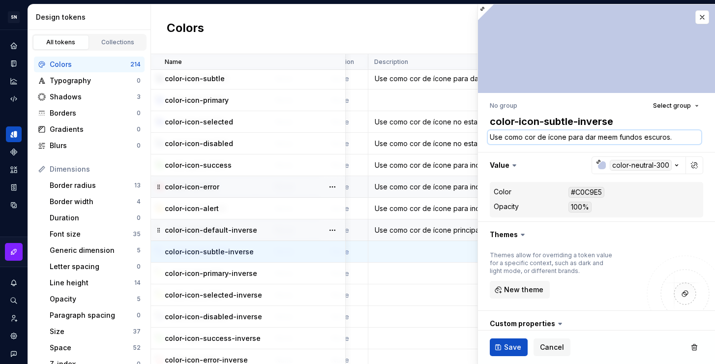
type textarea "Use como cor de ícone para dar menem fundos escuros."
type textarea "*"
type textarea "Use como cor de ícone para dar menoem fundos escuros."
type textarea "*"
type textarea "Use como cor de ícone para dar menorem fundos escuros."
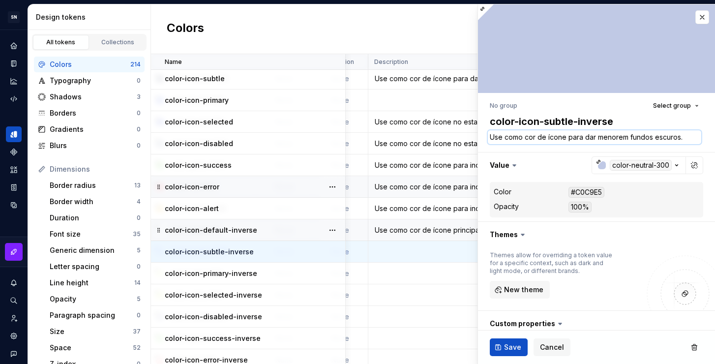
type textarea "*"
type textarea "Use como cor de ícone para dar menor em fundos escuros."
type textarea "*"
type textarea "Use como cor de ícone para dar menor ˆem fundos escuros."
type textarea "*"
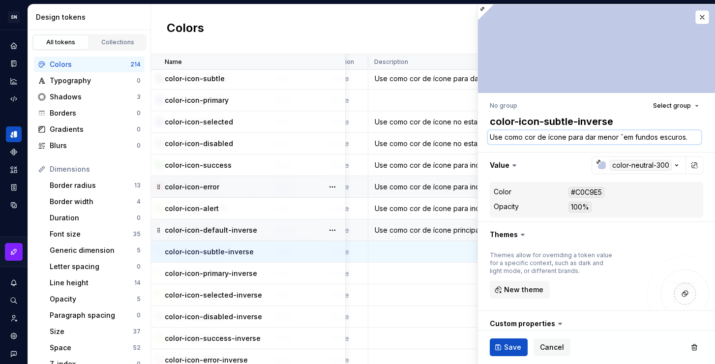
type textarea "Use como cor de ícone para dar menor êem fundos escuros."
type textarea "*"
type textarea "Use como cor de ícone para dar menor ênem fundos escuros."
type textarea "*"
type textarea "Use como cor de ícone para dar menor ênfaem fundos escuros."
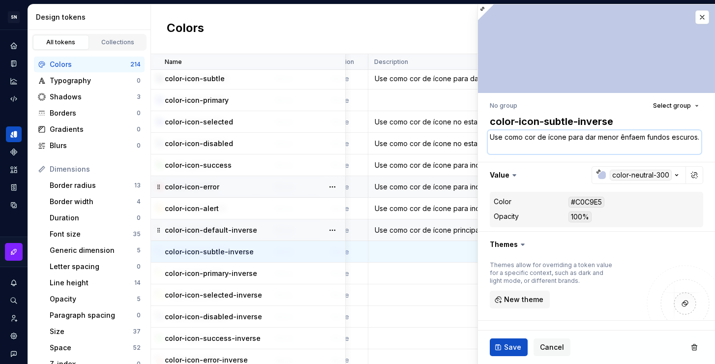
type textarea "*"
type textarea "Use como cor de ícone para dar menor ênfasem fundos escuros."
type textarea "*"
type textarea "Use como cor de ícone para dar menor ênfaseem fundos escuros."
type textarea "*"
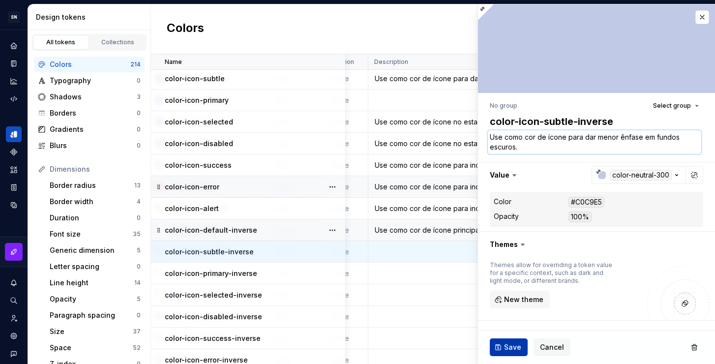
type textarea "Use como cor de ícone para dar menor ênfase em fundos escuros."
click at [510, 346] on span "Save" at bounding box center [512, 347] width 17 height 10
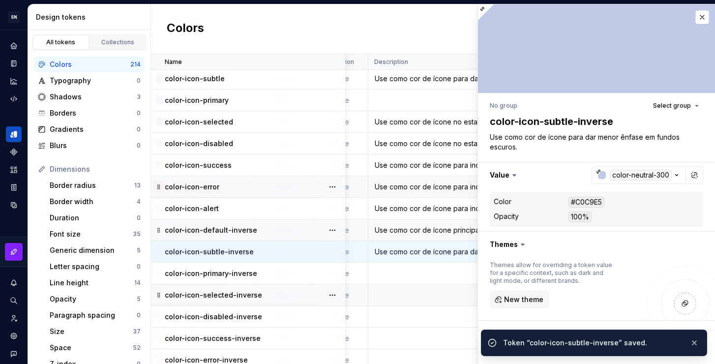
click at [405, 301] on td at bounding box center [458, 295] width 180 height 22
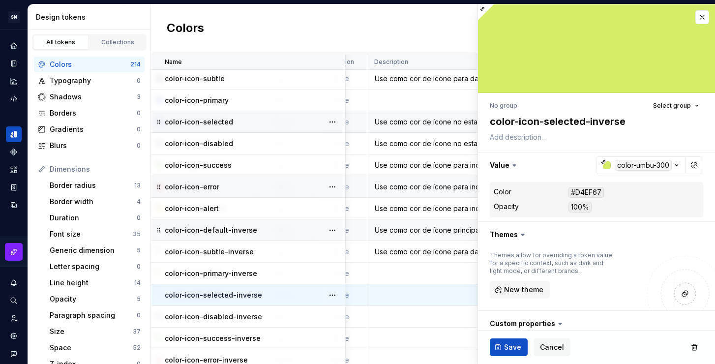
click at [412, 126] on td "Use como cor de ícone no estado selecionado." at bounding box center [458, 122] width 180 height 22
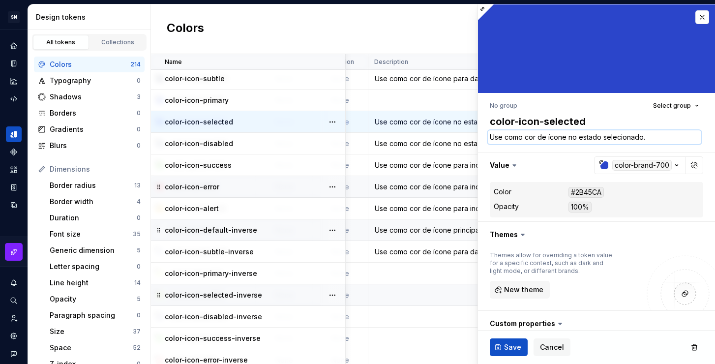
click at [548, 138] on textarea "Use como cor de ícone no estado selecionado." at bounding box center [594, 137] width 213 height 14
click at [408, 295] on td at bounding box center [458, 295] width 180 height 22
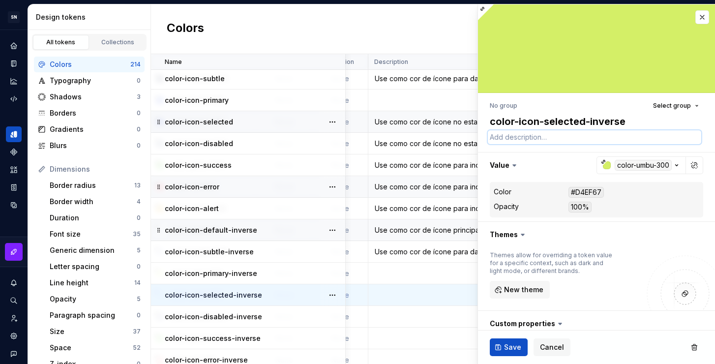
click at [537, 135] on textarea at bounding box center [594, 137] width 213 height 14
paste textarea "Use como cor de ícone no estado selecionado."
type textarea "*"
type textarea "Use como cor de ícone no estado selecionado."
type textarea "*"
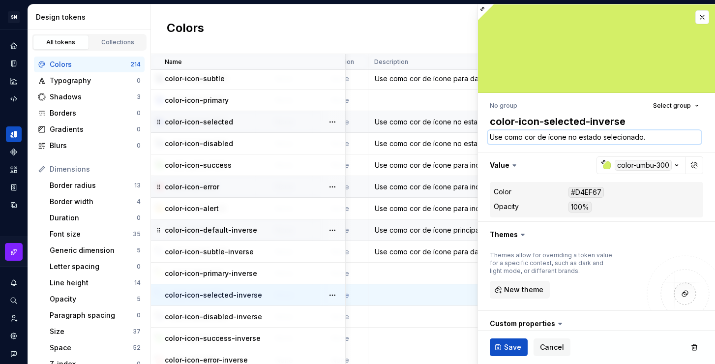
type textarea "Use como cor de ícone no estado selecionado"
type textarea "*"
type textarea "Use como cor de ícone no estado selecionado"
type textarea "*"
type textarea "Use como cor de ícone no estado selecionado e"
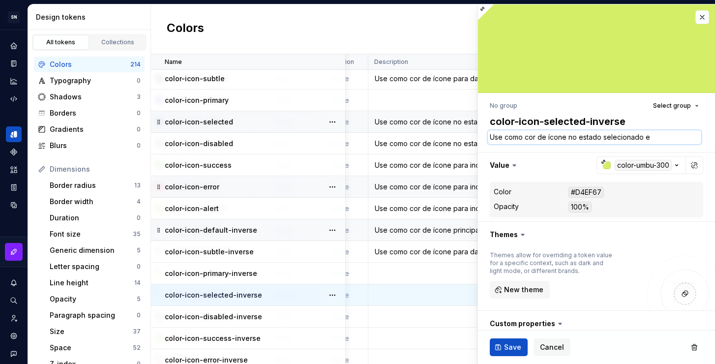
type textarea "*"
type textarea "Use como cor de ícone no estado selecionado em"
type textarea "*"
type textarea "Use como cor de ícone no estado selecionado em"
type textarea "*"
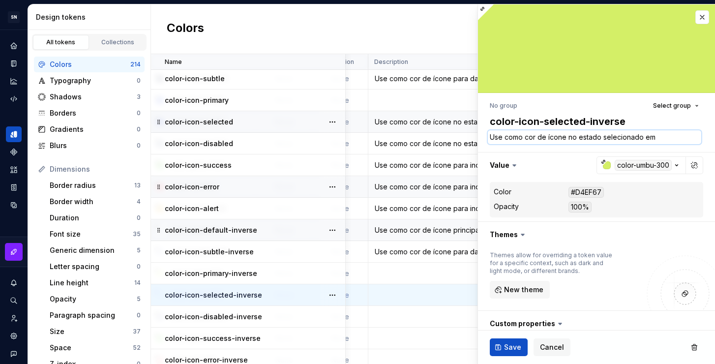
type textarea "Use como cor de ícone no estado selecionado em f"
type textarea "*"
type textarea "Use como cor de ícone no estado selecionado em fu"
type textarea "*"
type textarea "Use como cor de ícone no estado selecionado em fun"
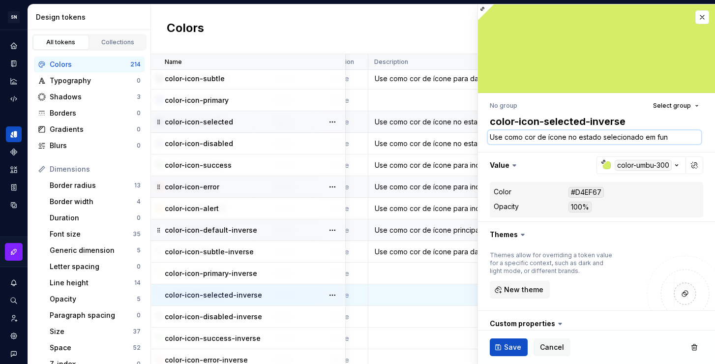
type textarea "*"
type textarea "Use como cor de ícone no estado selecionado em fund"
type textarea "*"
type textarea "Use como cor de ícone no estado selecionado em fundo"
type textarea "*"
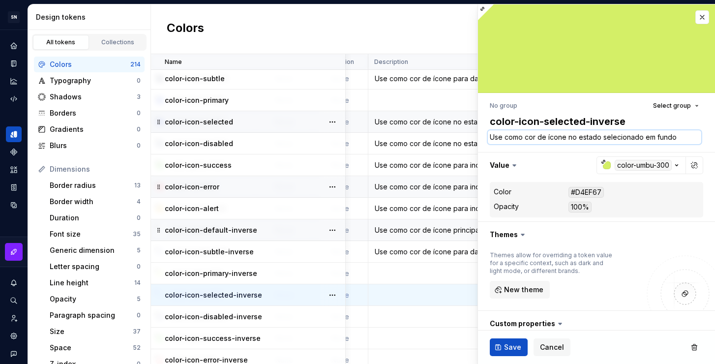
type textarea "Use como cor de ícone no estado selecionado em fundos"
type textarea "*"
type textarea "Use como cor de ícone no estado selecionado em fundos"
type textarea "*"
type textarea "Use como cor de ícone no estado selecionado em fundos e"
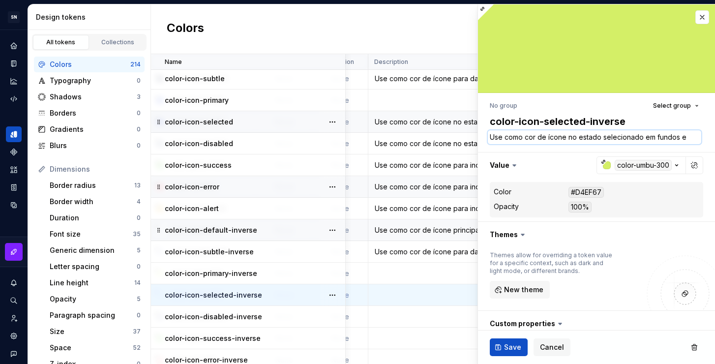
type textarea "*"
type textarea "Use como cor de ícone no estado selecionado em fundos es"
type textarea "*"
type textarea "Use como cor de ícone no estado selecionado em fundos esc"
type textarea "*"
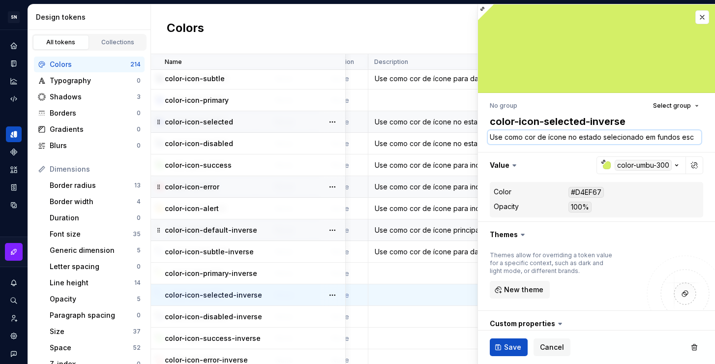
type textarea "Use como cor de ícone no estado selecionado em fundos escu"
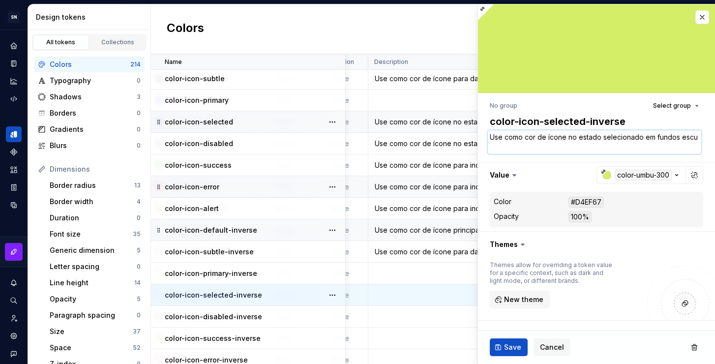
type textarea "*"
type textarea "Use como cor de ícone no estado selecionado em fundos escur"
type textarea "*"
type textarea "Use como cor de ícone no estado selecionado em fundos escuro"
type textarea "*"
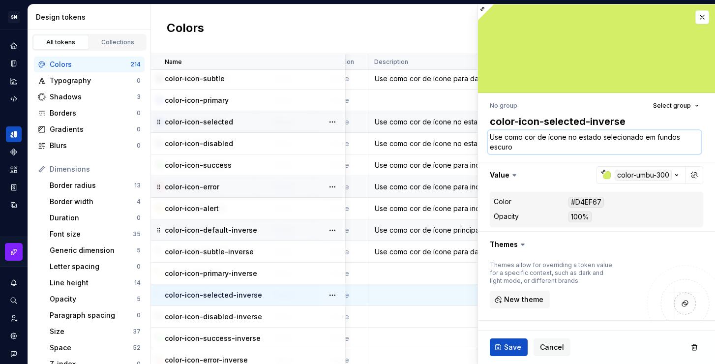
type textarea "Use como cor de ícone no estado selecionado em fundos escuros"
type textarea "*"
type textarea "Use como cor de ícone no estado selecionado em fundos escuros."
click at [518, 347] on span "Save" at bounding box center [512, 347] width 17 height 10
click at [400, 319] on td at bounding box center [458, 317] width 180 height 22
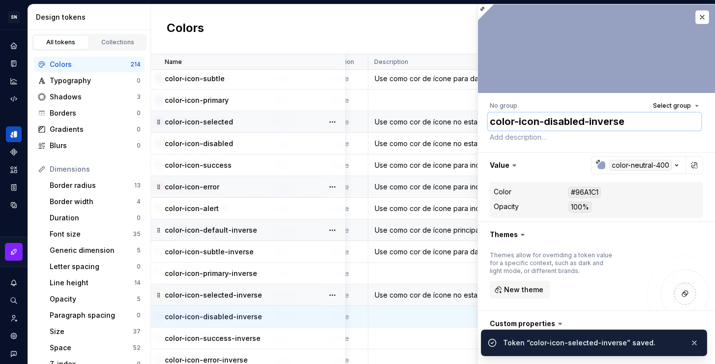
click at [556, 128] on textarea "color-icon-disabled-inverse" at bounding box center [594, 122] width 213 height 18
paste textarea "Use como cor de ícone no estado selecionado em fundos escuros."
type textarea "*"
type textarea "Use como cor de ícone no estado selecionado em fundos escuros."
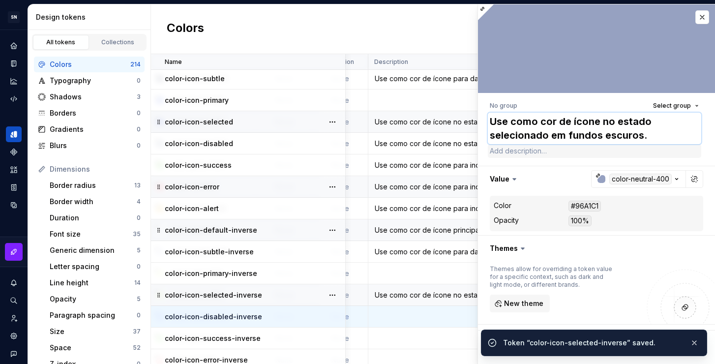
type textarea "*"
type textarea "color-icon-disabled-inverse"
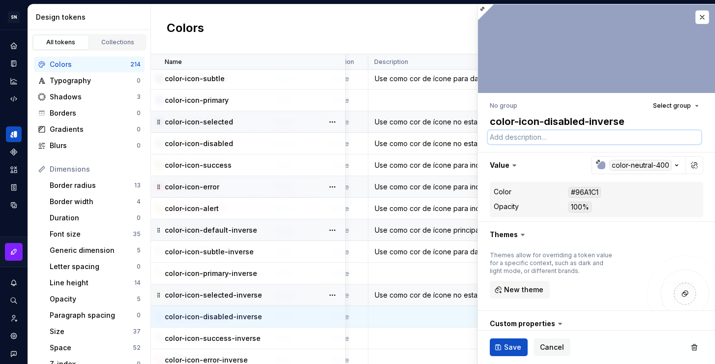
click at [558, 135] on textarea at bounding box center [594, 137] width 213 height 14
paste textarea "Use como cor de ícone no estado selecionado em fundos escuros."
type textarea "*"
type textarea "Use como cor de ícone no estado selecionado em fundos escuros."
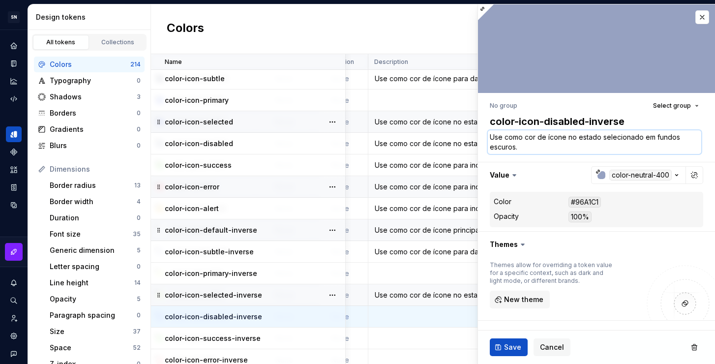
drag, startPoint x: 640, startPoint y: 137, endPoint x: 601, endPoint y: 140, distance: 38.9
click at [601, 140] on textarea "Use como cor de ícone no estado selecionado em fundos escuros." at bounding box center [594, 142] width 213 height 24
type textarea "*"
type textarea "Use como cor de ícone no estado d em fundos escuros."
type textarea "*"
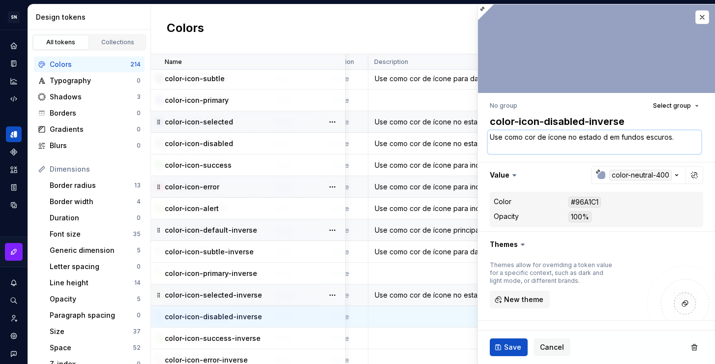
type textarea "Use como cor de ícone no estado de em fundos escuros."
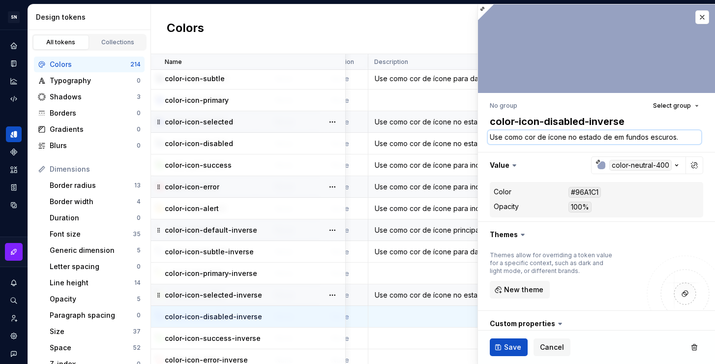
type textarea "*"
type textarea "Use como cor de ícone no estado des em fundos escuros."
type textarea "*"
type textarea "Use como cor de ícone no estado desa em fundos escuros."
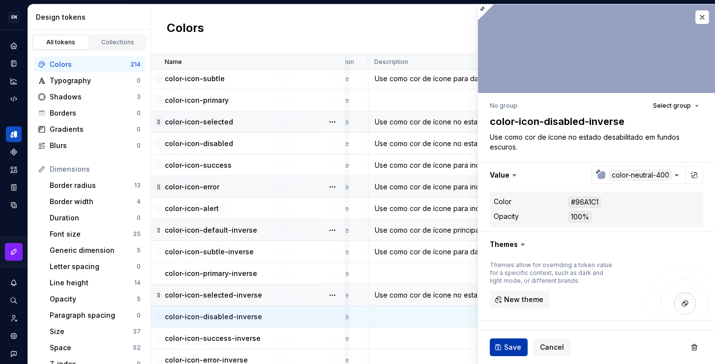
click at [519, 345] on span "Save" at bounding box center [512, 347] width 17 height 10
click at [406, 337] on td at bounding box center [458, 338] width 180 height 22
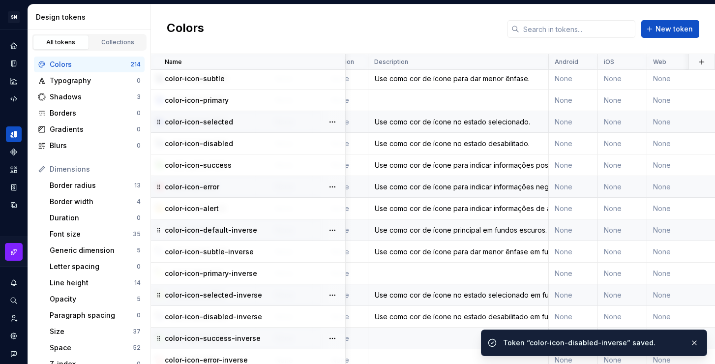
click at [389, 339] on td at bounding box center [458, 338] width 180 height 22
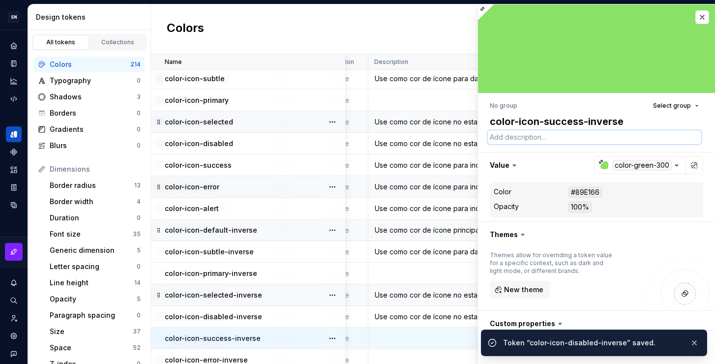
click at [526, 139] on textarea at bounding box center [594, 137] width 213 height 14
paste textarea "Use como cor de ícone no estado selecionado em fundos escuros."
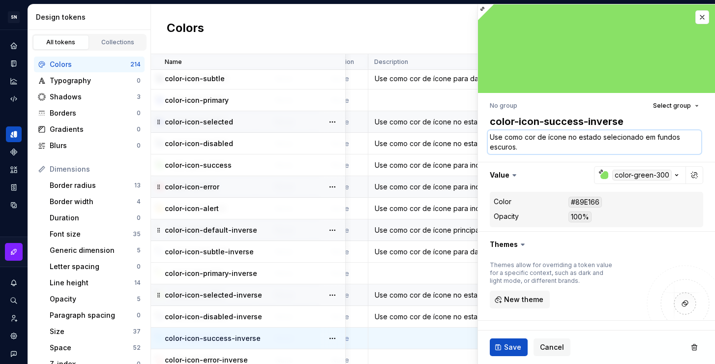
click at [638, 137] on textarea "Use como cor de ícone no estado selecionado em fundos escuros." at bounding box center [594, 142] width 213 height 24
click at [419, 166] on div "Use como cor de ícone para indicar informações positivas, como sucesso." at bounding box center [458, 165] width 179 height 10
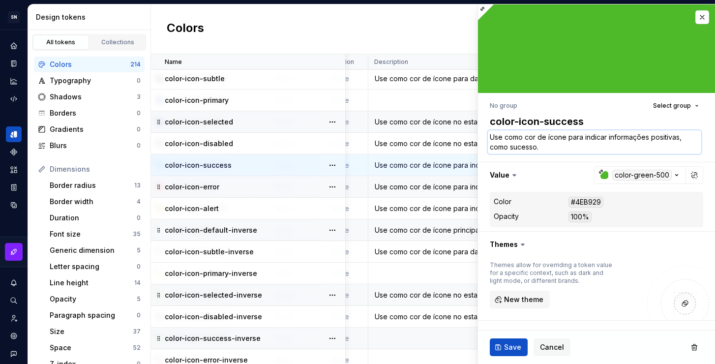
click at [539, 149] on textarea "Use como cor de ícone para indicar informações positivas, como sucesso." at bounding box center [594, 142] width 213 height 24
click at [403, 332] on td at bounding box center [458, 338] width 180 height 22
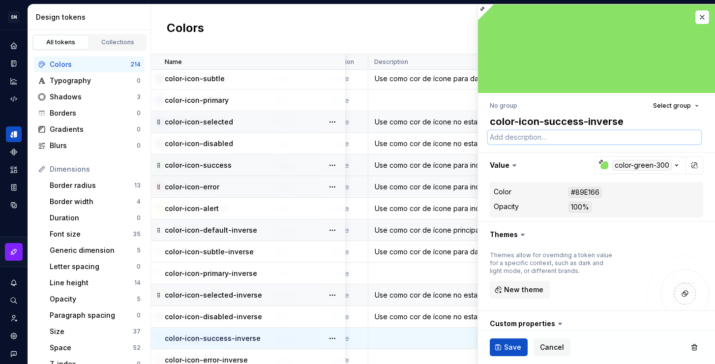
click at [556, 140] on textarea at bounding box center [594, 137] width 213 height 14
paste textarea "Use como cor de ícone para indicar informações positivas, como sucesso."
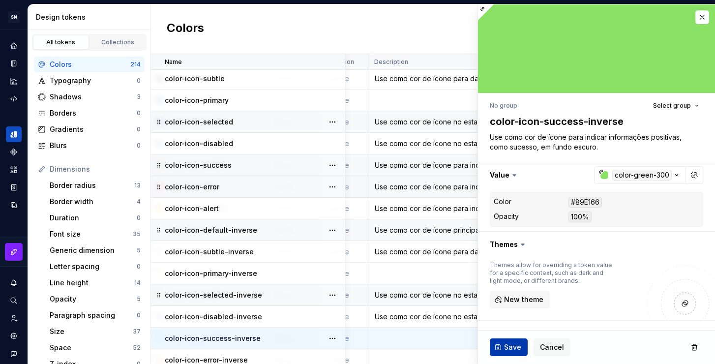
click at [506, 344] on span "Save" at bounding box center [512, 347] width 17 height 10
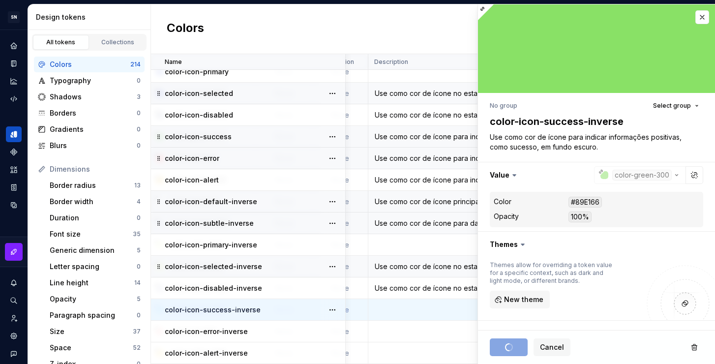
scroll to position [4341, 198]
click at [406, 323] on td at bounding box center [458, 332] width 180 height 22
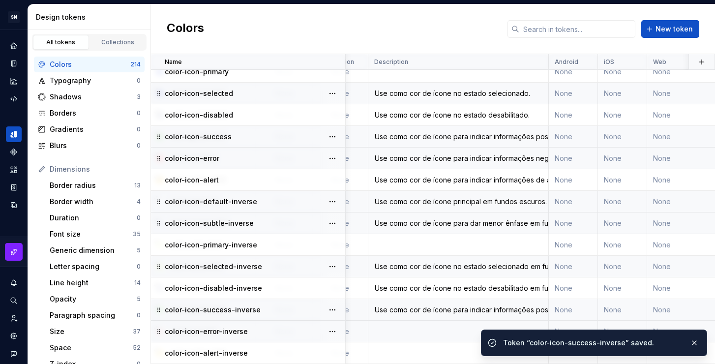
click at [435, 330] on td at bounding box center [458, 332] width 180 height 22
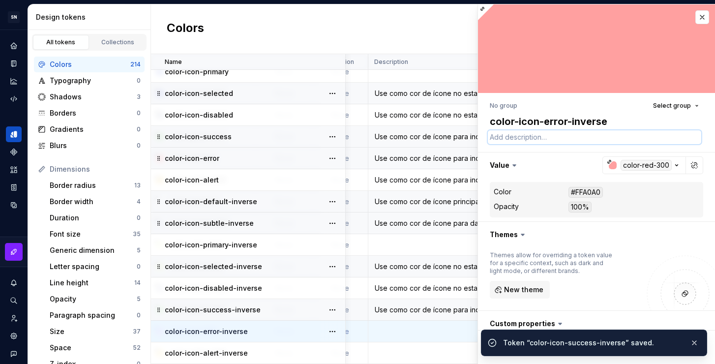
click at [531, 134] on textarea at bounding box center [594, 137] width 213 height 14
paste textarea "Use como cor de ícone para indicar informações positivas, como sucesso, em fund…"
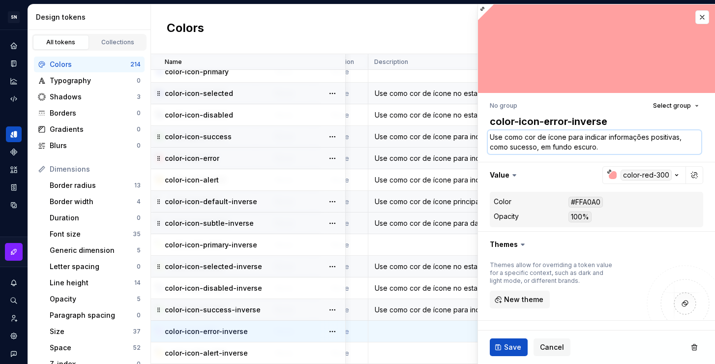
drag, startPoint x: 679, startPoint y: 137, endPoint x: 651, endPoint y: 137, distance: 28.0
click at [651, 137] on textarea "Use como cor de ícone para indicar informações positivas, como sucesso, em fund…" at bounding box center [594, 142] width 213 height 24
drag, startPoint x: 537, startPoint y: 147, endPoint x: 510, endPoint y: 146, distance: 27.0
click at [510, 146] on textarea "Use como cor de ícone para indicar informações negativas, como sucesso, em fund…" at bounding box center [594, 142] width 213 height 24
click at [504, 349] on span "Save" at bounding box center [512, 347] width 17 height 10
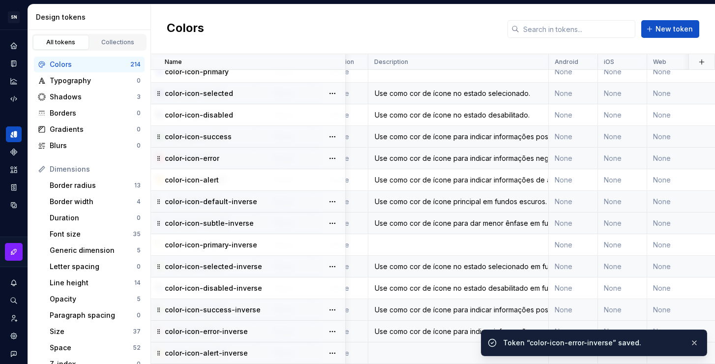
click at [412, 347] on td at bounding box center [458, 353] width 180 height 22
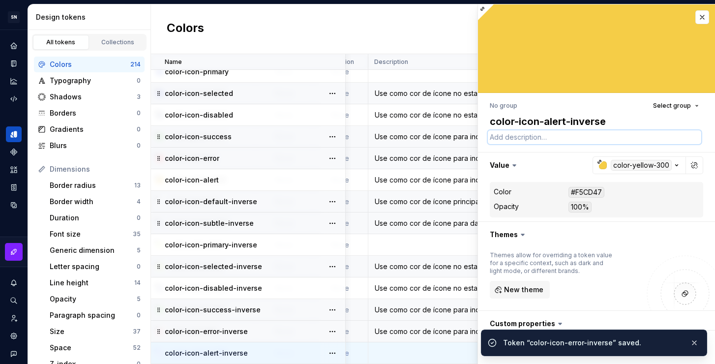
click at [529, 137] on textarea at bounding box center [594, 137] width 213 height 14
paste textarea "Use como cor de ícone para indicar informações positivas, como sucesso, em fund…"
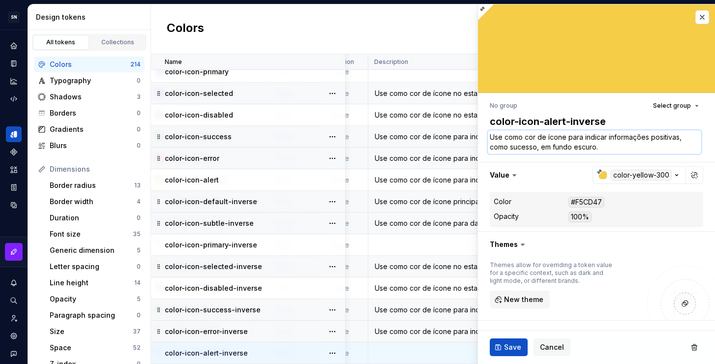
drag, startPoint x: 678, startPoint y: 137, endPoint x: 652, endPoint y: 137, distance: 26.1
click at [652, 137] on textarea "Use como cor de ícone para indicar informações positivas, como sucesso, em fund…" at bounding box center [594, 142] width 213 height 24
drag, startPoint x: 535, startPoint y: 148, endPoint x: 510, endPoint y: 147, distance: 25.6
click at [510, 147] on textarea "Use como cor de ícone para indicar informações de alerta, como sucesso, em fund…" at bounding box center [594, 142] width 213 height 24
click at [591, 147] on textarea "Use como cor de ícone para indicar informações de alerta, como avisos, em fundo…" at bounding box center [594, 142] width 213 height 24
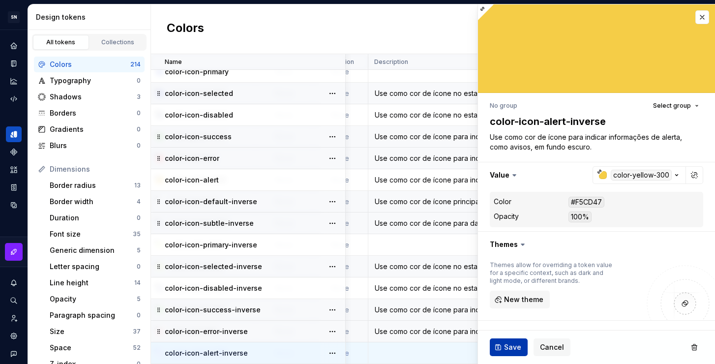
click at [511, 350] on span "Save" at bounding box center [512, 347] width 17 height 10
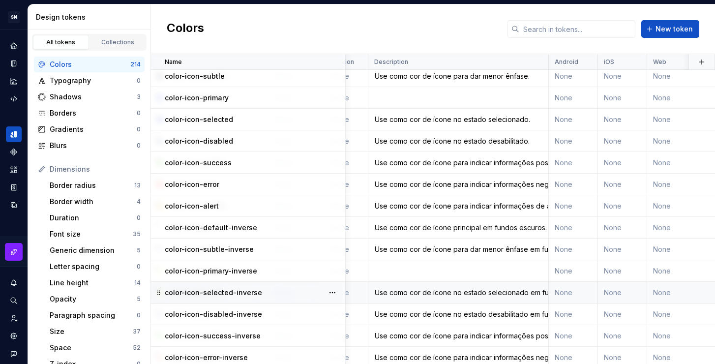
scroll to position [4341, 198]
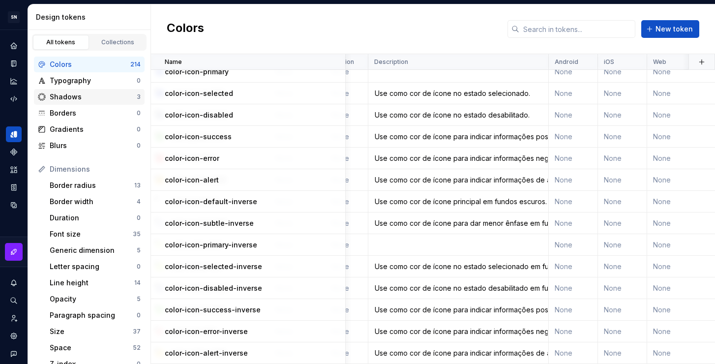
click at [82, 98] on div "Shadows" at bounding box center [93, 97] width 87 height 10
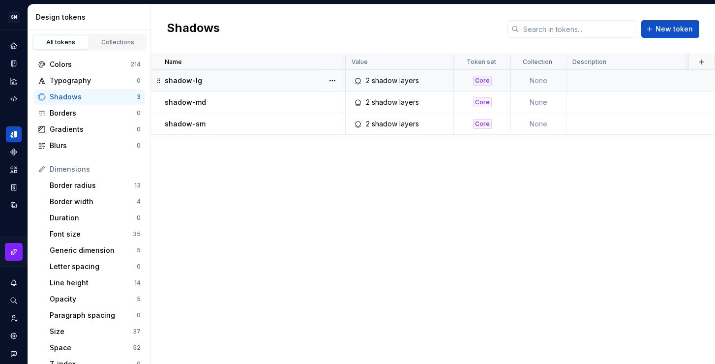
click at [593, 86] on td at bounding box center [656, 81] width 180 height 22
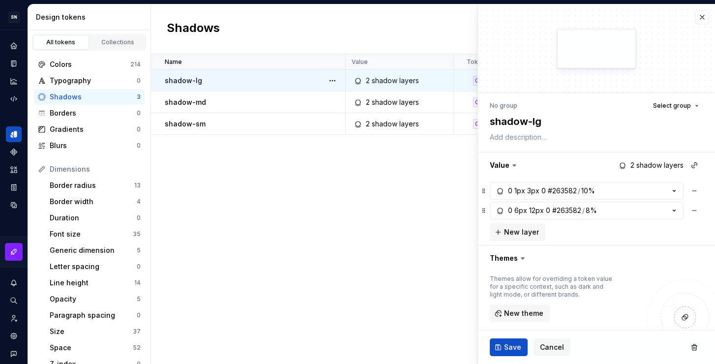
click at [384, 186] on div "Name Value Token set Collection Description Android iOS Web Last updated shadow…" at bounding box center [433, 209] width 564 height 310
click at [104, 65] on div "Colors" at bounding box center [90, 64] width 81 height 10
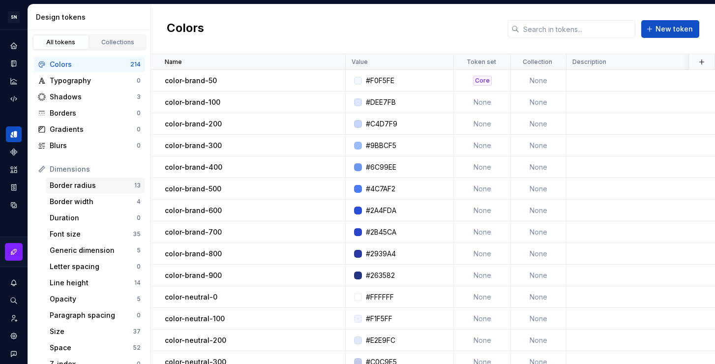
click at [97, 181] on div "Border radius" at bounding box center [92, 185] width 85 height 10
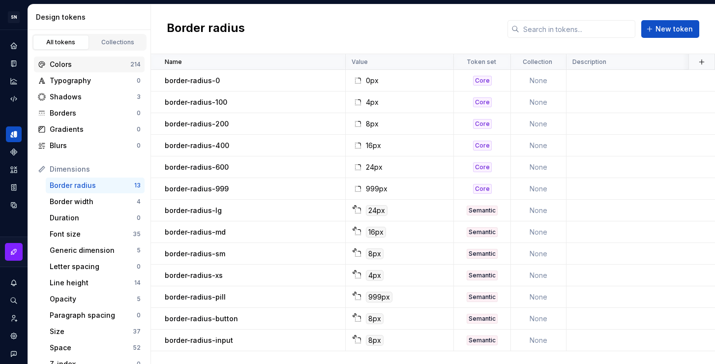
click at [101, 67] on div "Colors" at bounding box center [90, 64] width 81 height 10
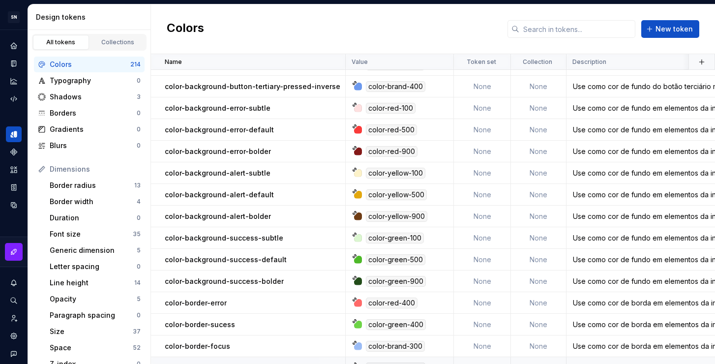
scroll to position [3380, 0]
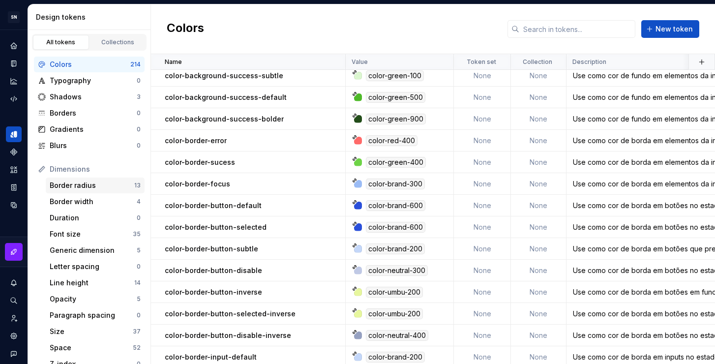
click at [105, 183] on div "Border radius" at bounding box center [92, 185] width 85 height 10
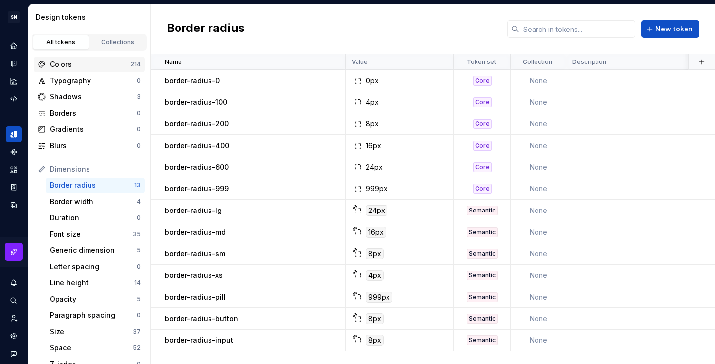
click at [81, 66] on div "Colors" at bounding box center [90, 64] width 81 height 10
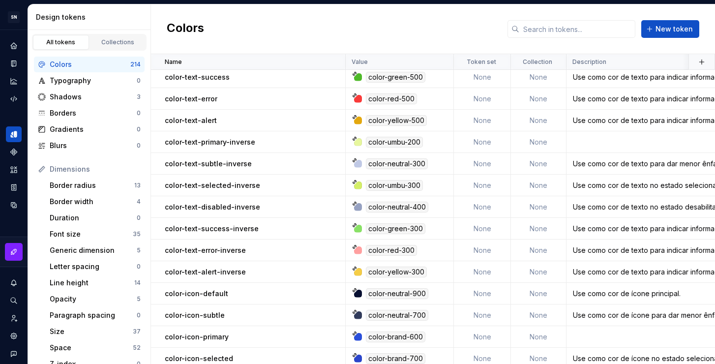
scroll to position [4071, 0]
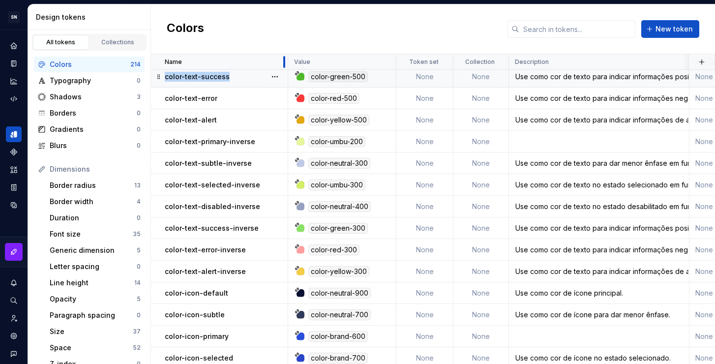
drag, startPoint x: 344, startPoint y: 63, endPoint x: 286, endPoint y: 73, distance: 58.4
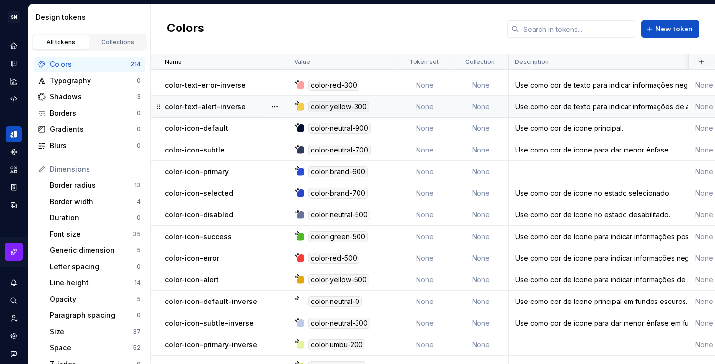
scroll to position [4310, 0]
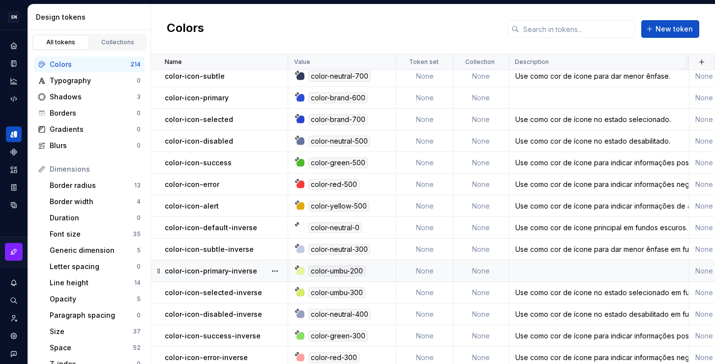
click at [237, 271] on p "color-icon-primary-inverse" at bounding box center [211, 271] width 92 height 10
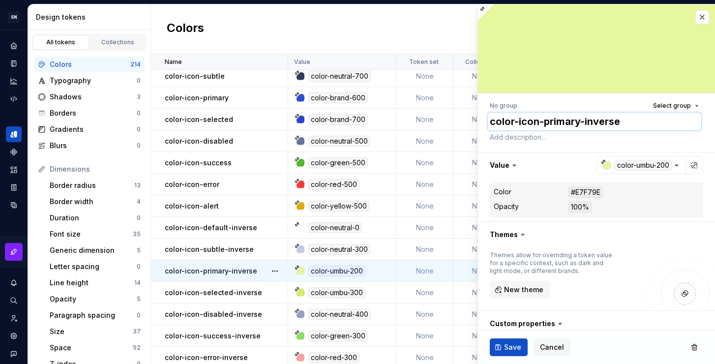
click at [562, 128] on textarea "color-icon-primary-inverse" at bounding box center [594, 122] width 213 height 18
click at [572, 124] on textarea "color-icon-primary-inverse" at bounding box center [594, 122] width 213 height 18
drag, startPoint x: 581, startPoint y: 123, endPoint x: 544, endPoint y: 121, distance: 36.4
click at [544, 121] on textarea "color-icon-primary-inverse" at bounding box center [594, 122] width 213 height 18
click at [631, 121] on textarea "color-icon-brand-inverse" at bounding box center [594, 122] width 213 height 18
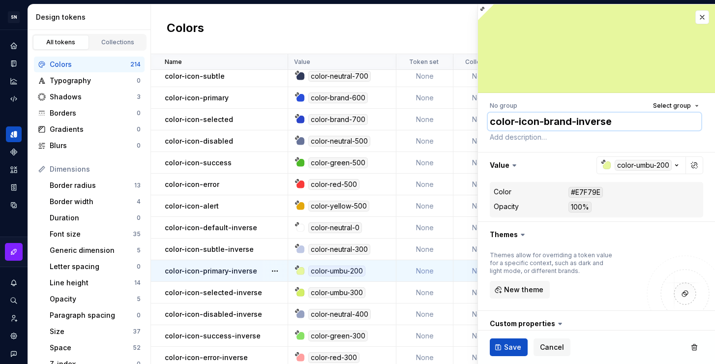
click at [635, 116] on textarea "color-icon-brand-inverse" at bounding box center [594, 122] width 213 height 18
click at [624, 118] on textarea "color-icon-brand-inverse" at bounding box center [594, 122] width 213 height 18
click at [632, 121] on textarea "color-icon-primary-inverse" at bounding box center [594, 122] width 213 height 18
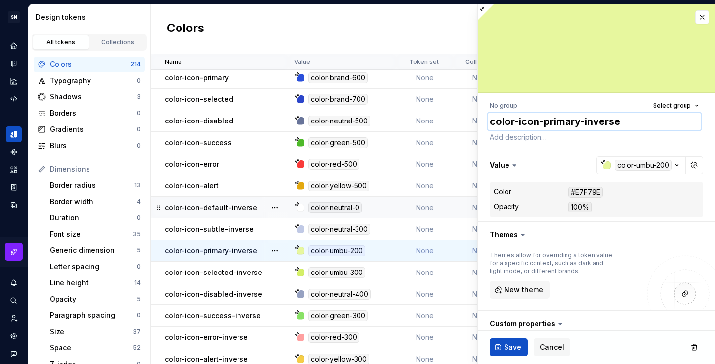
scroll to position [4341, 0]
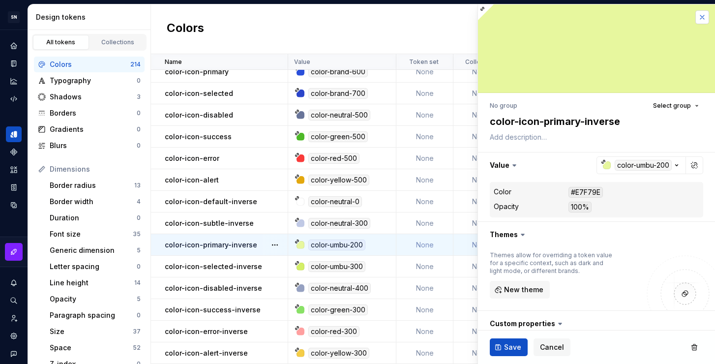
click at [695, 14] on button "button" at bounding box center [702, 17] width 14 height 14
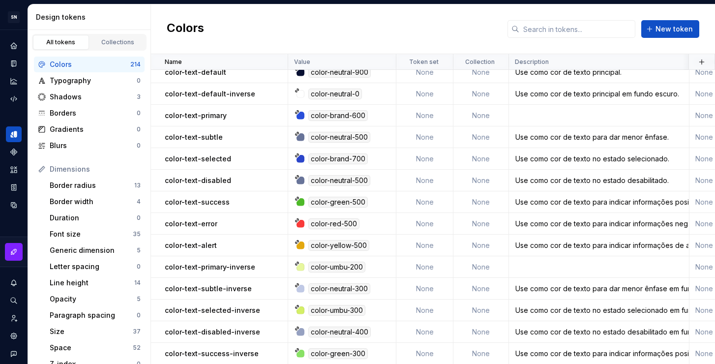
scroll to position [3927, 0]
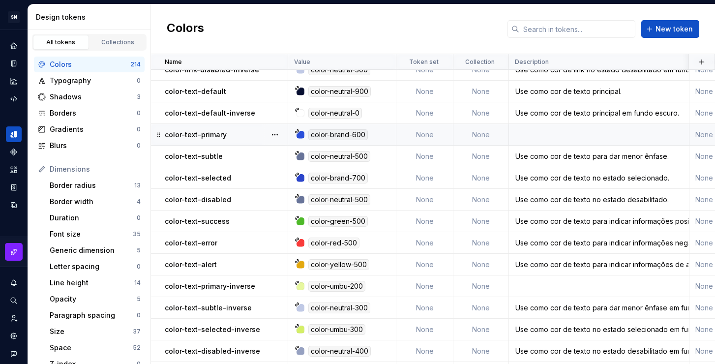
click at [535, 135] on td at bounding box center [599, 135] width 180 height 22
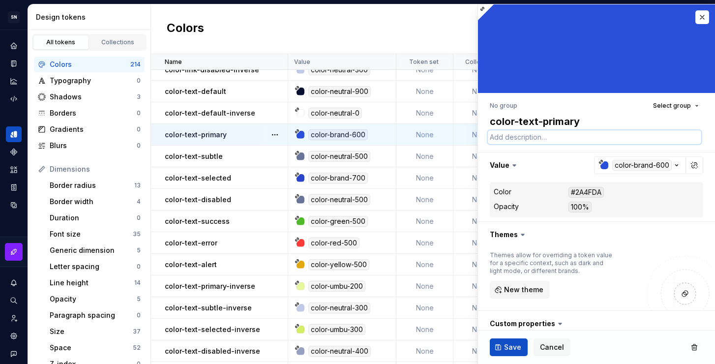
click at [525, 138] on textarea at bounding box center [594, 137] width 213 height 14
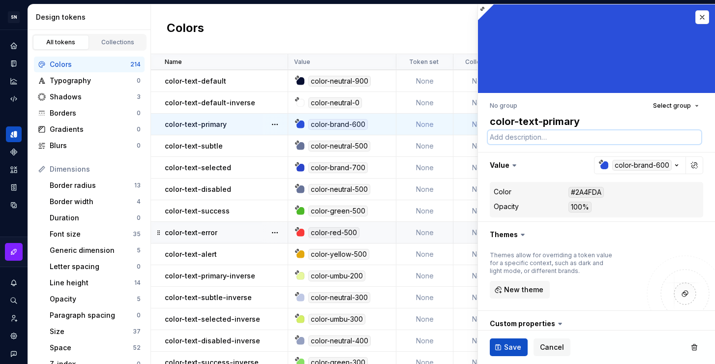
scroll to position [3937, 0]
click at [96, 233] on div "Font size" at bounding box center [91, 234] width 83 height 10
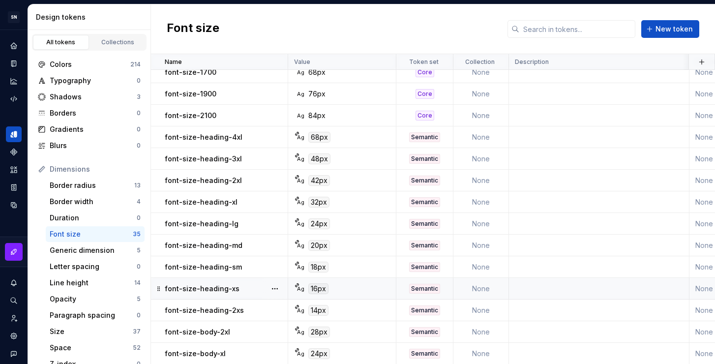
scroll to position [288, 0]
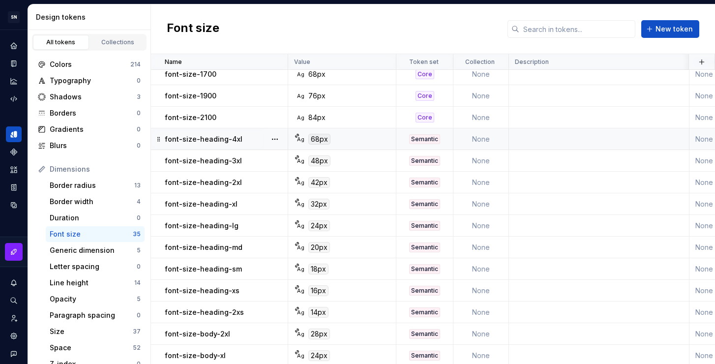
click at [580, 138] on td at bounding box center [599, 139] width 180 height 22
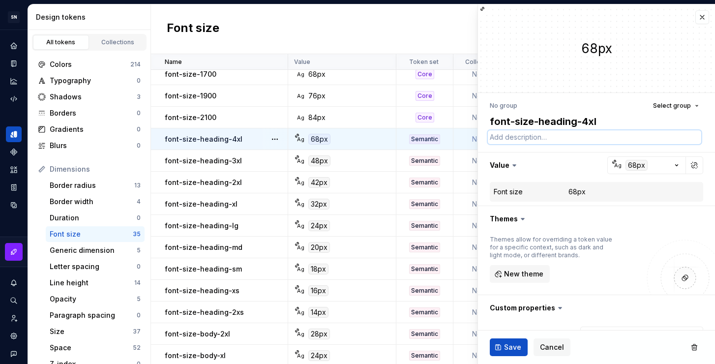
click at [579, 138] on textarea at bounding box center [594, 137] width 213 height 14
click at [629, 139] on textarea "Use como tamanho de texto para heading" at bounding box center [594, 137] width 213 height 14
click at [644, 134] on textarea "Use como tamanho de texto para heading" at bounding box center [594, 137] width 213 height 14
click at [646, 143] on textarea "Use como tamanho de texto para heading" at bounding box center [594, 137] width 213 height 14
click at [641, 138] on textarea "Use como tamanho de texto para heading" at bounding box center [594, 137] width 213 height 14
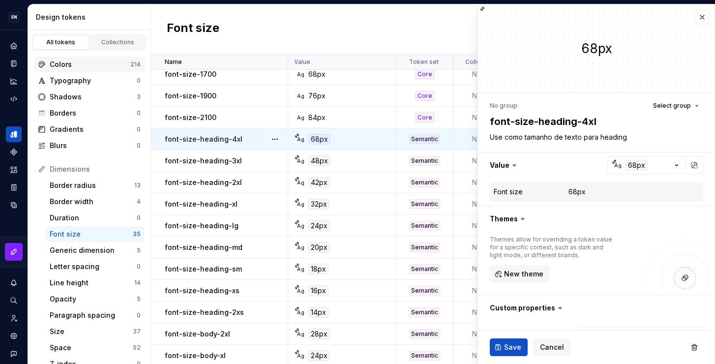
click at [73, 66] on div "Colors" at bounding box center [90, 64] width 81 height 10
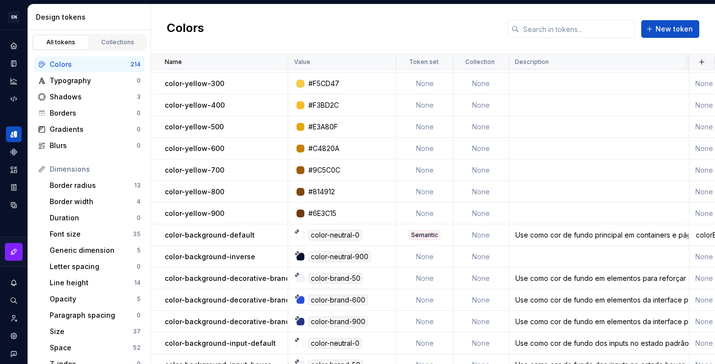
scroll to position [2460, 0]
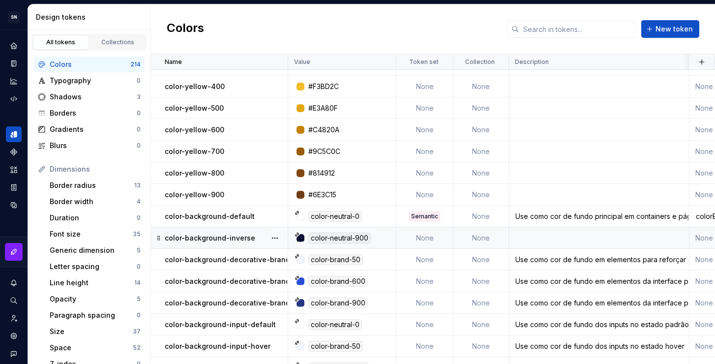
click at [243, 238] on p "color-background-inverse" at bounding box center [210, 238] width 90 height 10
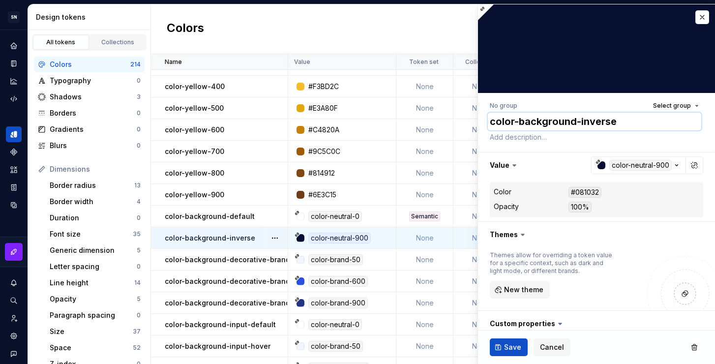
click at [578, 120] on textarea "color-background-inverse" at bounding box center [594, 122] width 213 height 18
click at [580, 122] on textarea "color-background-inverse" at bounding box center [594, 122] width 213 height 18
click at [540, 347] on span "Cancel" at bounding box center [552, 347] width 24 height 10
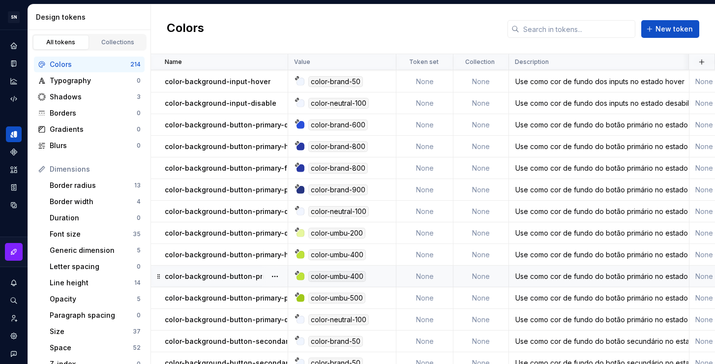
scroll to position [2725, 0]
click at [288, 59] on div at bounding box center [291, 62] width 6 height 16
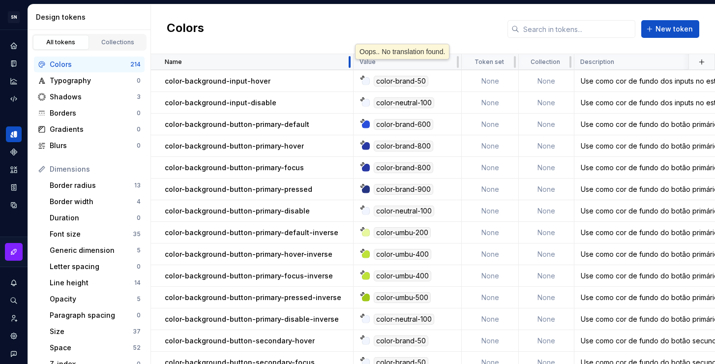
drag, startPoint x: 287, startPoint y: 59, endPoint x: 353, endPoint y: 65, distance: 66.1
click at [353, 65] on div at bounding box center [350, 62] width 8 height 16
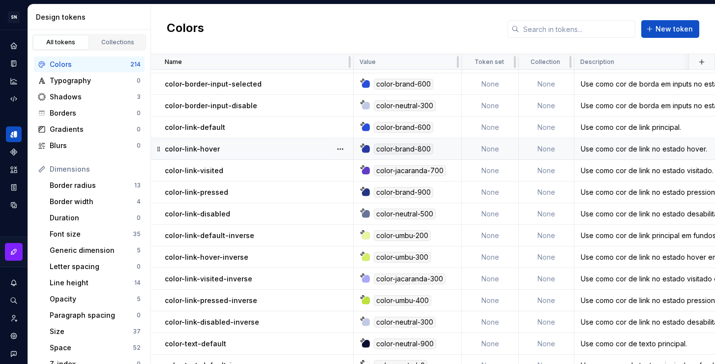
scroll to position [3685, 0]
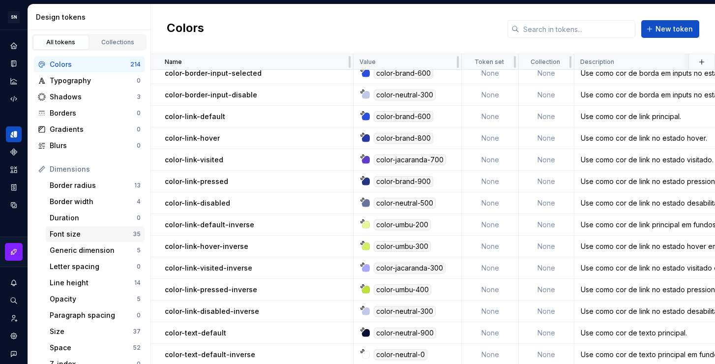
click at [91, 238] on div "Font size" at bounding box center [91, 234] width 83 height 10
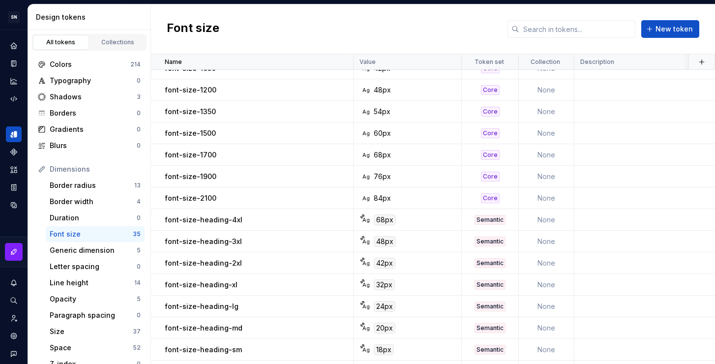
scroll to position [208, 0]
click at [619, 225] on td at bounding box center [664, 219] width 180 height 22
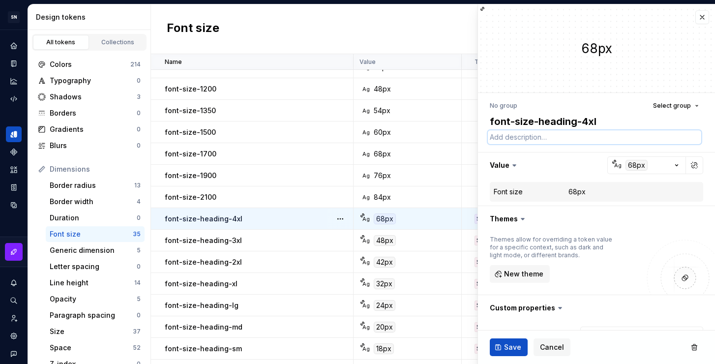
click at [532, 139] on textarea at bounding box center [594, 137] width 213 height 14
paste textarea "Use como cor de ícone para indicar informações positivas, como sucesso, em fund…"
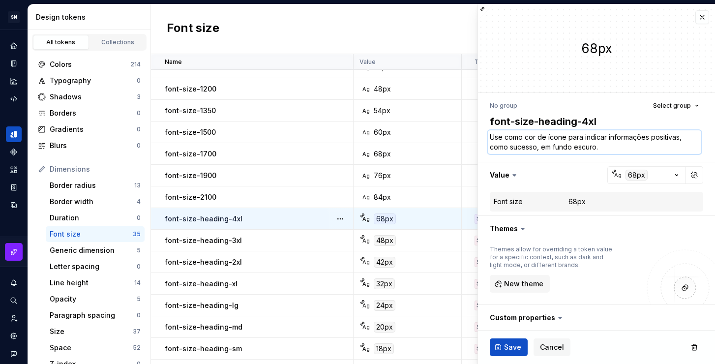
drag, startPoint x: 615, startPoint y: 144, endPoint x: 526, endPoint y: 139, distance: 89.6
click at [526, 139] on textarea "Use como cor de ícone para indicar informações positivas, como sucesso, em fund…" at bounding box center [594, 142] width 213 height 24
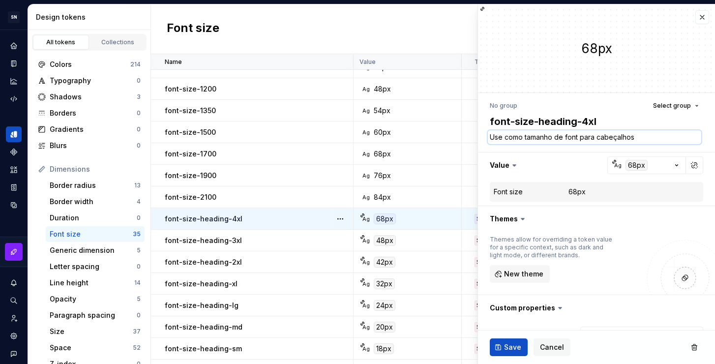
drag, startPoint x: 579, startPoint y: 138, endPoint x: 571, endPoint y: 138, distance: 7.9
click at [571, 138] on textarea "Use como tamanho de font para cabeçalhos" at bounding box center [594, 137] width 213 height 14
click at [643, 136] on textarea "Use como tamanho de font para cabeçalhos" at bounding box center [594, 137] width 213 height 14
click at [578, 138] on textarea "Use como tamanho de font para cabeçalhos" at bounding box center [594, 137] width 213 height 14
click at [651, 137] on textarea "Use como tamanho de fonte para cabeçalhos" at bounding box center [594, 137] width 213 height 14
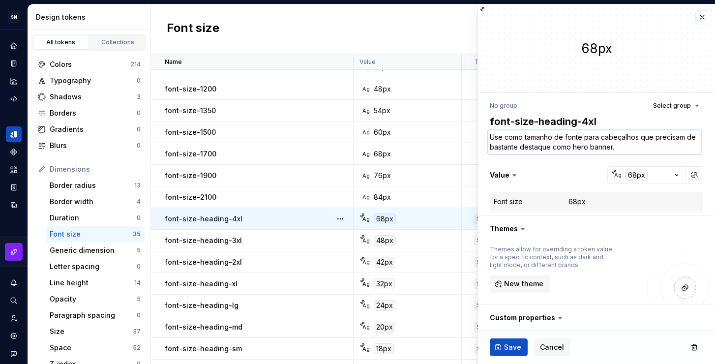
click at [582, 147] on textarea "Use como tamanho de fonte para cabeçalhos que precisam de bastante destaque com…" at bounding box center [594, 142] width 213 height 24
click at [678, 148] on textarea "Use como tamanho de fonte para cabeçalhos que precisam de bastante destaque com…" at bounding box center [594, 142] width 213 height 24
click at [529, 146] on textarea "Use como tamanho de fonte para cabeçalhos que precisam de bastante destaque com…" at bounding box center [594, 142] width 213 height 24
click at [560, 146] on textarea "Use como tamanho de fonte para cabeçalhos que precisam de bastante destaque com…" at bounding box center [594, 142] width 213 height 24
click at [513, 344] on span "Save" at bounding box center [512, 347] width 17 height 10
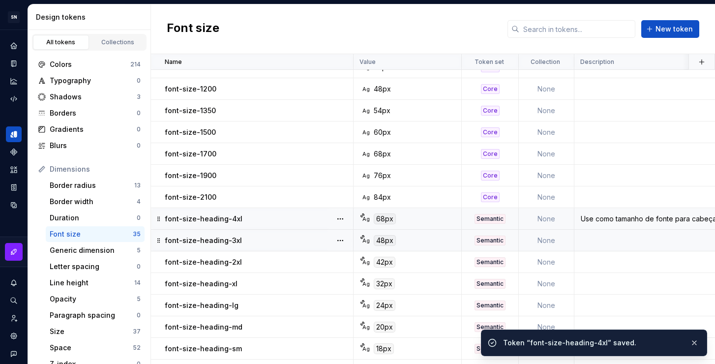
click at [626, 238] on td at bounding box center [664, 241] width 180 height 22
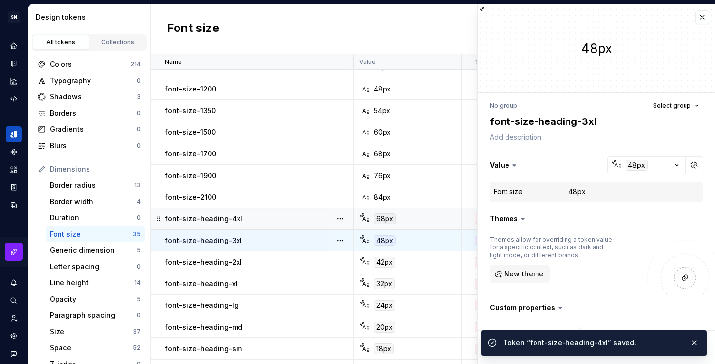
click at [591, 149] on div "No group Select group font-size-heading-3xl Value Ag 48px Font size 48px Themes…" at bounding box center [596, 268] width 237 height 350
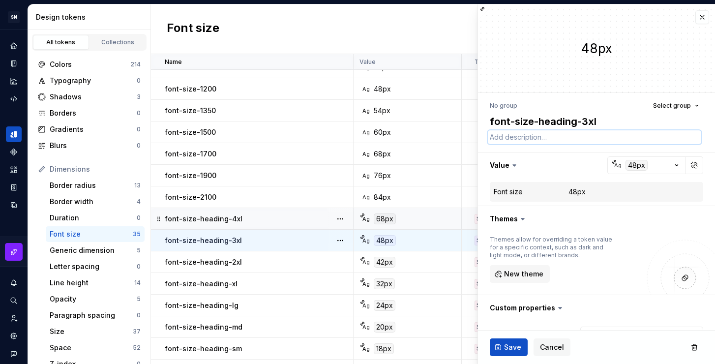
click at [587, 136] on textarea at bounding box center [594, 137] width 213 height 14
paste textarea "Use como tamanho de fonte para cabeçalhos que precisam de bastante destaque, co…"
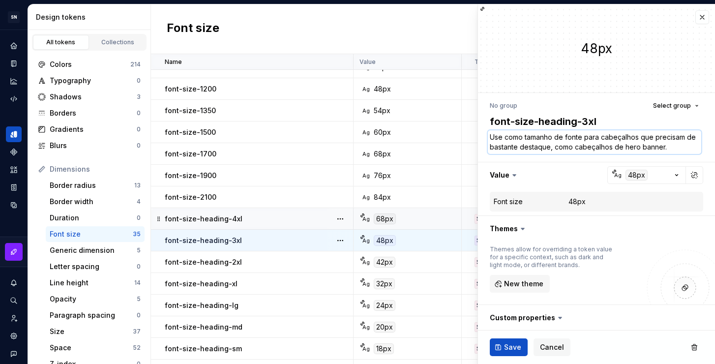
drag, startPoint x: 601, startPoint y: 137, endPoint x: 637, endPoint y: 138, distance: 36.4
click at [637, 138] on textarea "Use como tamanho de fonte para cabeçalhos que precisam de bastante destaque, co…" at bounding box center [594, 142] width 213 height 24
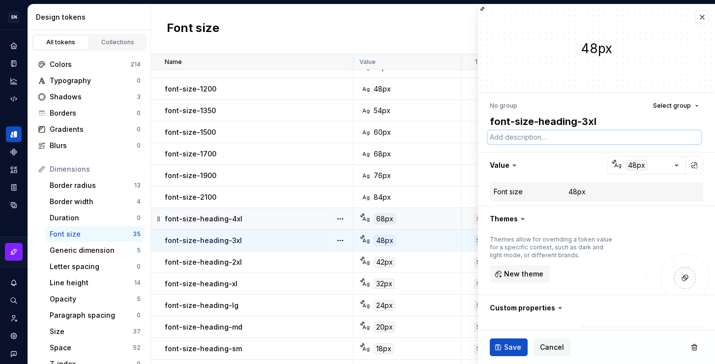
paste textarea "Use como tamanho de fonte para cabeçalhos que precisam de bastante destaque, co…"
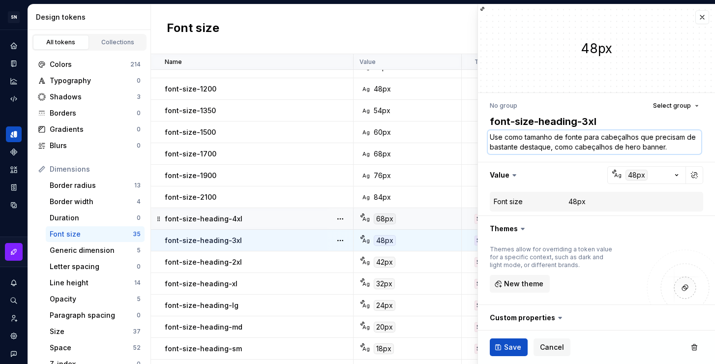
click at [653, 146] on textarea "Use como tamanho de fonte para cabeçalhos que precisam de bastante destaque, co…" at bounding box center [594, 142] width 213 height 24
click at [683, 148] on textarea "Use como tamanho de fonte para cabeçalhos que precisam de bastante destaque, co…" at bounding box center [594, 142] width 213 height 24
click at [639, 137] on textarea "Use como tamanho de fonte para cabeçalhos que precisam de bastante destaque, co…" at bounding box center [594, 142] width 213 height 24
click at [690, 148] on textarea "Use como tamanho de fonte para cabeçalhos que precisam de bastante destaque, co…" at bounding box center [594, 142] width 213 height 24
drag, startPoint x: 686, startPoint y: 149, endPoint x: 586, endPoint y: 143, distance: 101.0
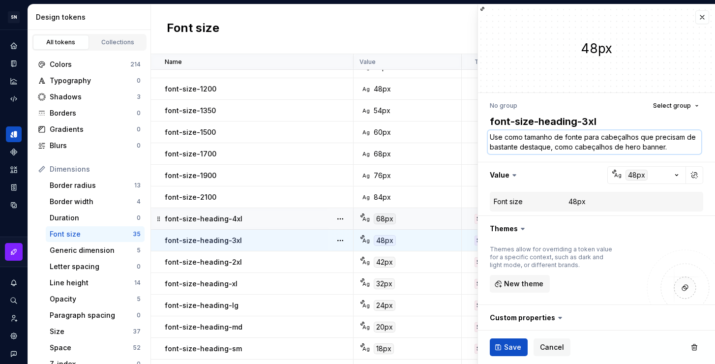
click at [586, 143] on textarea "Use como tamanho de fonte para cabeçalhos que precisam de bastante destaque, co…" at bounding box center [594, 142] width 213 height 24
click at [668, 148] on textarea "Use como tamanho de fonte para cabeçalhos que precisam de bastante destaque, co…" at bounding box center [594, 142] width 213 height 24
drag, startPoint x: 669, startPoint y: 148, endPoint x: 564, endPoint y: 148, distance: 104.7
click at [564, 148] on textarea "Use como tamanho de fonte para cabeçalhos que precisam de bastante destaque, co…" at bounding box center [594, 142] width 213 height 24
drag, startPoint x: 613, startPoint y: 146, endPoint x: 601, endPoint y: 138, distance: 13.8
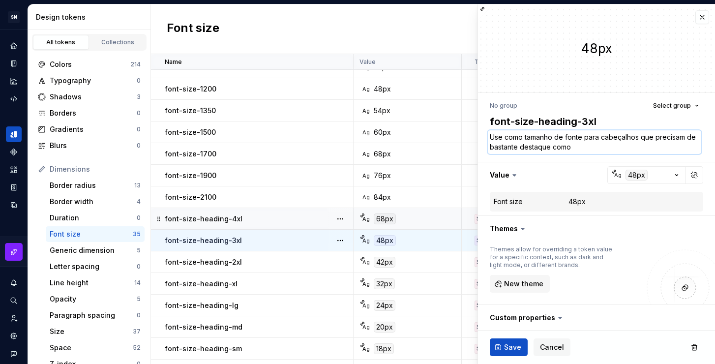
click at [601, 138] on textarea "Use como tamanho de fonte para cabeçalhos que precisam de bastante destaque como" at bounding box center [594, 142] width 213 height 24
click at [594, 148] on textarea "Use como tamanho de fonte para cabeçalhos que precisam de bastante destaque como" at bounding box center [594, 142] width 213 height 24
drag, startPoint x: 638, startPoint y: 138, endPoint x: 601, endPoint y: 139, distance: 37.4
click at [601, 139] on textarea "Use como tamanho de fonte para cabeçalhos que precisam de bastante destaque com…" at bounding box center [594, 142] width 213 height 24
drag, startPoint x: 655, startPoint y: 146, endPoint x: 478, endPoint y: 149, distance: 176.5
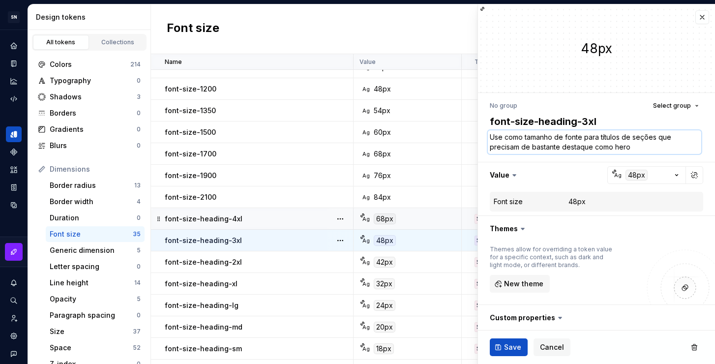
click at [478, 149] on div "No group Select group font-size-heading-3xl Use como tamanho de fonte para títu…" at bounding box center [596, 273] width 237 height 360
click at [585, 148] on textarea "Use como tamanho de fonte para títulos de seções e heading para hero banner para" at bounding box center [594, 142] width 213 height 24
click at [584, 148] on textarea "Use como tamanho de fonte para títulos de seções e heading para hero banner para" at bounding box center [594, 142] width 213 height 24
drag, startPoint x: 586, startPoint y: 148, endPoint x: 491, endPoint y: 147, distance: 94.9
click at [491, 147] on textarea "Use como tamanho de fonte para títulos de seções e heading para hero banner para" at bounding box center [594, 142] width 213 height 24
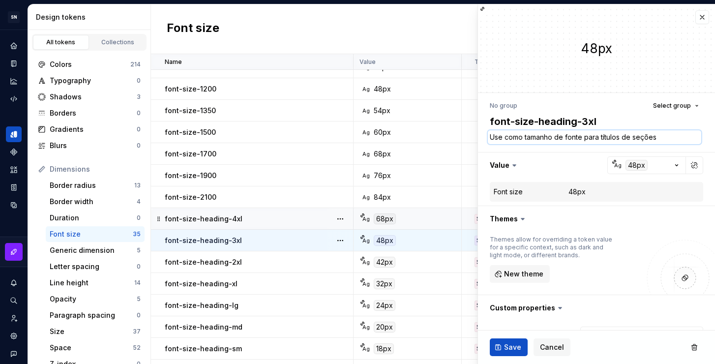
click at [666, 138] on textarea "Use como tamanho de fonte para títulos de seções" at bounding box center [594, 137] width 213 height 14
click at [522, 347] on button "Save" at bounding box center [509, 347] width 38 height 18
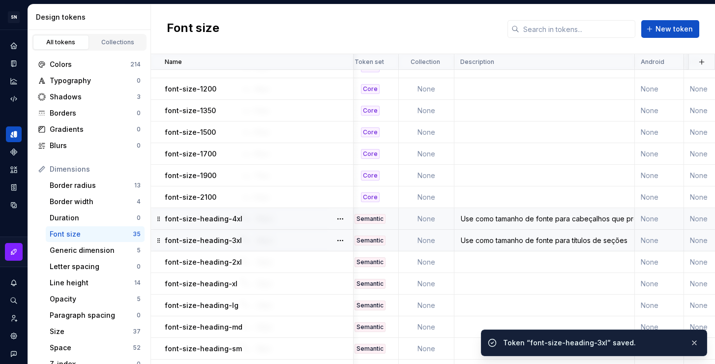
scroll to position [208, 126]
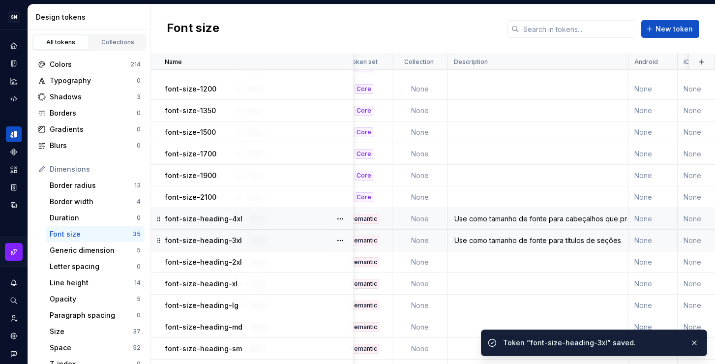
click at [557, 219] on div "Use como tamanho de fonte para cabeçalhos que precisam de bastante destaque, co…" at bounding box center [537, 219] width 179 height 10
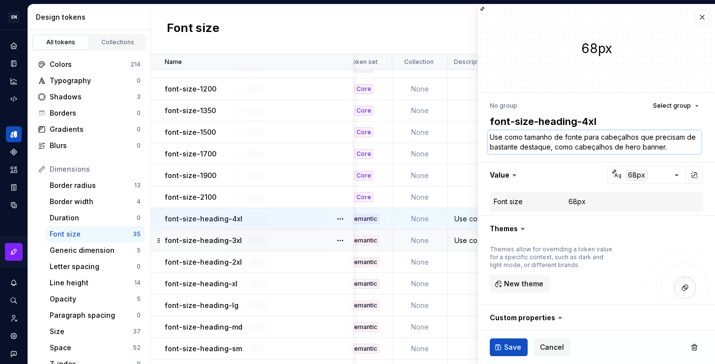
click at [681, 146] on textarea "Use como tamanho de fonte para cabeçalhos que precisam de bastante destaque, co…" at bounding box center [594, 142] width 213 height 24
click at [631, 146] on textarea "Use como tamanho de fonte para cabeçalhos que precisam de bastante destaque, co…" at bounding box center [594, 142] width 213 height 24
drag, startPoint x: 585, startPoint y: 146, endPoint x: 630, endPoint y: 148, distance: 44.8
click at [630, 148] on textarea "Use como tamanho de fonte para cabeçalhos que precisam de bastante destaque, co…" at bounding box center [594, 142] width 213 height 24
click at [664, 147] on textarea "Use como tamanho de fonte para cabeçalhos que precisam de bastante destaque, co…" at bounding box center [594, 142] width 213 height 24
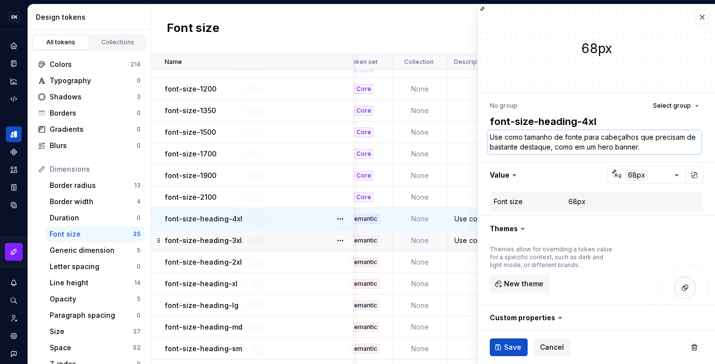
drag, startPoint x: 600, startPoint y: 148, endPoint x: 661, endPoint y: 148, distance: 61.5
click at [660, 148] on textarea "Use como tamanho de fonte para cabeçalhos que precisam de bastante destaque, co…" at bounding box center [594, 142] width 213 height 24
click at [662, 148] on textarea "Use como tamanho de fonte para cabeçalhos que precisam de bastante destaque, co…" at bounding box center [594, 142] width 213 height 24
click at [510, 346] on span "Save" at bounding box center [512, 347] width 17 height 10
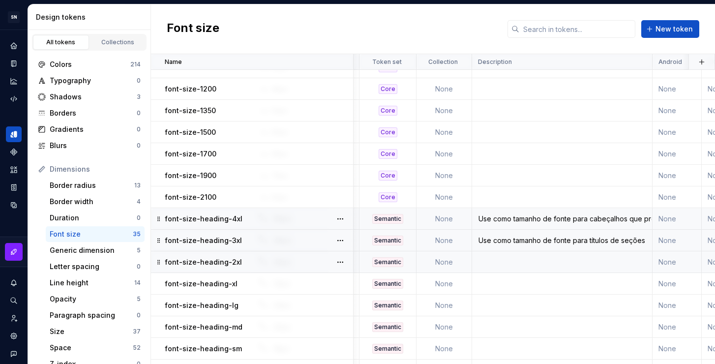
scroll to position [208, 103]
click at [579, 214] on div "Use como tamanho de fonte para cabeçalhos que precisam de bastante destaque, co…" at bounding box center [561, 219] width 179 height 10
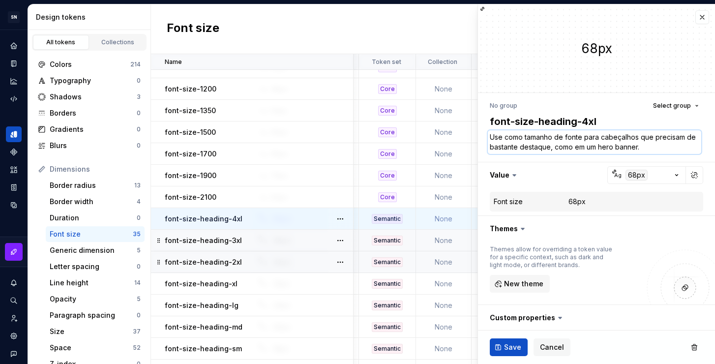
click at [617, 146] on textarea "Use como tamanho de fonte para cabeçalhos que precisam de bastante destaque, co…" at bounding box center [594, 142] width 213 height 24
click at [662, 147] on textarea "Use como tamanho de fonte para cabeçalhos que precisam de bastante destaque, co…" at bounding box center [594, 142] width 213 height 24
click at [656, 149] on textarea "Use como tamanho de fonte para cabeçalhos que precisam de bastante destaque, co…" at bounding box center [594, 142] width 213 height 24
click at [650, 146] on textarea "Use como tamanho de fonte para cabeçalhos que precisam de bastante destaque, co…" at bounding box center [594, 142] width 213 height 24
click at [474, 265] on td at bounding box center [562, 262] width 180 height 22
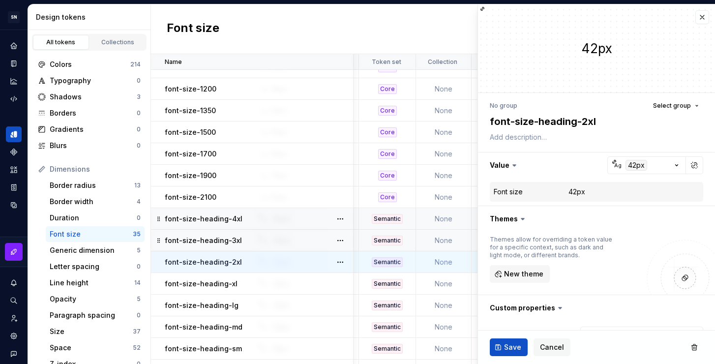
click at [240, 224] on td "font-size-heading-4xl" at bounding box center [252, 219] width 203 height 22
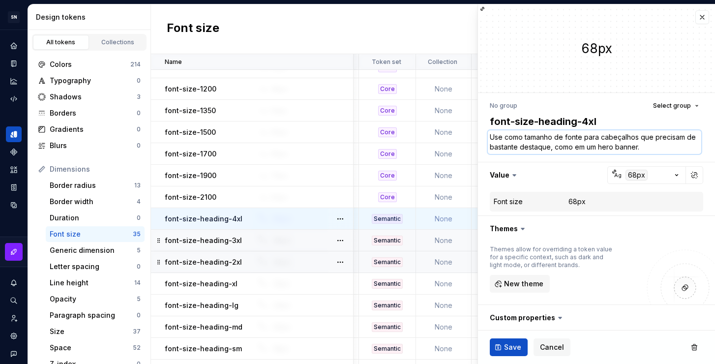
click at [651, 149] on textarea "Use como tamanho de fonte para cabeçalhos que precisam de bastante destaque, co…" at bounding box center [594, 142] width 213 height 24
click at [654, 148] on textarea "Use como tamanho de fonte para cabeçalhos que precisam de bastante destaque, co…" at bounding box center [594, 142] width 213 height 24
drag, startPoint x: 585, startPoint y: 147, endPoint x: 606, endPoint y: 148, distance: 21.1
click at [606, 148] on textarea "Use como tamanho de fonte para cabeçalhos que precisam de bastante destaque, co…" at bounding box center [594, 142] width 213 height 24
click at [593, 147] on textarea "Use como tamanho de fonte para cabeçalhos que precisam de bastante destaque, co…" at bounding box center [594, 142] width 213 height 24
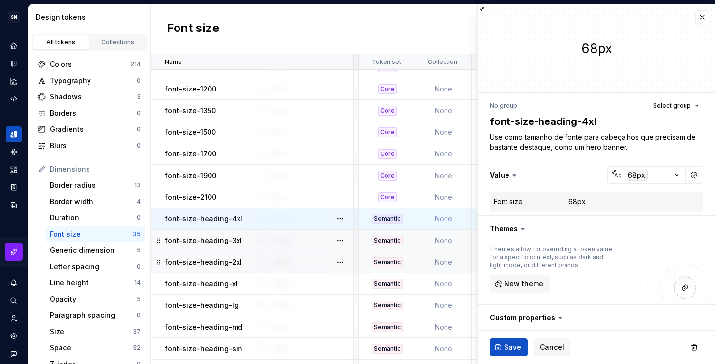
click at [473, 245] on td "Use como tamanho de fonte para títulos de seções" at bounding box center [562, 241] width 180 height 22
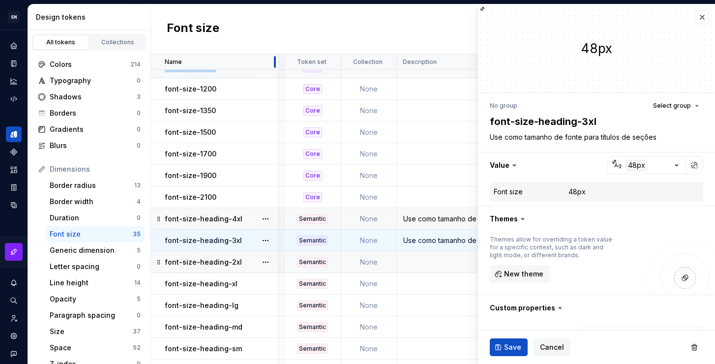
drag, startPoint x: 351, startPoint y: 64, endPoint x: 273, endPoint y: 73, distance: 78.2
click at [273, 73] on table "Name Value Token set Collection Description Android iOS Web Last updated font-s…" at bounding box center [472, 232] width 848 height 773
click at [666, 137] on textarea "Use como tamanho de fonte para títulos de seções" at bounding box center [594, 137] width 213 height 14
click at [669, 138] on textarea "Use como tamanho de fonte para títulos de seções" at bounding box center [594, 137] width 213 height 14
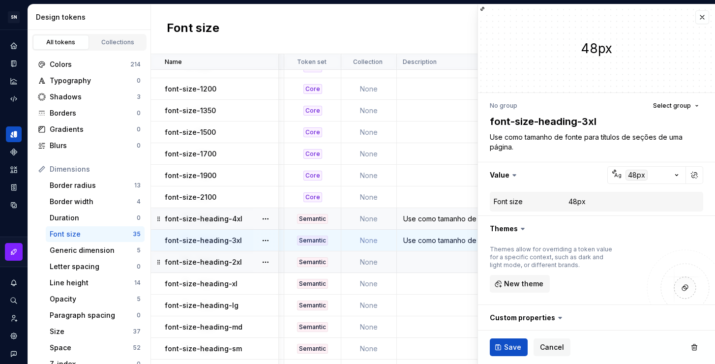
click at [444, 263] on td at bounding box center [487, 262] width 180 height 22
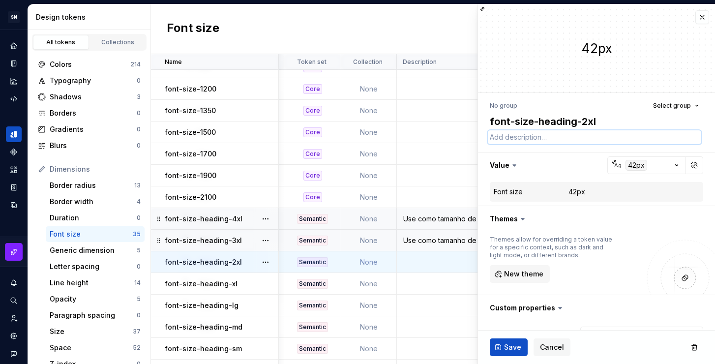
click at [534, 140] on textarea at bounding box center [594, 137] width 213 height 14
paste textarea "Use como tamanho de fonte para títulos de seções de uma página."
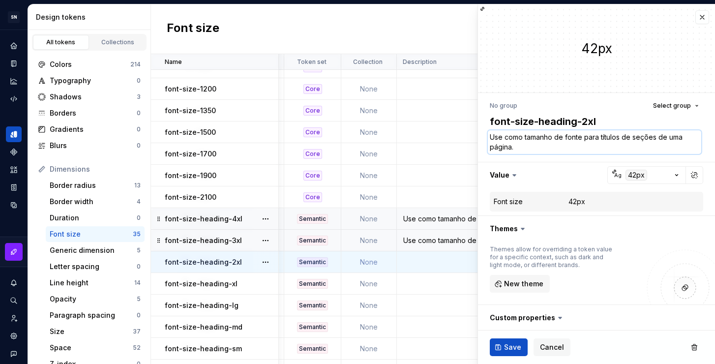
click at [633, 136] on textarea "Use como tamanho de fonte para títulos de seções de uma página." at bounding box center [594, 142] width 213 height 24
click at [586, 143] on textarea "Use como tamanho de fonte para títulos de subseções de uma página." at bounding box center [594, 142] width 213 height 24
click at [630, 138] on textarea "Use como tamanho de fonte para títulos de subseções de uma página." at bounding box center [594, 142] width 213 height 24
drag, startPoint x: 667, startPoint y: 137, endPoint x: 655, endPoint y: 137, distance: 11.8
click at [655, 137] on textarea "Use como tamanho de fonte para títulos dentro de subseções de uma página." at bounding box center [594, 142] width 213 height 24
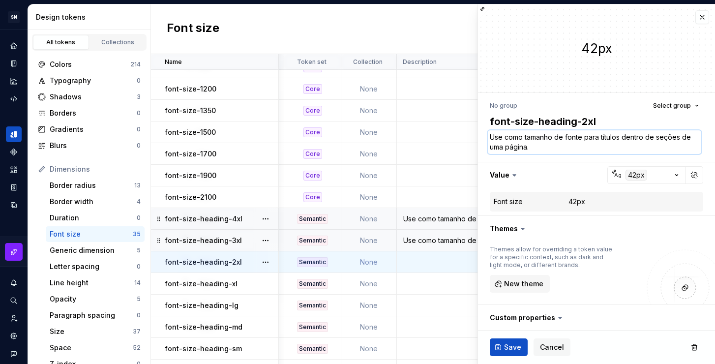
click at [550, 149] on textarea "Use como tamanho de fonte para títulos dentro de seções de uma página." at bounding box center [594, 142] width 213 height 24
click at [511, 350] on span "Save" at bounding box center [512, 347] width 17 height 10
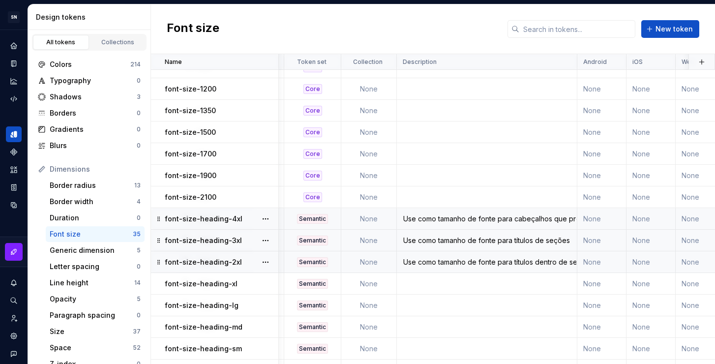
click at [467, 258] on div "Use como tamanho de fonte para títulos dentro de seções de uma página." at bounding box center [486, 262] width 179 height 10
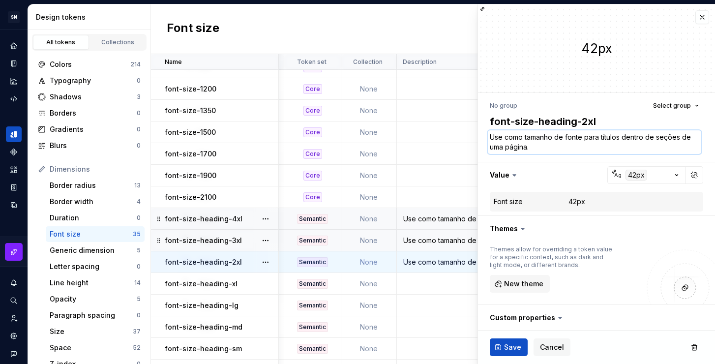
click at [542, 146] on textarea "Use como tamanho de fonte para títulos dentro de seções de uma página." at bounding box center [594, 142] width 213 height 24
click at [555, 146] on textarea "Use como tamanho de fonte para títulos dentro de seções de uma página." at bounding box center [594, 142] width 213 height 24
click at [620, 147] on textarea "Use como tamanho de fonte para títulos dentro de seções de uma página ou compon…" at bounding box center [594, 142] width 213 height 24
click at [439, 286] on td at bounding box center [487, 284] width 180 height 22
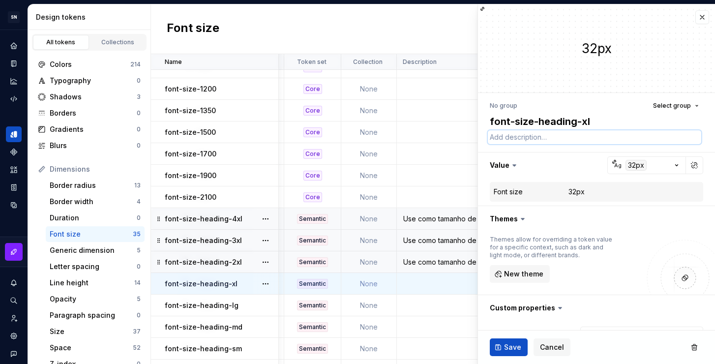
click at [538, 142] on textarea at bounding box center [594, 137] width 213 height 14
paste textarea "Use como tamanho de fonte para títulos dentro de seções de uma página ou compon…"
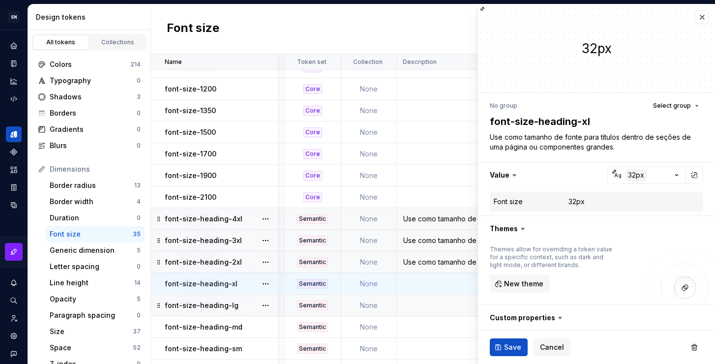
click at [437, 307] on td at bounding box center [487, 306] width 180 height 22
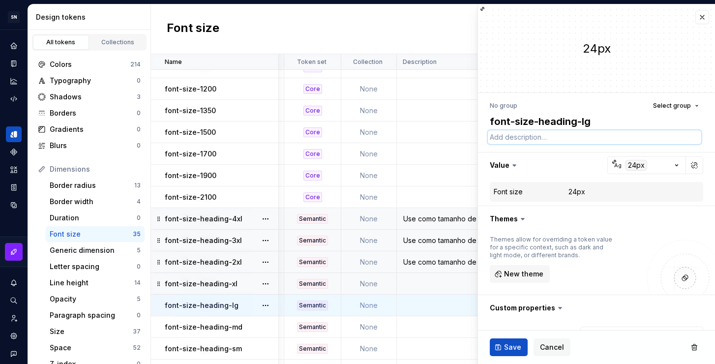
click at [534, 132] on textarea at bounding box center [594, 137] width 213 height 14
paste textarea "Use como tamanho de fonte para títulos dentro de seções de uma página ou compon…"
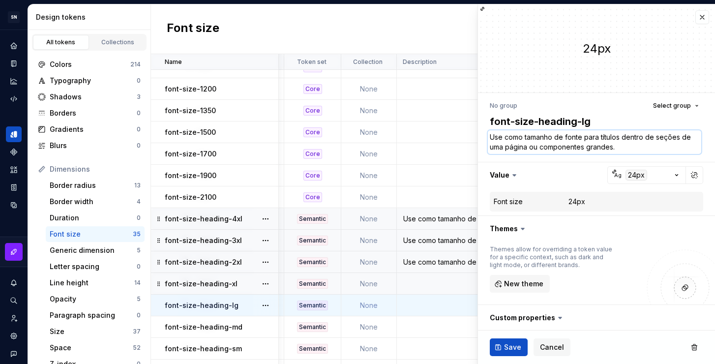
drag, startPoint x: 622, startPoint y: 143, endPoint x: 587, endPoint y: 145, distance: 35.0
click at [587, 145] on textarea "Use como tamanho de fonte para títulos dentro de seções de uma página ou compon…" at bounding box center [594, 142] width 213 height 24
click at [434, 242] on div "Use como tamanho de fonte para títulos de seções" at bounding box center [486, 241] width 179 height 10
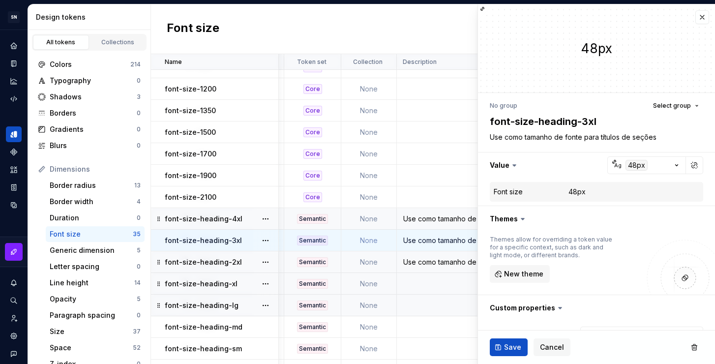
click at [436, 259] on div "Use como tamanho de fonte para títulos dentro de seções de uma página." at bounding box center [486, 262] width 179 height 10
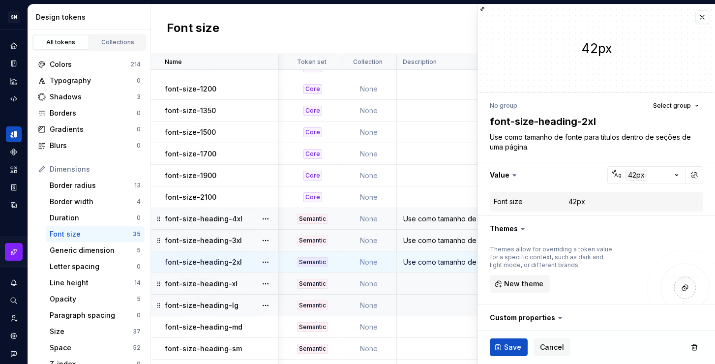
click at [437, 284] on td at bounding box center [487, 284] width 180 height 22
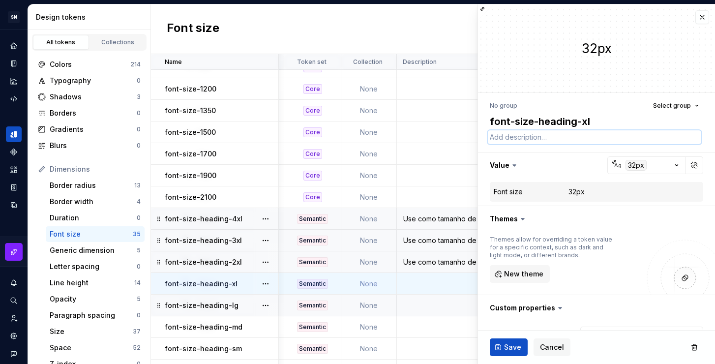
click at [543, 138] on textarea at bounding box center [594, 137] width 213 height 14
paste textarea "Use como tamanho de fonte para títulos dentro de seções de uma página ou compon…"
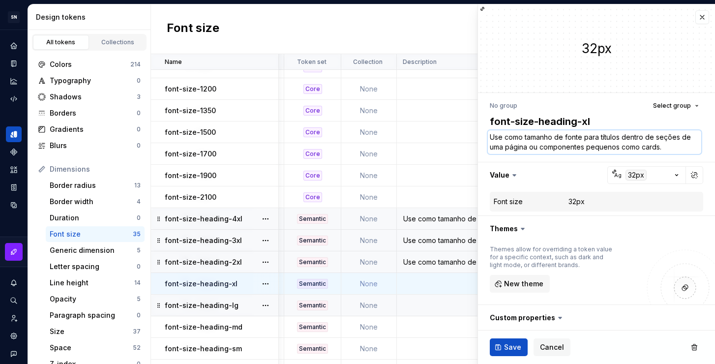
drag, startPoint x: 663, startPoint y: 149, endPoint x: 587, endPoint y: 150, distance: 76.2
click at [587, 150] on textarea "Use como tamanho de fonte para títulos dentro de seções de uma página ou compon…" at bounding box center [594, 142] width 213 height 24
click at [515, 348] on span "Save" at bounding box center [512, 347] width 17 height 10
click at [440, 307] on td at bounding box center [487, 306] width 180 height 22
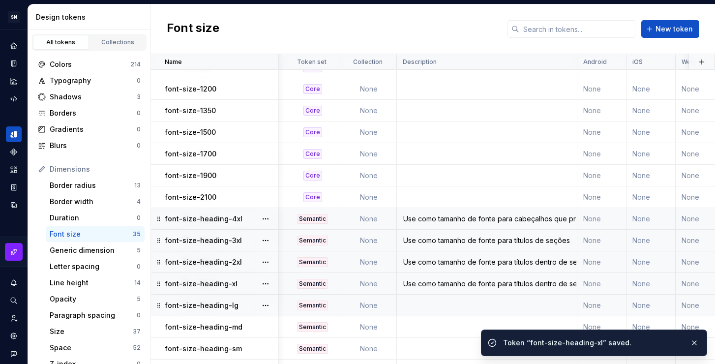
click at [470, 306] on td at bounding box center [487, 306] width 180 height 22
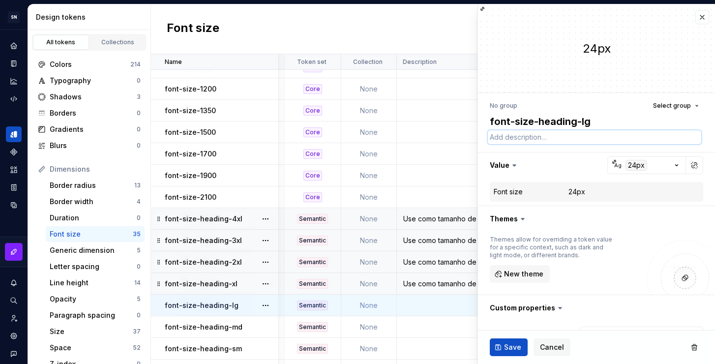
click at [540, 138] on textarea at bounding box center [594, 137] width 213 height 14
paste textarea "Use como tamanho de fonte para títulos dentro de seções de uma página ou compon…"
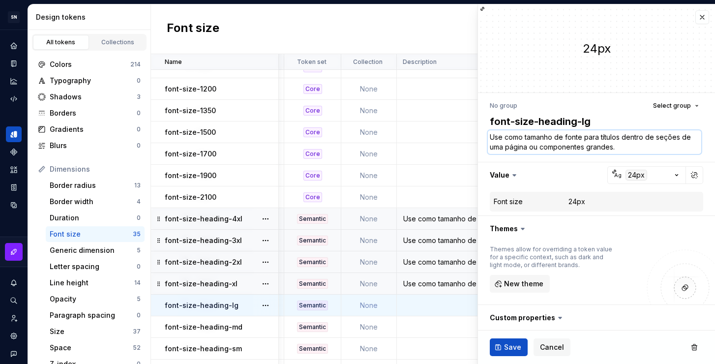
drag, startPoint x: 627, startPoint y: 147, endPoint x: 587, endPoint y: 148, distance: 40.8
click at [587, 148] on textarea "Use como tamanho de fonte para títulos dentro de seções de uma página ou compon…" at bounding box center [594, 142] width 213 height 24
click at [516, 349] on span "Save" at bounding box center [512, 347] width 17 height 10
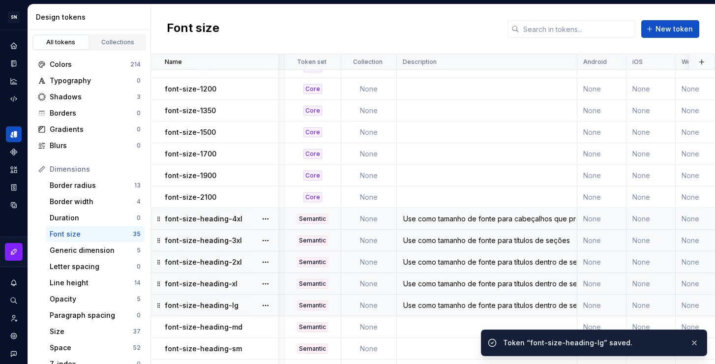
click at [563, 150] on td at bounding box center [487, 154] width 180 height 22
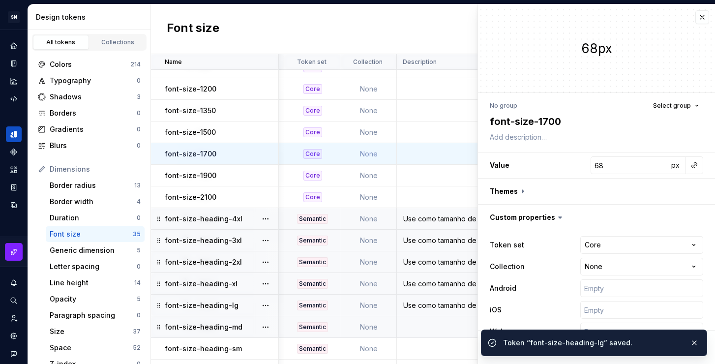
click at [456, 307] on div "Use como tamanho de fonte para títulos dentro de seções de uma página ou compon…" at bounding box center [486, 305] width 179 height 10
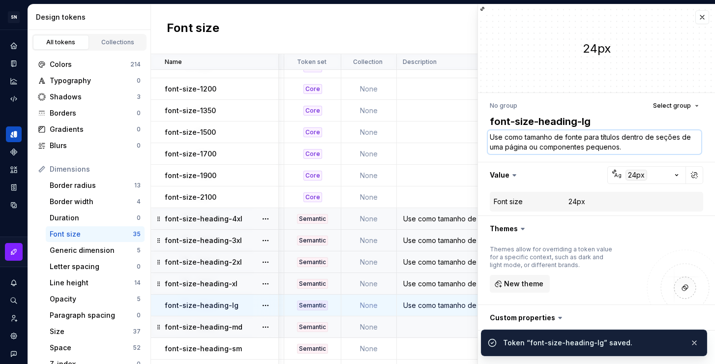
click at [555, 145] on textarea "Use como tamanho de fonte para títulos dentro de seções de uma página ou compon…" at bounding box center [594, 142] width 213 height 24
click at [444, 328] on td at bounding box center [487, 327] width 180 height 22
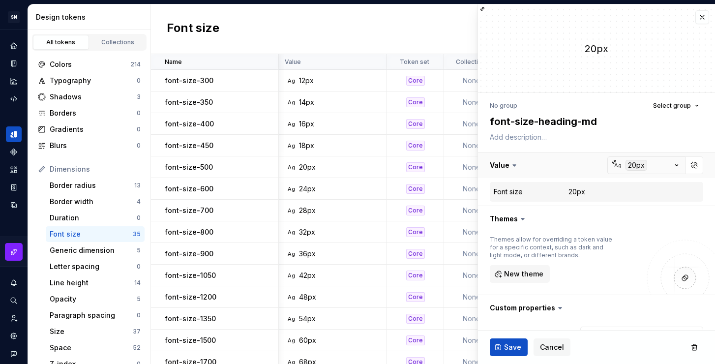
scroll to position [208, 103]
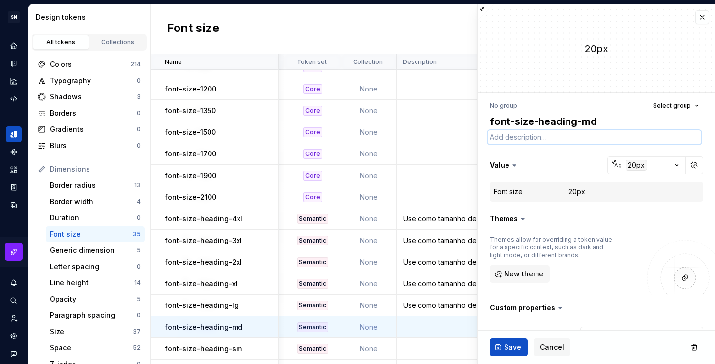
click at [540, 138] on textarea at bounding box center [594, 137] width 213 height 14
paste textarea "Use como tamanho de fonte para títulos dentro de seções de uma página ou compon…"
type textarea "*"
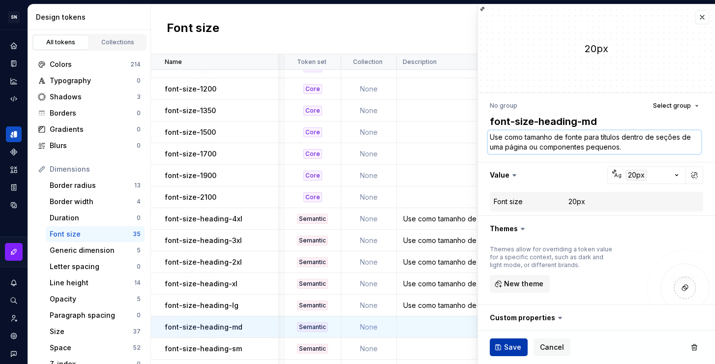
type textarea "Use como tamanho de fonte para títulos dentro de seções de uma página ou compon…"
click at [515, 342] on span "Save" at bounding box center [512, 347] width 17 height 10
click at [439, 348] on td at bounding box center [487, 349] width 180 height 22
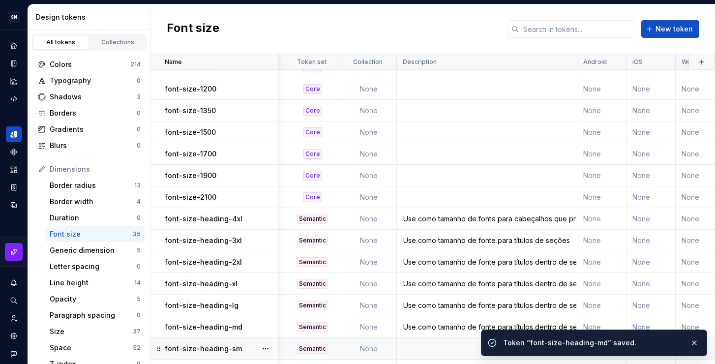
click at [439, 347] on td at bounding box center [487, 349] width 180 height 22
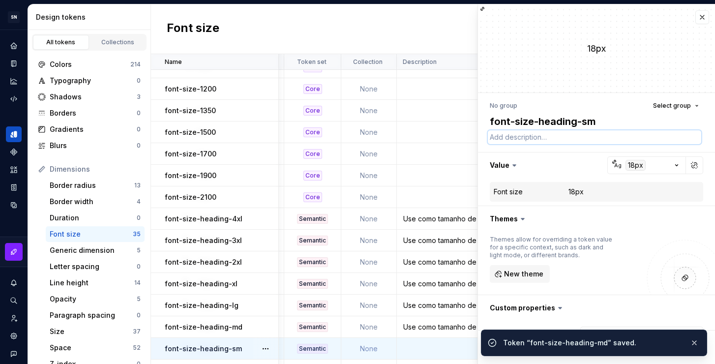
click at [549, 141] on textarea at bounding box center [594, 137] width 213 height 14
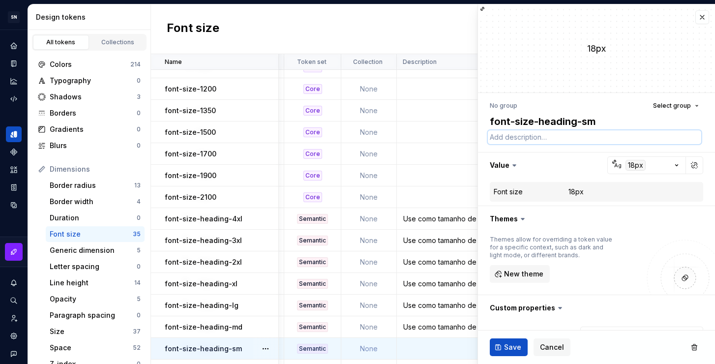
paste textarea "Use como tamanho de fonte para títulos dentro de seções de uma página ou compon…"
type textarea "*"
type textarea "Use como tamanho de fonte para títulos dentro de seções de uma página ou compon…"
type textarea "*"
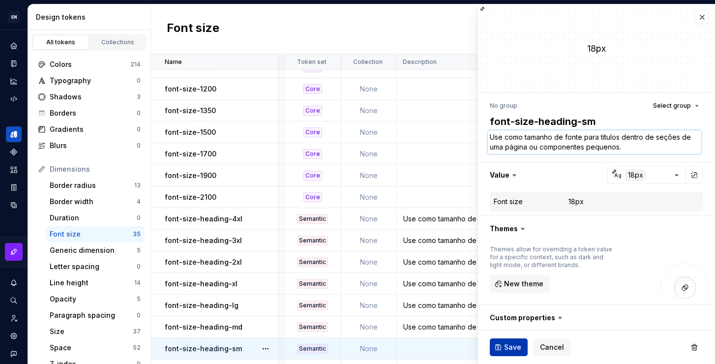
type textarea "Use como tamanho de fonte para títulos dentro de seções de uma página ou compon…"
click at [512, 348] on span "Save" at bounding box center [512, 347] width 17 height 10
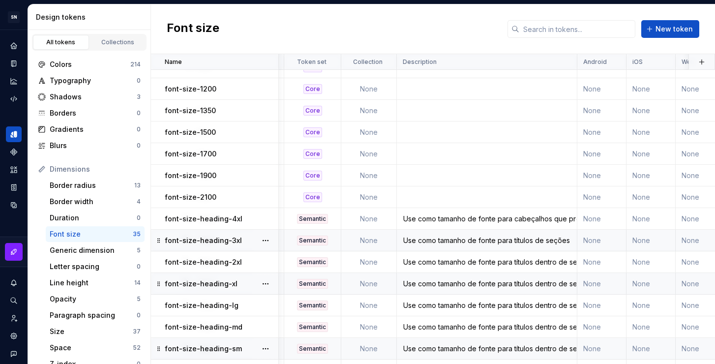
click at [439, 239] on div "Use como tamanho de fonte para títulos de seções" at bounding box center [486, 241] width 179 height 10
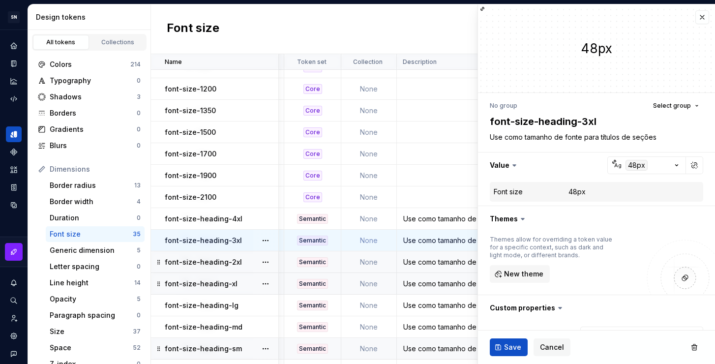
click at [442, 263] on div "Use como tamanho de fonte para títulos dentro de seções de uma página." at bounding box center [486, 262] width 179 height 10
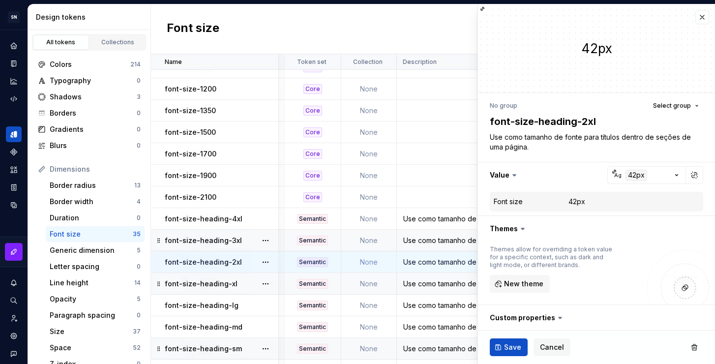
click at [444, 286] on div "Use como tamanho de fonte para títulos dentro de seções de uma página ou compon…" at bounding box center [486, 284] width 179 height 10
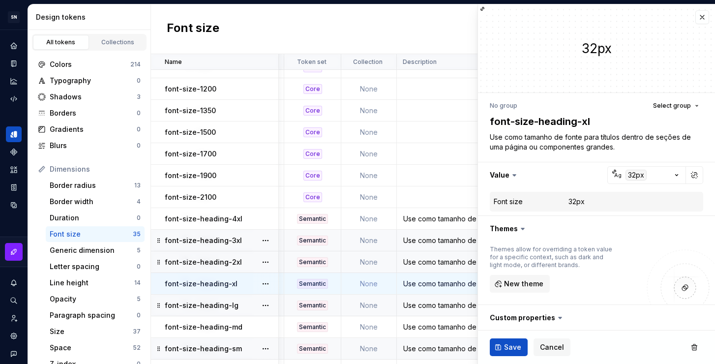
click at [444, 306] on div "Use como tamanho de fonte para títulos dentro de seções de uma página ou compon…" at bounding box center [486, 305] width 179 height 10
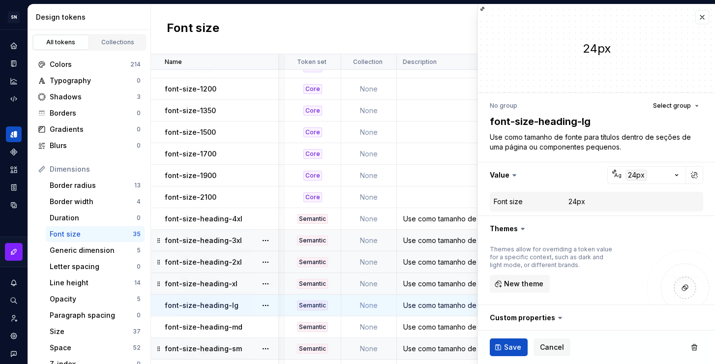
click at [445, 263] on div "Use como tamanho de fonte para títulos dentro de seções de uma página." at bounding box center [486, 262] width 179 height 10
type textarea "*"
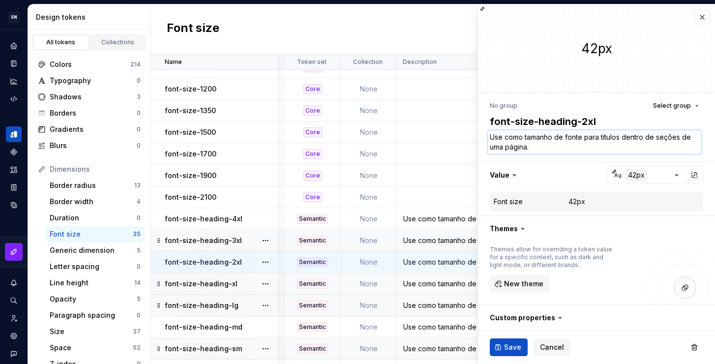
click at [542, 148] on textarea "Use como tamanho de fonte para títulos dentro de seções de uma página." at bounding box center [594, 142] width 213 height 24
click at [549, 148] on textarea "Use como tamanho de fonte para títulos dentro de seções de uma página." at bounding box center [594, 142] width 213 height 24
type textarea "Use como tamanho de fonte para títulos dentro de seções de uma página"
type textarea "*"
type textarea "Use como tamanho de fonte para títulos dentro de seções de uma página"
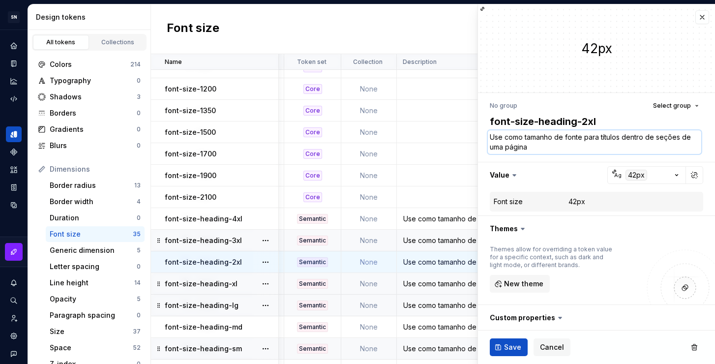
type textarea "*"
type textarea "Use como tamanho de fonte para títulos dentro de seções de uma página o"
type textarea "*"
type textarea "Use como tamanho de fonte para títulos dentro de seções de uma página ou"
type textarea "*"
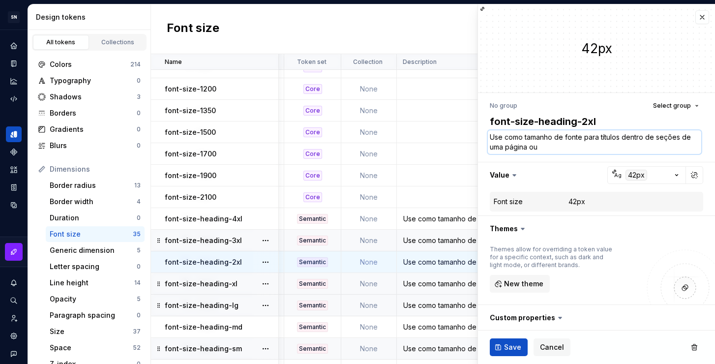
type textarea "Use como tamanho de fonte para títulos dentro de seções de uma página ou"
type textarea "*"
type textarea "Use como tamanho de fonte para títulos dentro de seções de uma página ou c"
type textarea "*"
type textarea "Use como tamanho de fonte para títulos dentro de seções de uma página ou co"
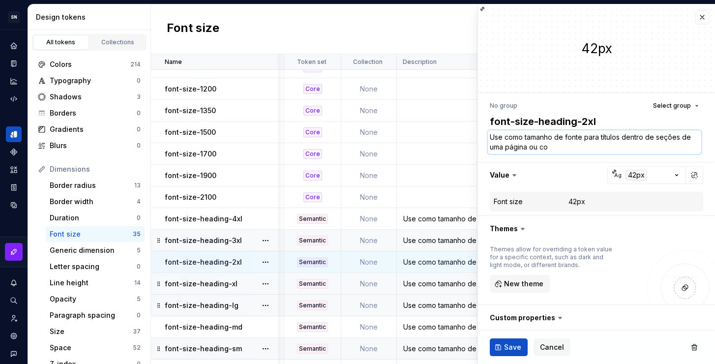
type textarea "*"
type textarea "Use como tamanho de fonte para títulos dentro de seções de uma página ou com"
type textarea "*"
type textarea "Use como tamanho de fonte para títulos dentro de seções de uma página ou comp"
type textarea "*"
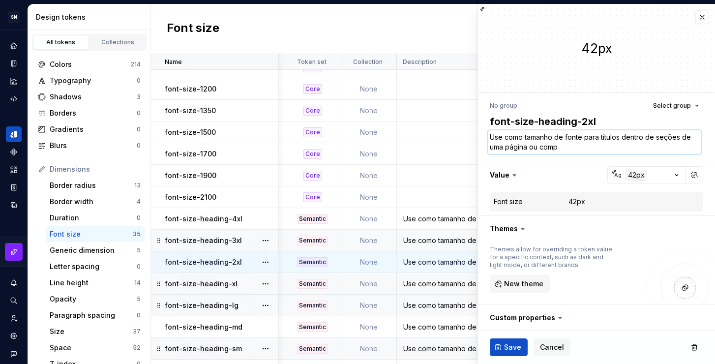
type textarea "Use como tamanho de fonte para títulos dentro de seções de uma página ou compo"
type textarea "*"
type textarea "Use como tamanho de fonte para títulos dentro de seções de uma página ou compon"
type textarea "*"
type textarea "Use como tamanho de fonte para títulos dentro de seções de uma página ou compon…"
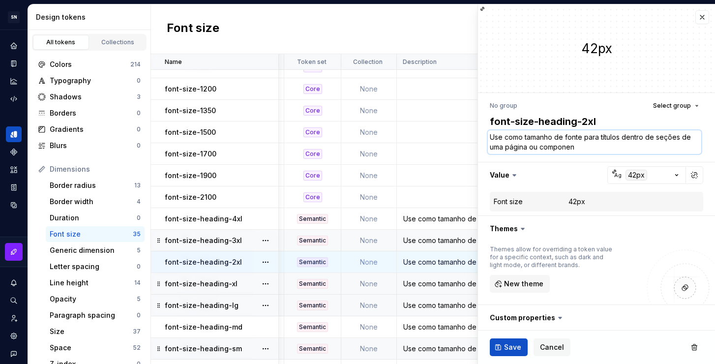
type textarea "*"
type textarea "Use como tamanho de fonte para títulos dentro de seções de uma página ou compon…"
type textarea "*"
type textarea "Use como tamanho de fonte para títulos dentro de seções de uma página ou compon…"
type textarea "*"
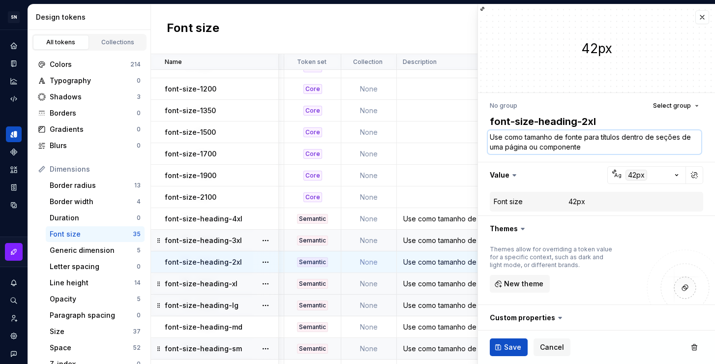
type textarea "Use como tamanho de fonte para títulos dentro de seções de uma página ou compon…"
type textarea "*"
type textarea "Use como tamanho de fonte para títulos dentro de seções de uma página ou compon…"
type textarea "*"
type textarea "Use como tamanho de fonte para títulos dentro de seções de uma página ou compon…"
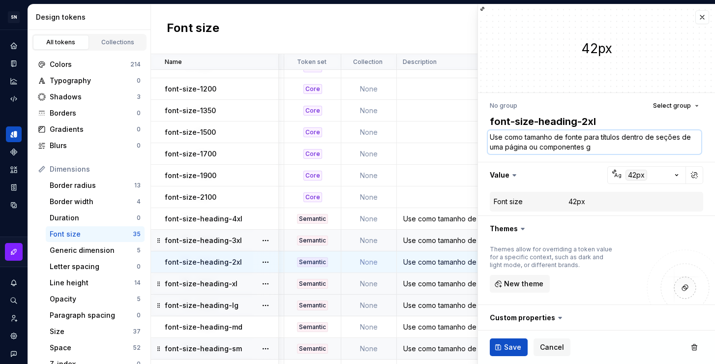
type textarea "*"
type textarea "Use como tamanho de fonte para títulos dentro de seções de uma página ou compon…"
type textarea "*"
type textarea "Use como tamanho de fonte para títulos dentro de seções de uma página ou compon…"
type textarea "*"
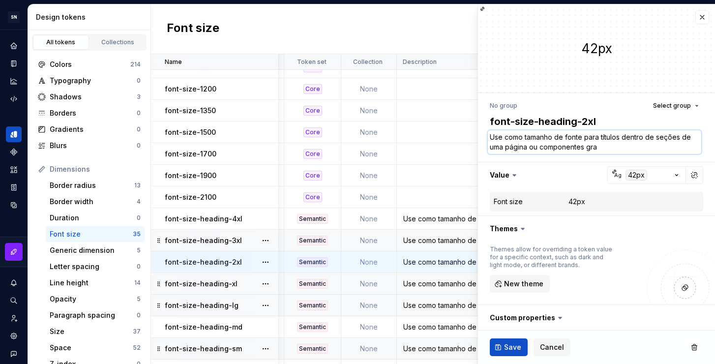
type textarea "Use como tamanho de fonte para títulos dentro de seções de uma página ou compon…"
type textarea "*"
type textarea "Use como tamanho de fonte para títulos dentro de seções de uma página ou compon…"
type textarea "*"
type textarea "Use como tamanho de fonte para títulos dentro de seções de uma página ou compon…"
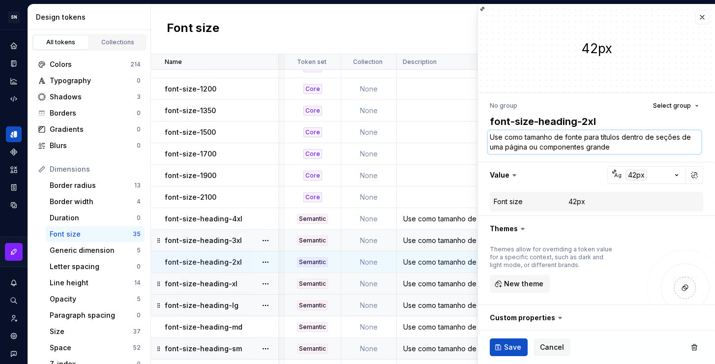
type textarea "*"
type textarea "Use como tamanho de fonte para títulos dentro de seções de uma página ou compon…"
type textarea "*"
type textarea "Use como tamanho de fonte para títulos dentro de seções de uma página ou compon…"
type textarea "*"
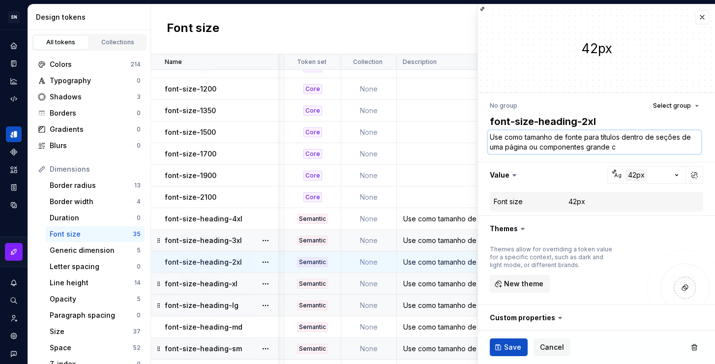
type textarea "Use como tamanho de fonte para títulos dentro de seções de uma página ou compon…"
type textarea "*"
type textarea "Use como tamanho de fonte para títulos dentro de seções de uma página ou compon…"
type textarea "*"
type textarea "Use como tamanho de fonte para títulos dentro de seções de uma página ou compon…"
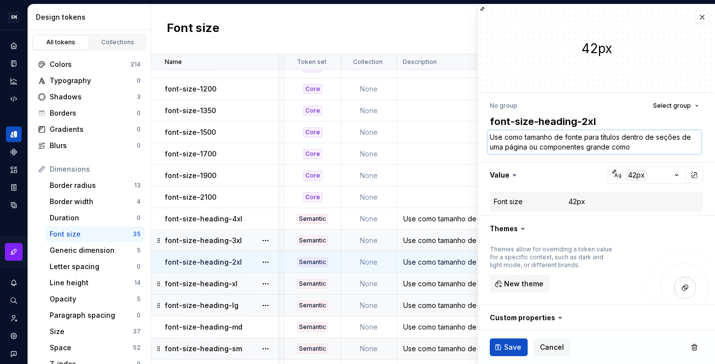
type textarea "*"
type textarea "Use como tamanho de fonte para títulos dentro de seções de uma página ou compon…"
type textarea "*"
type textarea "Use como tamanho de fonte para títulos dentro de seções de uma página ou compon…"
type textarea "*"
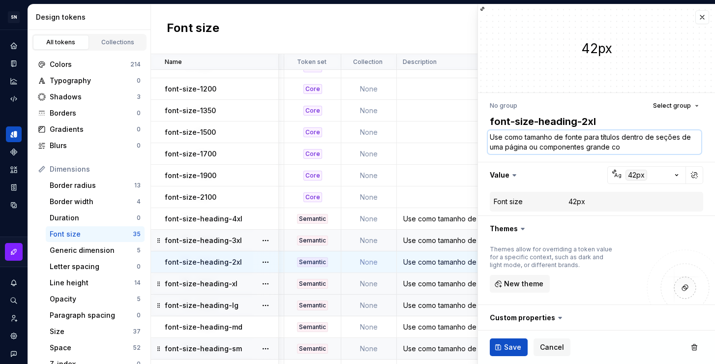
type textarea "Use como tamanho de fonte para títulos dentro de seções de uma página ou compon…"
type textarea "*"
type textarea "Use como tamanho de fonte para títulos dentro de seções de uma página ou compon…"
type textarea "*"
type textarea "Use como tamanho de fonte para títulos dentro de seções de uma página ou compon…"
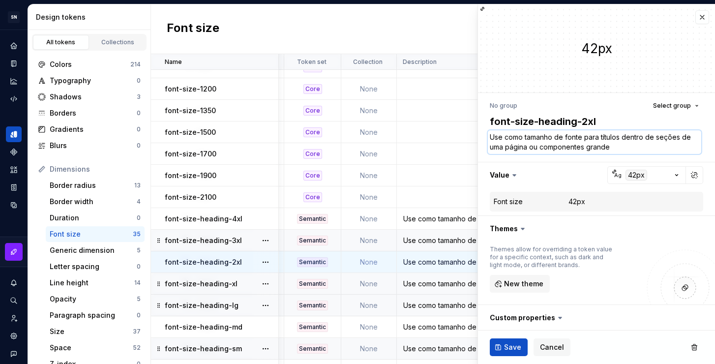
type textarea "*"
type textarea "Use como tamanho de fonte para títulos dentro de seções de uma página ou compon…"
type textarea "*"
type textarea "Use como tamanho de fonte para títulos dentro de seções de uma página ou compon…"
type textarea "*"
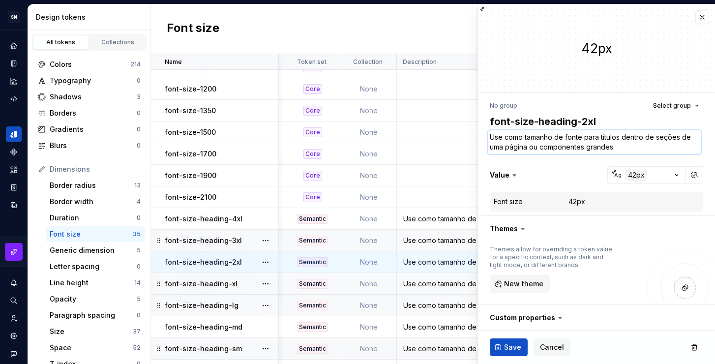
type textarea "Use como tamanho de fonte para títulos dentro de seções de uma página ou compon…"
type textarea "*"
type textarea "Use como tamanho de fonte para títulos dentro de seções de uma página ou compon…"
type textarea "*"
type textarea "Use como tamanho de fonte para títulos dentro de seções de uma página ou compon…"
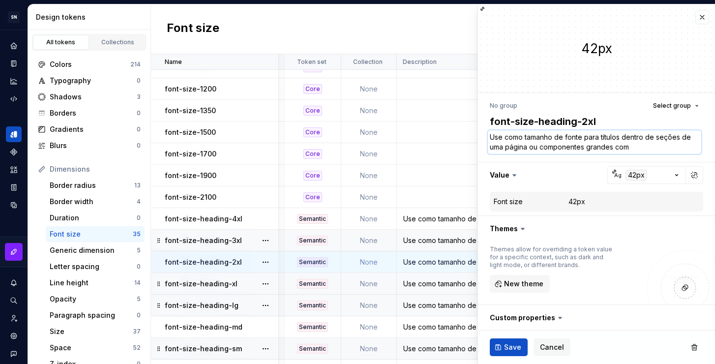
type textarea "*"
type textarea "Use como tamanho de fonte para títulos dentro de seções de uma página ou compon…"
type textarea "*"
type textarea "Use como tamanho de fonte para títulos dentro de seções de uma página ou compon…"
type textarea "*"
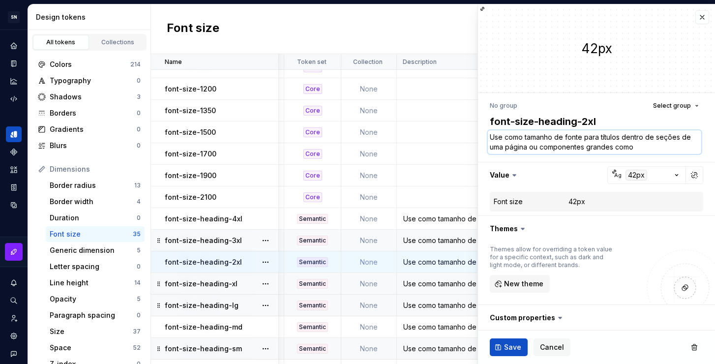
type textarea "Use como tamanho de fonte para títulos dentro de seções de uma página ou compon…"
type textarea "*"
type textarea "Use como tamanho de fonte para títulos dentro de seções de uma página ou compon…"
type textarea "*"
type textarea "Use como tamanho de fonte para títulos dentro de seções de uma página ou compon…"
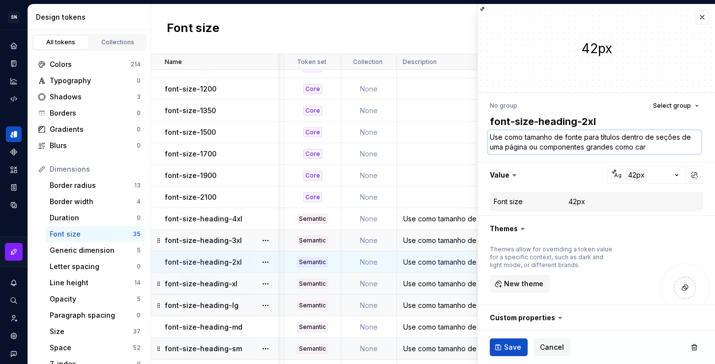
type textarea "*"
type textarea "Use como tamanho de fonte para títulos dentro de seções de uma página ou compon…"
type textarea "*"
type textarea "Use como tamanho de fonte para títulos dentro de seções de uma página ou compon…"
type textarea "*"
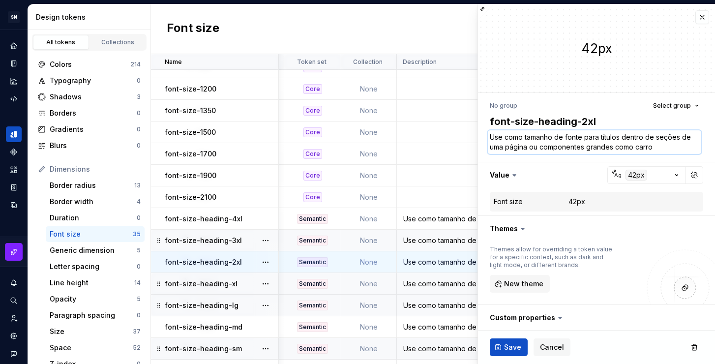
type textarea "Use como tamanho de fonte para títulos dentro de seções de uma página ou compon…"
type textarea "*"
type textarea "Use como tamanho de fonte para títulos dentro de seções de uma página ou compon…"
type textarea "*"
type textarea "Use como tamanho de fonte para títulos dentro de seções de uma página ou compon…"
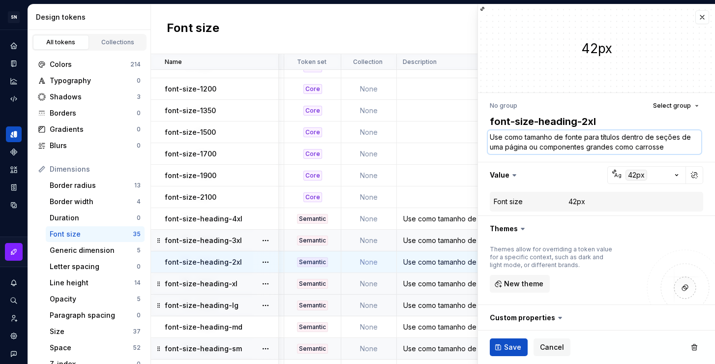
type textarea "*"
type textarea "Use como tamanho de fonte para títulos dentro de seções de uma página ou compon…"
type textarea "*"
type textarea "Use como tamanho de fonte para títulos dentro de seções de uma página ou compon…"
type textarea "*"
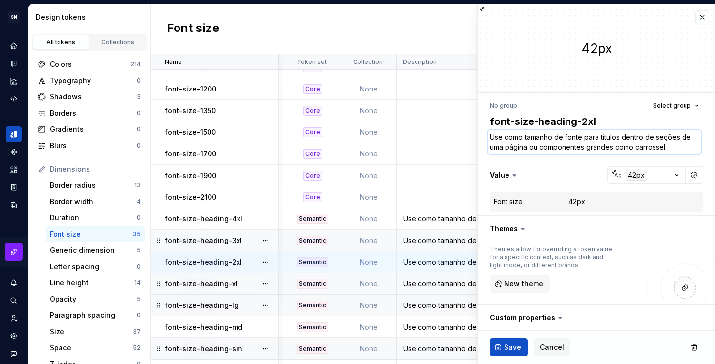
type textarea "Use como tamanho de fonte para títulos dentro de seções de uma página ou compon…"
type textarea "*"
type textarea "Use como tamanho de fonte para títulos dentro de seções de uma página ou compon…"
type textarea "*"
type textarea "Use como tamanho de fonte para títulos dentro de seções de uma página ou compon…"
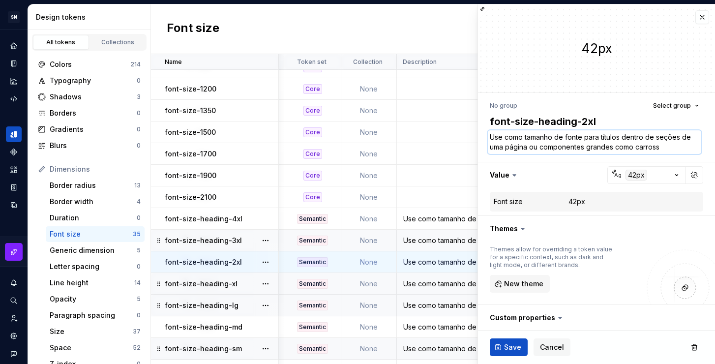
type textarea "*"
type textarea "Use como tamanho de fonte para títulos dentro de seções de uma página ou compon…"
type textarea "*"
type textarea "Use como tamanho de fonte para títulos dentro de seções de uma página ou compon…"
type textarea "*"
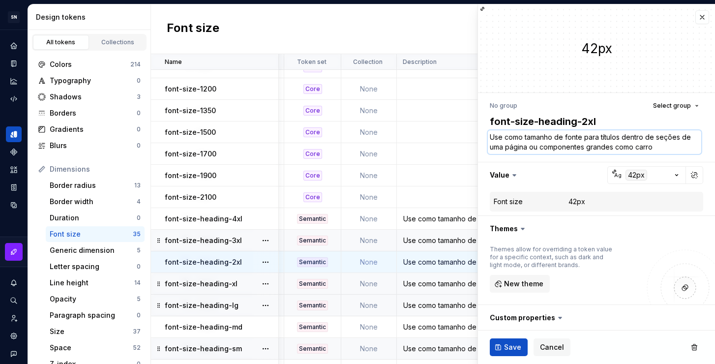
type textarea "Use como tamanho de fonte para títulos dentro de seções de uma página ou compon…"
type textarea "*"
type textarea "Use como tamanho de fonte para títulos dentro de seções de uma página ou compon…"
type textarea "*"
type textarea "Use como tamanho de fonte para títulos dentro de seções de uma página ou compon…"
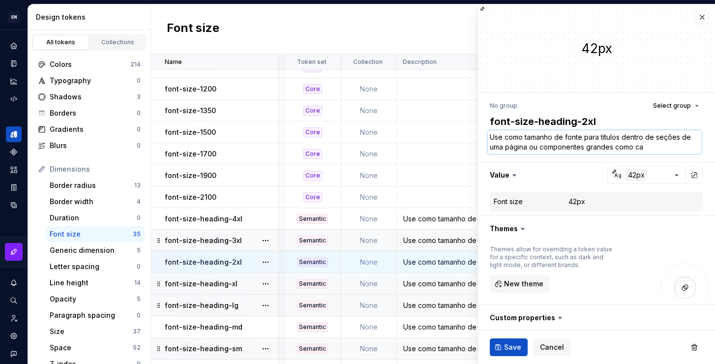
type textarea "*"
type textarea "Use como tamanho de fonte para títulos dentro de seções de uma página ou compon…"
type textarea "*"
type textarea "Use como tamanho de fonte para títulos dentro de seções de uma página ou compon…"
type textarea "*"
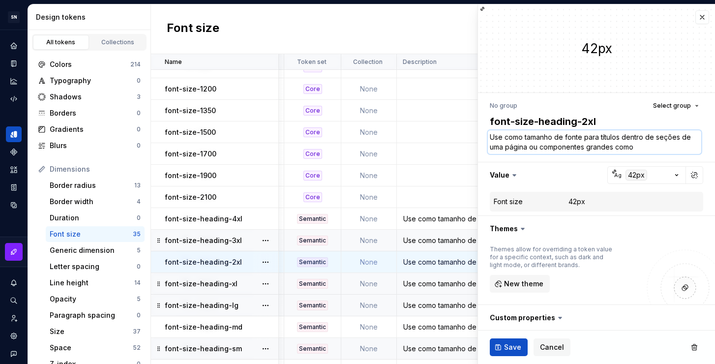
type textarea "Use como tamanho de fonte para títulos dentro de seções de uma página ou compon…"
type textarea "*"
type textarea "Use como tamanho de fonte para títulos dentro de seções de uma página ou compon…"
type textarea "*"
type textarea "Use como tamanho de fonte para títulos dentro de seções de uma página ou compon…"
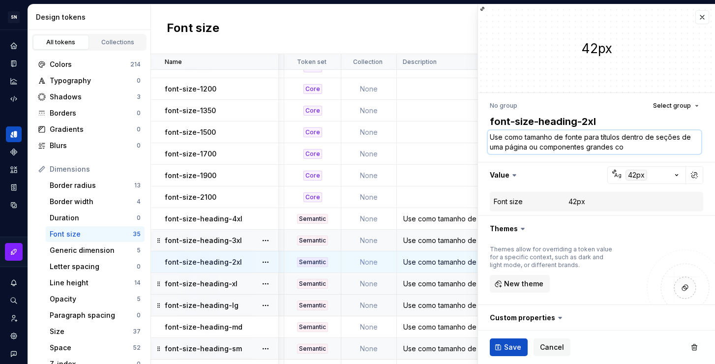
type textarea "*"
type textarea "Use como tamanho de fonte para títulos dentro de seções de uma página ou compon…"
type textarea "*"
type textarea "Use como tamanho de fonte para títulos dentro de seções de uma página ou compon…"
type textarea "*"
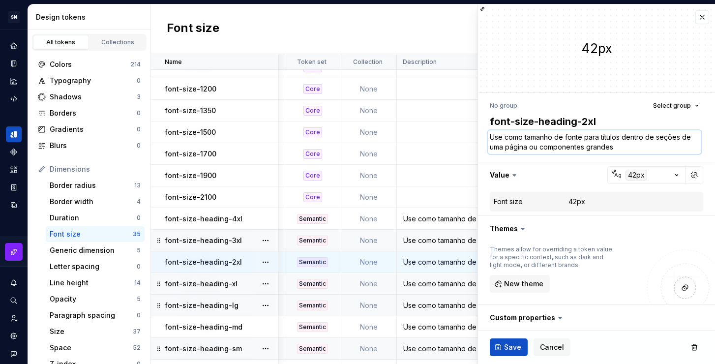
type textarea "Use como tamanho de fonte para títulos dentro de seções de uma página ou compon…"
type textarea "*"
type textarea "Use como tamanho de fonte para títulos dentro de seções de uma página ou compon…"
click at [513, 345] on span "Save" at bounding box center [512, 347] width 17 height 10
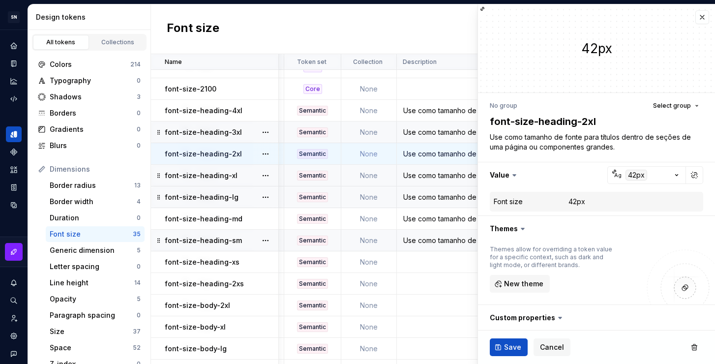
scroll to position [327, 103]
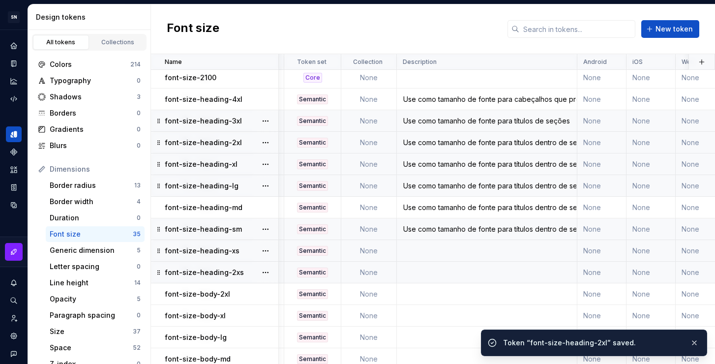
click at [446, 251] on td at bounding box center [487, 251] width 180 height 22
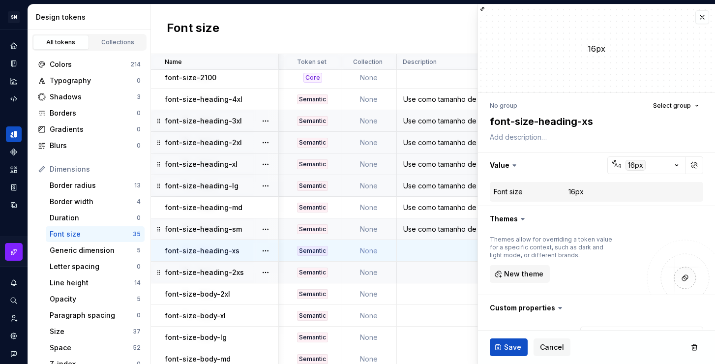
click at [443, 225] on div "Use como tamanho de fonte para títulos dentro de seções de uma página ou compon…" at bounding box center [486, 229] width 179 height 10
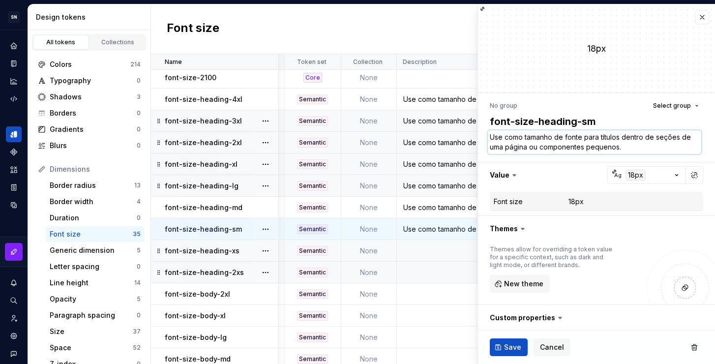
click at [600, 143] on textarea "Use como tamanho de fonte para títulos dentro de seções de uma página ou compon…" at bounding box center [594, 142] width 213 height 24
click at [437, 247] on td at bounding box center [487, 251] width 180 height 22
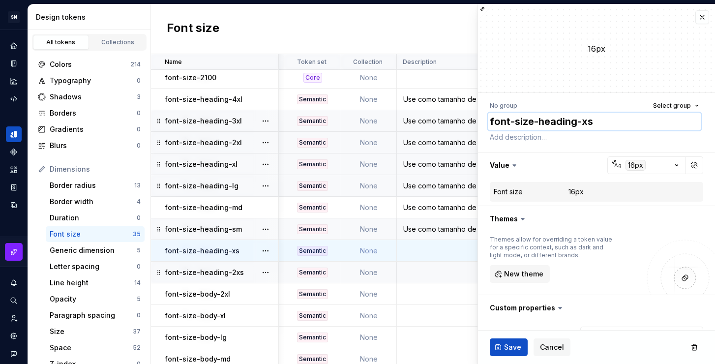
click at [562, 117] on textarea "font-size-heading-xs" at bounding box center [594, 122] width 213 height 18
click at [429, 271] on td at bounding box center [487, 273] width 180 height 22
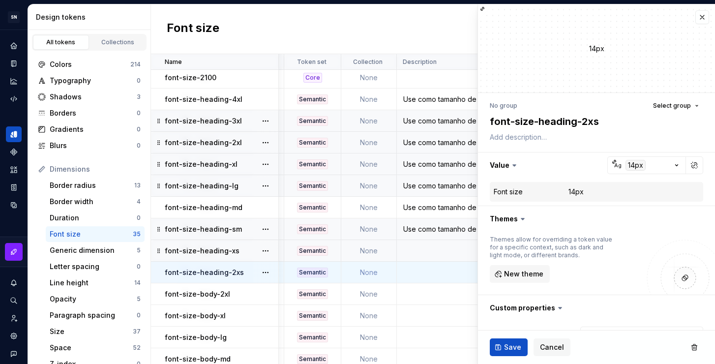
click at [438, 246] on td at bounding box center [487, 251] width 180 height 22
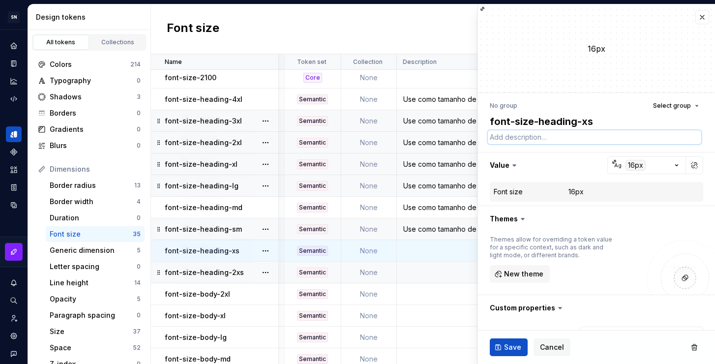
click at [537, 138] on textarea at bounding box center [594, 137] width 213 height 14
paste textarea "Use como tamanho de fonte para títulos dentro de seções de uma página ou compon…"
type textarea "*"
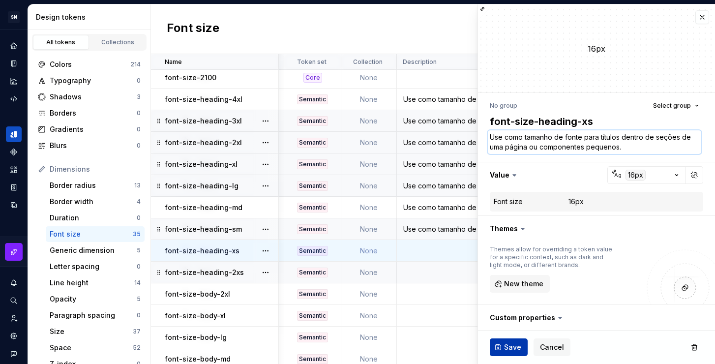
type textarea "Use como tamanho de fonte para títulos dentro de seções de uma página ou compon…"
click at [504, 348] on span "Save" at bounding box center [512, 347] width 17 height 10
click at [447, 275] on td at bounding box center [487, 273] width 180 height 22
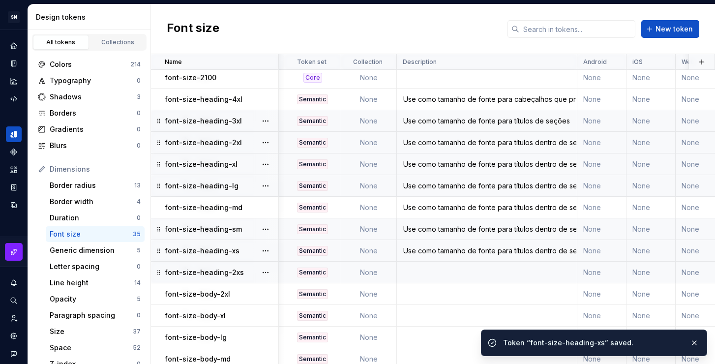
click at [453, 268] on td at bounding box center [487, 273] width 180 height 22
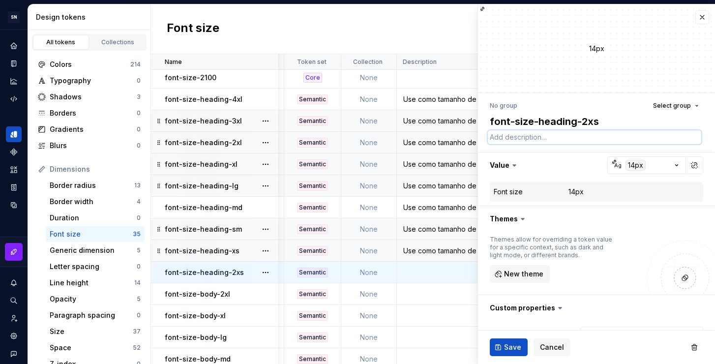
click at [548, 137] on textarea at bounding box center [594, 137] width 213 height 14
paste textarea "Use como tamanho de fonte para títulos dentro de seções de uma página ou compon…"
type textarea "*"
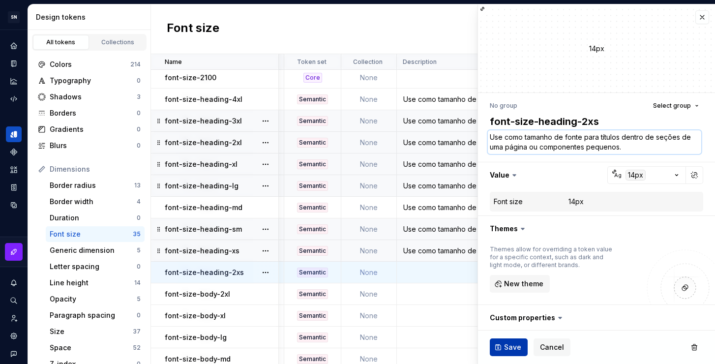
type textarea "Use como tamanho de fonte para títulos dentro de seções de uma página ou compon…"
click at [514, 347] on span "Save" at bounding box center [512, 347] width 17 height 10
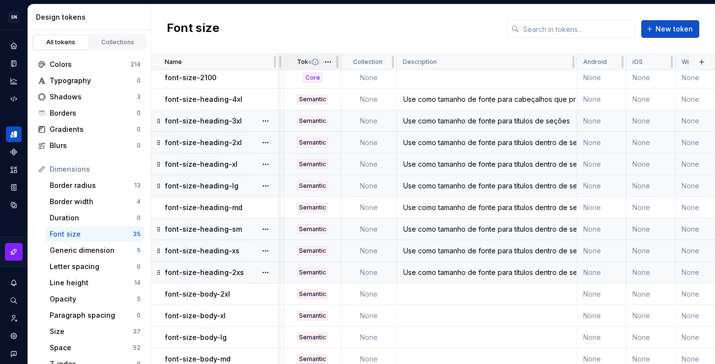
click at [285, 58] on div "Token set" at bounding box center [312, 62] width 57 height 16
click at [291, 17] on div "Font size New token" at bounding box center [433, 29] width 564 height 50
drag, startPoint x: 275, startPoint y: 65, endPoint x: 268, endPoint y: 67, distance: 6.8
click at [268, 67] on div "Name" at bounding box center [215, 62] width 128 height 16
click at [281, 64] on div at bounding box center [282, 62] width 6 height 16
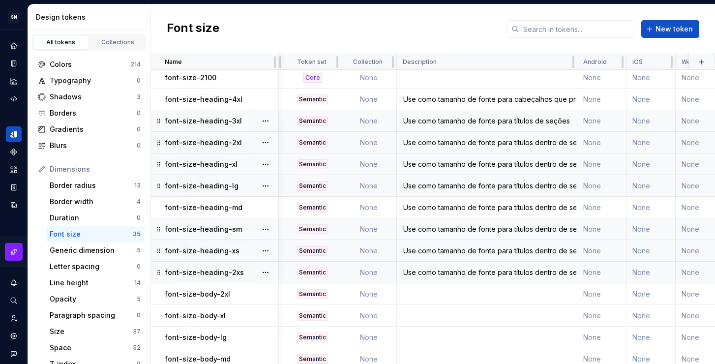
click at [287, 27] on div "Font size New token" at bounding box center [433, 29] width 564 height 50
drag, startPoint x: 277, startPoint y: 60, endPoint x: 223, endPoint y: 62, distance: 54.1
click at [223, 62] on div "Name" at bounding box center [215, 62] width 128 height 16
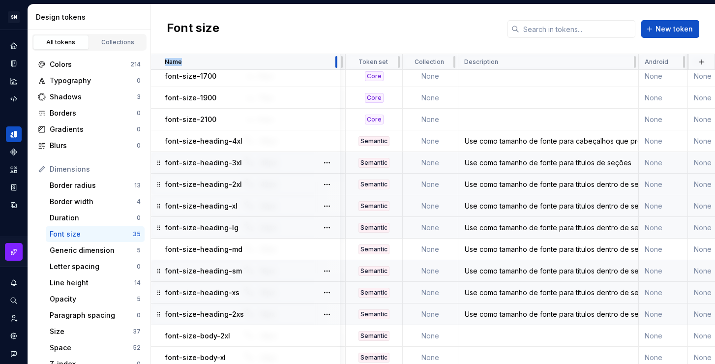
scroll to position [267, 103]
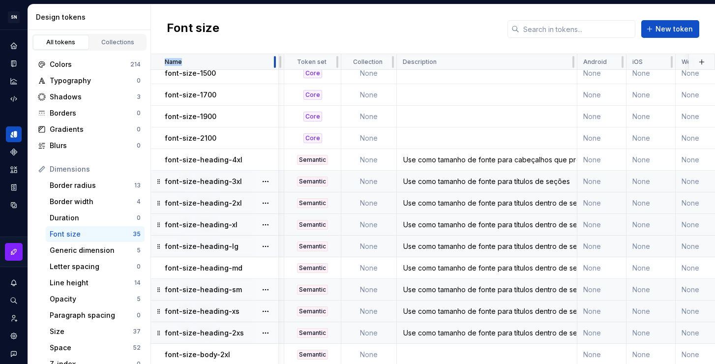
drag, startPoint x: 274, startPoint y: 59, endPoint x: 262, endPoint y: 61, distance: 12.5
click at [289, 62] on tr "Name Value Token set Collection Description Android iOS Web Last updated" at bounding box center [472, 62] width 848 height 16
click at [282, 61] on div at bounding box center [282, 62] width 6 height 16
click at [285, 62] on tr "Name Value Token set Collection Description Android iOS Web Last updated" at bounding box center [472, 62] width 848 height 16
click at [283, 61] on div at bounding box center [282, 62] width 6 height 16
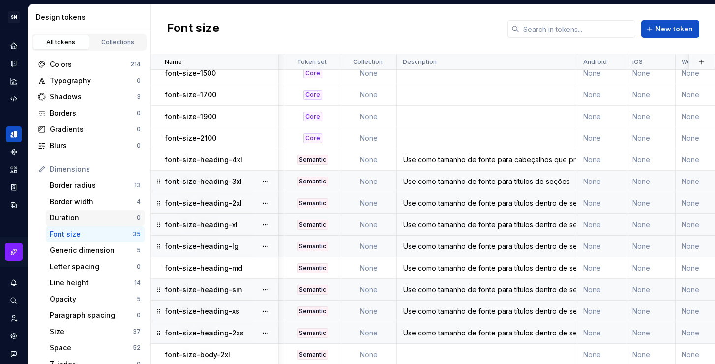
click at [67, 222] on div "Duration" at bounding box center [93, 218] width 87 height 10
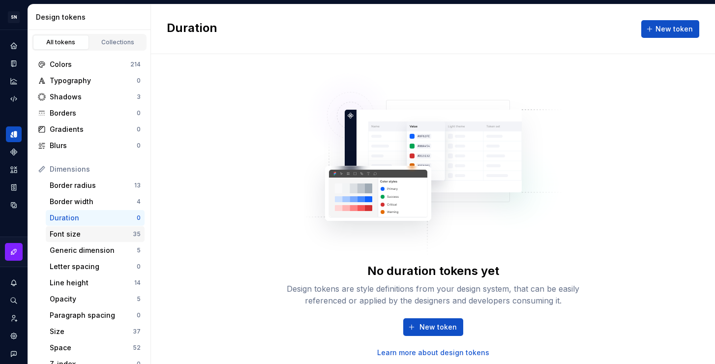
click at [72, 235] on div "Font size" at bounding box center [91, 234] width 83 height 10
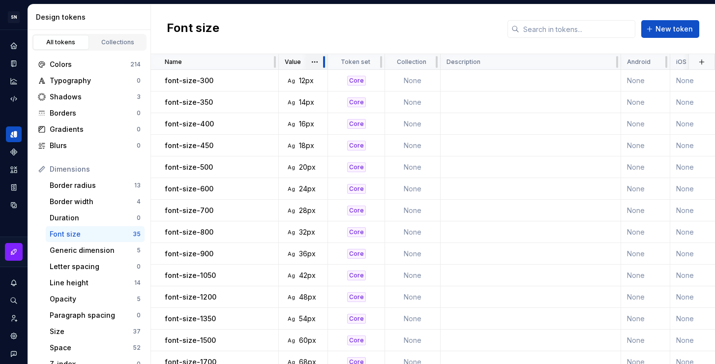
drag, startPoint x: 386, startPoint y: 61, endPoint x: 323, endPoint y: 63, distance: 63.5
click at [323, 63] on div at bounding box center [324, 62] width 8 height 16
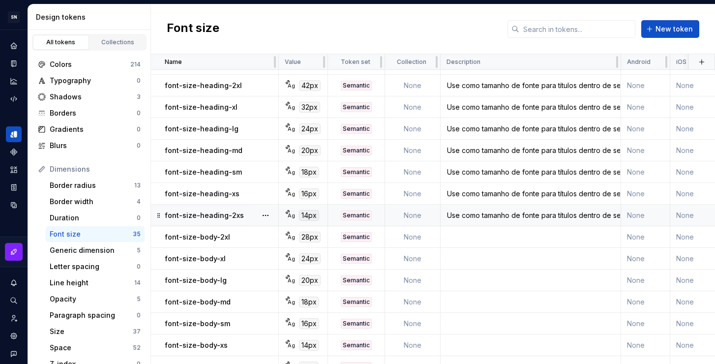
scroll to position [392, 0]
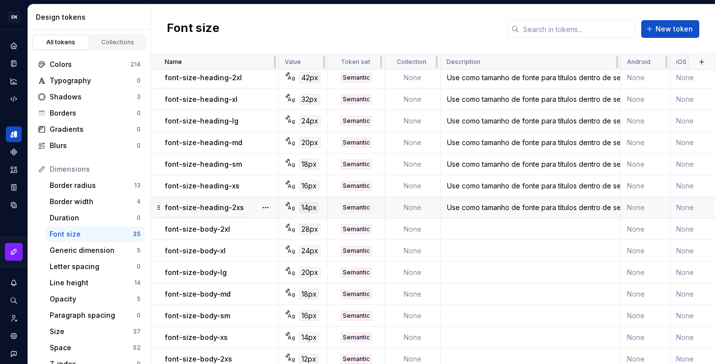
click at [503, 208] on div "Use como tamanho de fonte para títulos dentro de seções de uma página ou compon…" at bounding box center [530, 208] width 179 height 10
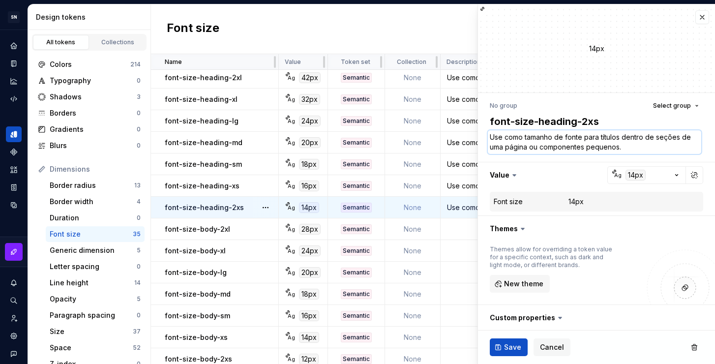
click at [568, 141] on textarea "Use como tamanho de fonte para títulos dentro de seções de uma página ou compon…" at bounding box center [594, 142] width 213 height 24
click at [464, 230] on td at bounding box center [531, 229] width 180 height 22
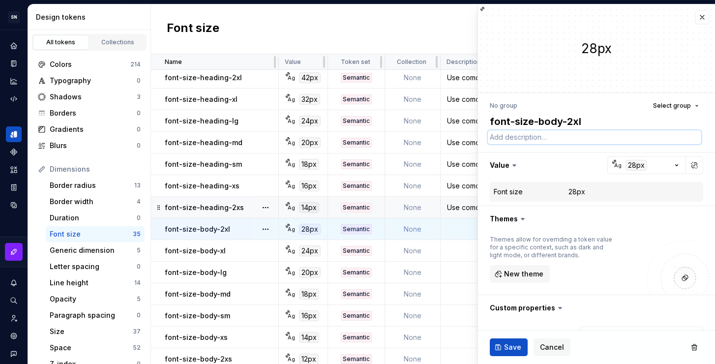
click at [532, 141] on textarea at bounding box center [594, 137] width 213 height 14
paste textarea "Use como tamanho de fonte para títulos dentro de seções de uma página ou compon…"
type textarea "*"
type textarea "Use como tamanho de fonte para títulos dentro de seções de uma página ou compon…"
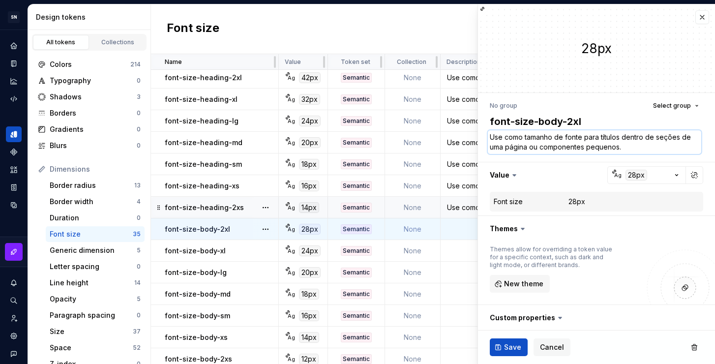
drag, startPoint x: 599, startPoint y: 136, endPoint x: 620, endPoint y: 136, distance: 21.1
click at [620, 136] on textarea "Use como tamanho de fonte para títulos dentro de seções de uma página ou compon…" at bounding box center [594, 142] width 213 height 24
type textarea "*"
type textarea "Use como tamanho de fonte para dentro de seções de uma página ou componentes pe…"
type textarea "*"
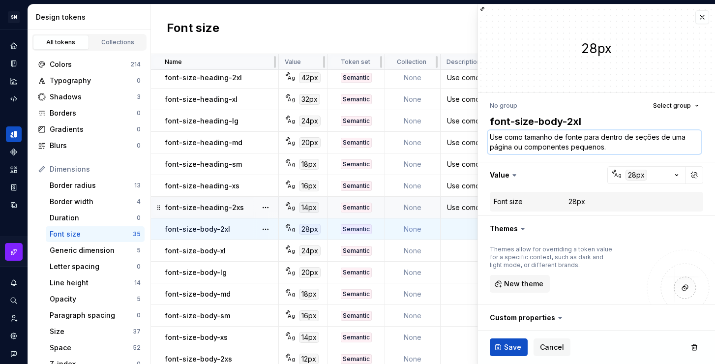
type textarea "Use como tamanho de fonte para dentro de seções de uma página ou componentes pe…"
type textarea "*"
type textarea "Use como tamanho de fonte para c dentro de seções de uma página ou componentes …"
type textarea "*"
type textarea "Use como tamanho de fonte para co dentro de seções de uma página ou componentes…"
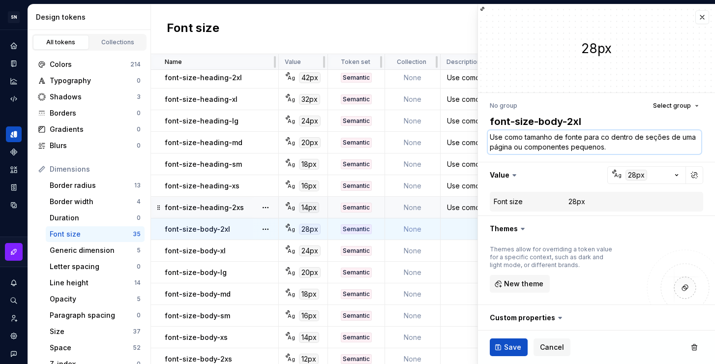
type textarea "*"
type textarea "Use como tamanho de fonte para cor dentro de seções de uma página ou componente…"
type textarea "*"
type textarea "Use como tamanho de fonte para corp dentro de seções de uma página ou component…"
type textarea "*"
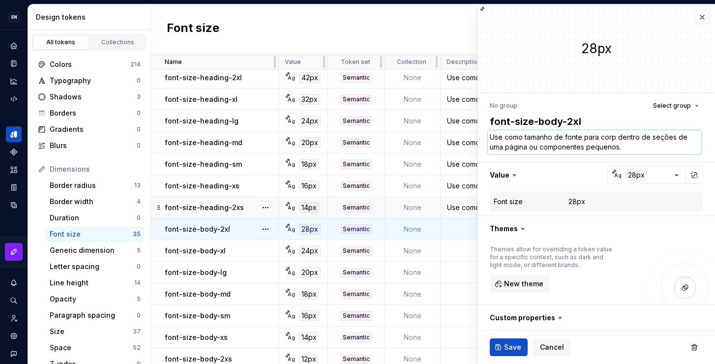
type textarea "Use como tamanho de fonte para corpo dentro de seções de uma página ou componen…"
type textarea "*"
type textarea "Use como tamanho de fonte para corpo dentro de seções de uma página ou componen…"
type textarea "*"
type textarea "Use como tamanho de fonte para corpo d dentro de seções de uma página ou compon…"
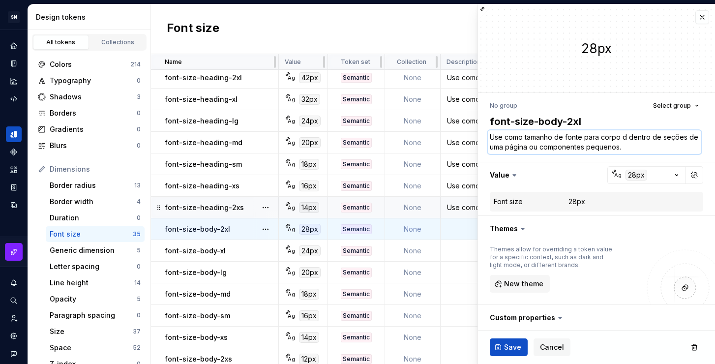
type textarea "*"
type textarea "Use como tamanho de fonte para corpo de dentro de seções de uma página ou compo…"
type textarea "*"
type textarea "Use como tamanho de fonte para corpo de dentro de seções de uma página ou compo…"
type textarea "*"
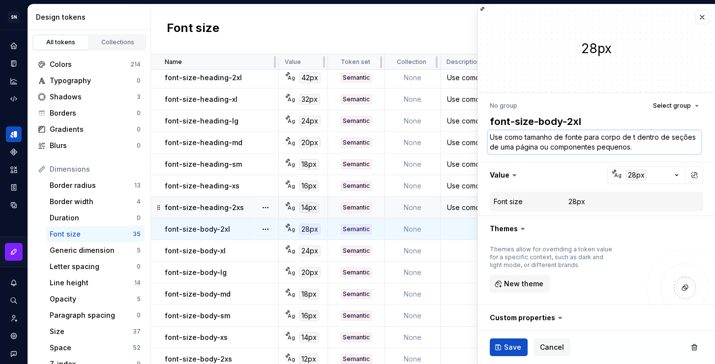
type textarea "Use como tamanho de fonte para corpo de te dentro de seções de uma página ou co…"
type textarea "*"
type textarea "Use como tamanho de fonte para corpo de tex dentro de seções de uma página ou c…"
type textarea "*"
type textarea "Use como tamanho de fonte para corpo de text dentro de seções de uma página ou …"
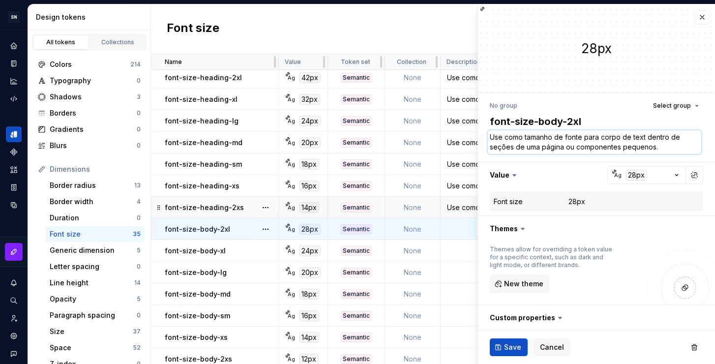
type textarea "*"
type textarea "Use como tamanho de fonte para corpo de texto dentro de seções de uma página ou…"
drag, startPoint x: 675, startPoint y: 149, endPoint x: 651, endPoint y: 136, distance: 26.8
click at [651, 136] on textarea "Use como tamanho de fonte para corpo de texto dentro de seções de uma página ou…" at bounding box center [594, 142] width 213 height 24
type textarea "*"
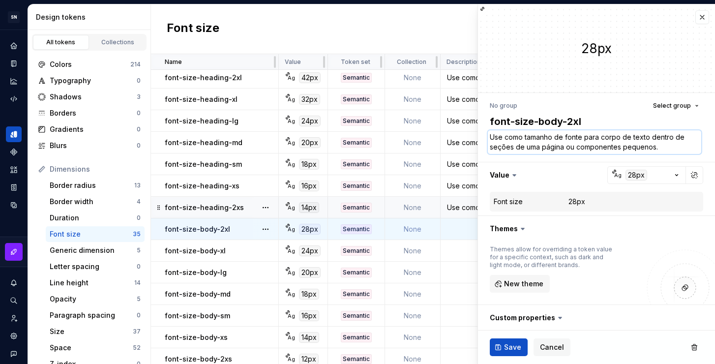
type textarea "Use como tamanho de fonte para corpo de texto"
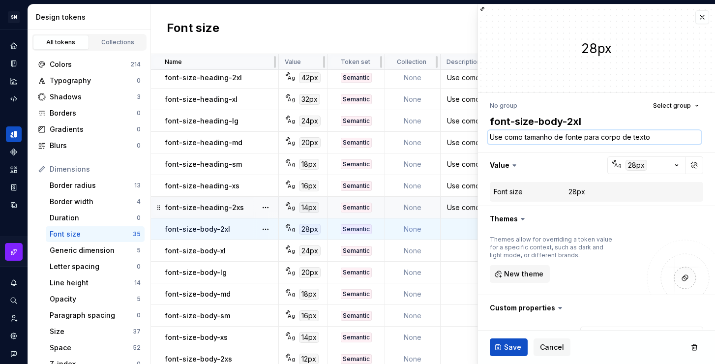
type textarea "*"
type textarea "Use como tamanho de fonte para corpo de texto de"
type textarea "*"
type textarea "Use como tamanho de fonte para corpo de texto de"
type textarea "*"
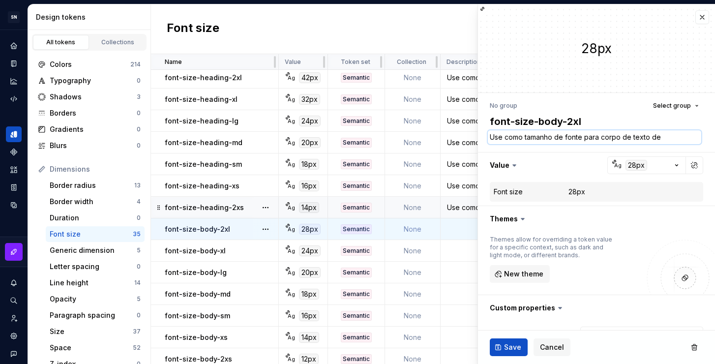
type textarea "Use como tamanho de fonte para corpo de texto de s"
type textarea "*"
type textarea "Use como tamanho de fonte para corpo de texto de su"
type textarea "*"
type textarea "Use como tamanho de fonte para corpo de texto de sub"
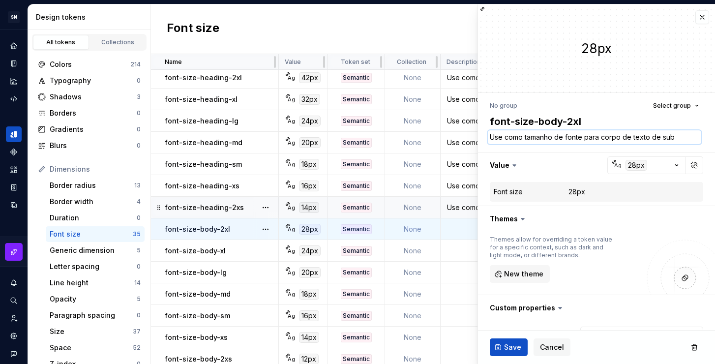
type textarea "*"
type textarea "Use como tamanho de fonte para corpo de texto de subt"
type textarea "*"
type textarea "Use como tamanho de fonte para corpo de texto de subt'"
type textarea "*"
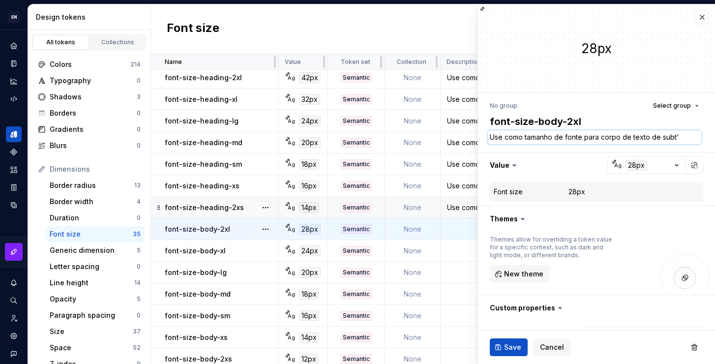
type textarea "Use como tamanho de fonte para corpo de texto de subtí"
type textarea "*"
type textarea "Use como tamanho de fonte para corpo de texto de subtít"
type textarea "*"
type textarea "Use como tamanho de fonte para corpo de texto de subtítu"
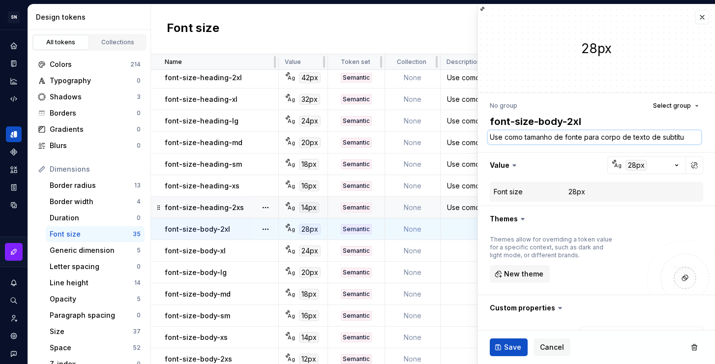
type textarea "*"
type textarea "Use como tamanho de fonte para corpo de texto de subtítul"
type textarea "*"
type textarea "Use como tamanho de fonte para corpo de texto de subtítulo"
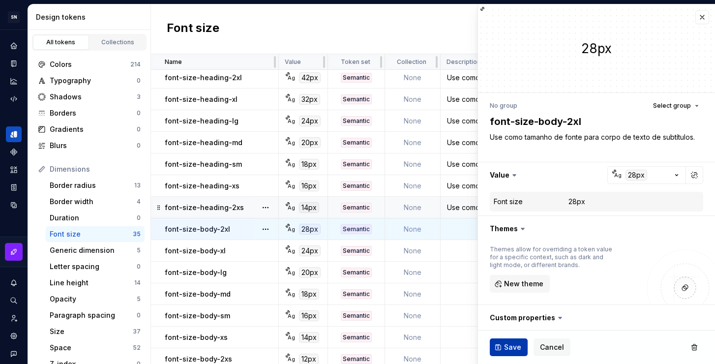
click at [508, 349] on span "Save" at bounding box center [512, 347] width 17 height 10
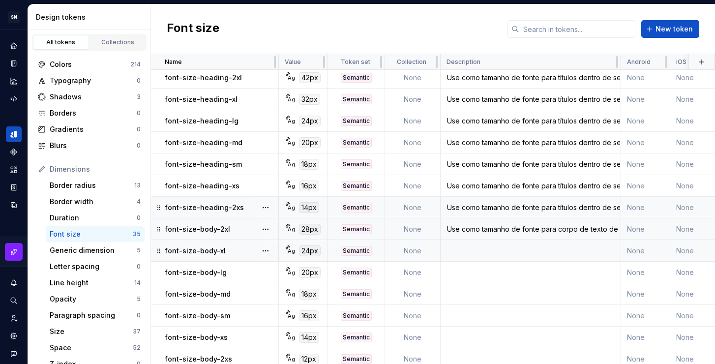
click at [498, 250] on td at bounding box center [531, 251] width 180 height 22
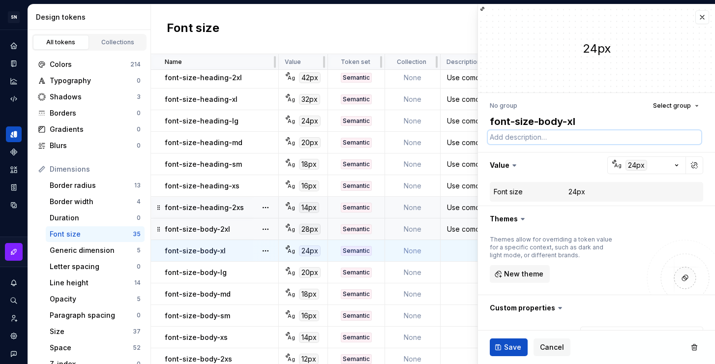
click at [555, 137] on textarea at bounding box center [594, 137] width 213 height 14
paste textarea "Use como tamanho de fonte para corpo de texto de subtítulos."
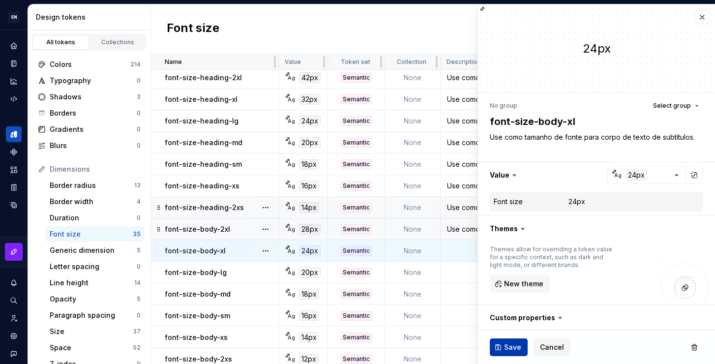
click at [523, 348] on button "Save" at bounding box center [509, 347] width 38 height 18
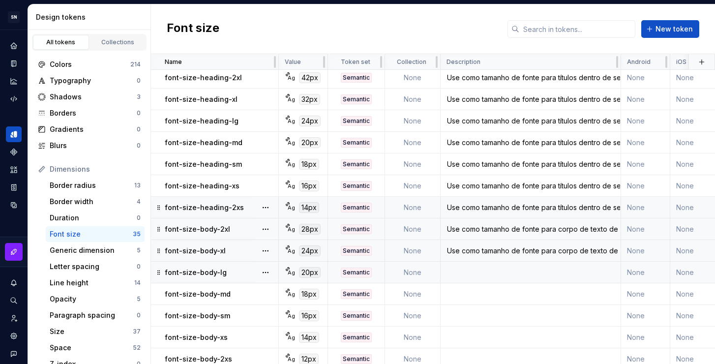
click at [472, 270] on td at bounding box center [531, 273] width 180 height 22
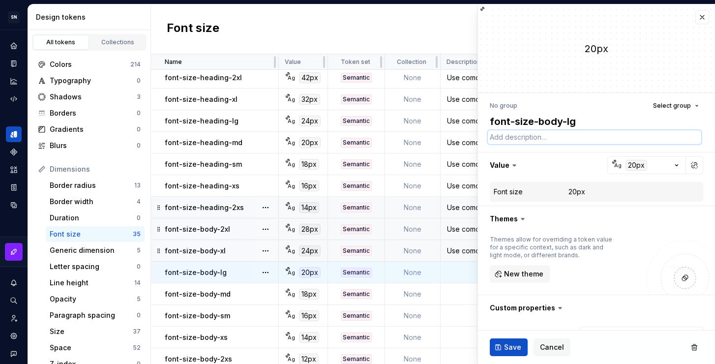
click at [572, 142] on textarea at bounding box center [594, 137] width 213 height 14
paste textarea "Use como tamanho de fonte para corpo de texto de subtítulos."
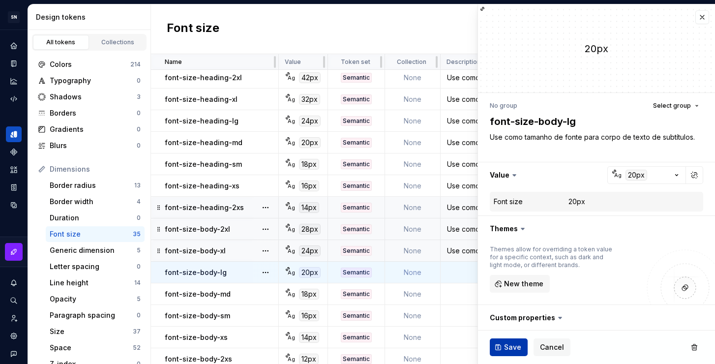
click at [514, 342] on span "Save" at bounding box center [512, 347] width 17 height 10
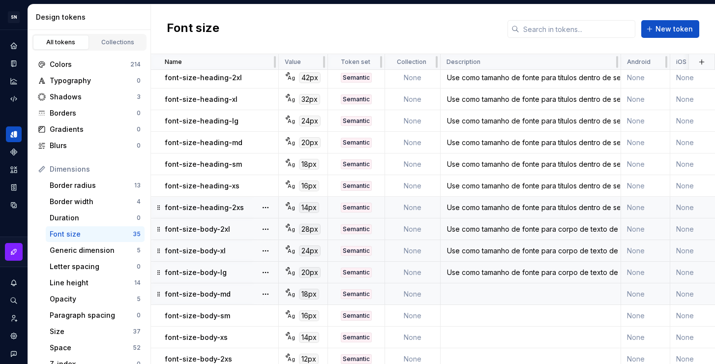
click at [471, 296] on td at bounding box center [531, 294] width 180 height 22
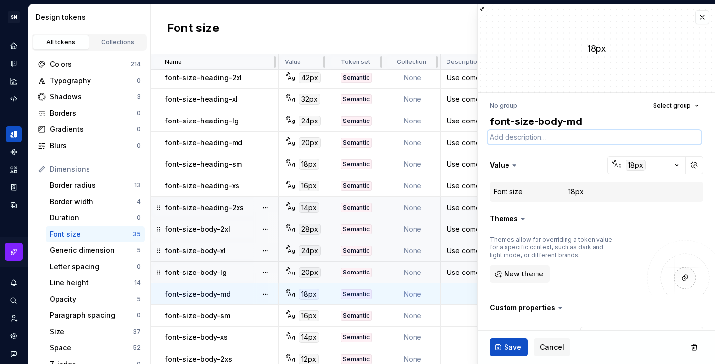
click at [528, 140] on textarea at bounding box center [594, 137] width 213 height 14
paste textarea "Use como tamanho de fonte para corpo de texto de subtítulos."
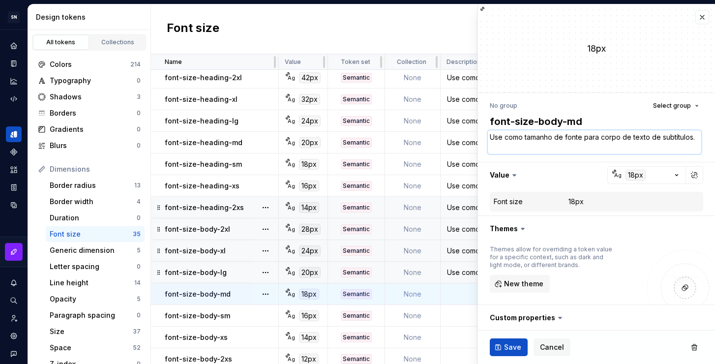
click at [540, 148] on textarea "Use como tamanho de fonte para corpo de texto de subtítulos." at bounding box center [594, 142] width 213 height 24
drag, startPoint x: 547, startPoint y: 148, endPoint x: 486, endPoint y: 139, distance: 61.6
click at [486, 139] on div "No group Select group font-size-body-md Use como tamanho de fonte para corpo de…" at bounding box center [596, 273] width 237 height 360
click at [510, 343] on span "Save" at bounding box center [512, 347] width 17 height 10
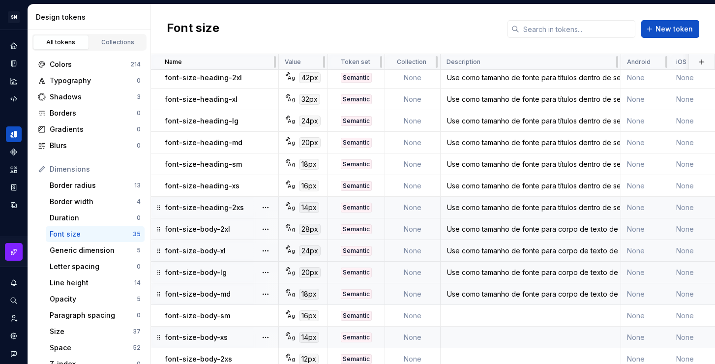
click at [477, 294] on div "Use como tamanho de fonte para corpo de texto de subtítulos." at bounding box center [530, 294] width 179 height 10
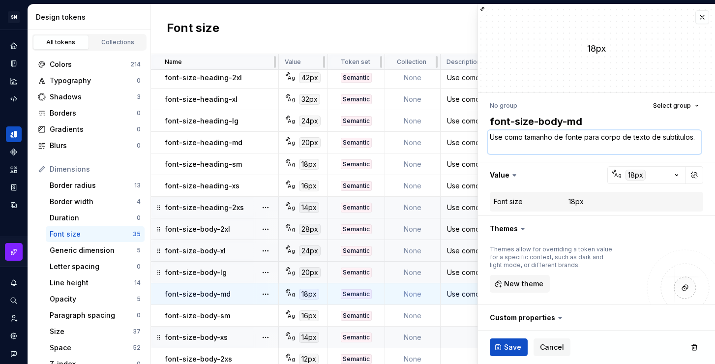
click at [643, 137] on textarea "Use como tamanho de fonte para corpo de texto de subtítulos." at bounding box center [594, 142] width 213 height 24
click at [661, 148] on textarea "Use como tamanho de fonte para corpo de texto de subtítulos." at bounding box center [594, 142] width 213 height 24
drag, startPoint x: 598, startPoint y: 146, endPoint x: 486, endPoint y: 146, distance: 111.6
click at [486, 146] on div "No group Select group font-size-body-md Use como tamanho de fonte para corpo de…" at bounding box center [596, 273] width 237 height 360
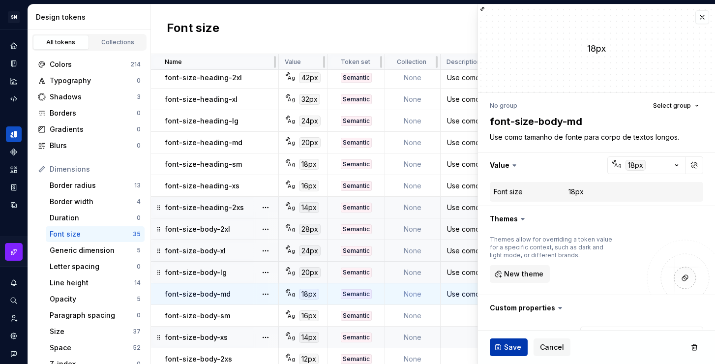
click at [513, 347] on span "Save" at bounding box center [512, 347] width 17 height 10
click at [459, 316] on td at bounding box center [531, 316] width 180 height 22
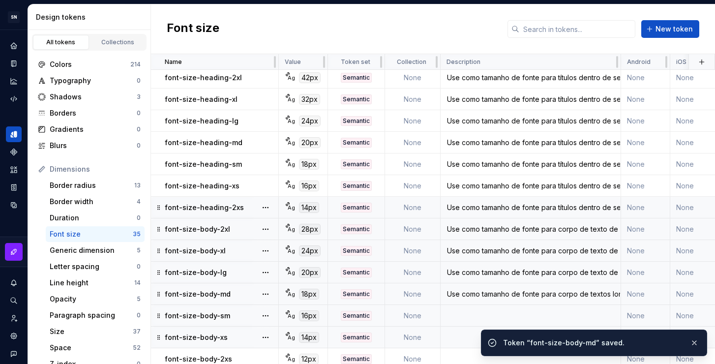
click at [470, 318] on td at bounding box center [531, 316] width 180 height 22
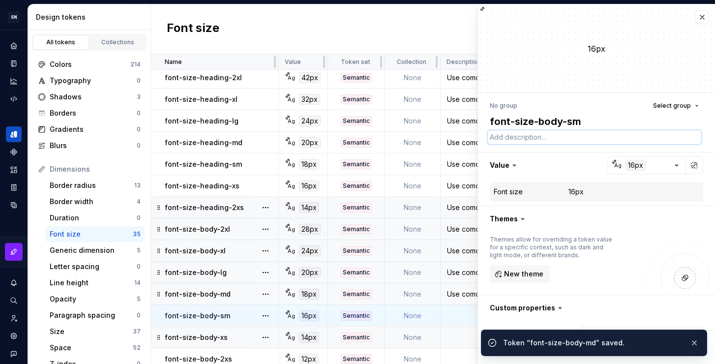
click at [540, 135] on textarea at bounding box center [594, 137] width 213 height 14
paste textarea "Use como tamanho de fonte para corpo de textos longos."
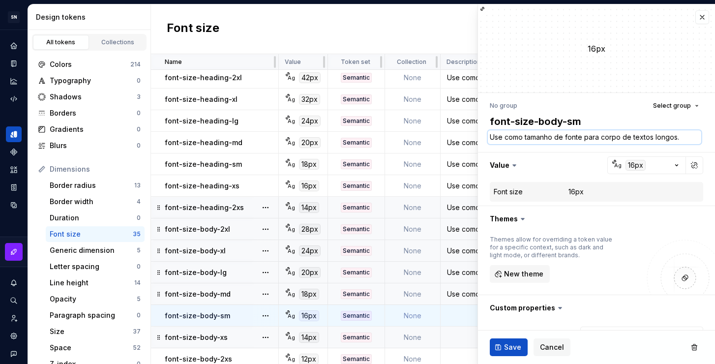
drag, startPoint x: 677, startPoint y: 137, endPoint x: 653, endPoint y: 136, distance: 23.6
click at [653, 136] on textarea "Use como tamanho de fonte para corpo de textos longos." at bounding box center [594, 137] width 213 height 14
click at [518, 346] on span "Save" at bounding box center [512, 347] width 17 height 10
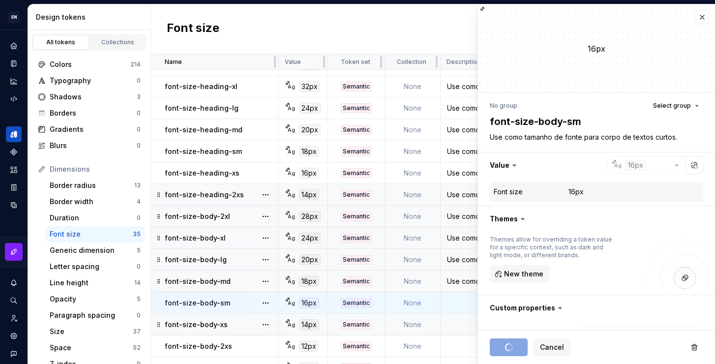
scroll to position [419, 0]
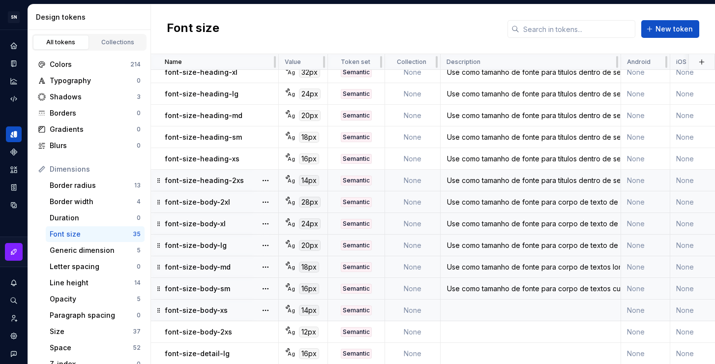
click at [506, 290] on div "Use como tamanho de fonte para corpo de textos curtos." at bounding box center [530, 289] width 179 height 10
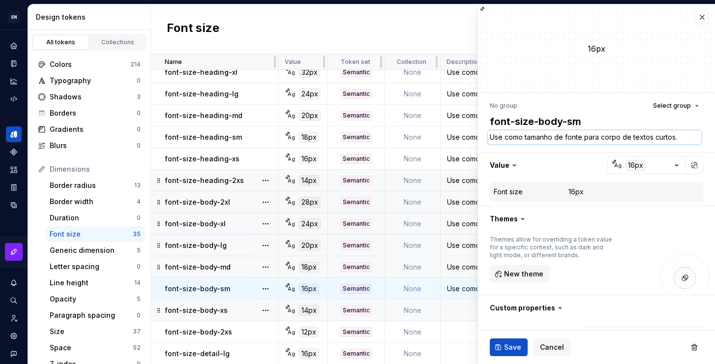
click at [554, 141] on textarea "Use como tamanho de fonte para corpo de textos curtos." at bounding box center [594, 137] width 213 height 14
click at [681, 139] on textarea "Use como tamanho de fonte para corpo de textos curtos." at bounding box center [594, 137] width 213 height 14
drag, startPoint x: 678, startPoint y: 138, endPoint x: 653, endPoint y: 137, distance: 24.6
click at [653, 137] on textarea "Use como tamanho de fonte para corpo de textos curtos." at bounding box center [594, 137] width 213 height 14
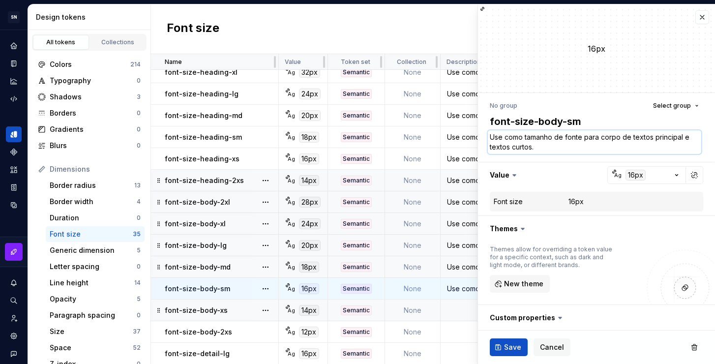
click at [558, 142] on textarea "Use como tamanho de fonte para corpo de textos principal e textos curtos." at bounding box center [594, 142] width 213 height 24
click at [556, 145] on textarea "Use como tamanho de fonte para corpo de textos principal e textos curtos." at bounding box center [594, 142] width 213 height 24
click at [512, 349] on span "Save" at bounding box center [512, 347] width 17 height 10
click at [453, 312] on td at bounding box center [531, 310] width 180 height 22
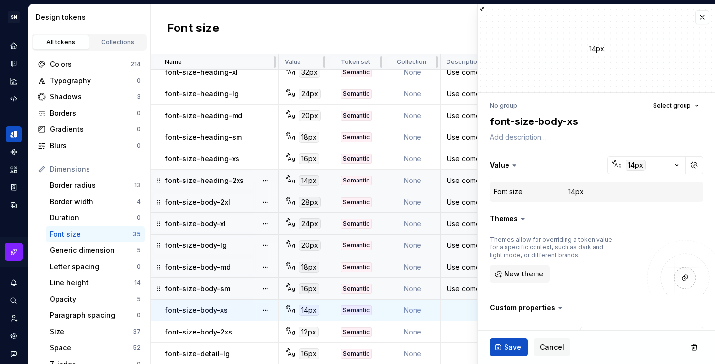
click at [459, 313] on td at bounding box center [531, 310] width 180 height 22
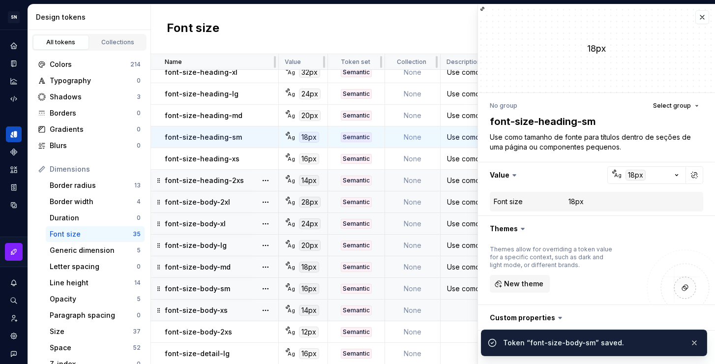
click at [451, 306] on td at bounding box center [531, 310] width 180 height 22
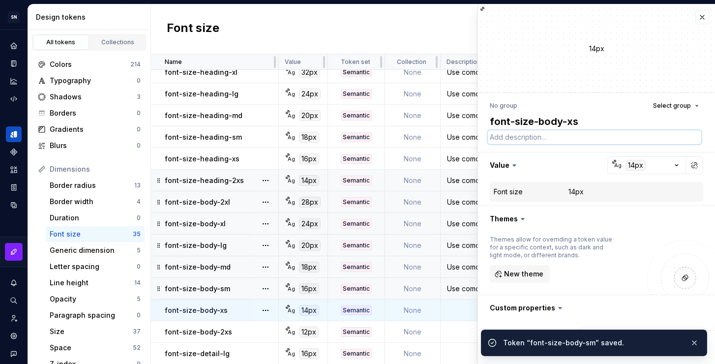
click at [524, 140] on textarea at bounding box center [594, 137] width 213 height 14
paste textarea "Use como tamanho de fonte para corpo de textos principal e textos curtos."
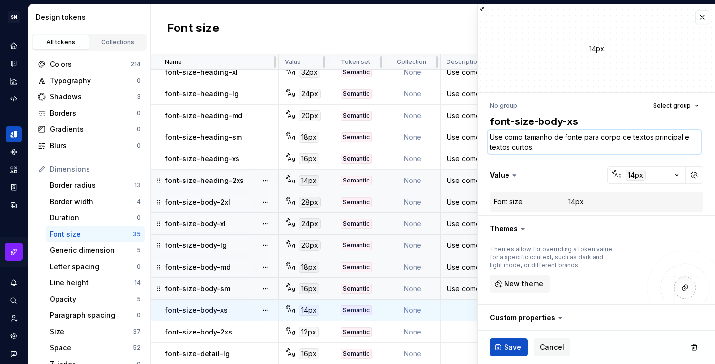
drag, startPoint x: 610, startPoint y: 147, endPoint x: 653, endPoint y: 139, distance: 44.5
click at [653, 139] on textarea "Use como tamanho de fonte para corpo de textos principal e textos curtos." at bounding box center [594, 142] width 213 height 24
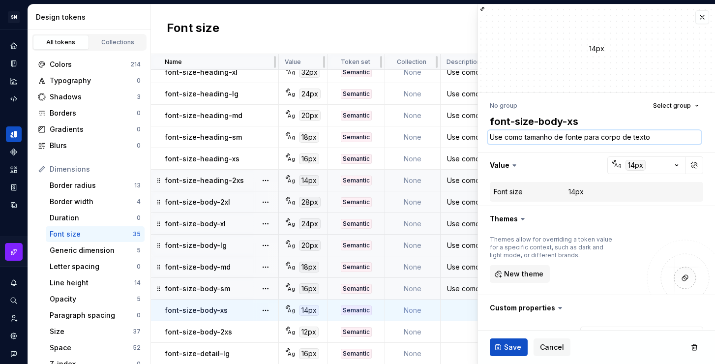
click at [659, 138] on textarea "Use como tamanho de fonte para corpo de texto" at bounding box center [594, 137] width 213 height 14
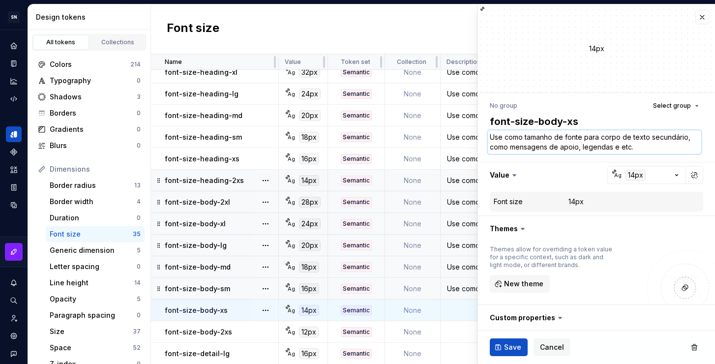
drag, startPoint x: 642, startPoint y: 146, endPoint x: 578, endPoint y: 148, distance: 64.4
click at [578, 148] on textarea "Use como tamanho de fonte para corpo de texto secundário, como mensagens de apo…" at bounding box center [594, 142] width 213 height 24
click at [507, 346] on span "Save" at bounding box center [512, 347] width 17 height 10
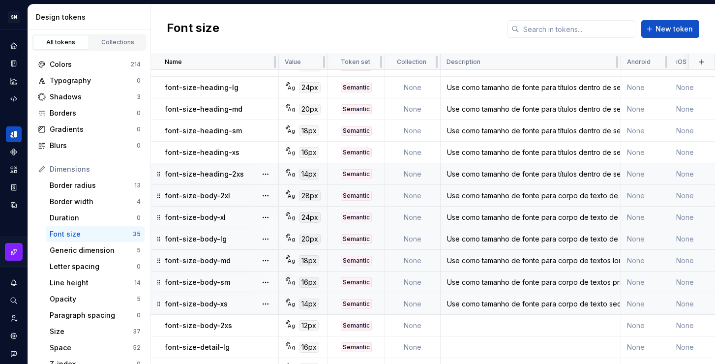
scroll to position [435, 0]
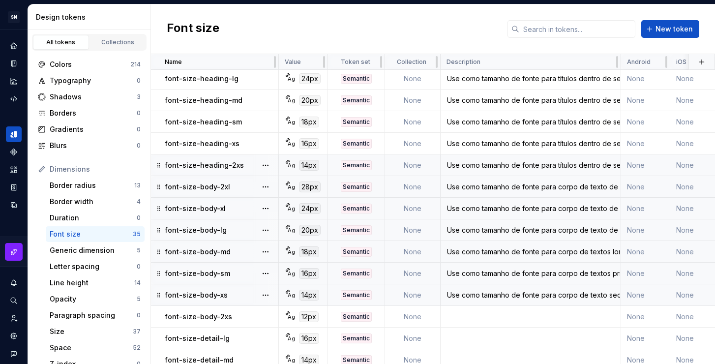
click at [548, 291] on div "Use como tamanho de fonte para corpo de texto secundário, como mensagens de apo…" at bounding box center [530, 295] width 179 height 10
click at [526, 294] on div "Use como tamanho de fonte para corpo de texto secundário, como mensagens de apo…" at bounding box center [530, 295] width 179 height 10
click at [588, 292] on div "Use como tamanho de fonte para corpo de texto secundário, como mensagens de apo…" at bounding box center [530, 295] width 179 height 10
click at [537, 293] on div "Use como tamanho de fonte para corpo de texto secundário, como mensagens de apo…" at bounding box center [530, 295] width 179 height 10
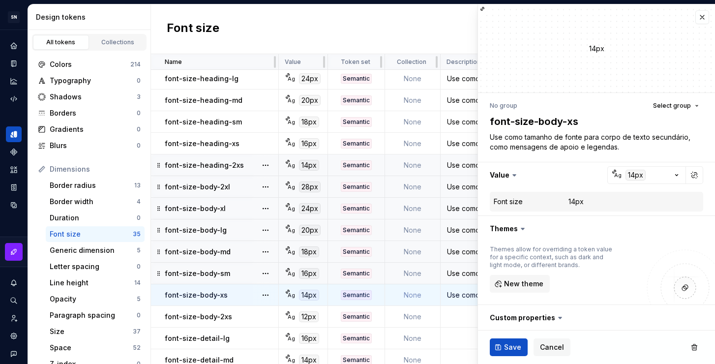
click at [491, 290] on button "New theme" at bounding box center [520, 284] width 60 height 18
click at [591, 148] on textarea "Use como tamanho de fonte para corpo de texto secundário, como mensagens de apo…" at bounding box center [594, 142] width 213 height 24
click at [631, 149] on textarea "Use como tamanho de fonte para corpo de texto secundário, como mensagens de apo…" at bounding box center [594, 142] width 213 height 24
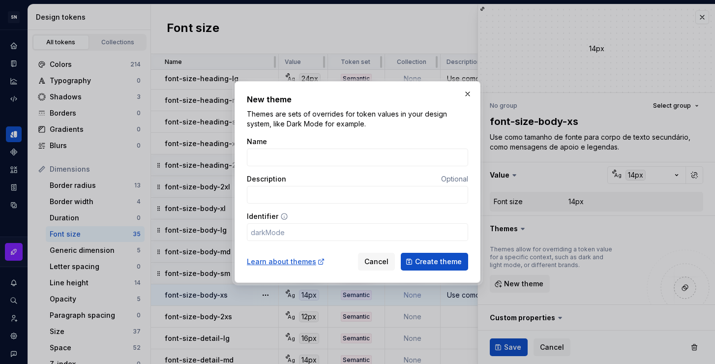
drag, startPoint x: 641, startPoint y: 149, endPoint x: 580, endPoint y: 150, distance: 61.0
click at [580, 150] on body "SN Céu Design System S Design system data Design tokens All tokens Collections …" at bounding box center [357, 182] width 715 height 364
click at [472, 92] on button "button" at bounding box center [468, 94] width 14 height 14
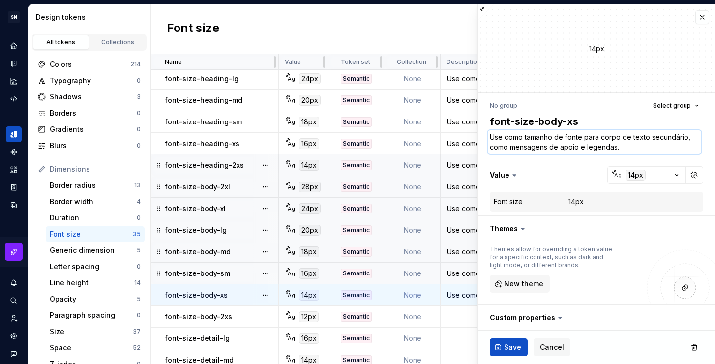
click at [623, 147] on textarea "Use como tamanho de fonte para corpo de texto secundário, como mensagens de apo…" at bounding box center [594, 142] width 213 height 24
drag, startPoint x: 630, startPoint y: 148, endPoint x: 625, endPoint y: 149, distance: 5.1
click at [630, 148] on textarea "Use como tamanho de fonte para corpo de texto secundário, como mensagens de apo…" at bounding box center [594, 142] width 213 height 24
drag, startPoint x: 620, startPoint y: 149, endPoint x: 580, endPoint y: 146, distance: 40.5
click at [580, 146] on textarea "Use como tamanho de fonte para corpo de texto secundário, como mensagens de apo…" at bounding box center [594, 142] width 213 height 24
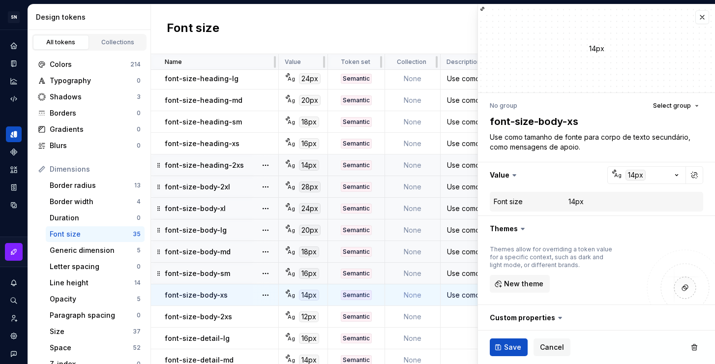
click at [502, 350] on ul "Token “font-size-body-xs” saved." at bounding box center [594, 356] width 242 height 16
click at [550, 138] on textarea "Use como tamanho de fonte para corpo de texto secundário, como mensagens de apo…" at bounding box center [594, 142] width 213 height 24
click at [515, 351] on ul "Token “font-size-body-xs” saved." at bounding box center [594, 356] width 242 height 16
click at [510, 347] on span "Save" at bounding box center [512, 347] width 17 height 10
click at [459, 314] on td at bounding box center [531, 317] width 180 height 22
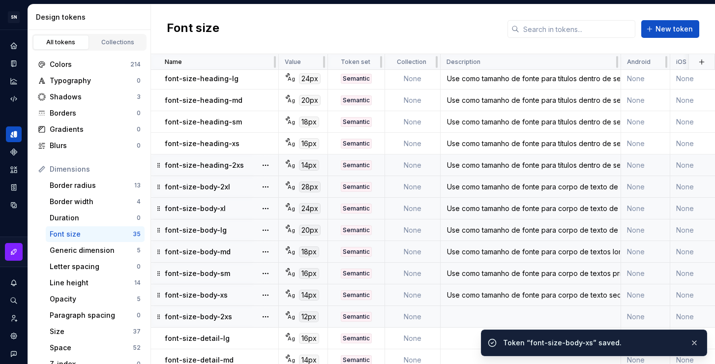
click at [482, 320] on ul "Token “font-size-body-xs” saved. Token “font-size-body-xs” saved." at bounding box center [594, 341] width 242 height 46
click at [460, 312] on td at bounding box center [531, 317] width 180 height 22
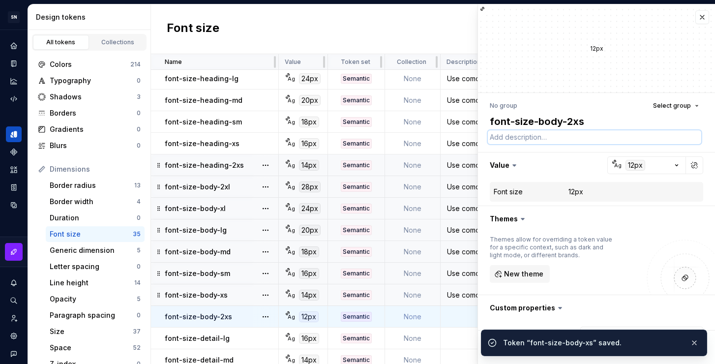
click at [533, 136] on textarea at bounding box center [594, 137] width 213 height 14
paste textarea "Use como tamanho de fonte para corpo de texto secundário, como mensagens de apo…"
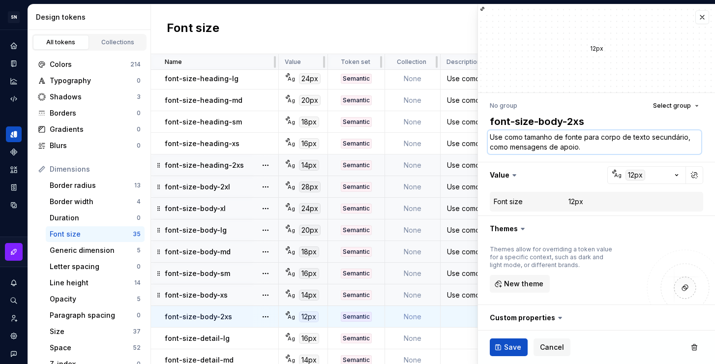
drag, startPoint x: 632, startPoint y: 147, endPoint x: 650, endPoint y: 139, distance: 19.6
click at [650, 139] on textarea "Use como tamanho de fonte para corpo de texto secundário, como mensagens de apo…" at bounding box center [594, 142] width 213 height 24
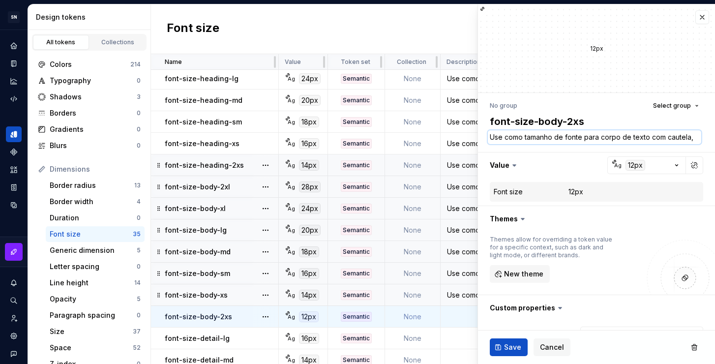
drag, startPoint x: 620, startPoint y: 141, endPoint x: 627, endPoint y: 142, distance: 6.9
click at [620, 141] on textarea "Use como tamanho de fonte para corpo de texto com cautela," at bounding box center [594, 137] width 213 height 14
click at [631, 140] on textarea "Use como tamanho de fonte para corpo de texto com cautela," at bounding box center [594, 137] width 213 height 14
drag, startPoint x: 650, startPoint y: 136, endPoint x: 696, endPoint y: 139, distance: 45.8
click at [696, 139] on div "No group Select group font-size-body-2xs Use como tamanho de fonte para corpo d…" at bounding box center [596, 268] width 237 height 350
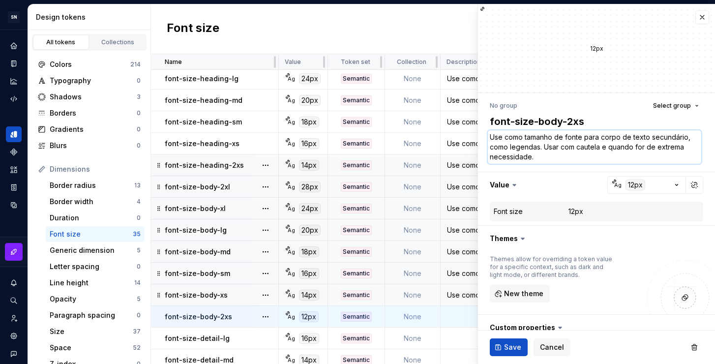
click at [584, 156] on textarea "Use como tamanho de fonte para corpo de texto secundário, como legendas. Usar c…" at bounding box center [594, 146] width 213 height 33
click at [634, 152] on textarea "Use como tamanho de fonte para corpo de texto secundário, como legendas. Usar c…" at bounding box center [594, 146] width 213 height 33
click at [650, 136] on textarea "Use como tamanho de fonte para corpo de texto secundário, como legendas. Usar c…" at bounding box center [594, 146] width 213 height 33
click at [625, 157] on textarea "Use como tamanho de fonte para corpo de texto de nível secundário, como legenda…" at bounding box center [594, 146] width 213 height 33
drag, startPoint x: 525, startPoint y: 146, endPoint x: 490, endPoint y: 145, distance: 34.9
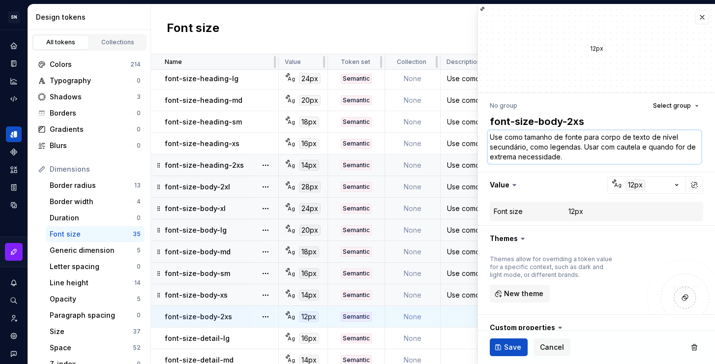
click at [490, 145] on textarea "Use como tamanho de fonte para corpo de texto de nível secundário, como legenda…" at bounding box center [594, 146] width 213 height 33
click at [589, 156] on textarea "Use como tamanho de fonte para corpo de texto de nível terciário, como legendas…" at bounding box center [594, 146] width 213 height 33
click at [511, 345] on span "Save" at bounding box center [512, 347] width 17 height 10
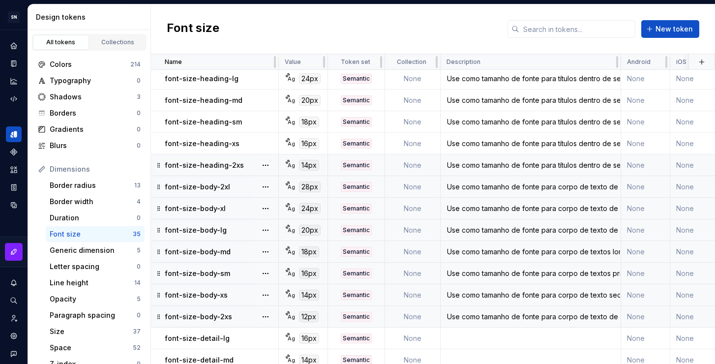
click at [473, 293] on div "Use como tamanho de fonte para corpo de texto secundário, como mensagens de apo…" at bounding box center [530, 295] width 179 height 10
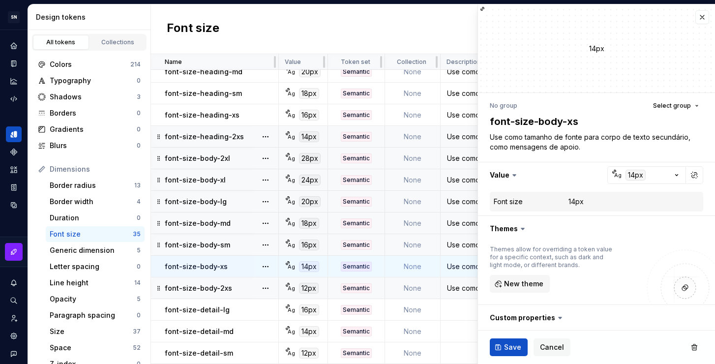
scroll to position [469, 0]
click at [553, 151] on textarea "Use como tamanho de fonte para corpo de texto secundário, como mensagens de apo…" at bounding box center [594, 142] width 213 height 24
click at [531, 149] on textarea "Use como tamanho de fonte para corpo de texto secundário, como mensagens de apo…" at bounding box center [594, 142] width 213 height 24
drag, startPoint x: 547, startPoint y: 148, endPoint x: 512, endPoint y: 146, distance: 35.5
click at [512, 146] on textarea "Use como tamanho de fonte para corpo de texto secundário, como mensagens de apo…" at bounding box center [594, 142] width 213 height 24
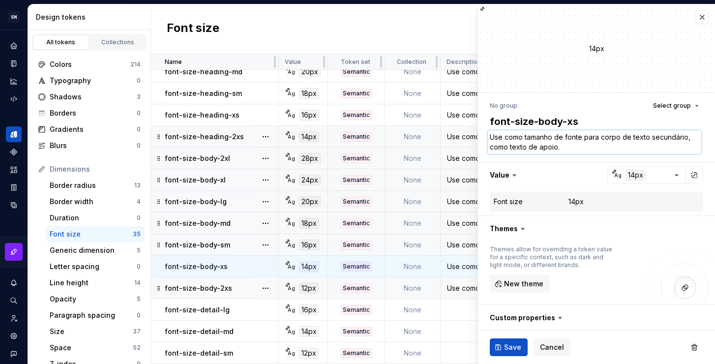
click at [570, 148] on textarea "Use como tamanho de fonte para corpo de texto secundário, como texto de apoio." at bounding box center [594, 142] width 213 height 24
